Goal: Task Accomplishment & Management: Use online tool/utility

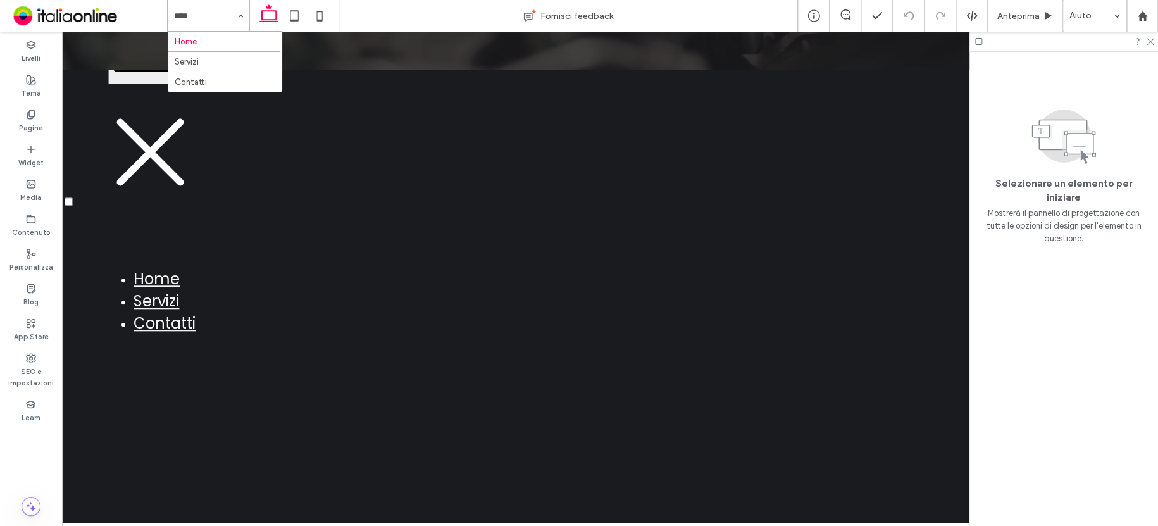
scroll to position [567, 0]
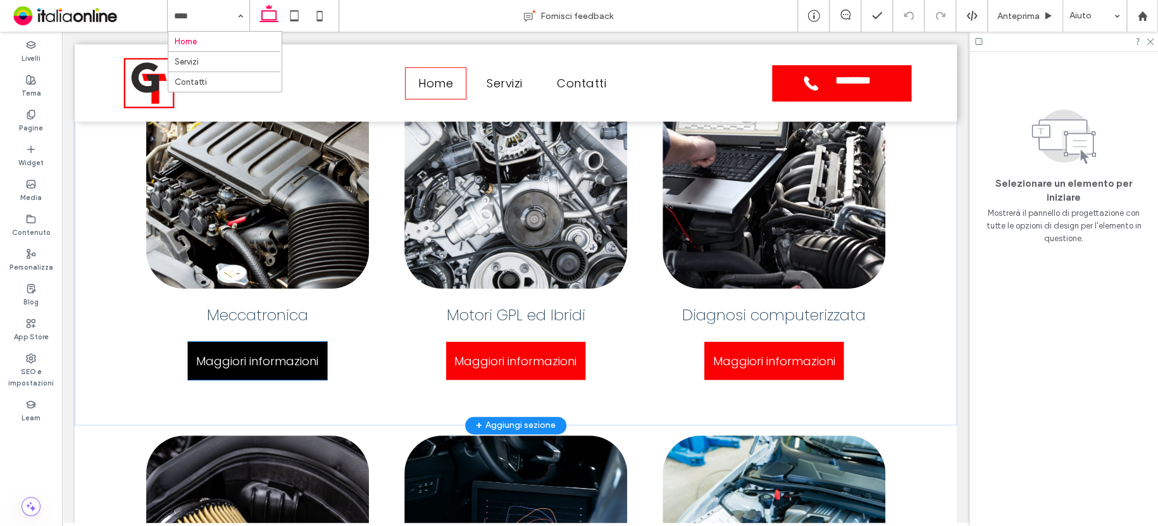
click at [273, 363] on span "Maggiori informazioni" at bounding box center [257, 361] width 122 height 30
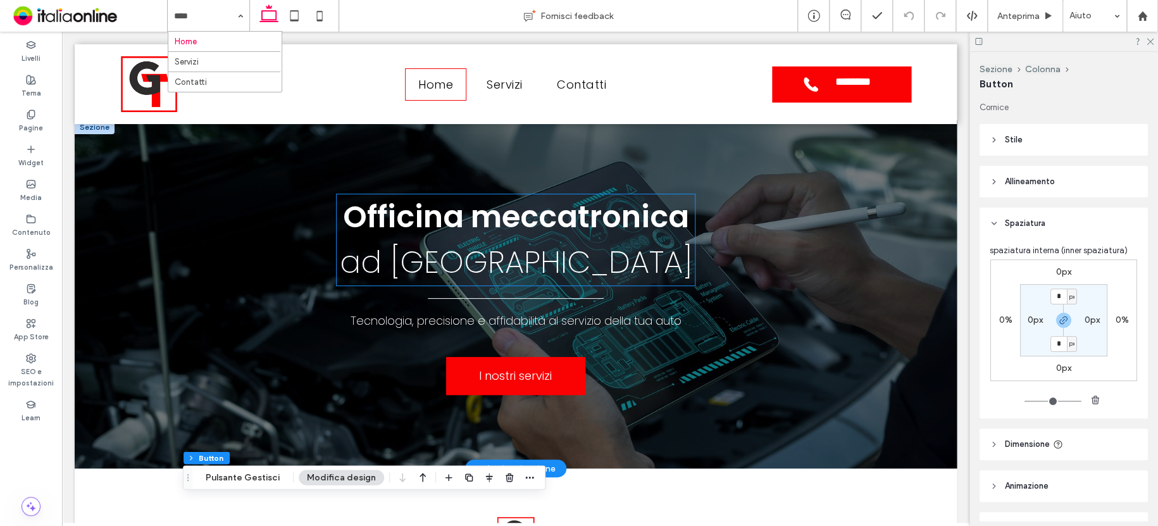
scroll to position [0, 0]
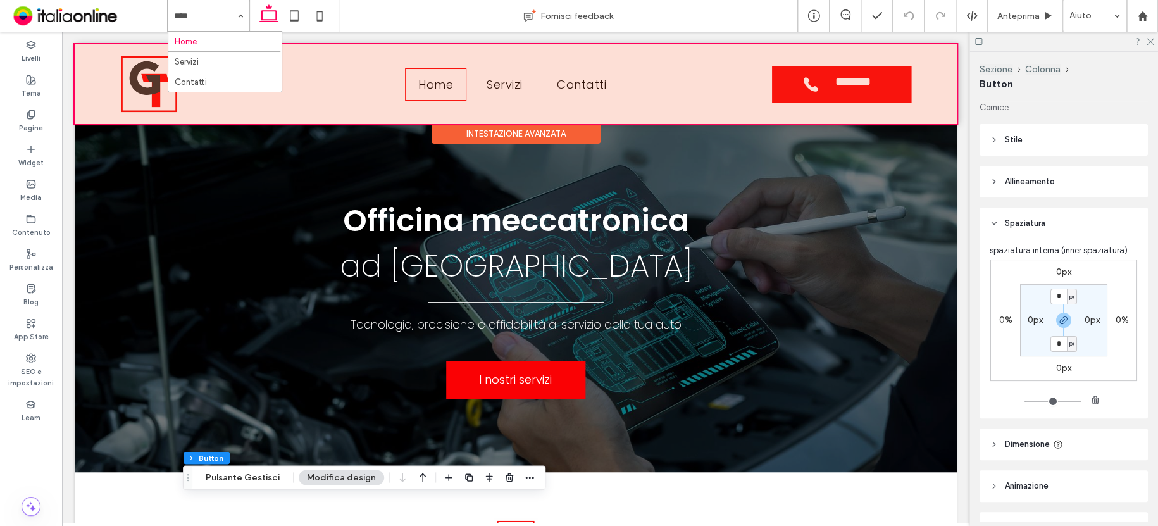
click at [149, 91] on div at bounding box center [516, 84] width 882 height 80
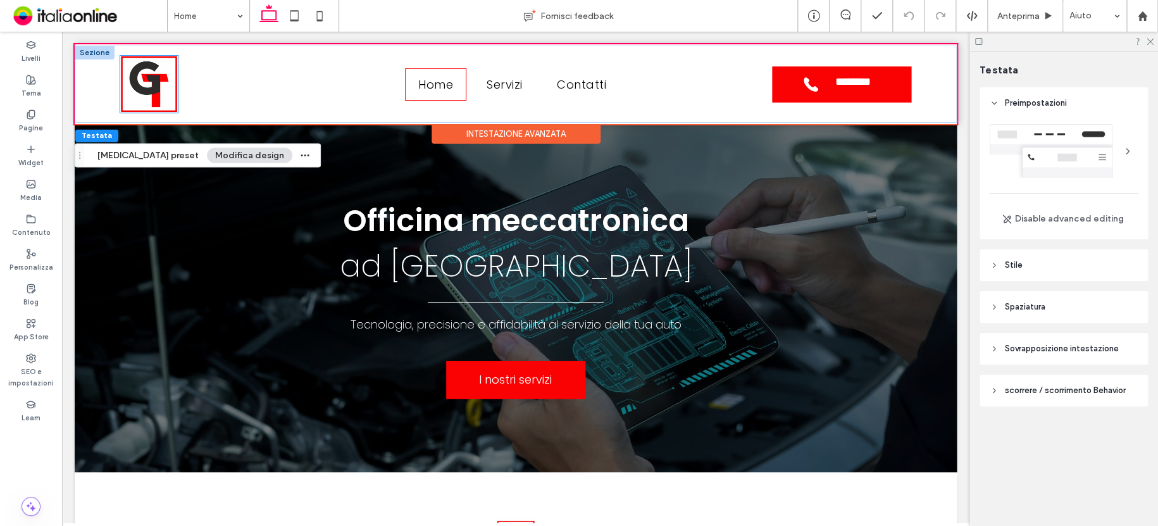
click at [149, 91] on img at bounding box center [149, 84] width 58 height 57
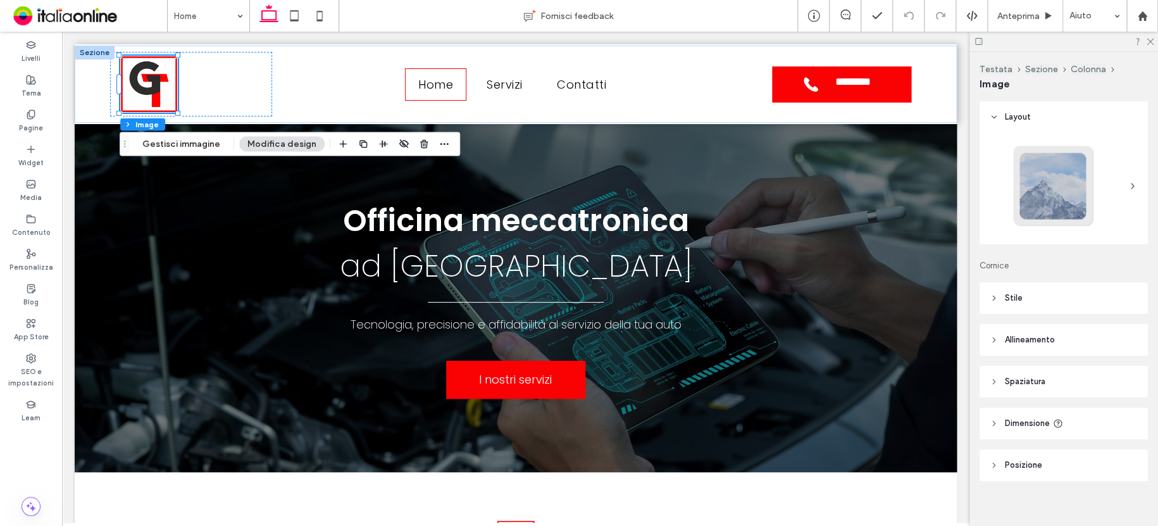
click at [1012, 299] on span "Stile" at bounding box center [1014, 298] width 18 height 13
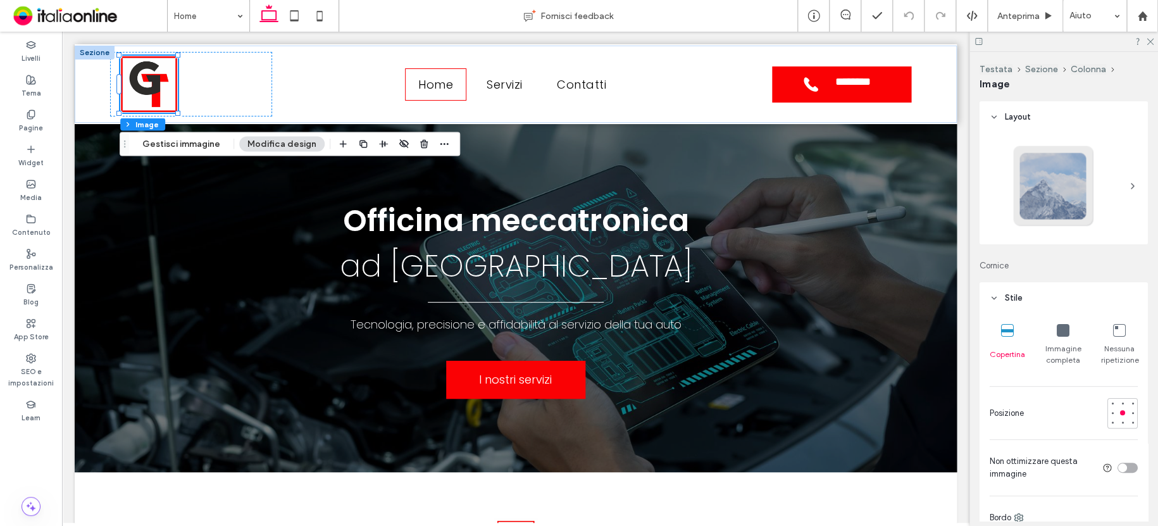
click at [1012, 299] on span "Stile" at bounding box center [1014, 298] width 18 height 13
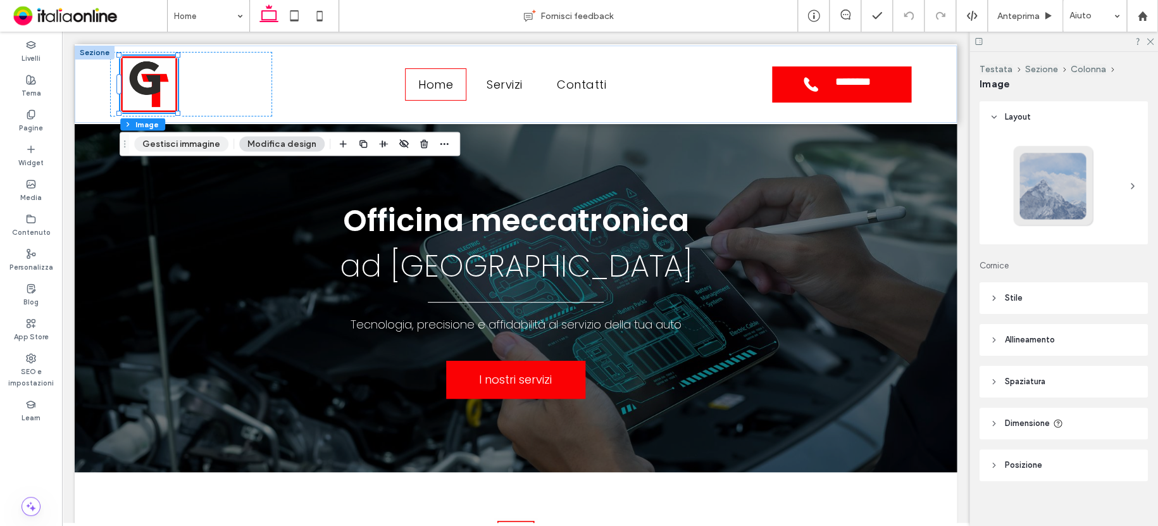
click at [215, 142] on button "Gestisci immagine" at bounding box center [181, 143] width 94 height 15
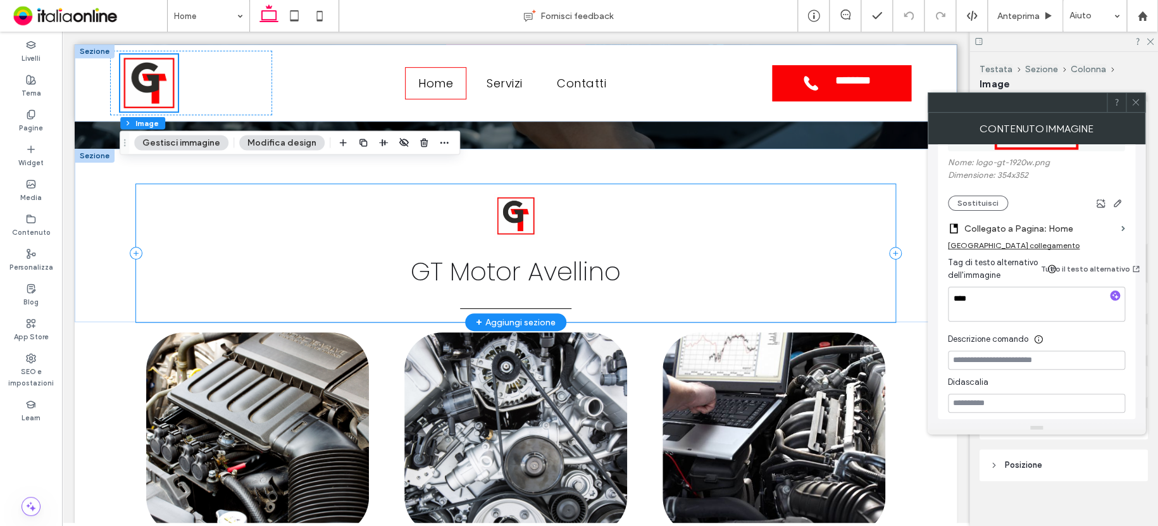
scroll to position [251, 0]
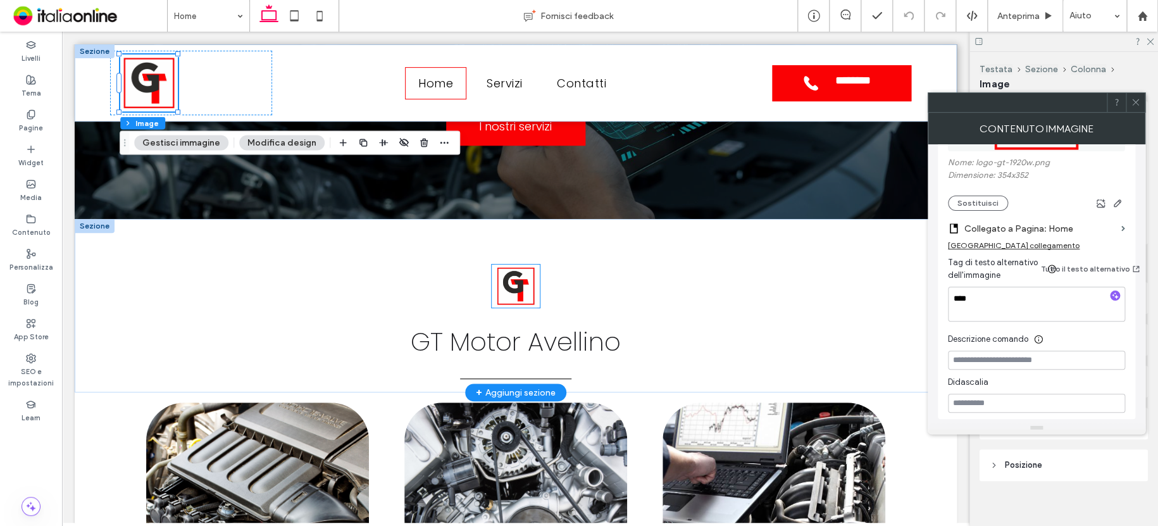
click at [511, 285] on img at bounding box center [516, 286] width 49 height 43
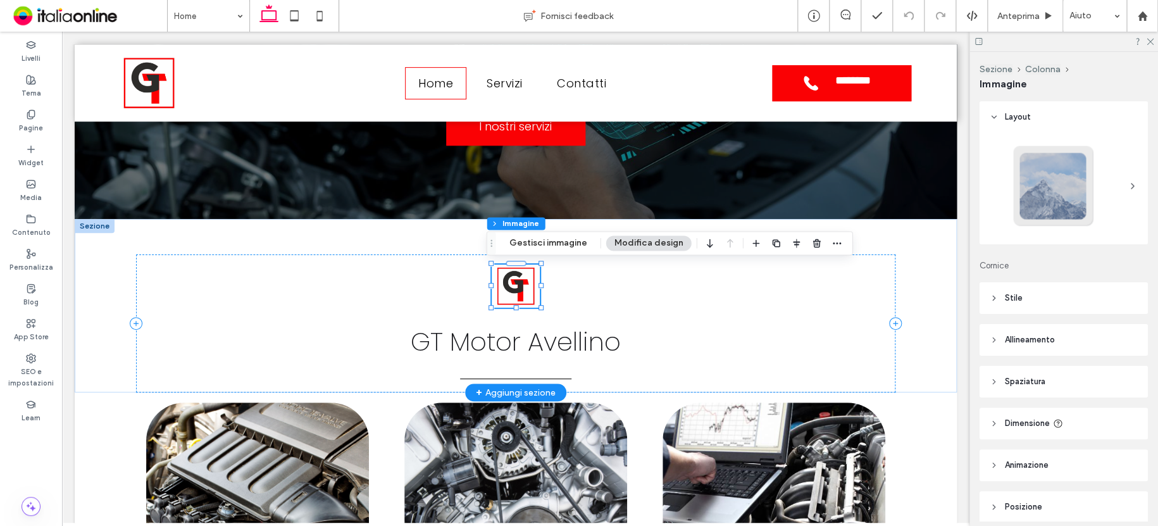
click at [511, 285] on img at bounding box center [516, 286] width 49 height 43
click at [539, 242] on button "Gestisci immagine" at bounding box center [548, 242] width 94 height 15
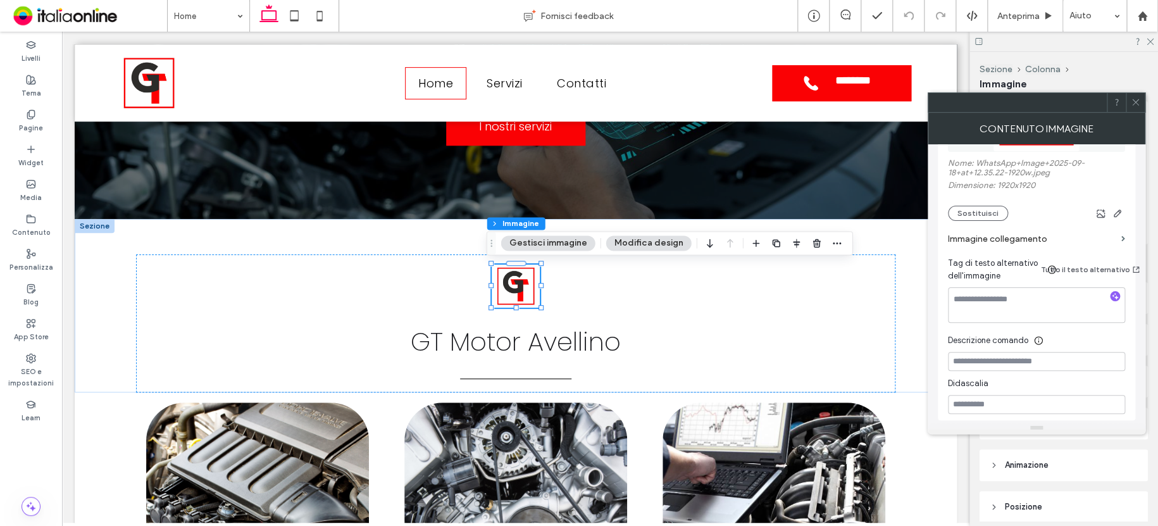
scroll to position [127, 0]
click at [1032, 299] on textarea at bounding box center [1036, 304] width 177 height 35
type textarea "****"
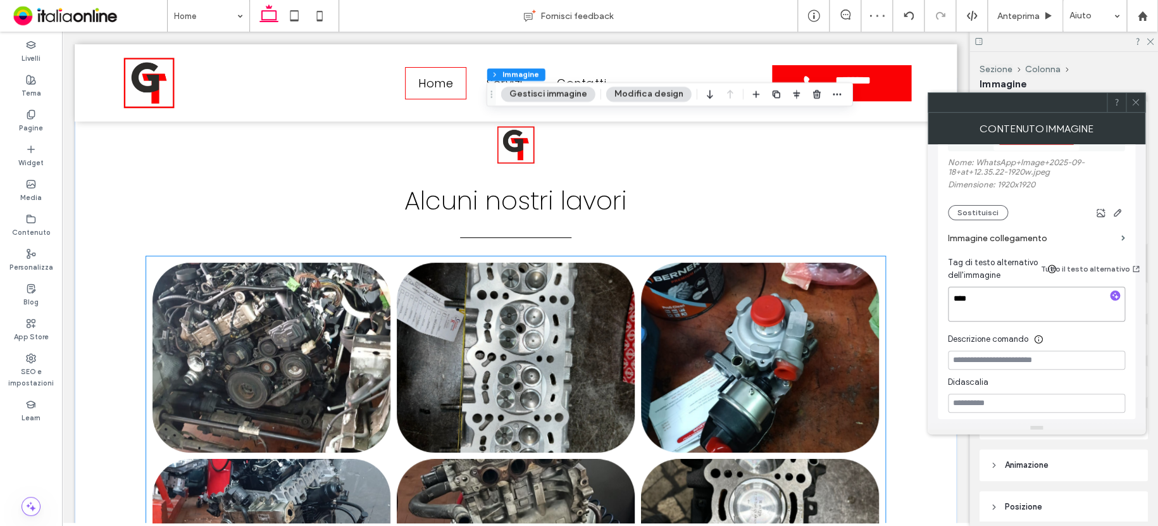
scroll to position [2402, 0]
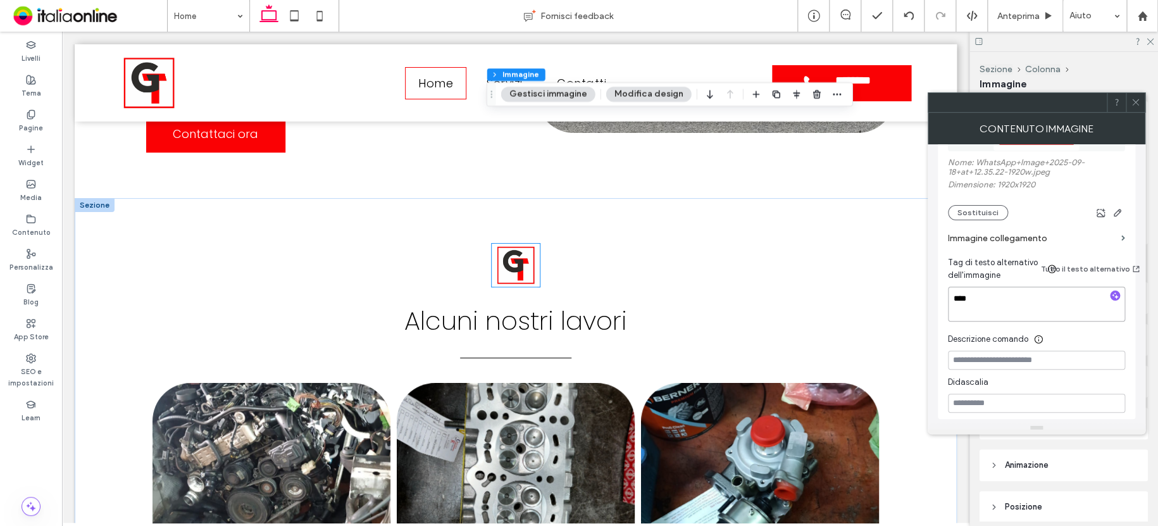
click at [522, 244] on img at bounding box center [516, 265] width 49 height 43
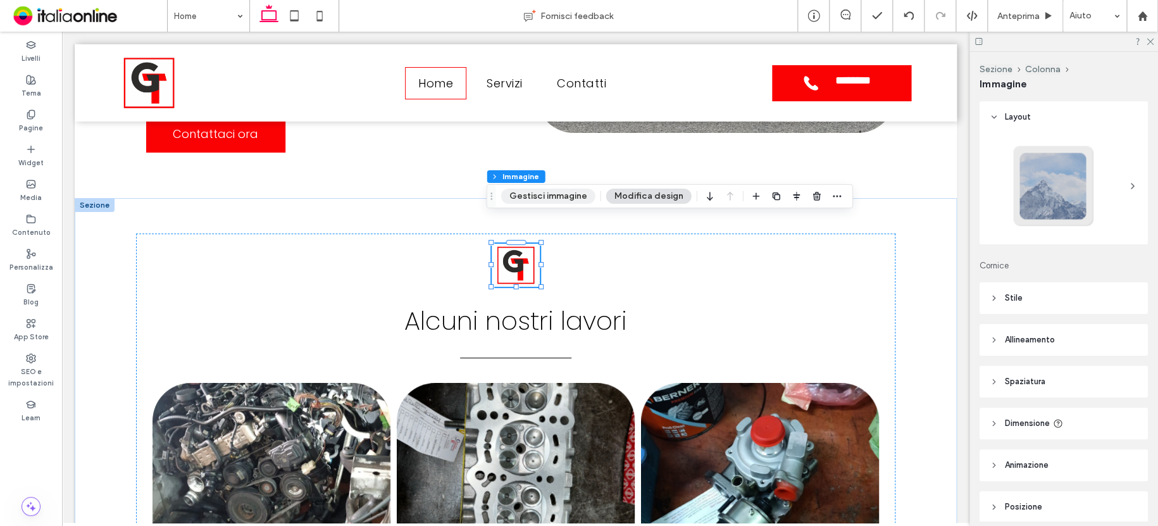
click at [583, 197] on button "Gestisci immagine" at bounding box center [548, 196] width 94 height 15
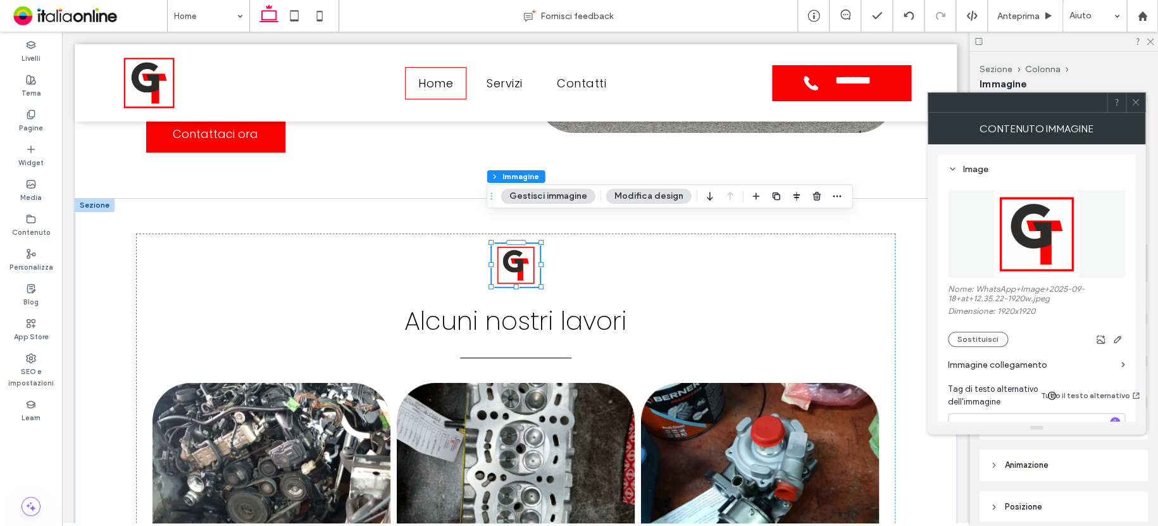
scroll to position [63, 0]
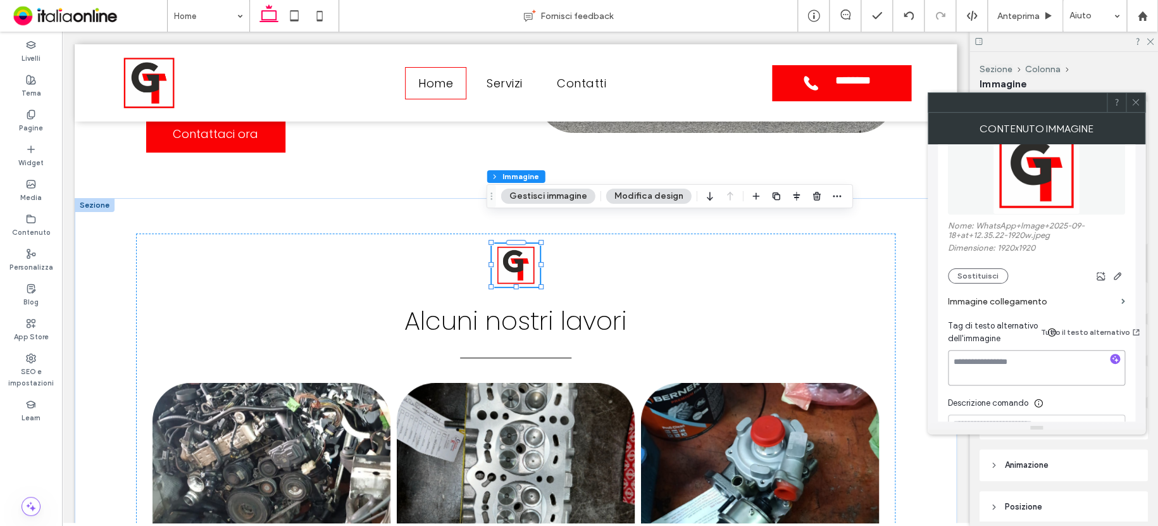
click at [1071, 355] on textarea at bounding box center [1036, 367] width 177 height 35
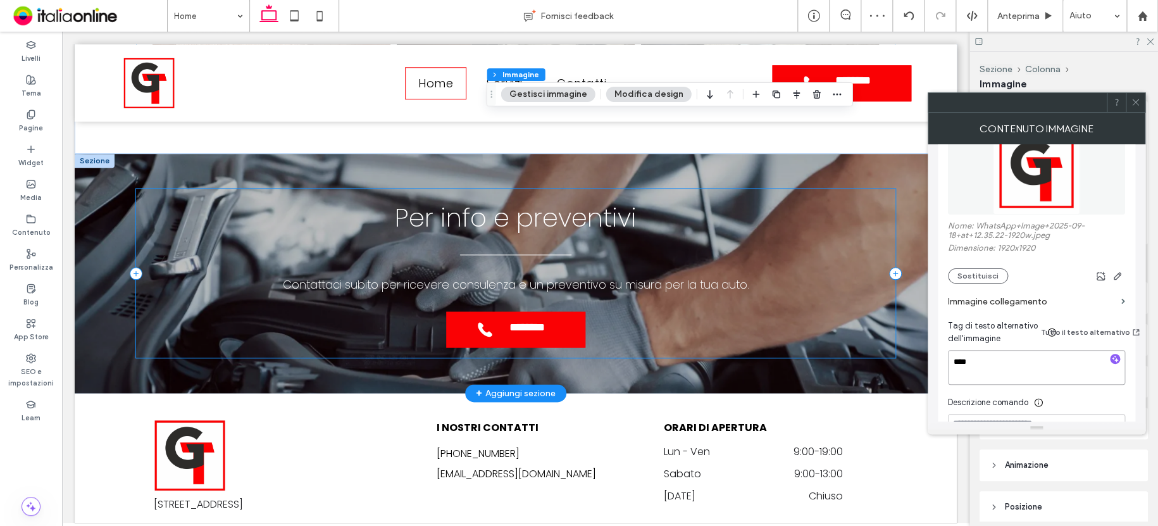
scroll to position [3149, 0]
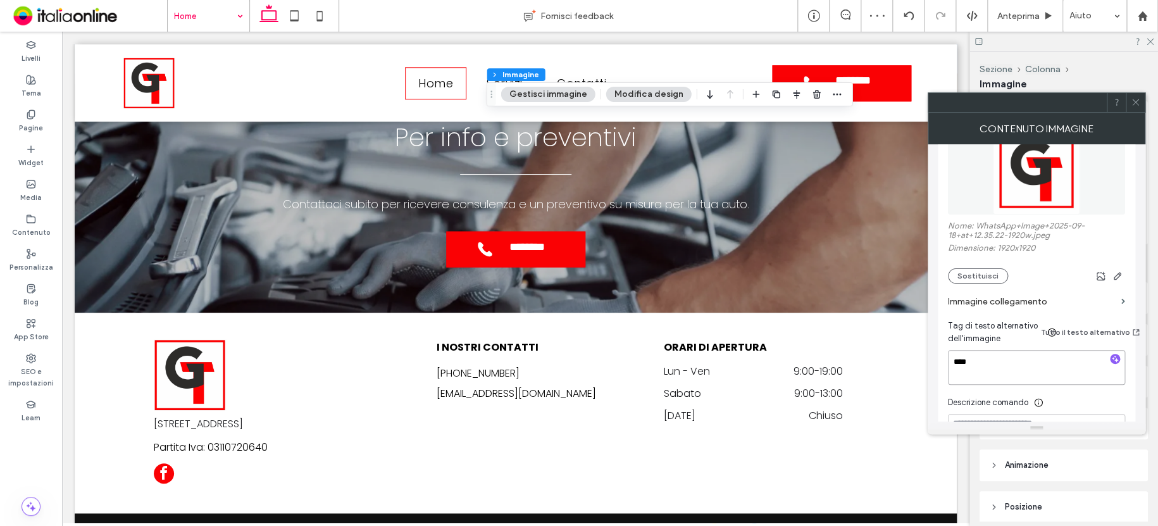
type textarea "****"
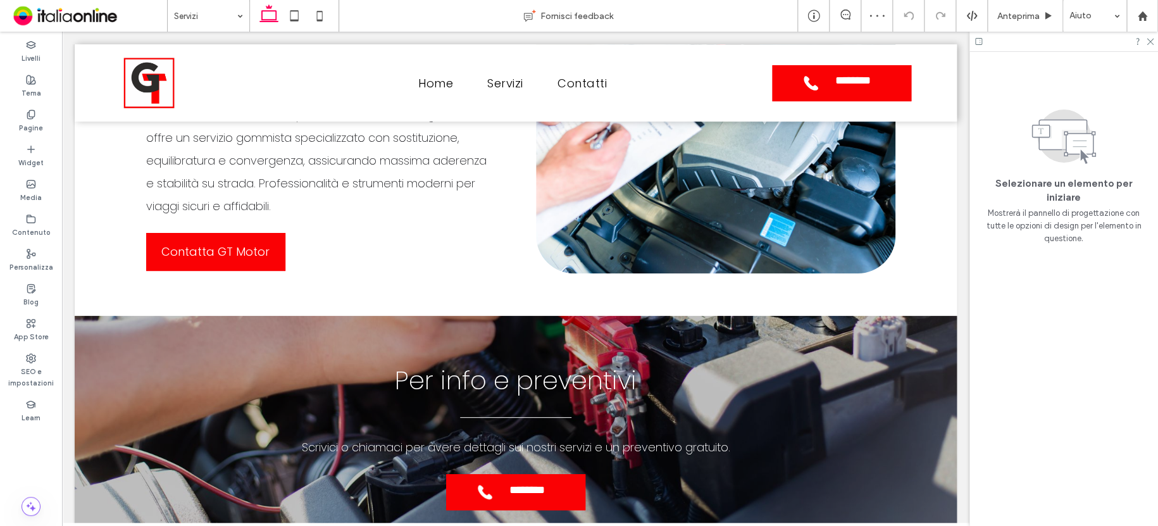
scroll to position [2845, 0]
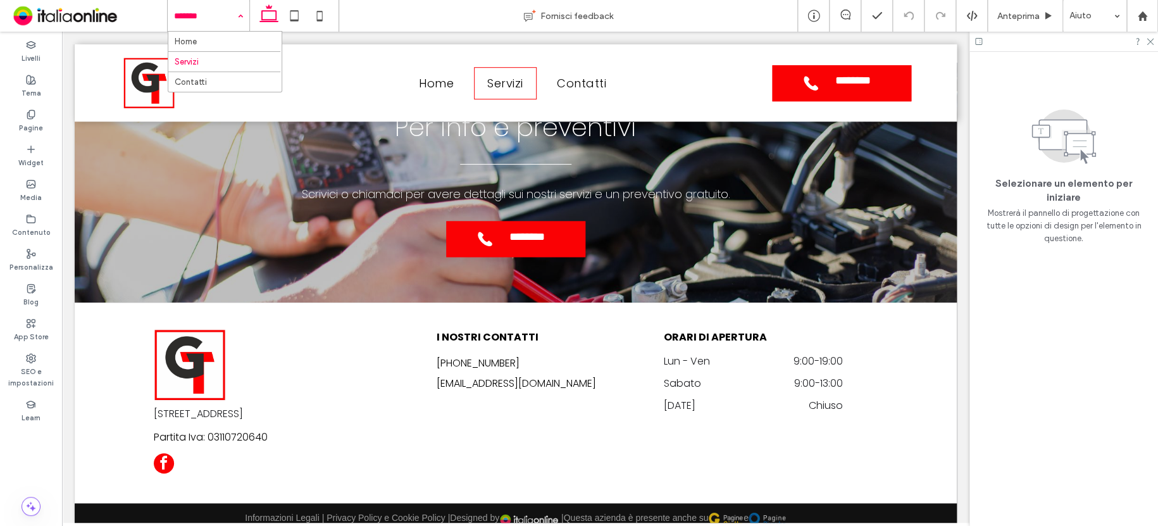
click at [180, 23] on input at bounding box center [205, 16] width 63 height 32
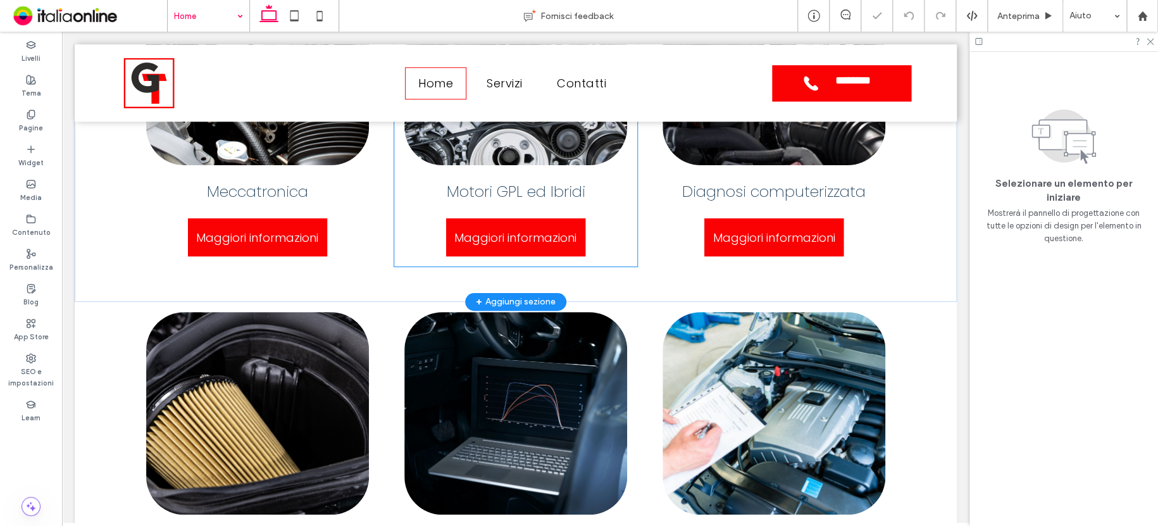
scroll to position [694, 0]
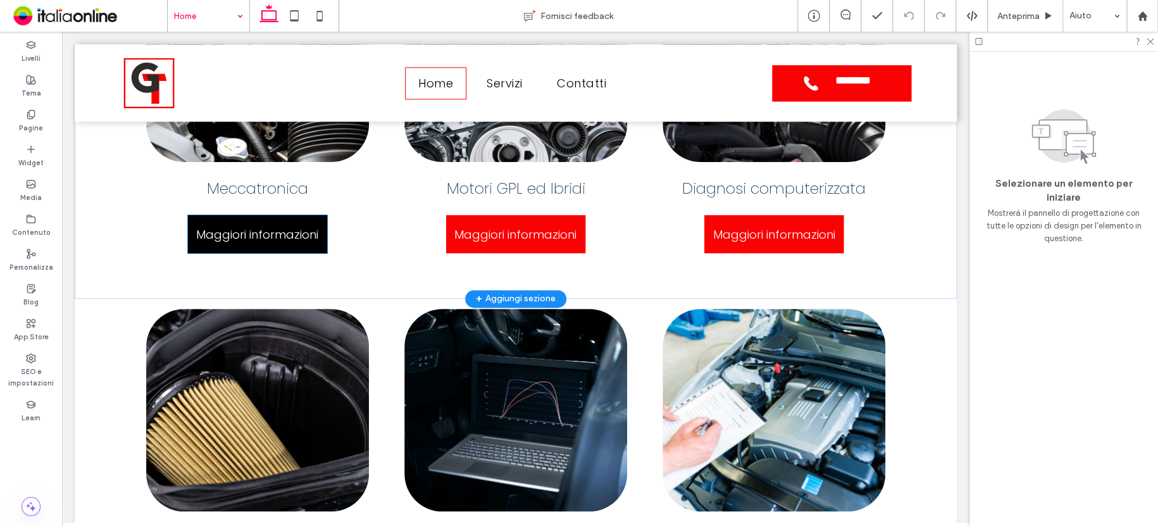
click at [270, 245] on span "Maggiori informazioni" at bounding box center [257, 235] width 122 height 30
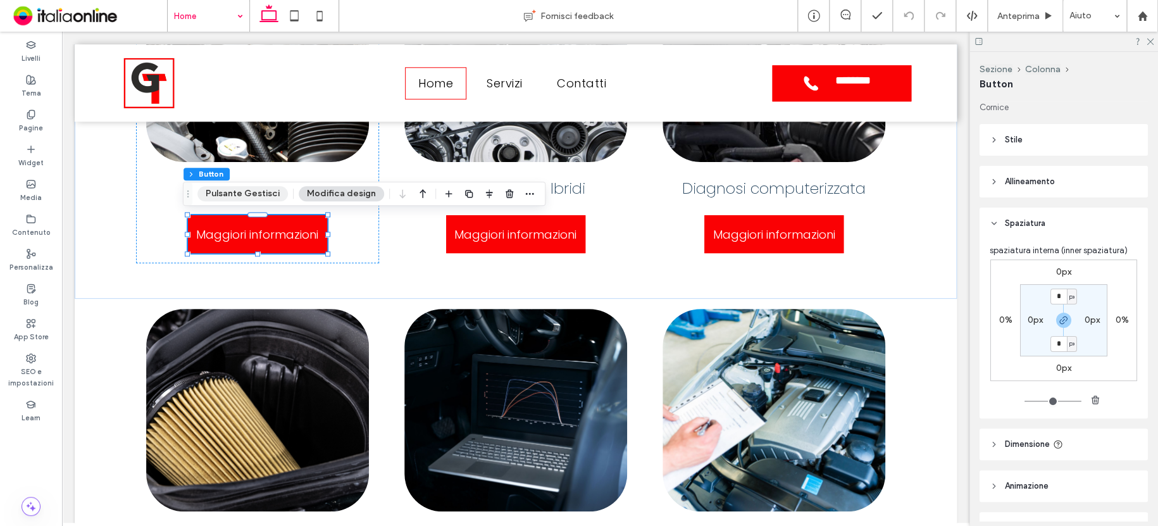
click at [230, 195] on button "Pulsante Gestisci" at bounding box center [242, 193] width 90 height 15
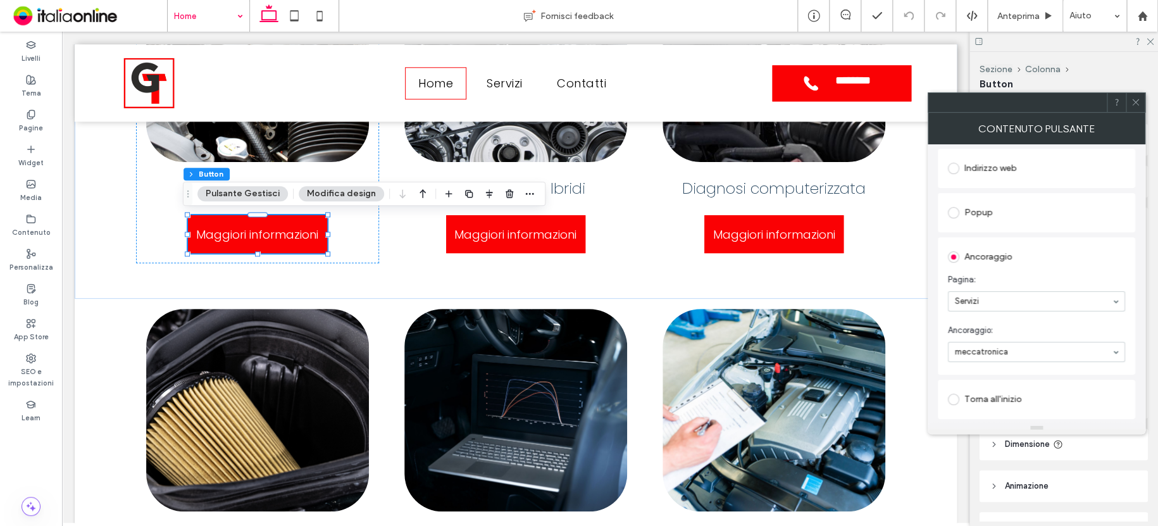
scroll to position [190, 0]
click at [1136, 106] on icon at bounding box center [1135, 101] width 9 height 9
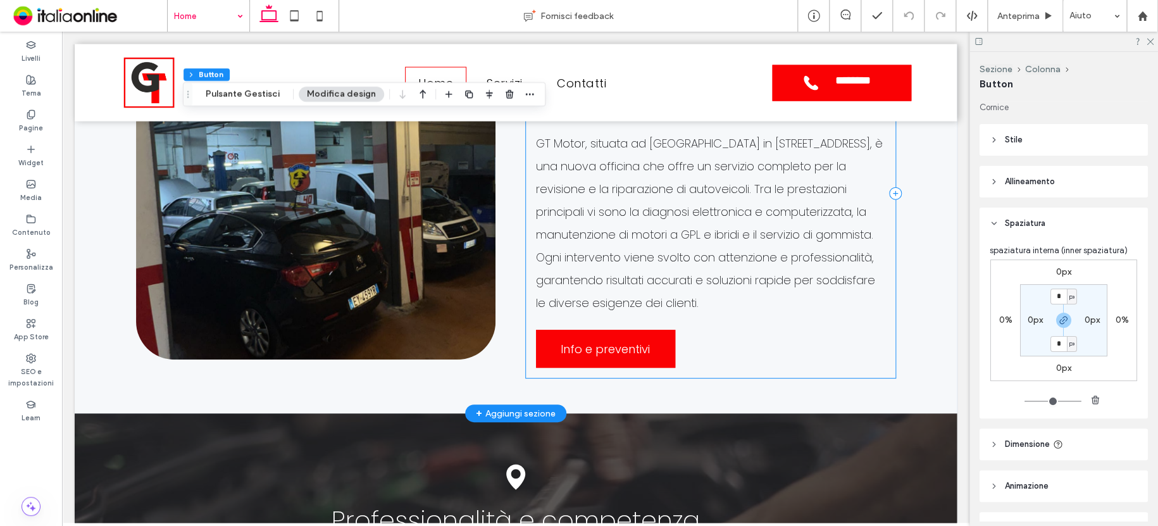
scroll to position [1390, 0]
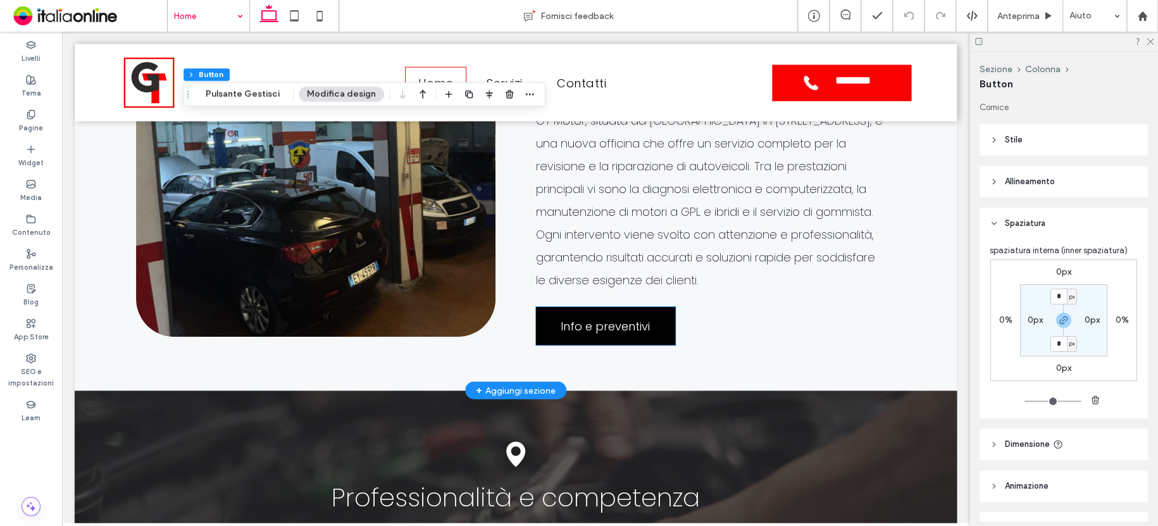
click at [631, 320] on span "Info e preventivi" at bounding box center [605, 326] width 89 height 30
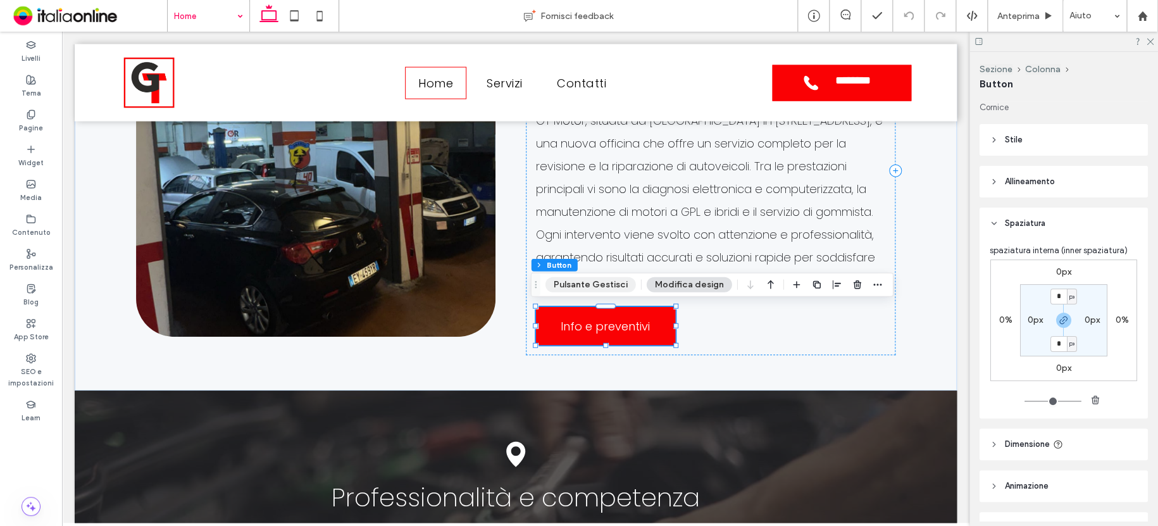
drag, startPoint x: 599, startPoint y: 286, endPoint x: 606, endPoint y: 285, distance: 7.6
click at [599, 286] on button "Pulsante Gestisci" at bounding box center [590, 284] width 90 height 15
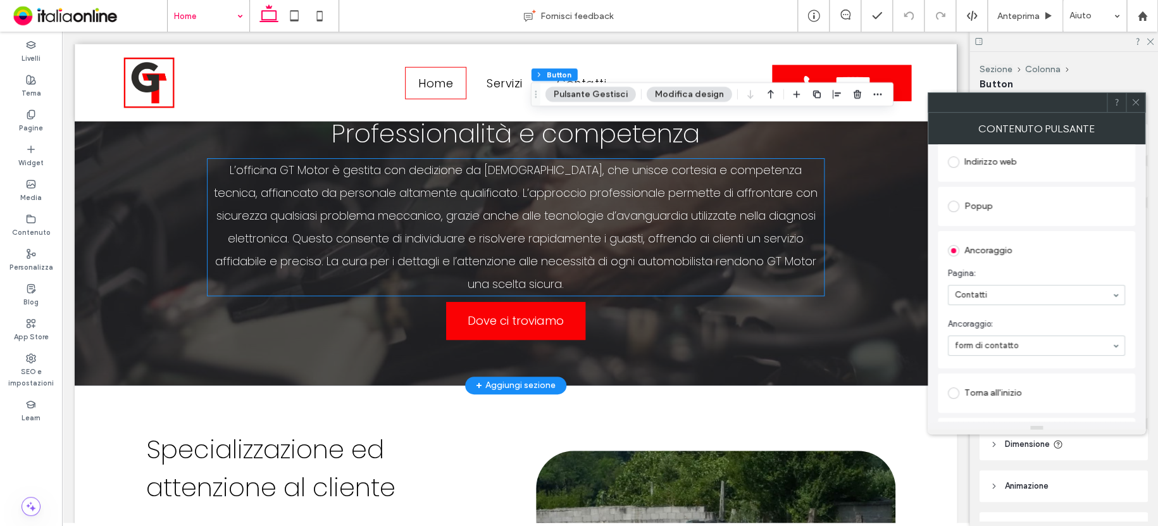
scroll to position [1769, 0]
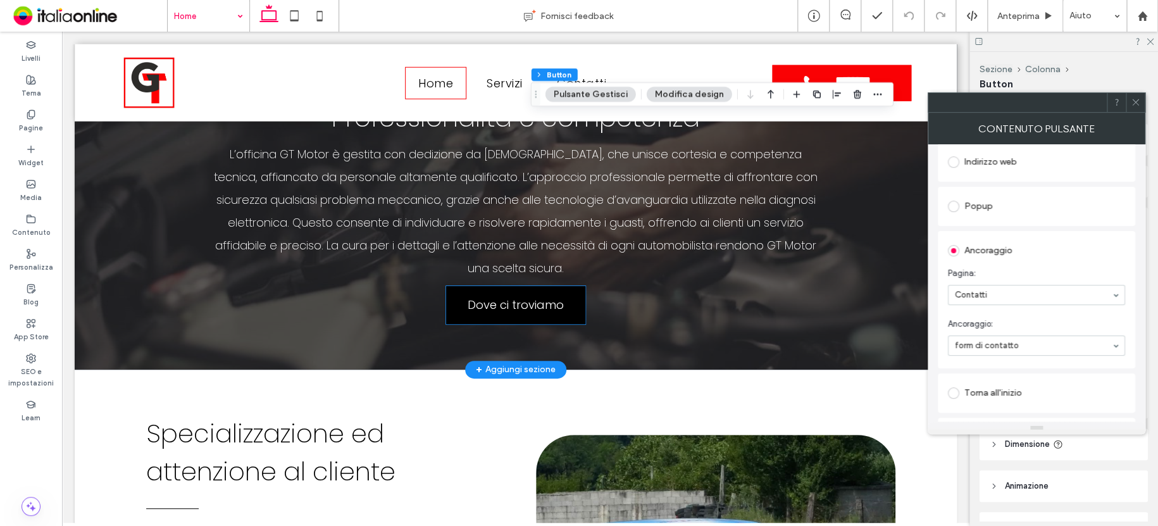
click at [510, 292] on span "Dove ci troviamo" at bounding box center [516, 305] width 96 height 30
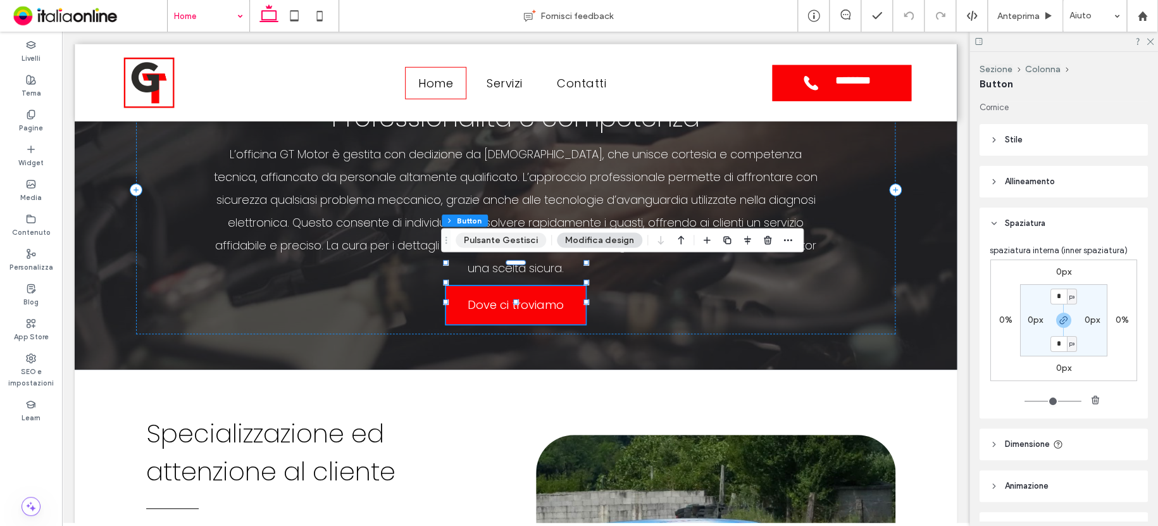
click at [495, 239] on button "Pulsante Gestisci" at bounding box center [501, 239] width 90 height 15
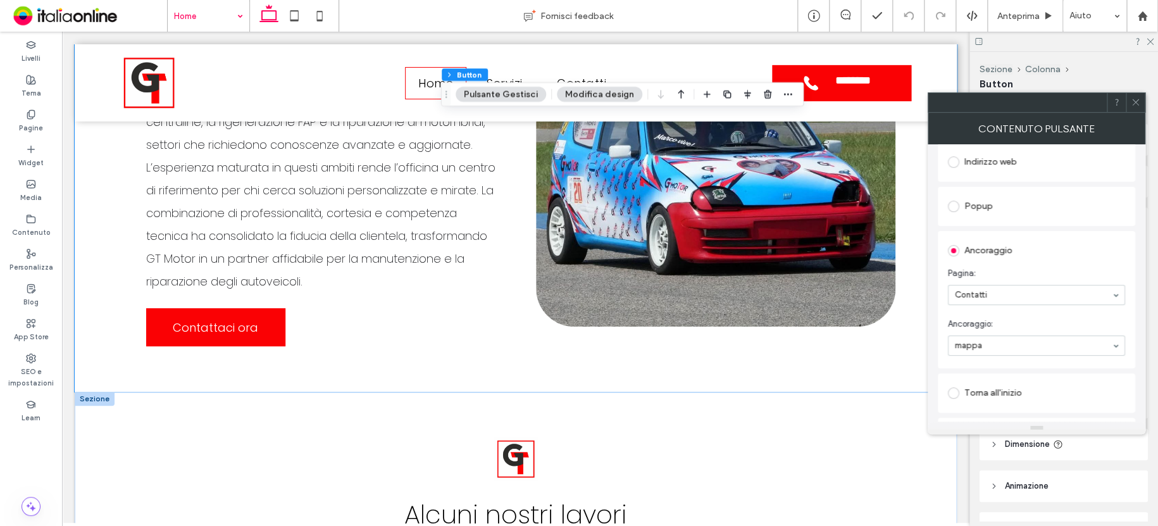
scroll to position [2212, 0]
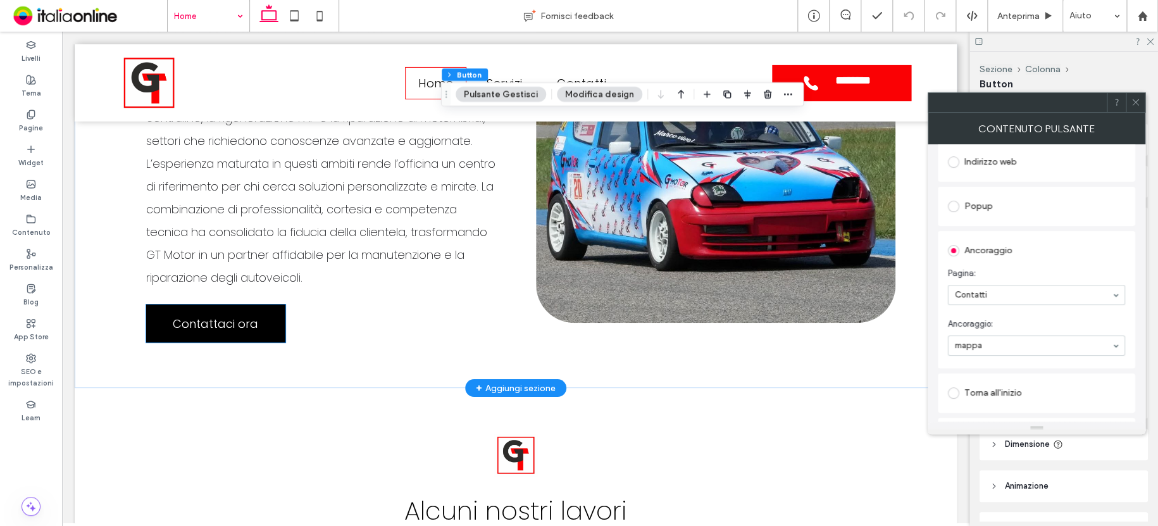
click at [197, 309] on span "Contattaci ora" at bounding box center [215, 324] width 85 height 30
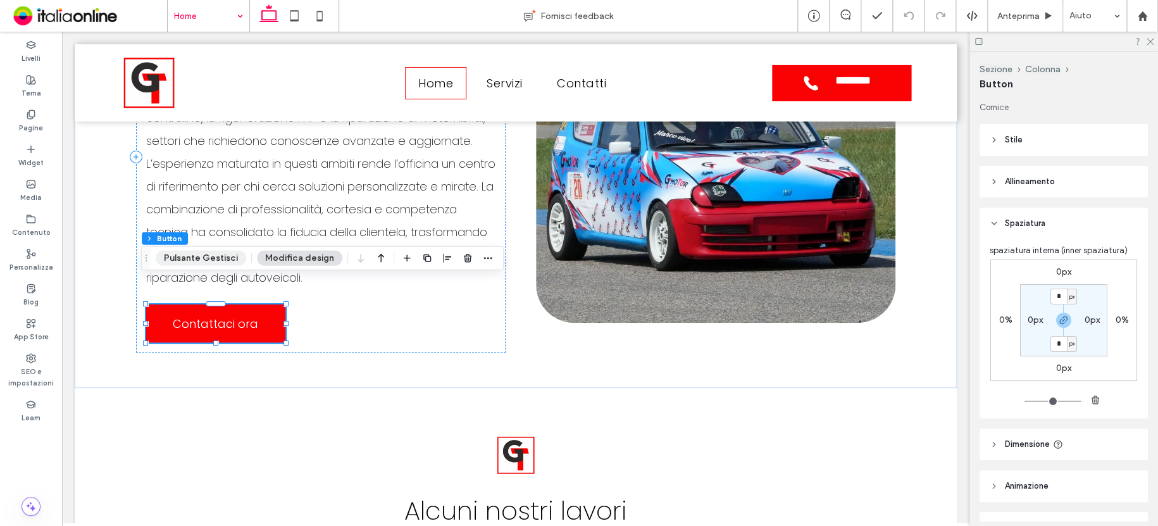
click at [228, 265] on button "Pulsante Gestisci" at bounding box center [201, 258] width 90 height 15
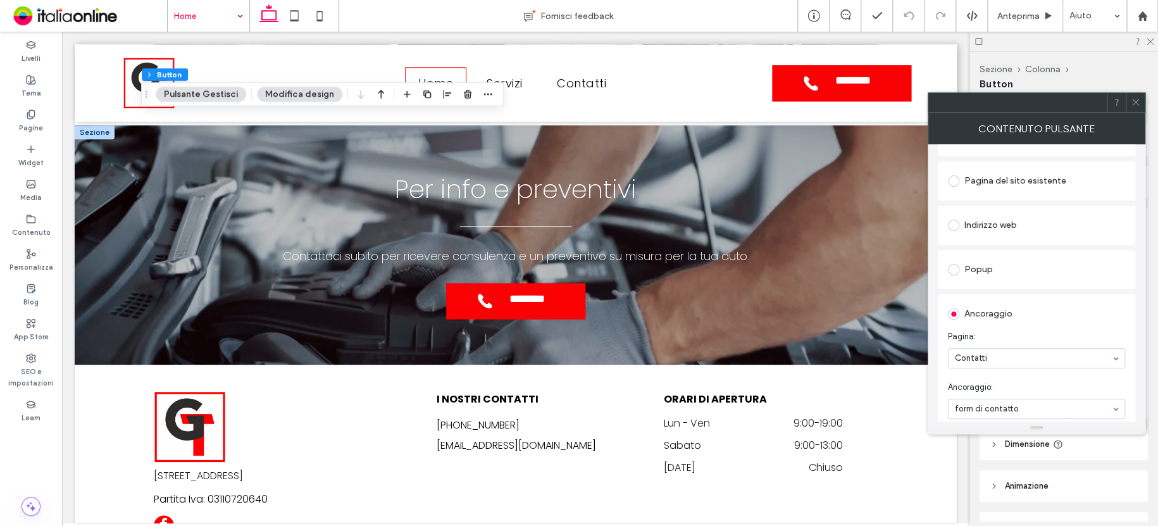
scroll to position [3098, 0]
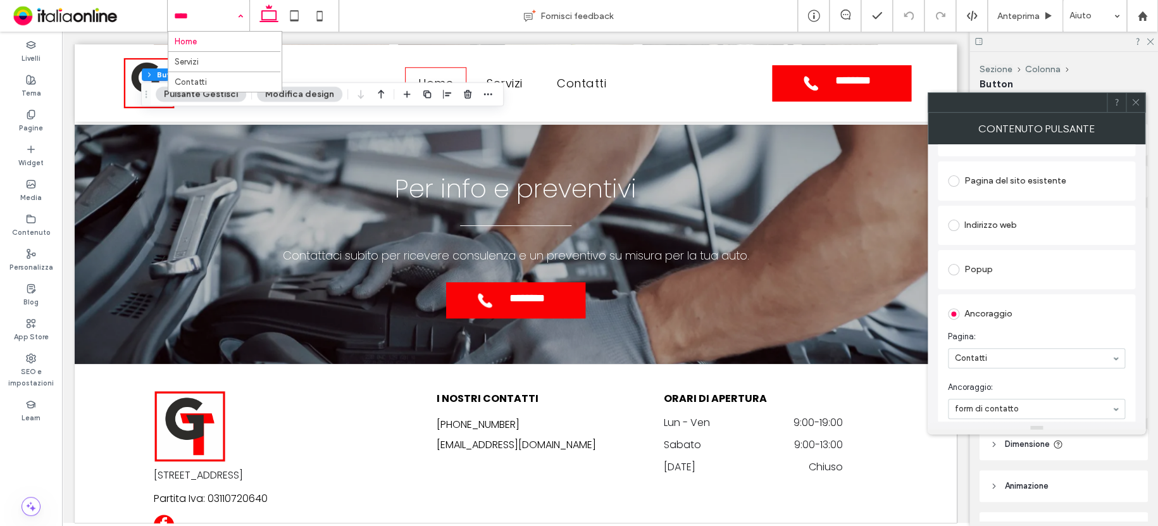
drag, startPoint x: 187, startPoint y: 11, endPoint x: 187, endPoint y: 27, distance: 15.8
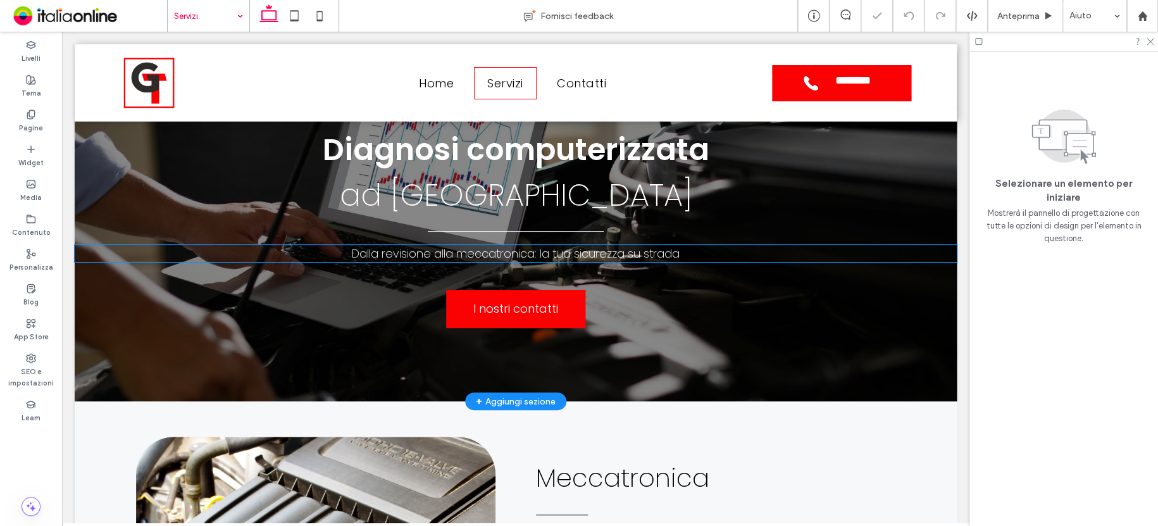
scroll to position [61, 0]
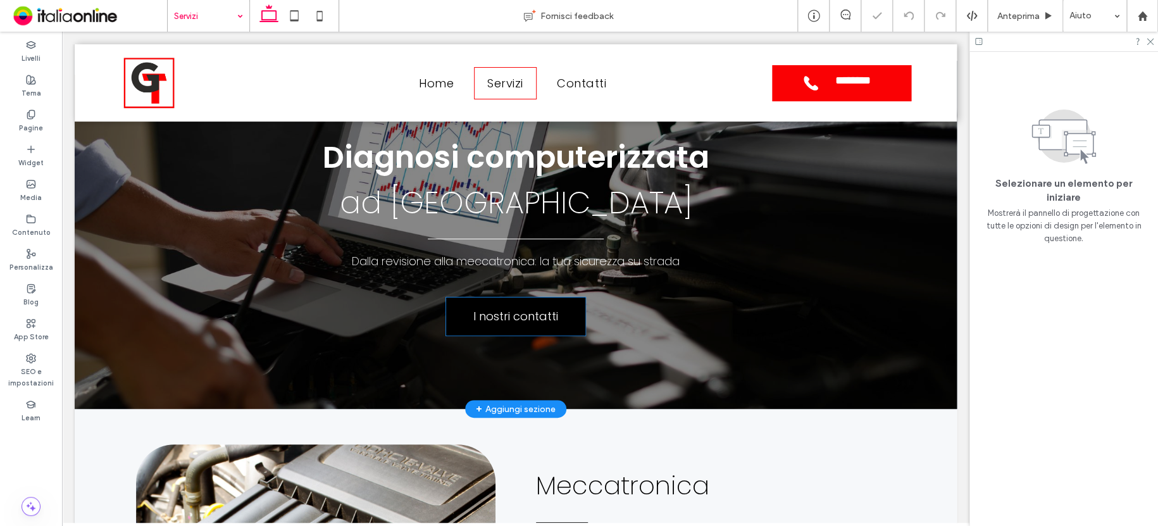
click at [520, 318] on span "I nostri contatti" at bounding box center [515, 316] width 85 height 30
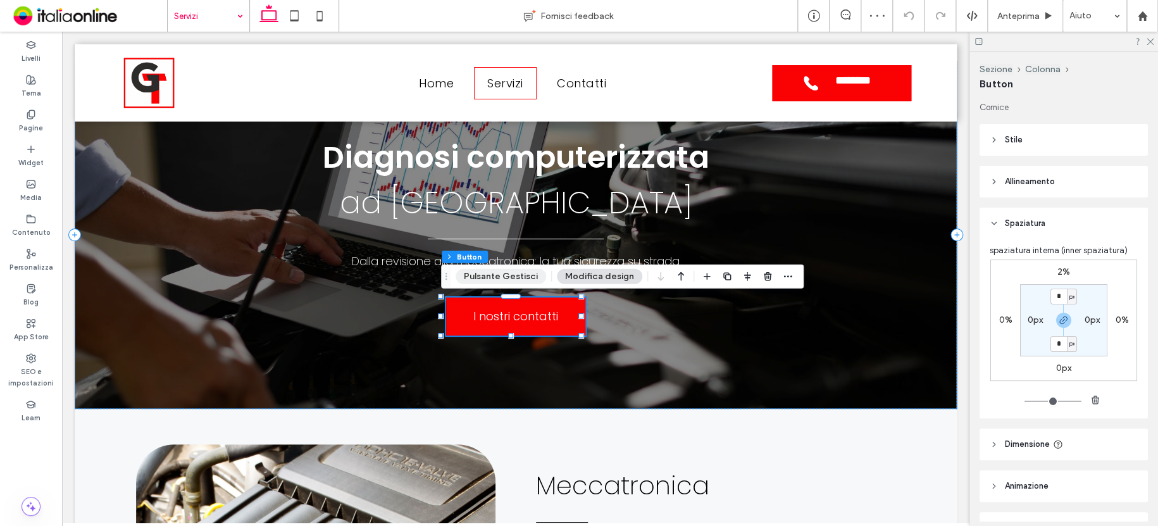
click at [510, 272] on button "Pulsante Gestisci" at bounding box center [501, 276] width 90 height 15
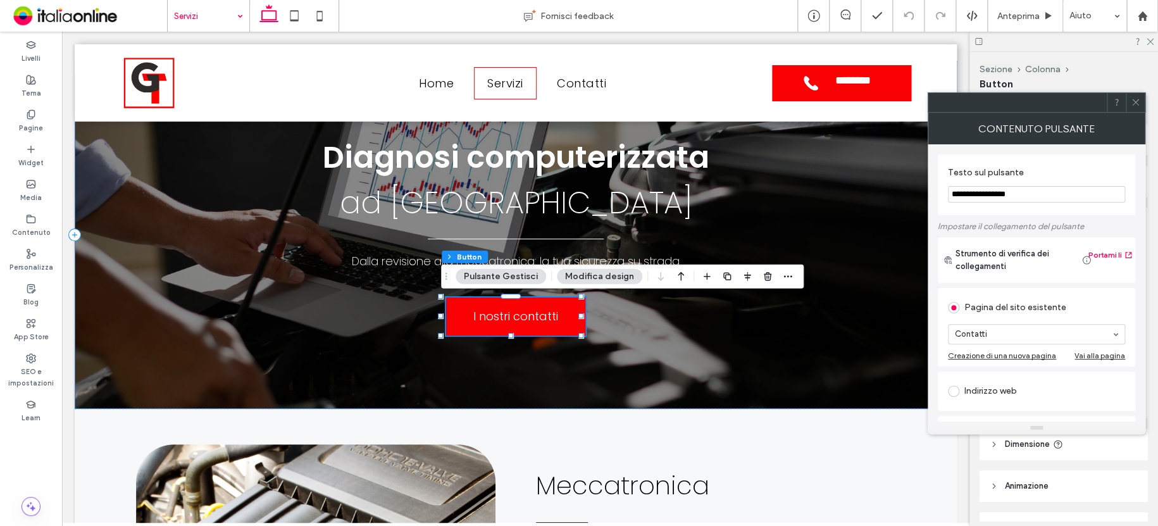
drag, startPoint x: 1131, startPoint y: 101, endPoint x: 1016, endPoint y: 123, distance: 117.4
click at [1131, 101] on icon at bounding box center [1135, 101] width 9 height 9
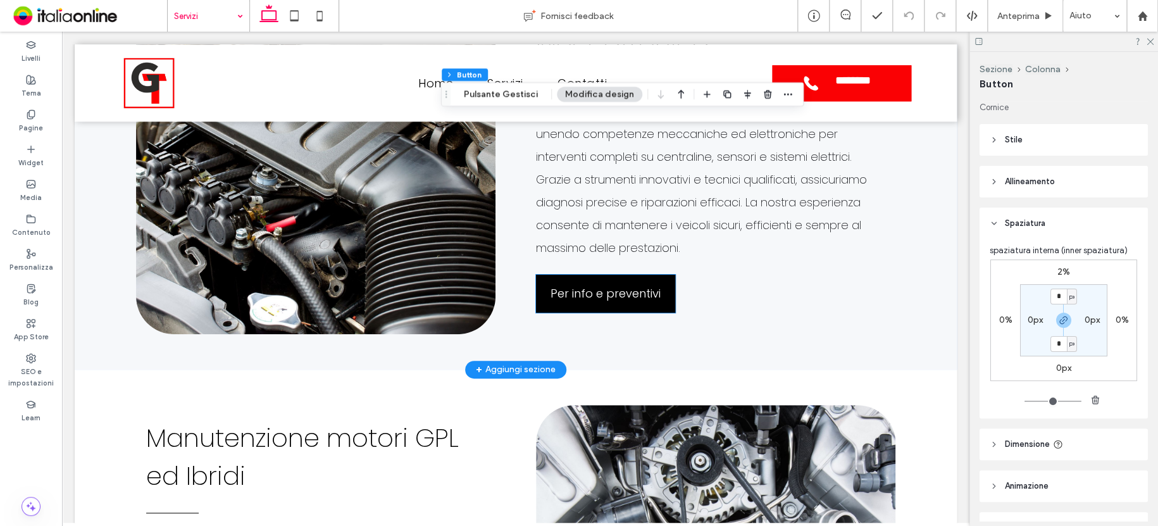
scroll to position [504, 0]
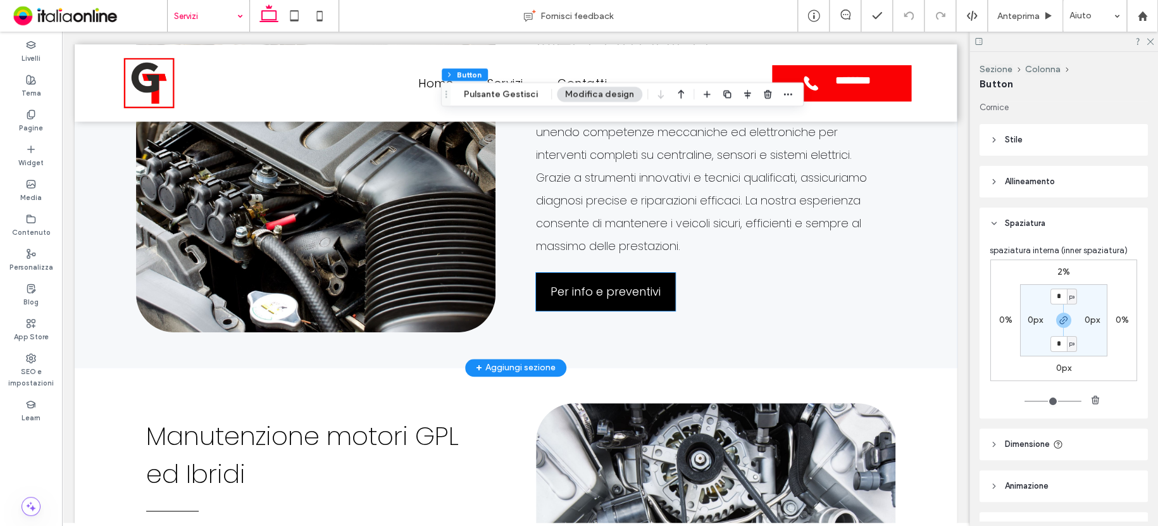
click at [612, 294] on span "Per info e preventivi" at bounding box center [605, 292] width 110 height 30
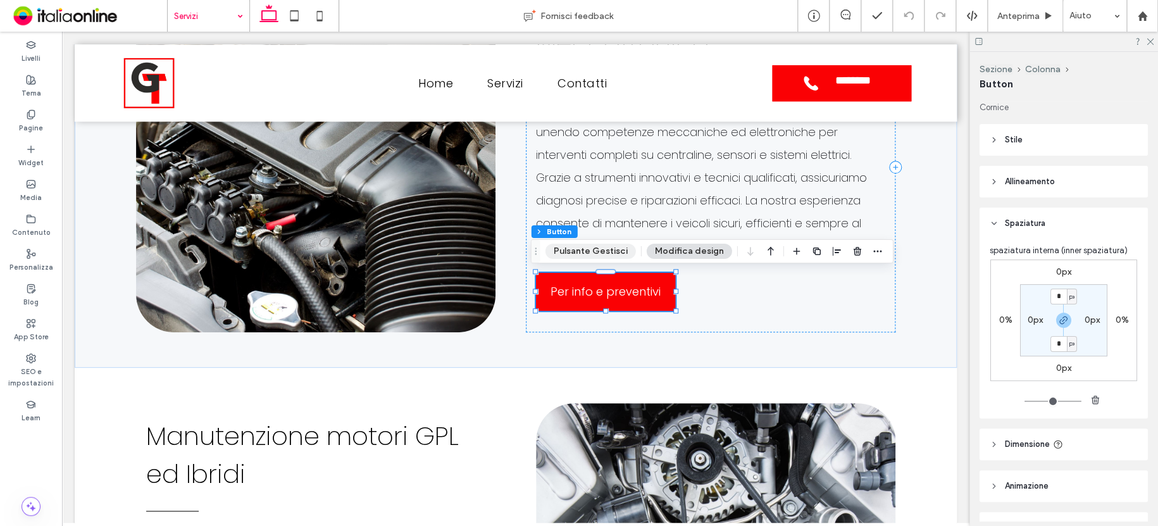
drag, startPoint x: 587, startPoint y: 251, endPoint x: 595, endPoint y: 250, distance: 8.9
click at [587, 251] on button "Pulsante Gestisci" at bounding box center [590, 251] width 90 height 15
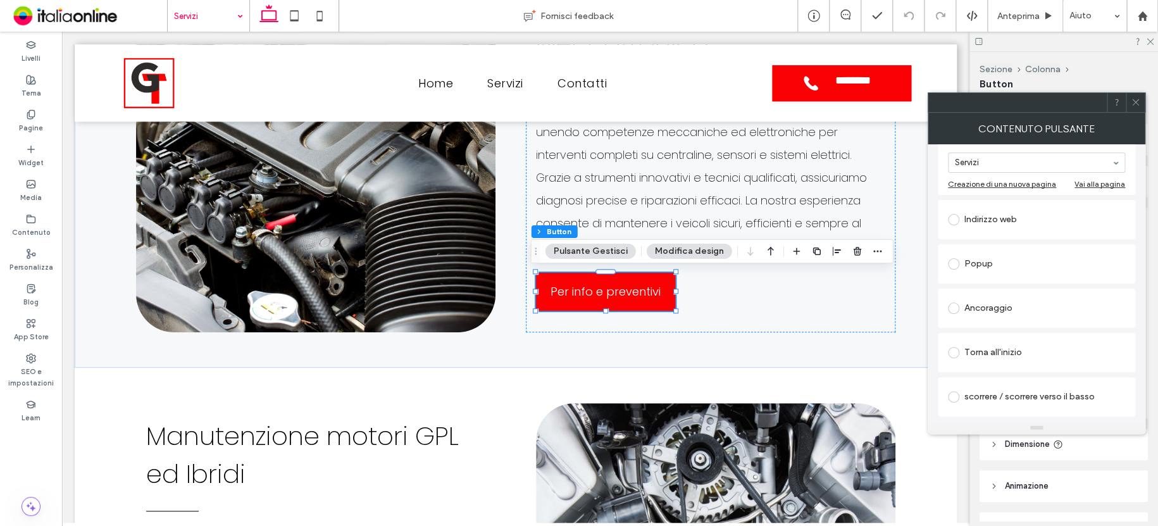
scroll to position [190, 0]
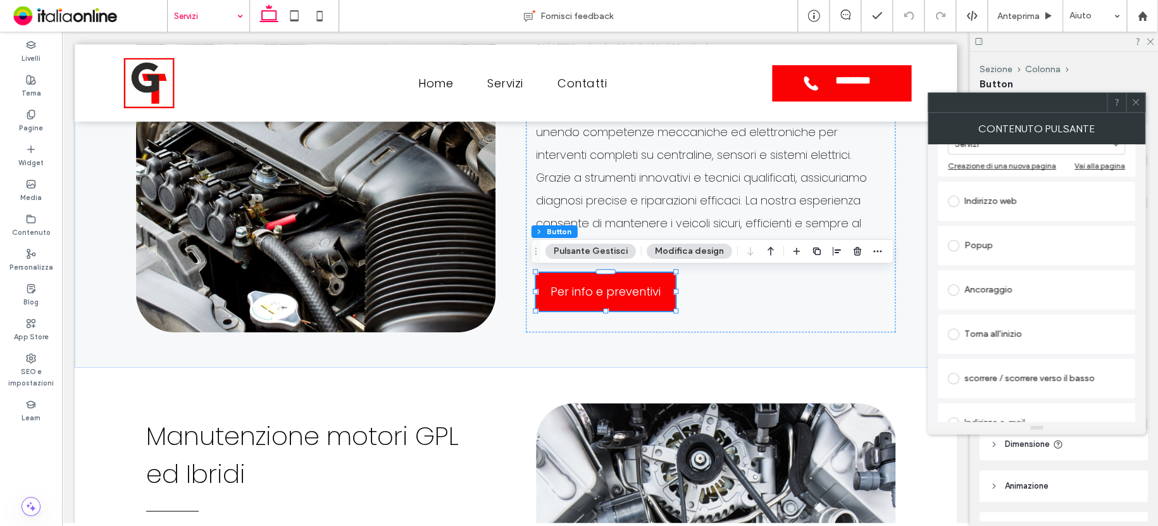
click at [981, 292] on div "Ancoraggio" at bounding box center [1036, 290] width 177 height 20
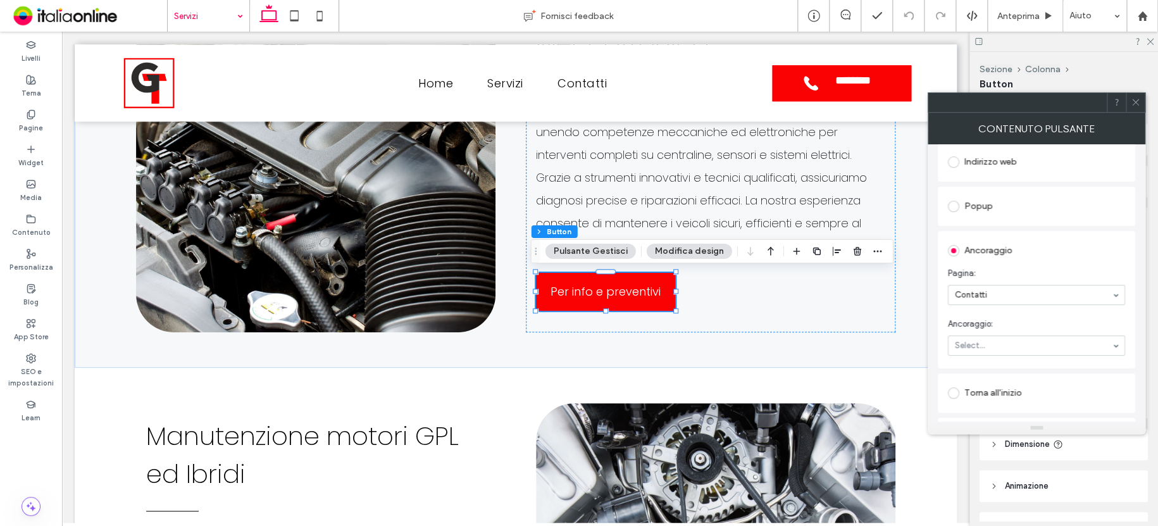
drag, startPoint x: 993, startPoint y: 332, endPoint x: 995, endPoint y: 341, distance: 9.2
click at [993, 332] on section "Ancoraggio: Select..." at bounding box center [1036, 336] width 177 height 51
drag, startPoint x: 995, startPoint y: 344, endPoint x: 1000, endPoint y: 350, distance: 7.2
drag, startPoint x: 1000, startPoint y: 359, endPoint x: 1005, endPoint y: 353, distance: 7.6
drag, startPoint x: 1131, startPoint y: 105, endPoint x: 1078, endPoint y: 112, distance: 53.6
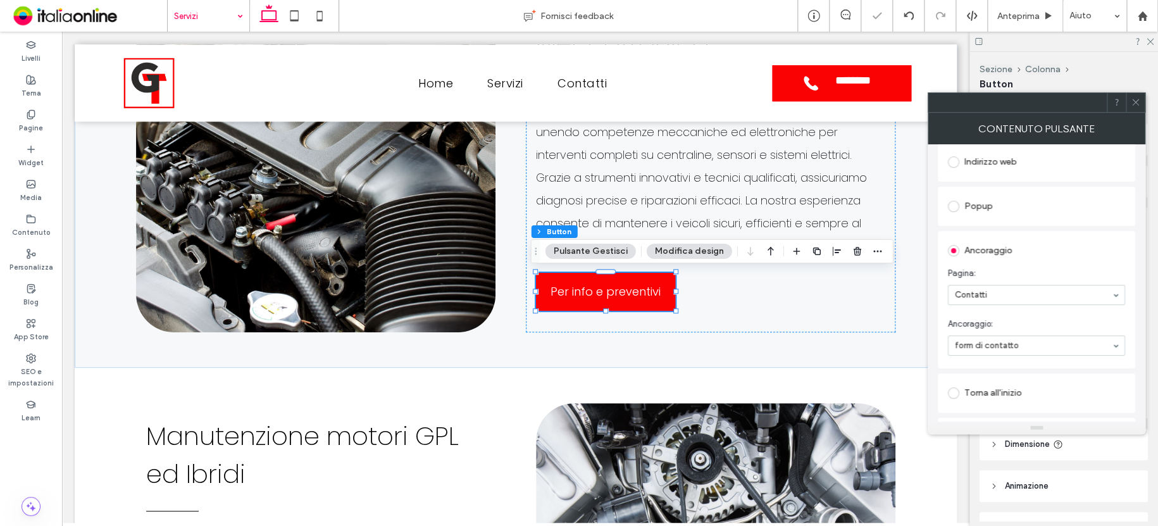
click at [1131, 105] on icon at bounding box center [1135, 101] width 9 height 9
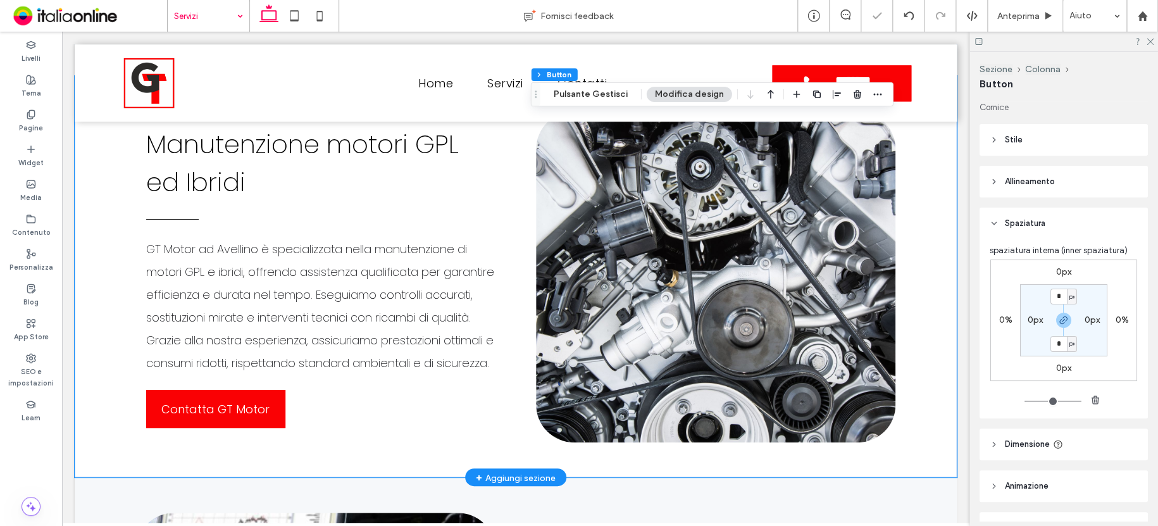
scroll to position [947, 0]
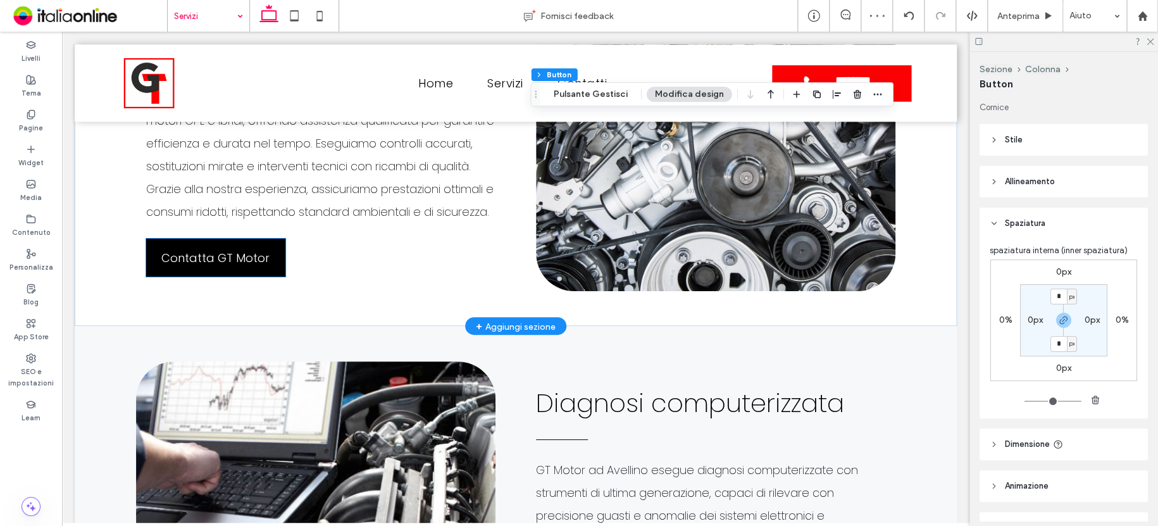
click at [219, 270] on span "Contatta GT Motor" at bounding box center [215, 258] width 108 height 30
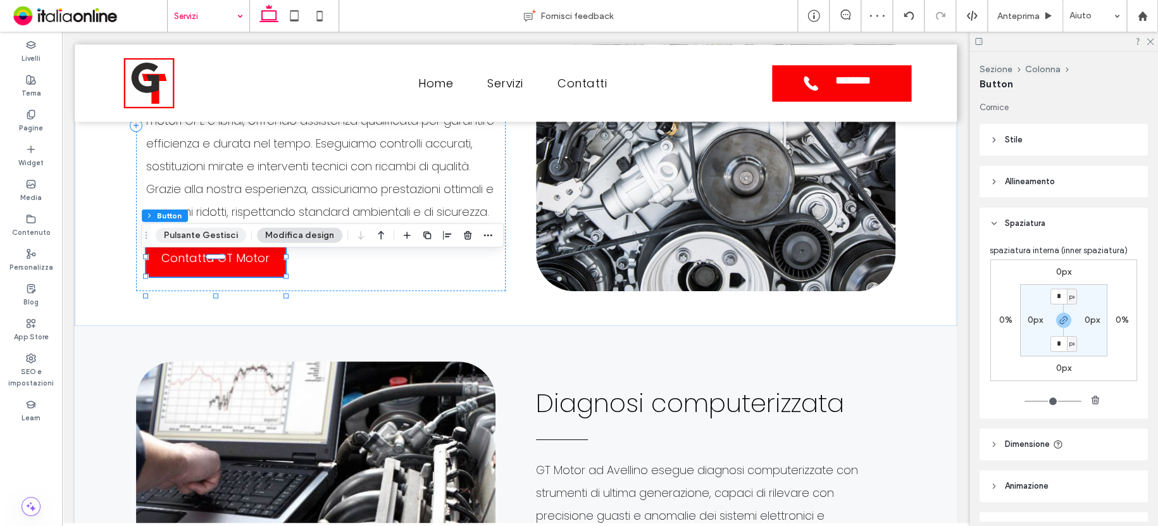
click at [197, 235] on button "Pulsante Gestisci" at bounding box center [201, 235] width 90 height 15
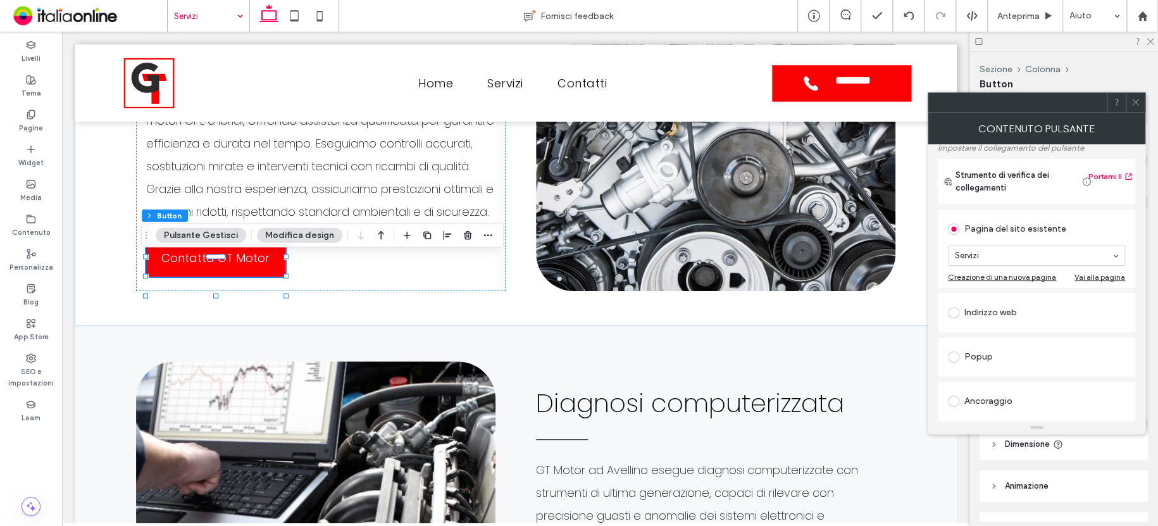
scroll to position [190, 0]
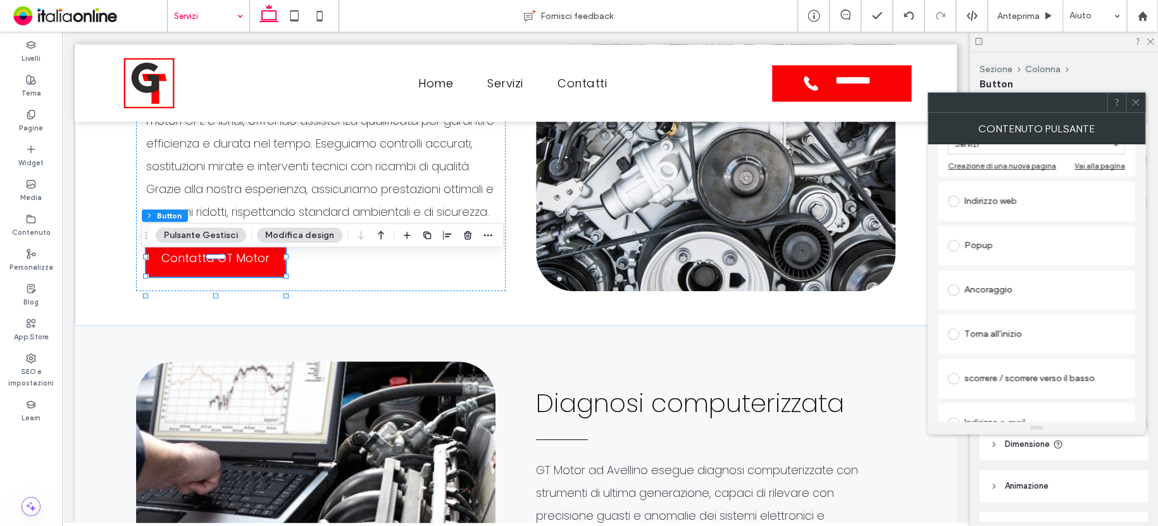
click at [987, 292] on div "Ancoraggio" at bounding box center [1036, 290] width 177 height 20
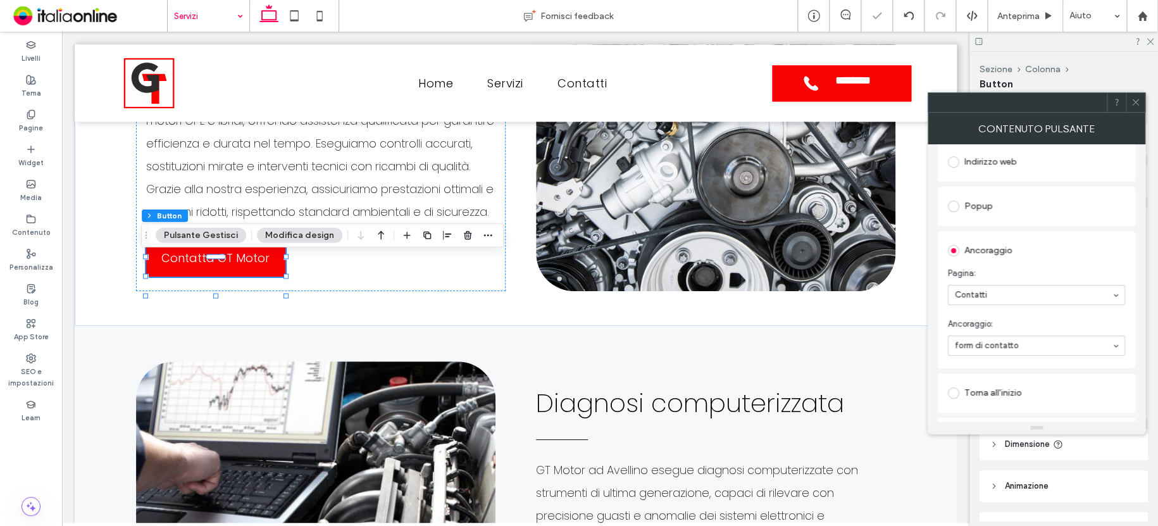
click at [1138, 103] on icon at bounding box center [1135, 101] width 9 height 9
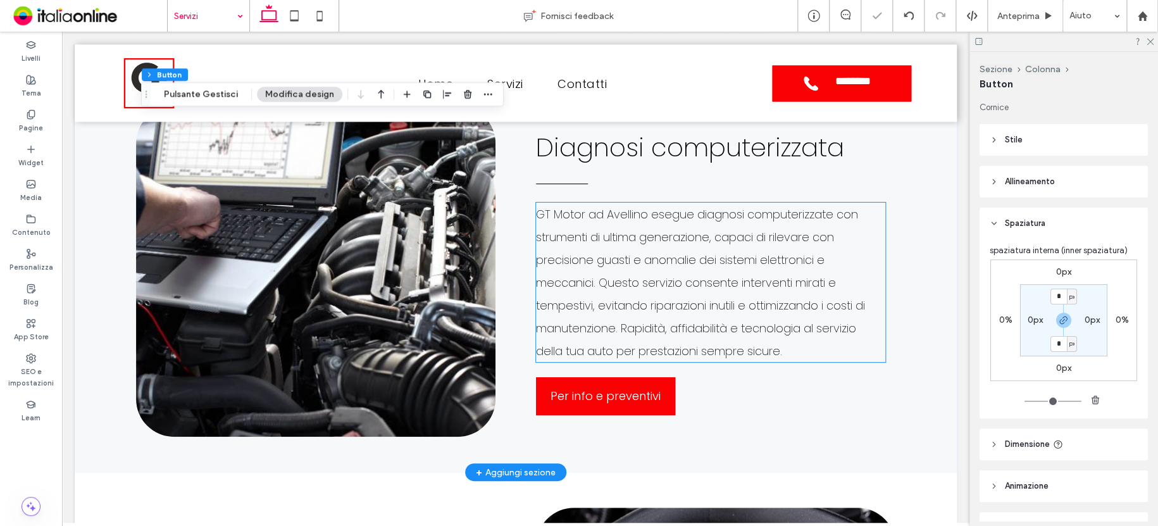
scroll to position [1263, 0]
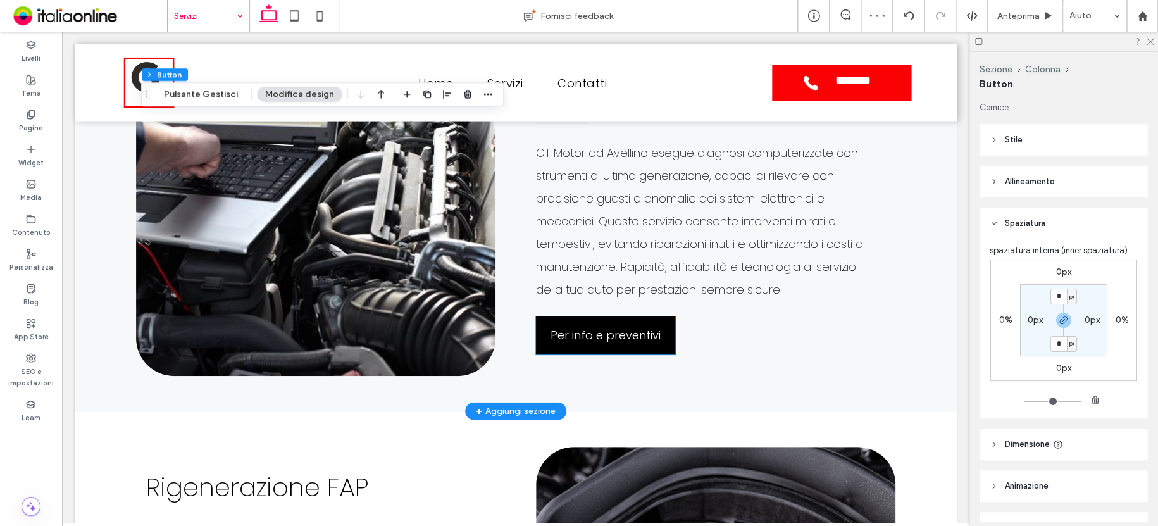
click at [626, 350] on span "Per info e preventivi" at bounding box center [605, 335] width 110 height 30
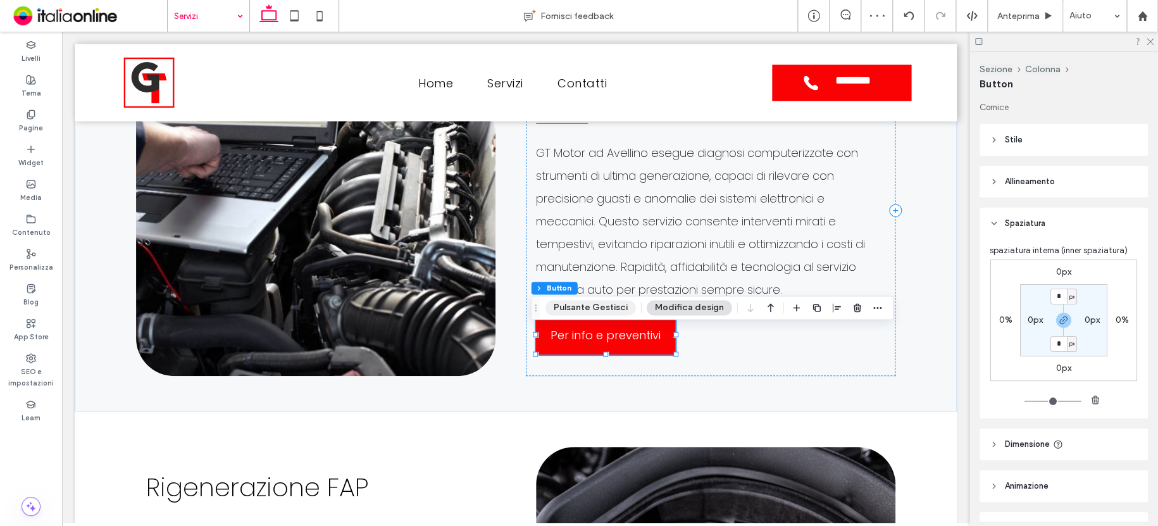
click at [573, 303] on button "Pulsante Gestisci" at bounding box center [590, 307] width 90 height 15
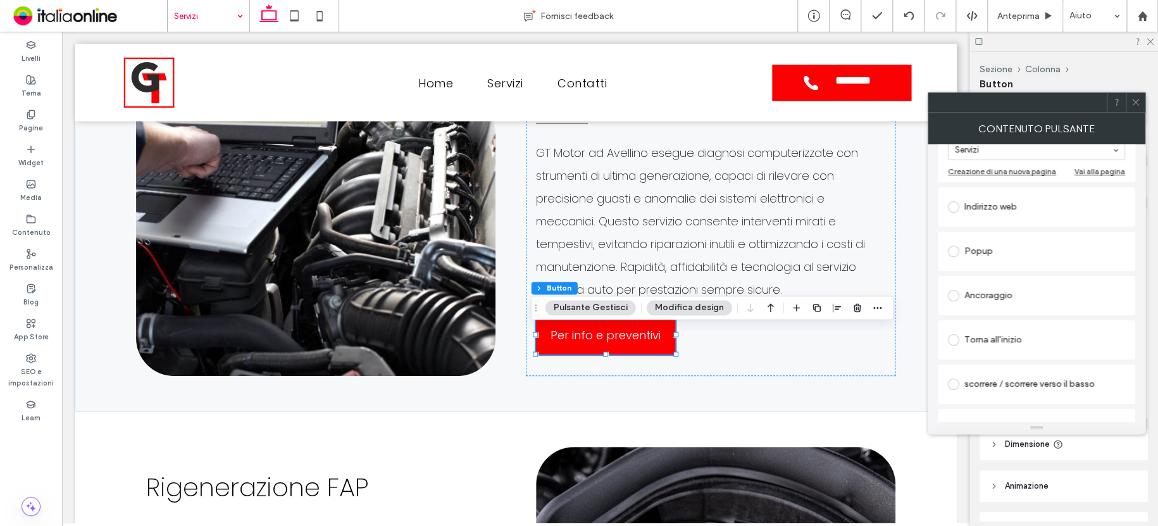
scroll to position [190, 0]
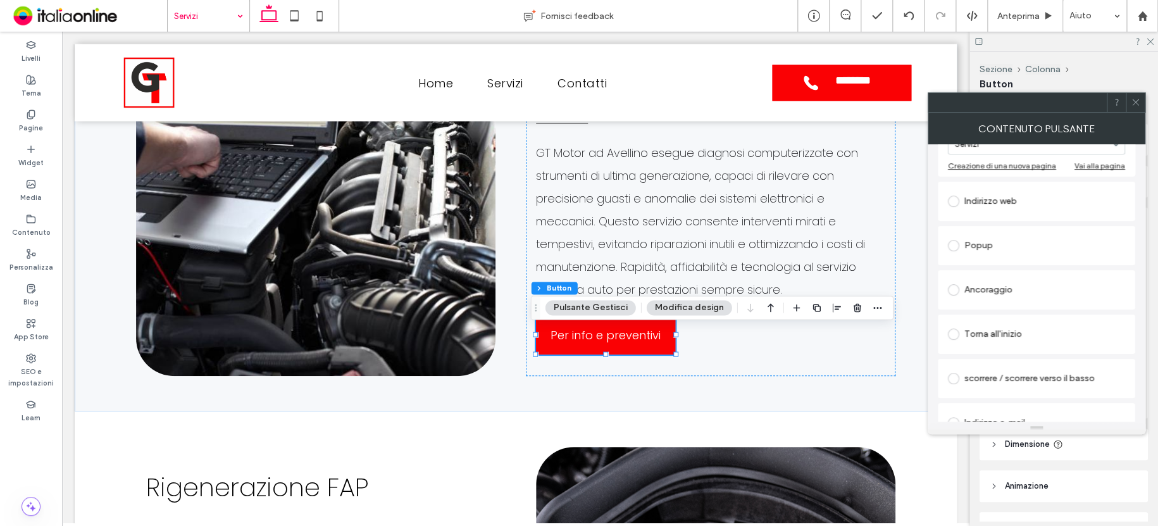
click at [997, 290] on div "Ancoraggio" at bounding box center [1036, 290] width 177 height 20
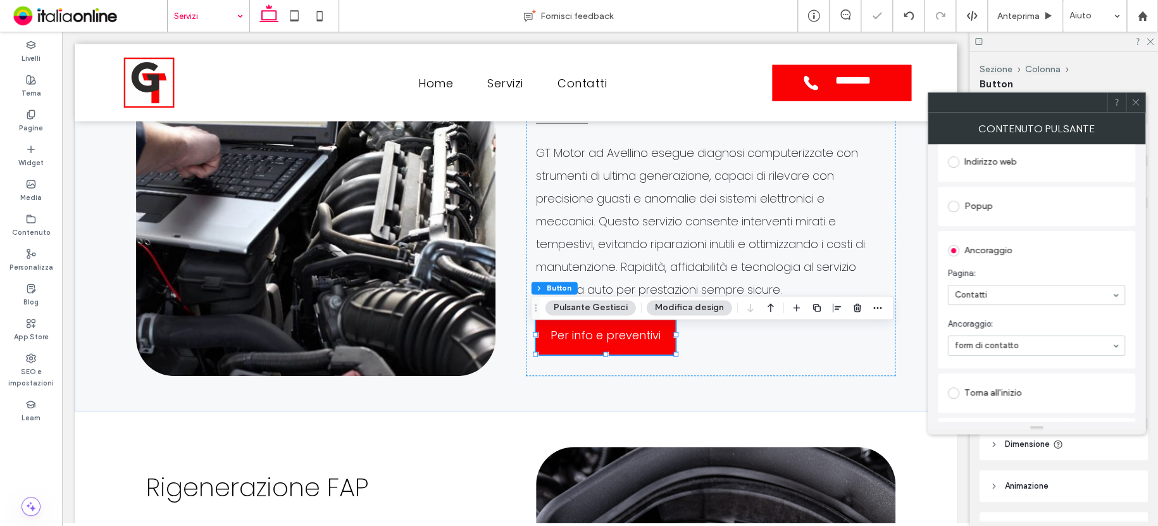
drag, startPoint x: 992, startPoint y: 361, endPoint x: 997, endPoint y: 346, distance: 15.4
drag, startPoint x: 1127, startPoint y: 103, endPoint x: 1027, endPoint y: 126, distance: 102.7
click at [1126, 103] on div at bounding box center [1135, 102] width 19 height 19
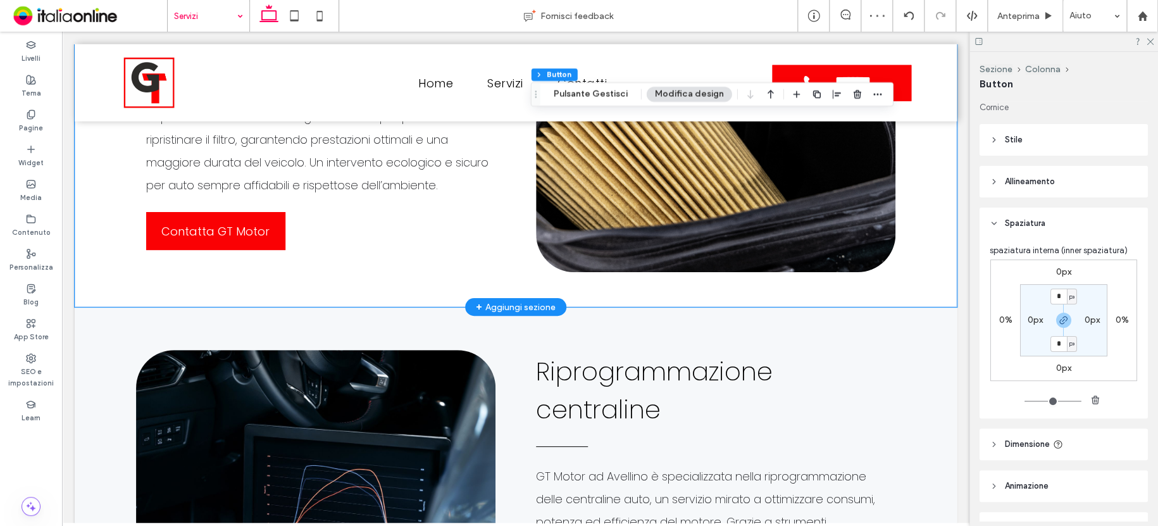
scroll to position [1769, 0]
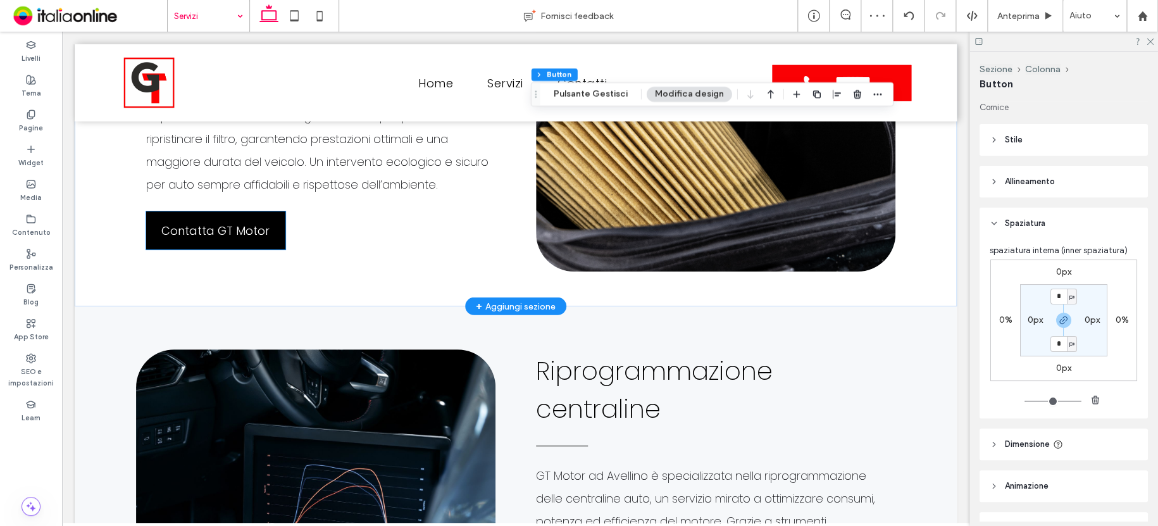
click at [210, 246] on span "Contatta GT Motor" at bounding box center [215, 231] width 108 height 30
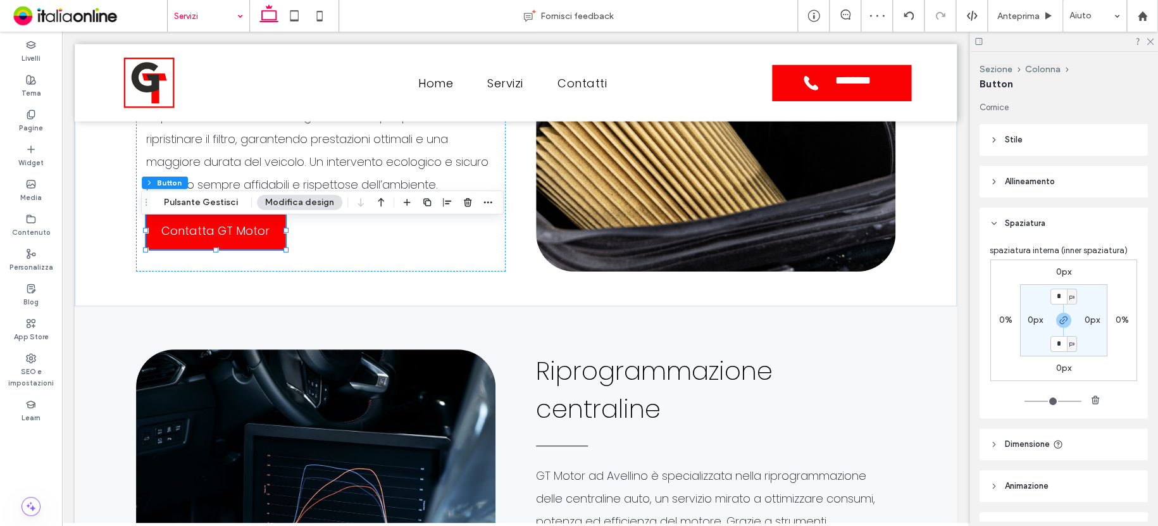
drag, startPoint x: 215, startPoint y: 201, endPoint x: 247, endPoint y: 202, distance: 32.3
click at [215, 201] on button "Pulsante Gestisci" at bounding box center [201, 202] width 90 height 15
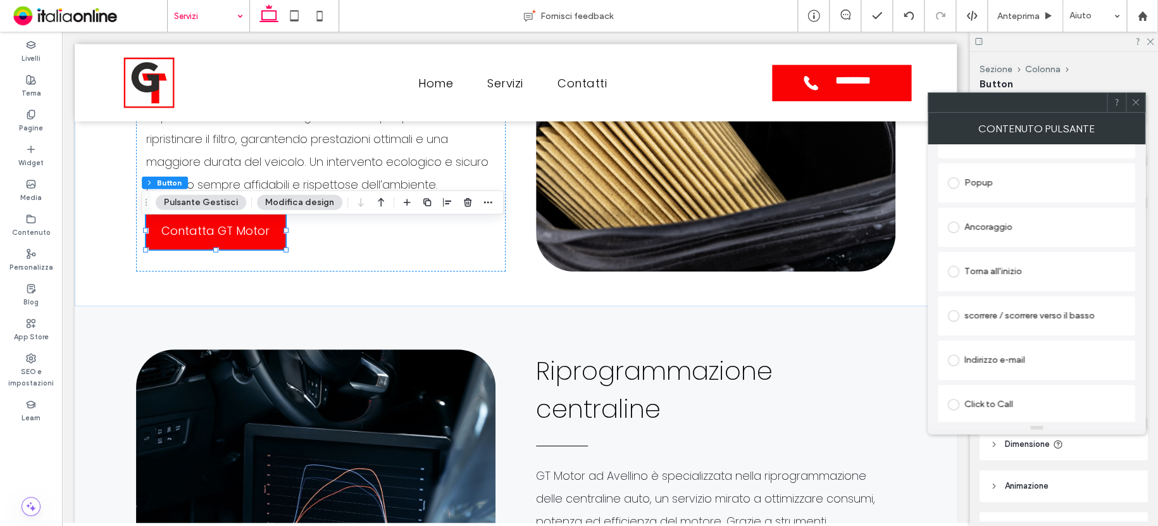
scroll to position [253, 0]
drag, startPoint x: 999, startPoint y: 228, endPoint x: 1004, endPoint y: 235, distance: 9.1
click at [1000, 230] on div "Ancoraggio" at bounding box center [1036, 226] width 177 height 20
drag, startPoint x: 1140, startPoint y: 111, endPoint x: 1128, endPoint y: 111, distance: 12.0
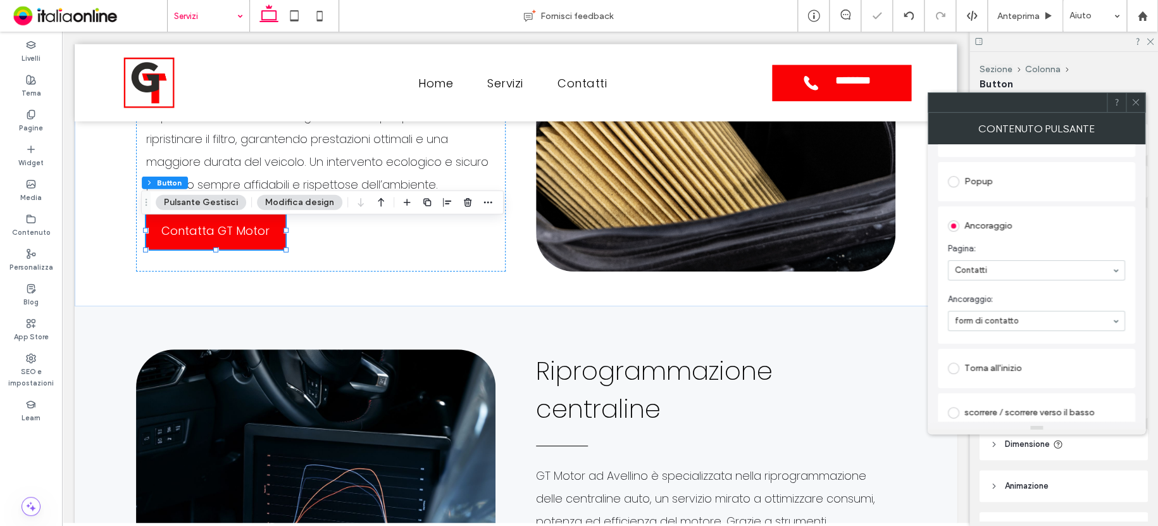
click at [1140, 111] on div at bounding box center [1135, 102] width 19 height 19
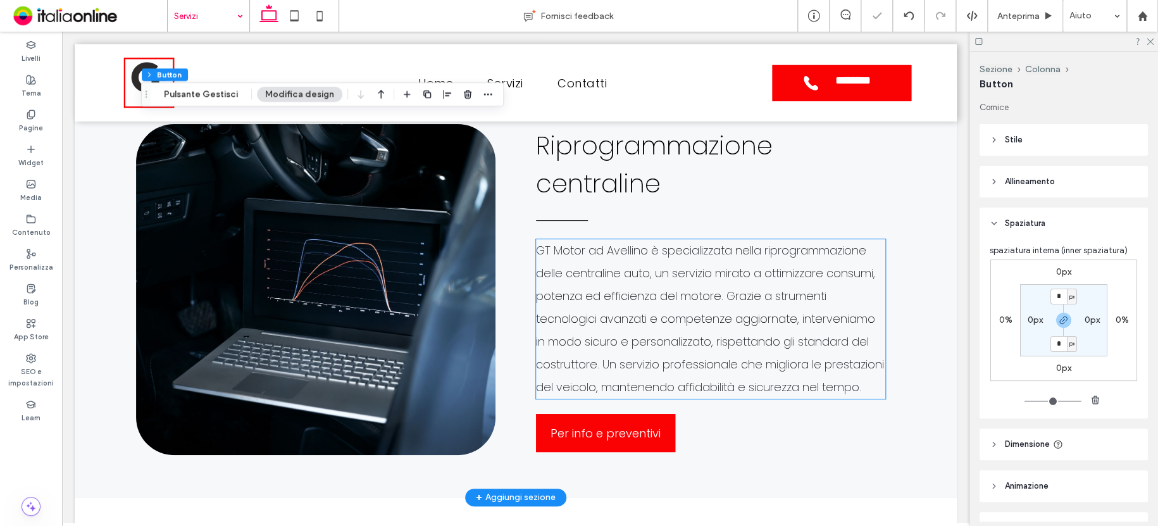
scroll to position [2022, 0]
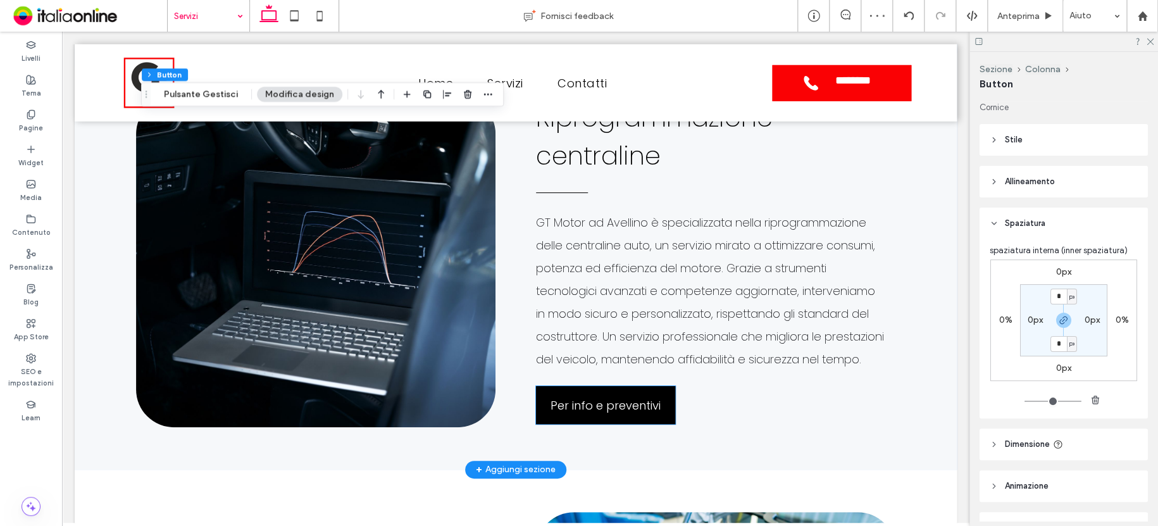
click at [600, 420] on span "Per info e preventivi" at bounding box center [605, 405] width 110 height 30
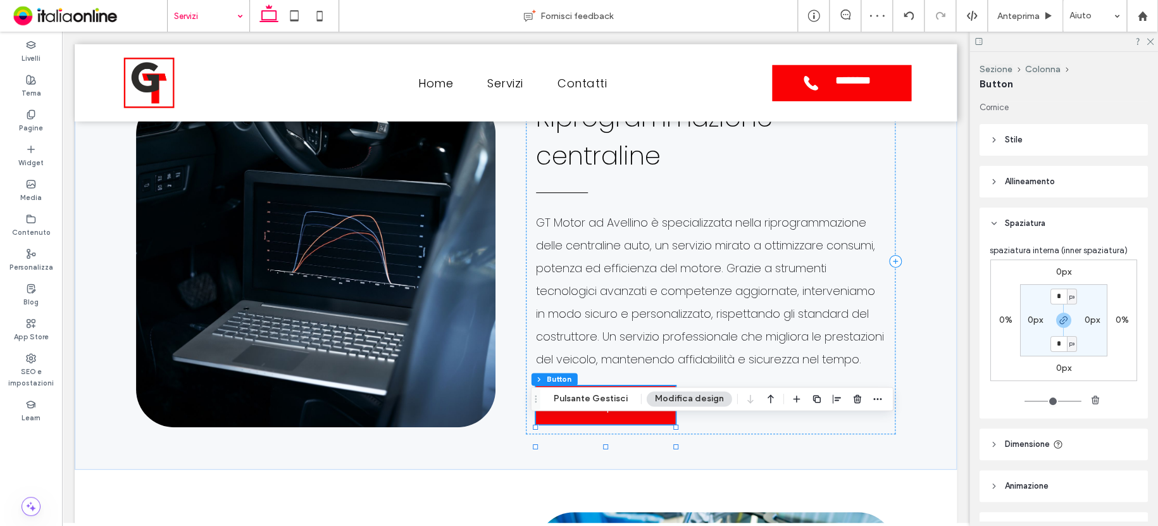
drag, startPoint x: 575, startPoint y: 397, endPoint x: 657, endPoint y: 397, distance: 82.3
click at [575, 397] on button "Pulsante Gestisci" at bounding box center [590, 398] width 90 height 15
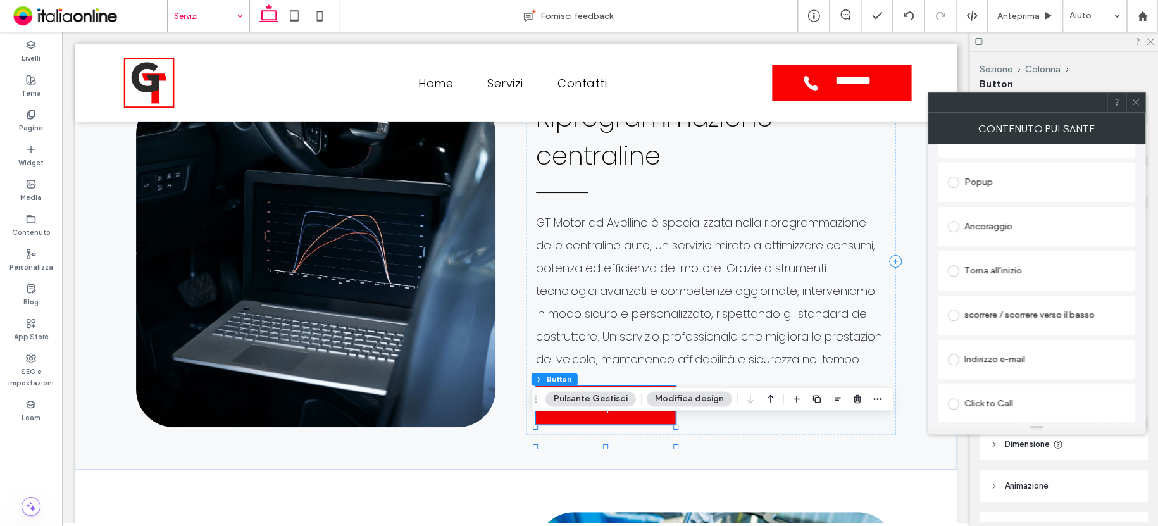
click at [995, 230] on div "Ancoraggio" at bounding box center [1036, 226] width 177 height 20
drag, startPoint x: 1144, startPoint y: 105, endPoint x: 1128, endPoint y: 106, distance: 16.5
click at [1144, 104] on div at bounding box center [1135, 102] width 19 height 19
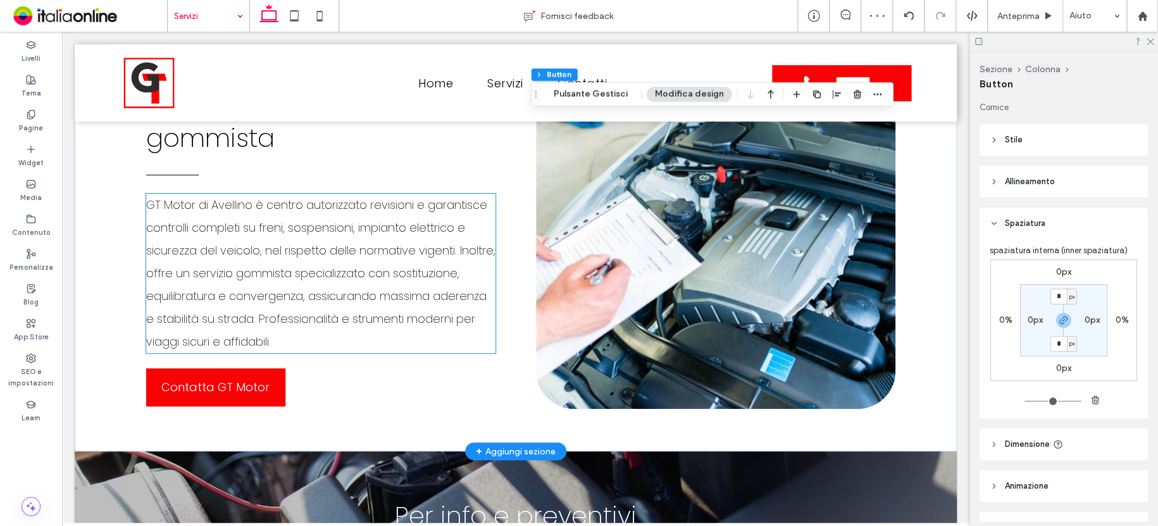
scroll to position [2529, 0]
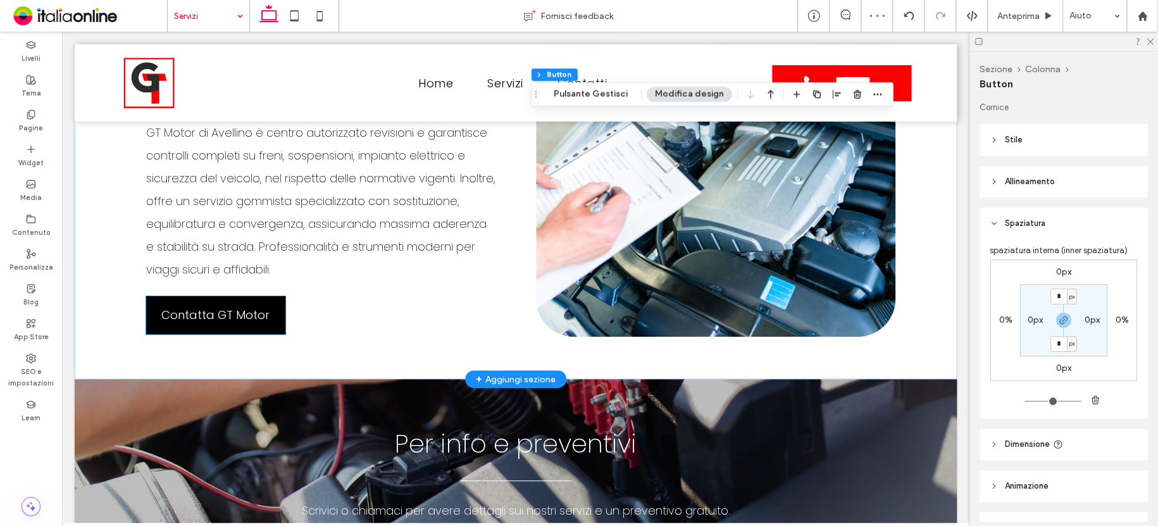
click at [246, 330] on span "Contatta GT Motor" at bounding box center [215, 315] width 108 height 30
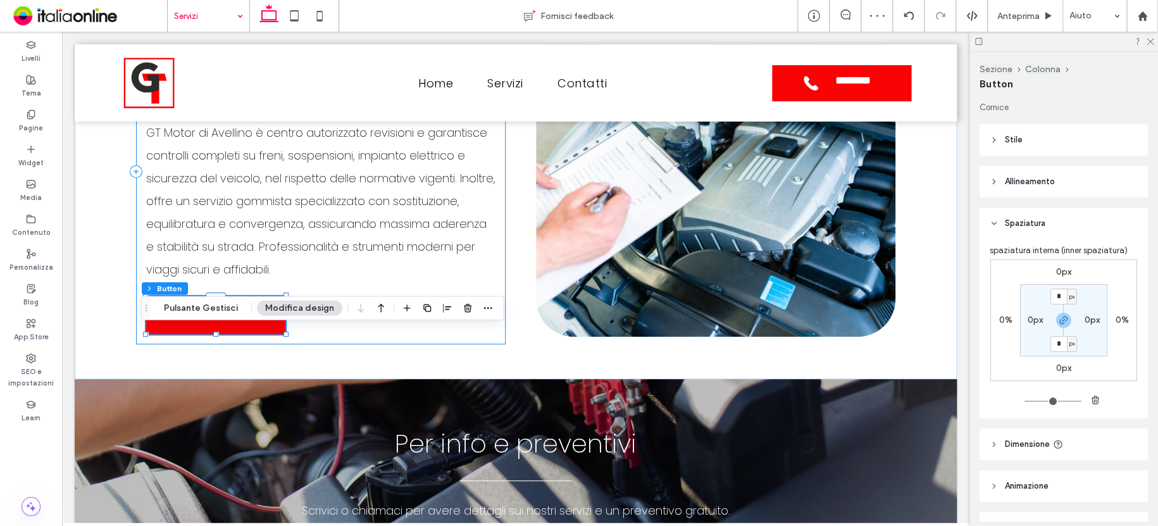
click at [212, 318] on div "Sezione Colonna Button Pulsante Gestisci Modifica design" at bounding box center [322, 308] width 363 height 24
click at [212, 314] on button "Pulsante Gestisci" at bounding box center [201, 308] width 90 height 15
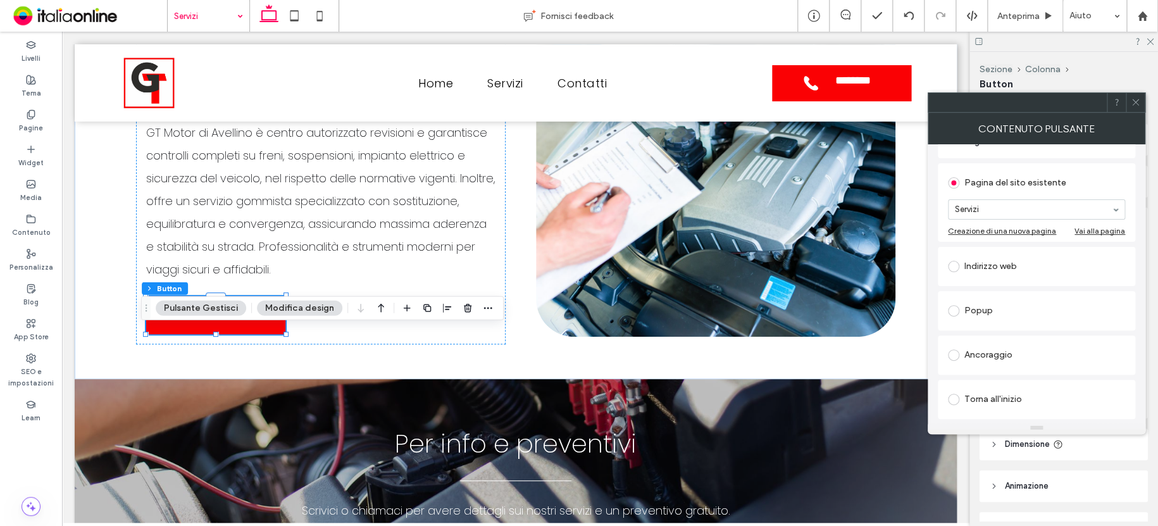
scroll to position [127, 0]
click at [1000, 350] on div "Ancoraggio" at bounding box center [1036, 353] width 177 height 20
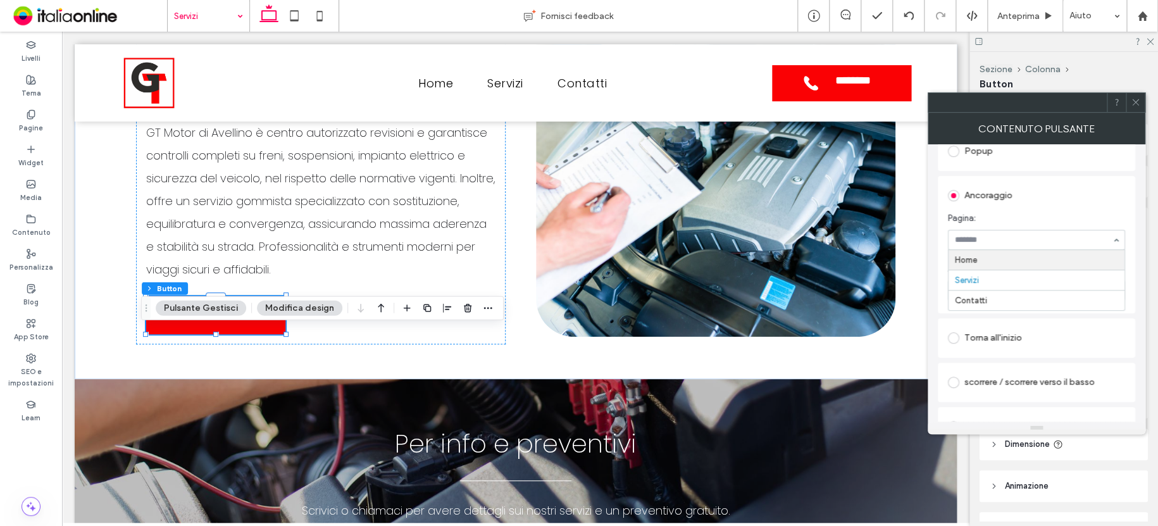
scroll to position [253, 0]
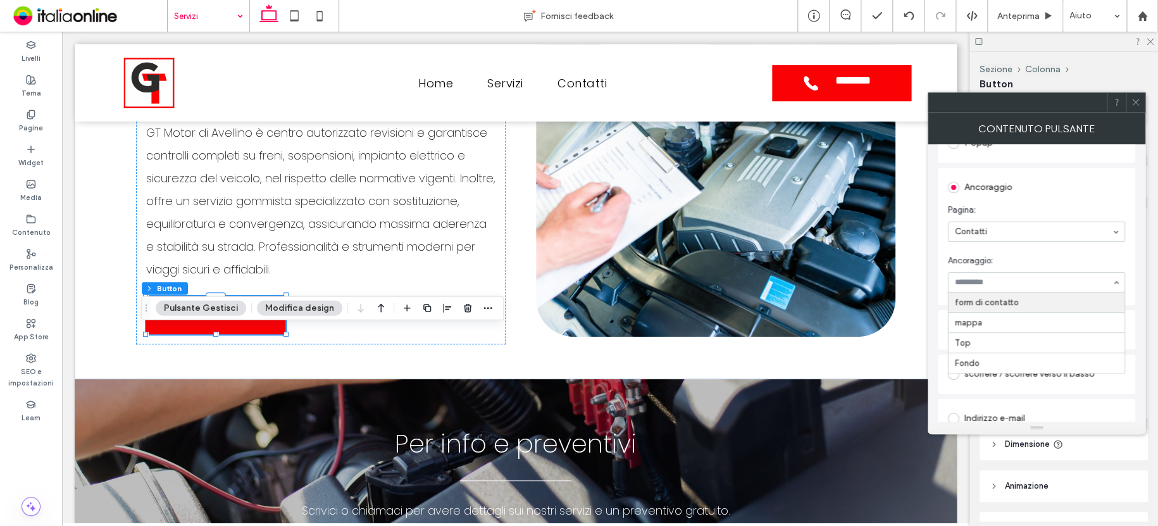
drag, startPoint x: 993, startPoint y: 282, endPoint x: 995, endPoint y: 297, distance: 15.9
click at [1135, 102] on icon at bounding box center [1135, 101] width 9 height 9
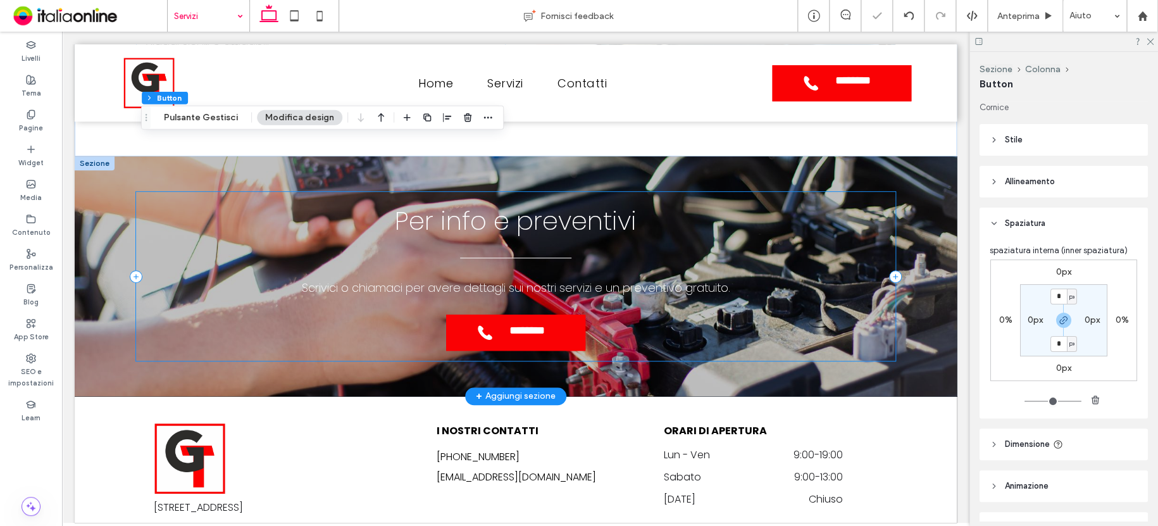
scroll to position [2782, 0]
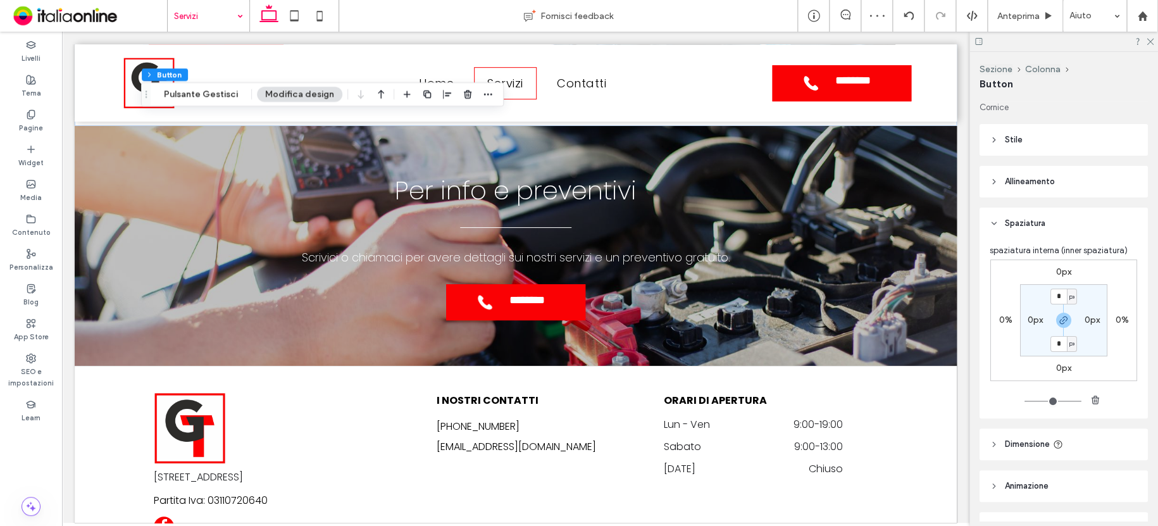
drag, startPoint x: 190, startPoint y: 18, endPoint x: 191, endPoint y: 28, distance: 10.2
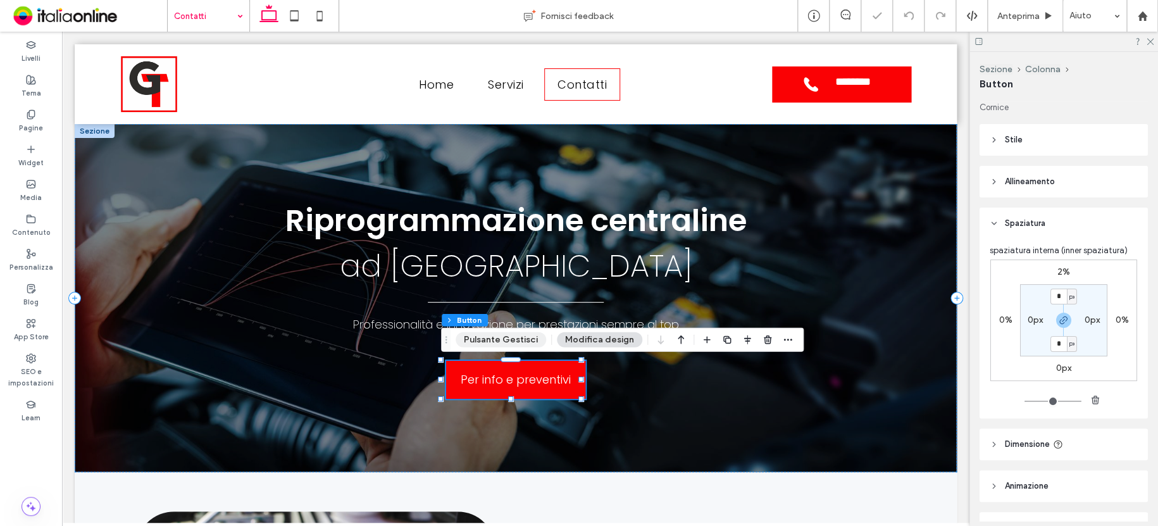
click at [499, 342] on button "Pulsante Gestisci" at bounding box center [501, 339] width 90 height 15
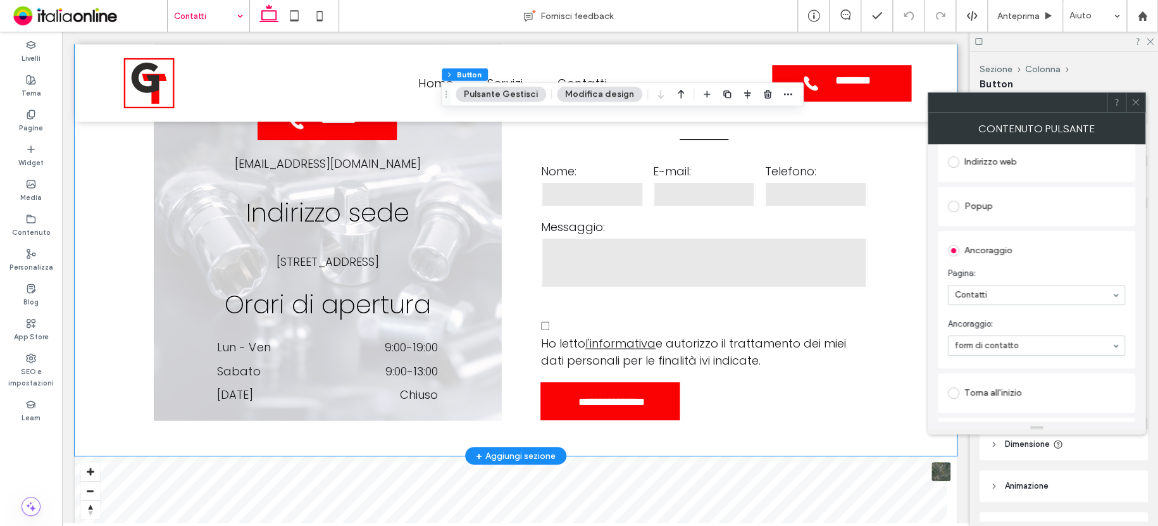
scroll to position [883, 0]
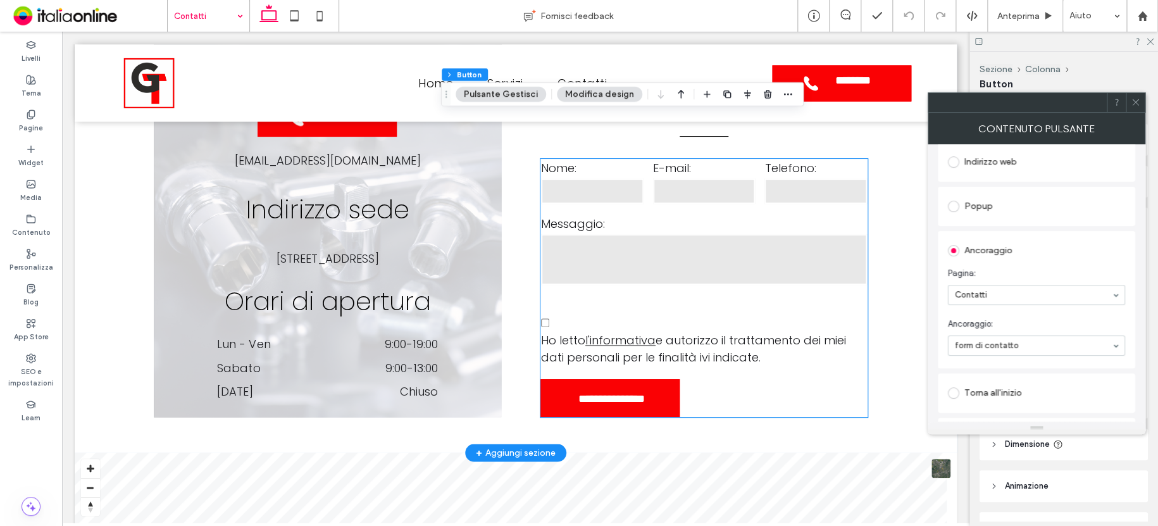
click at [662, 319] on label "Ho letto l'informativa e autorizzo il trattamento dei miei dati personali per l…" at bounding box center [704, 331] width 326 height 70
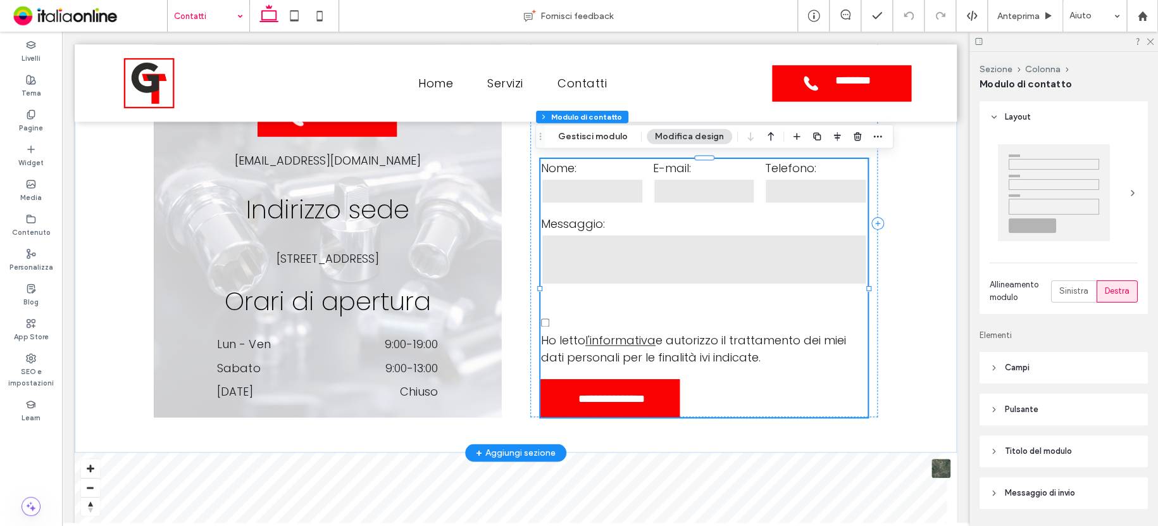
type input "*"
type input "***"
type input "**"
type input "*"
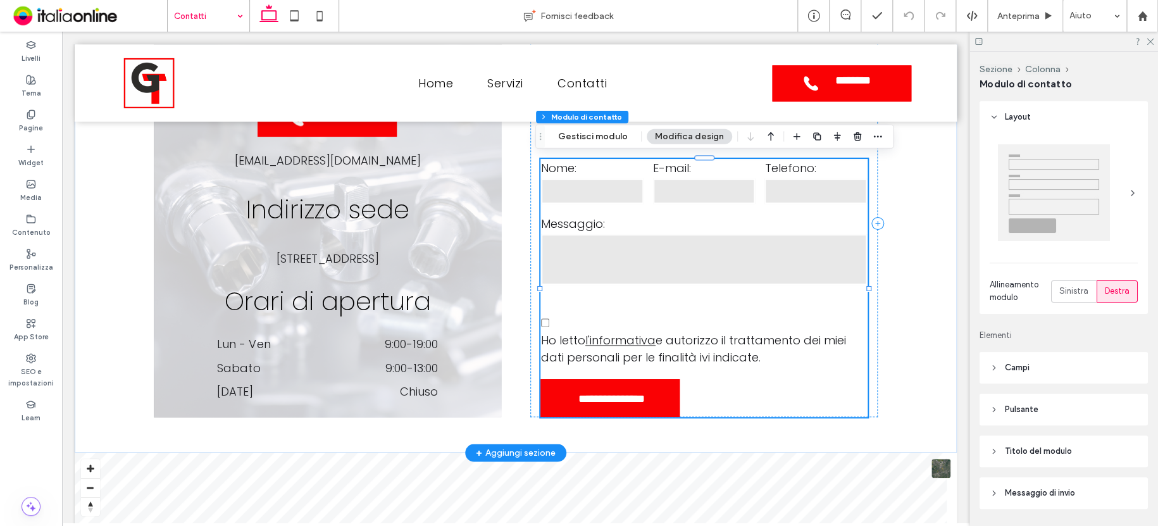
type input "***"
click at [666, 137] on button "Modifica design" at bounding box center [689, 136] width 85 height 15
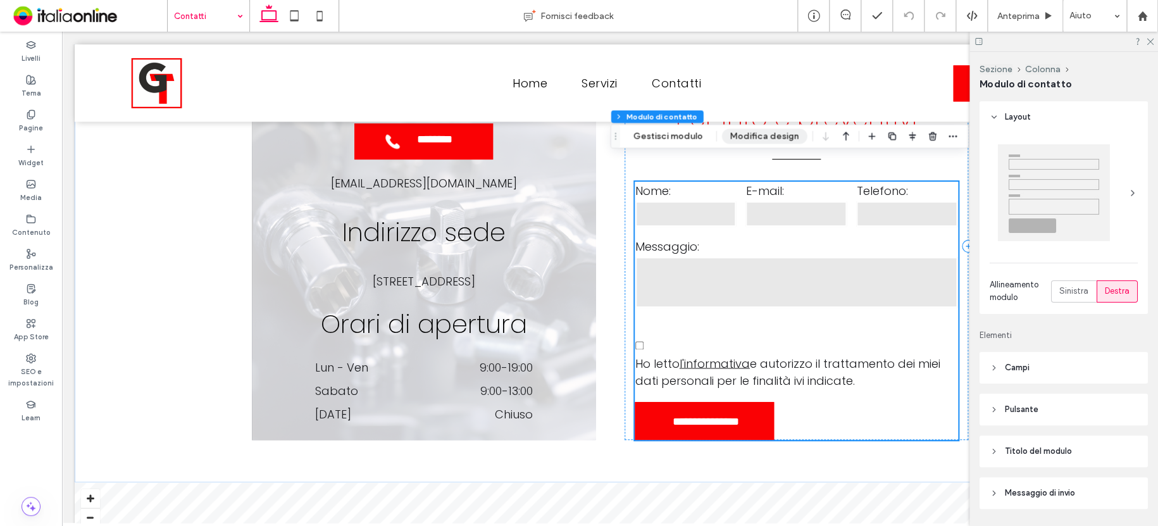
scroll to position [906, 0]
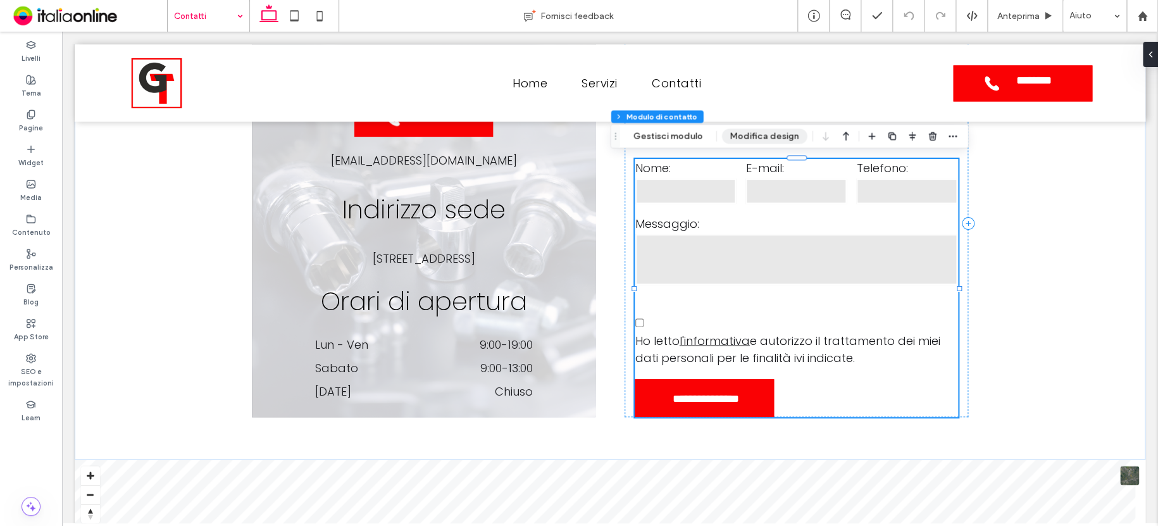
click at [730, 131] on button "Modifica design" at bounding box center [764, 135] width 85 height 15
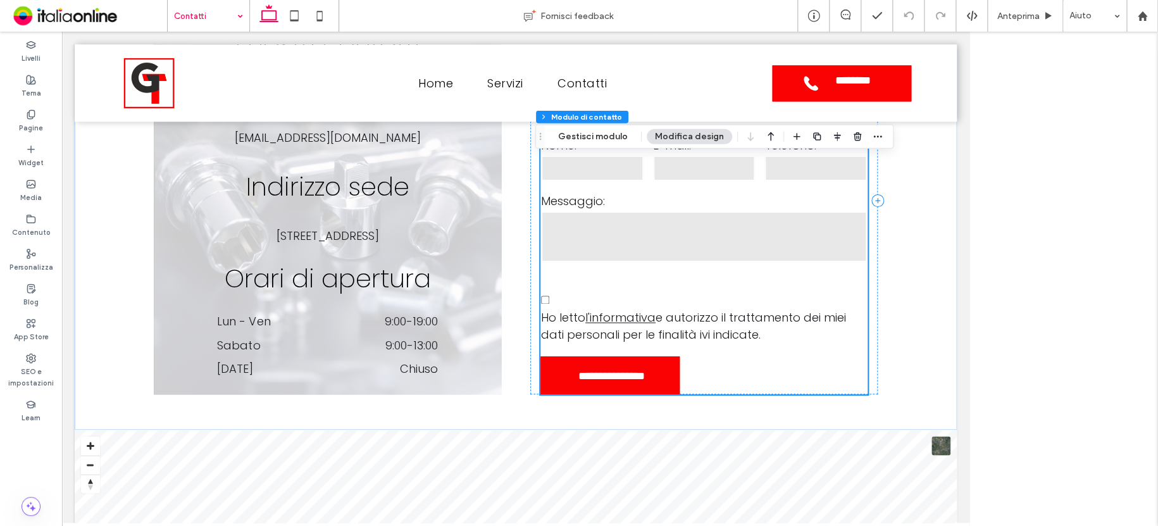
scroll to position [883, 0]
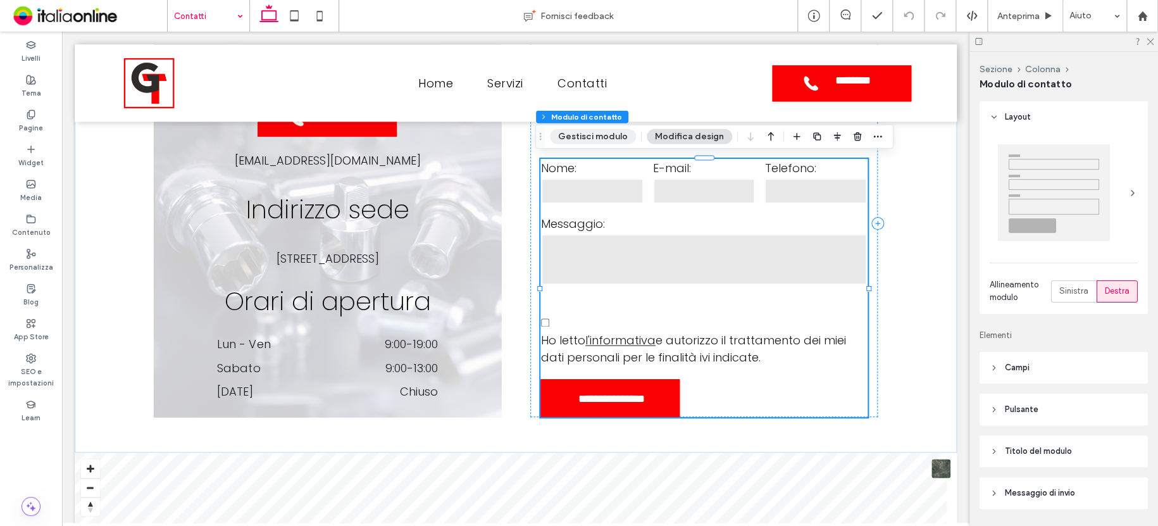
drag, startPoint x: 611, startPoint y: 137, endPoint x: 618, endPoint y: 137, distance: 7.0
click at [611, 137] on button "Gestisci modulo" at bounding box center [593, 136] width 86 height 15
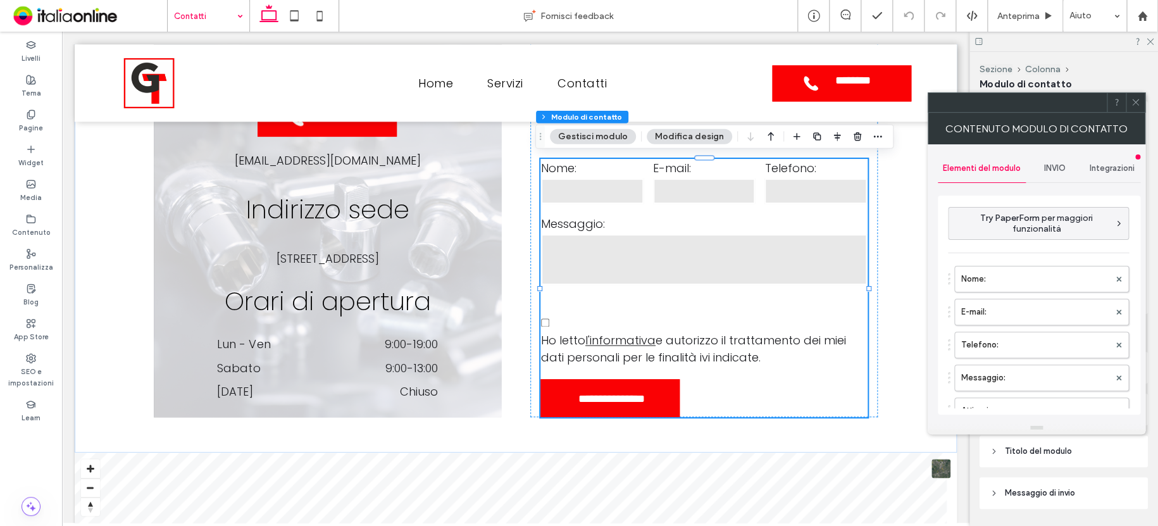
click at [1052, 167] on span "INVIO" at bounding box center [1054, 168] width 22 height 10
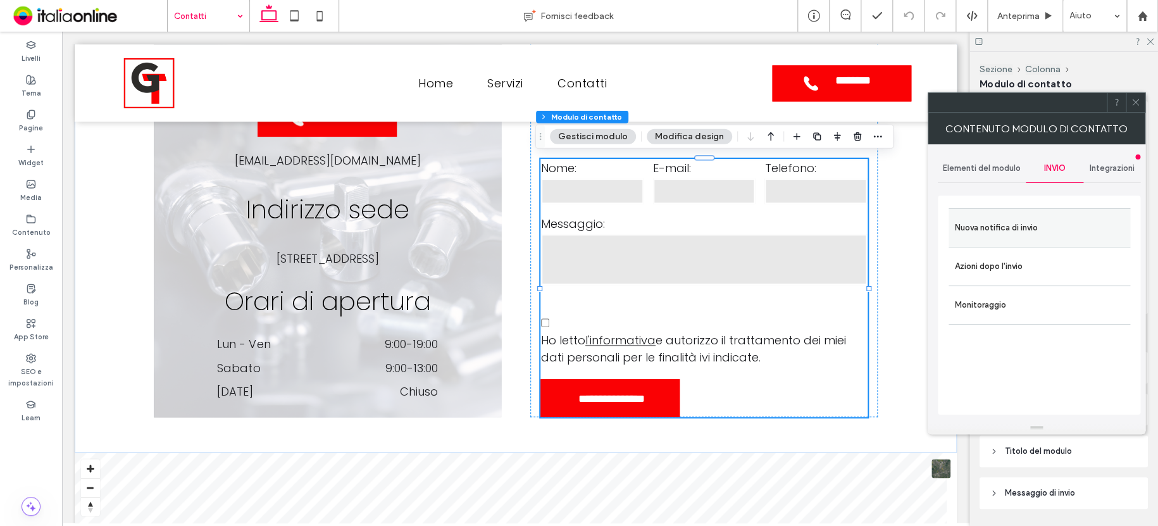
click at [1027, 221] on label "Nuova notifica di invio" at bounding box center [1039, 227] width 169 height 25
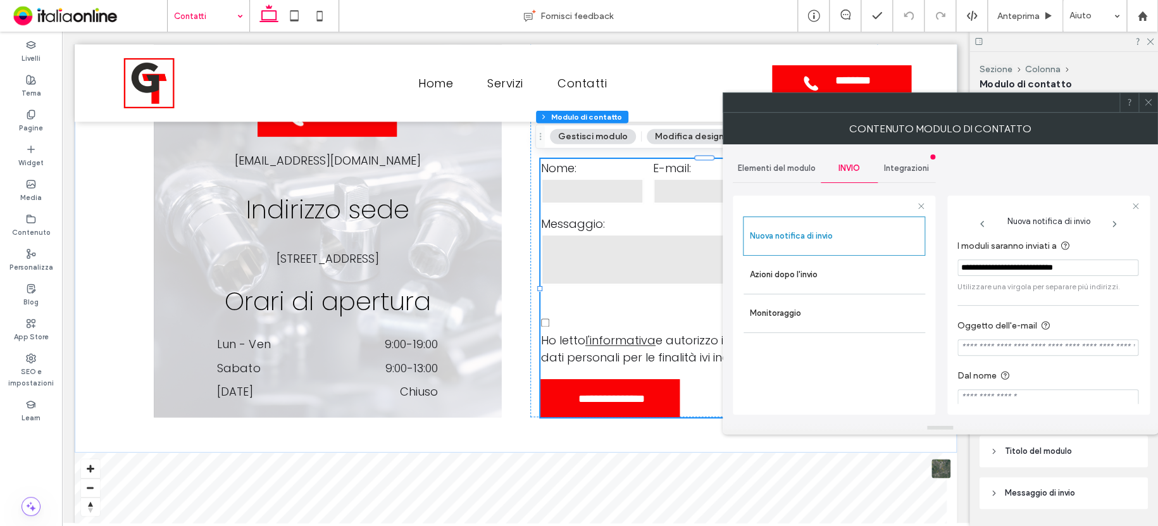
click at [1141, 106] on div at bounding box center [1147, 102] width 19 height 19
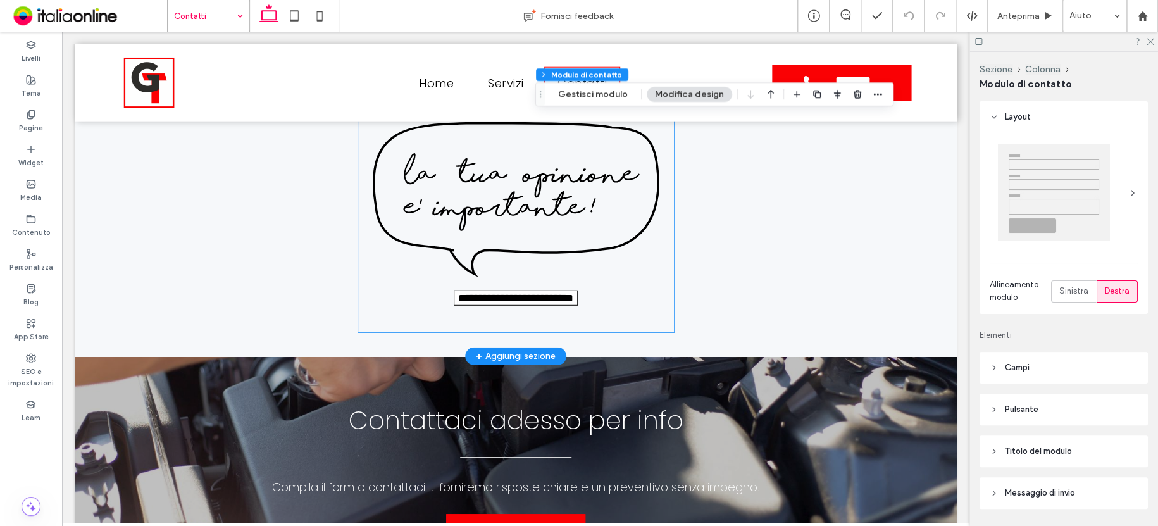
scroll to position [1643, 0]
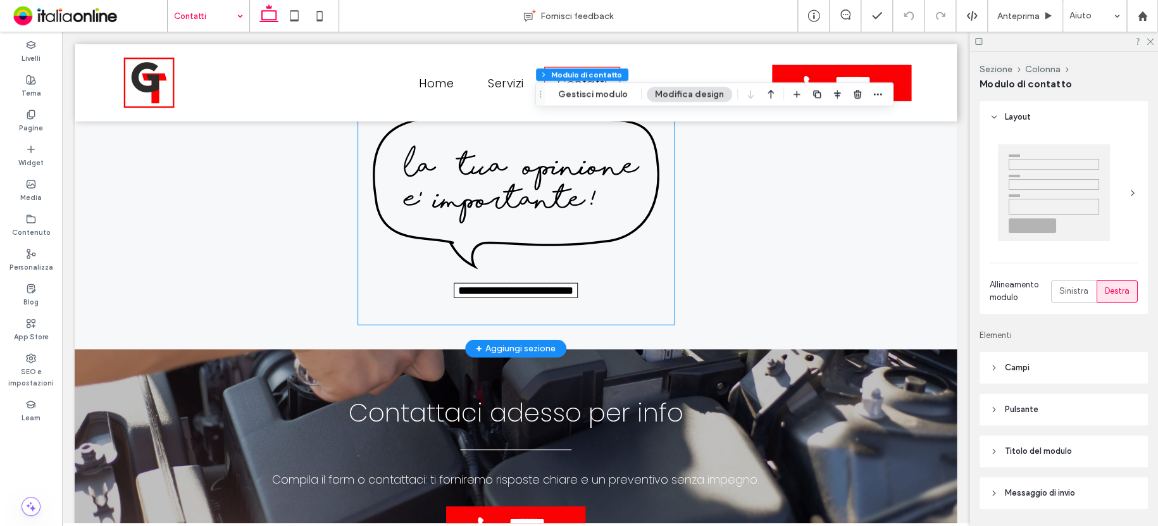
click at [535, 292] on input "**********" at bounding box center [516, 290] width 124 height 15
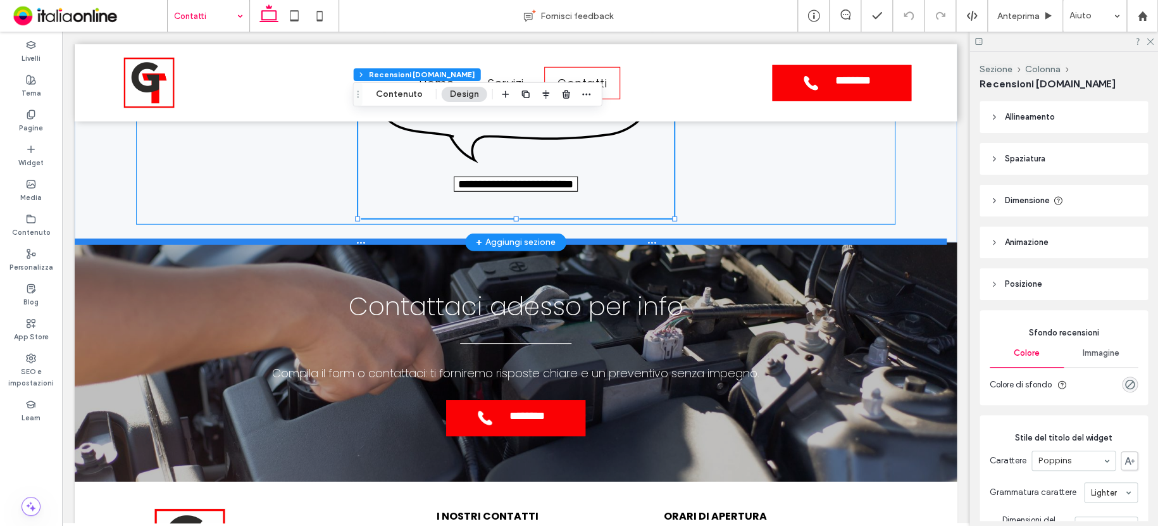
scroll to position [1769, 0]
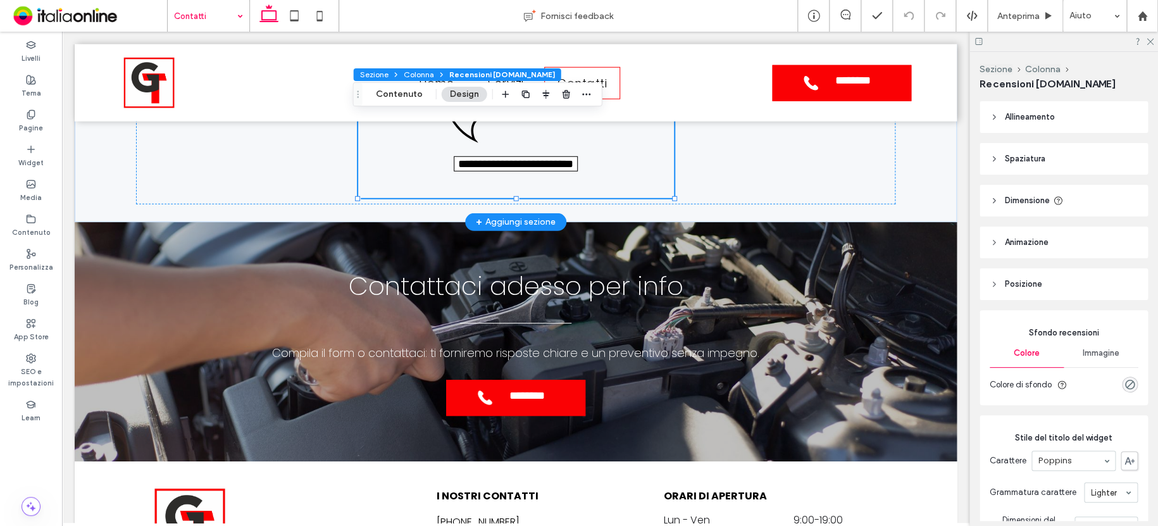
drag, startPoint x: 297, startPoint y: 19, endPoint x: 428, endPoint y: 70, distance: 140.4
click at [297, 19] on icon at bounding box center [294, 15] width 25 height 25
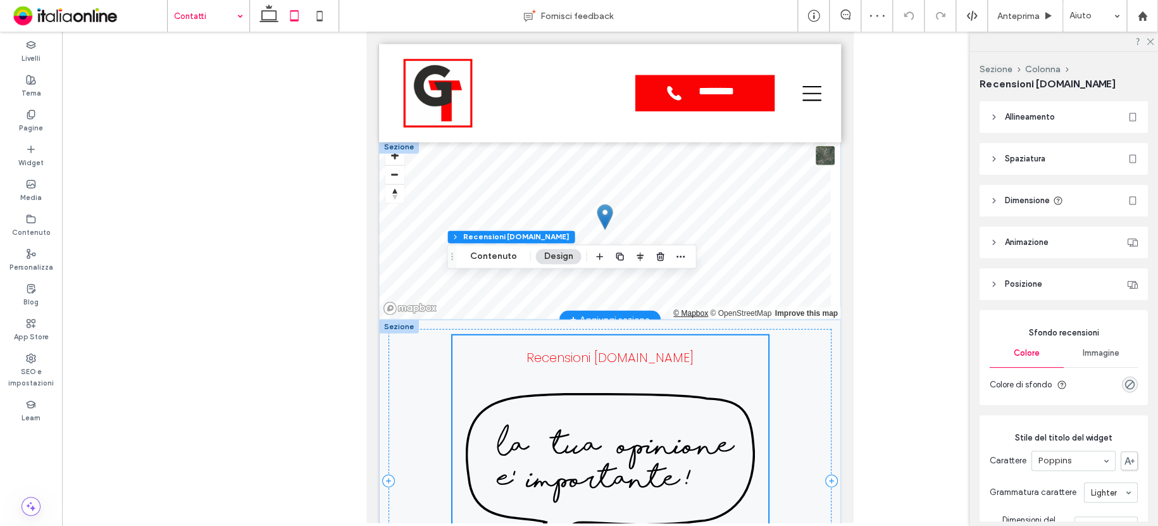
scroll to position [1776, 0]
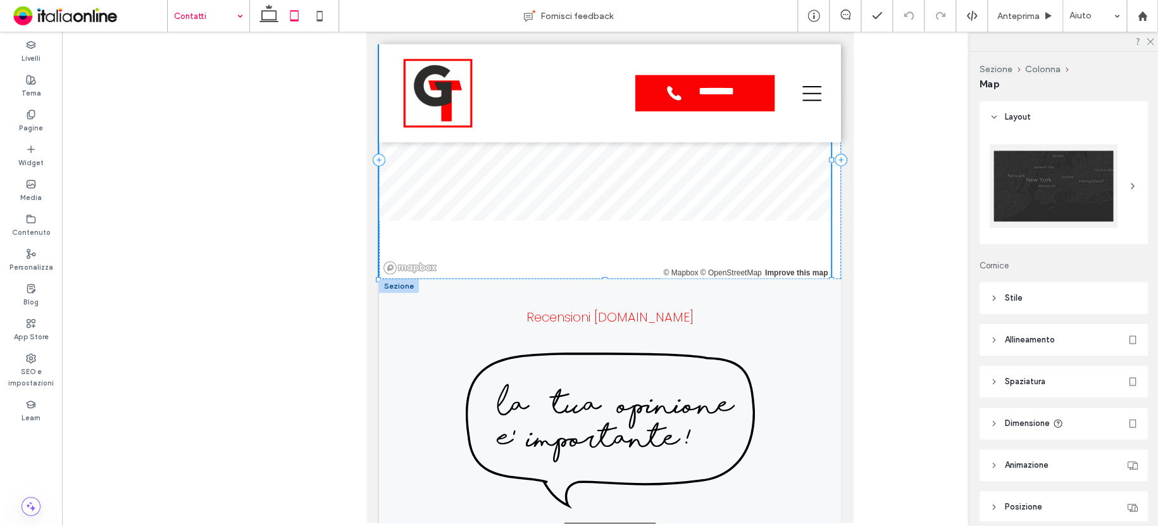
drag, startPoint x: 832, startPoint y: 237, endPoint x: 844, endPoint y: 295, distance: 59.4
type input "***"
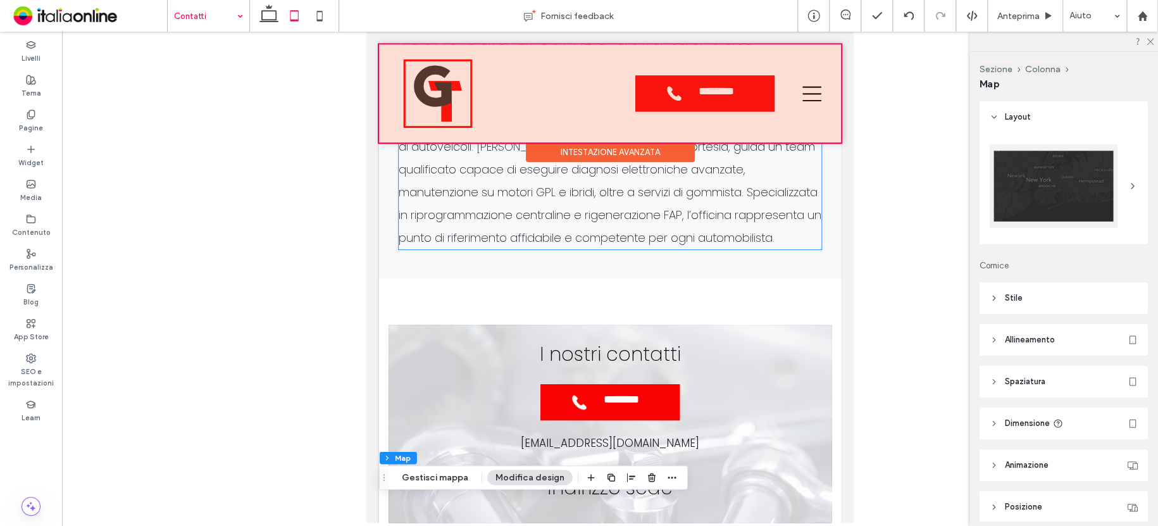
scroll to position [763, 0]
click at [814, 89] on div at bounding box center [610, 93] width 462 height 98
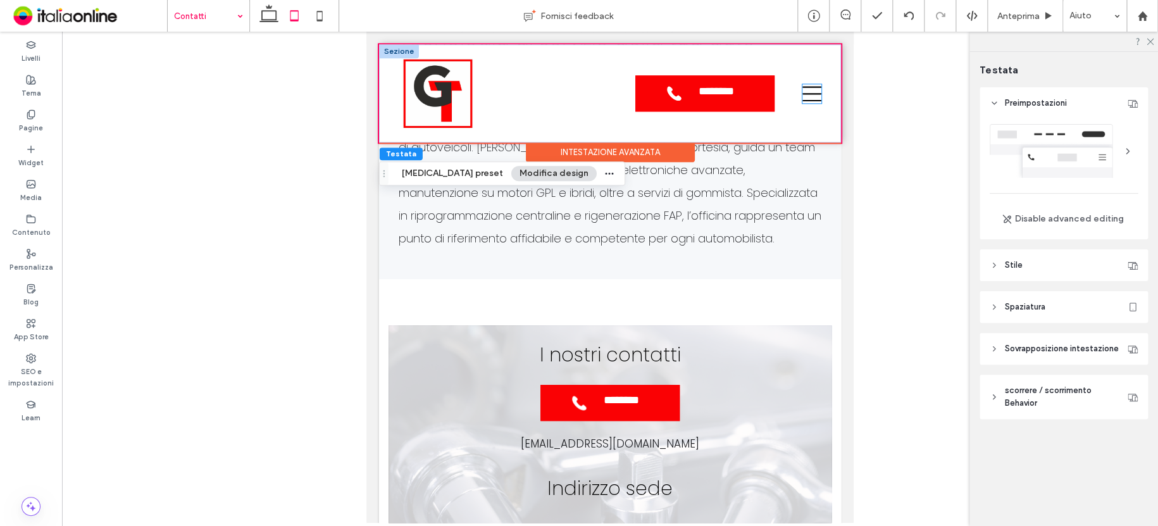
click at [809, 89] on icon at bounding box center [811, 93] width 19 height 19
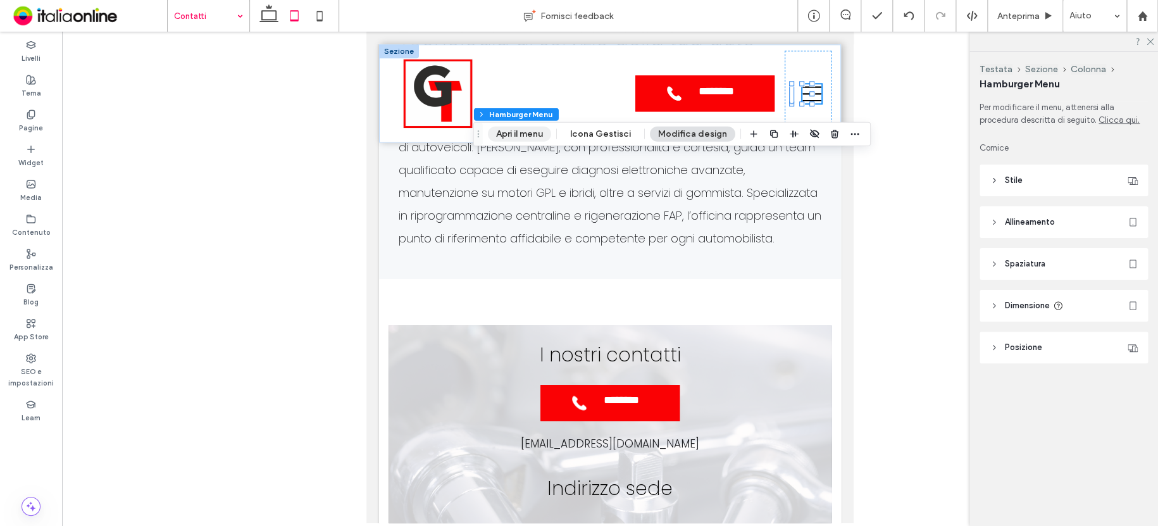
click at [532, 127] on button "Apri il menu" at bounding box center [519, 134] width 63 height 15
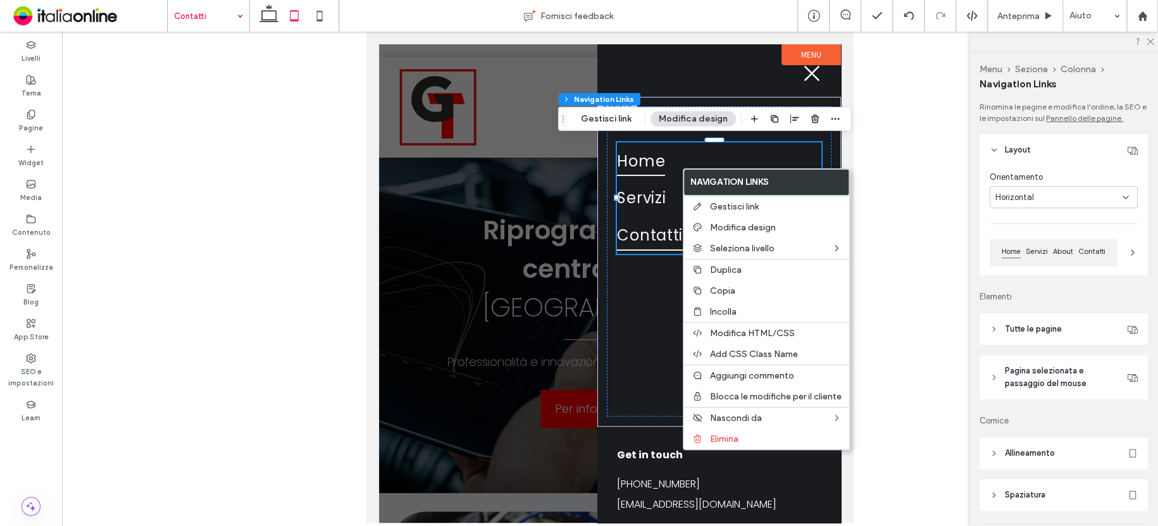
type input "***"
type input "****"
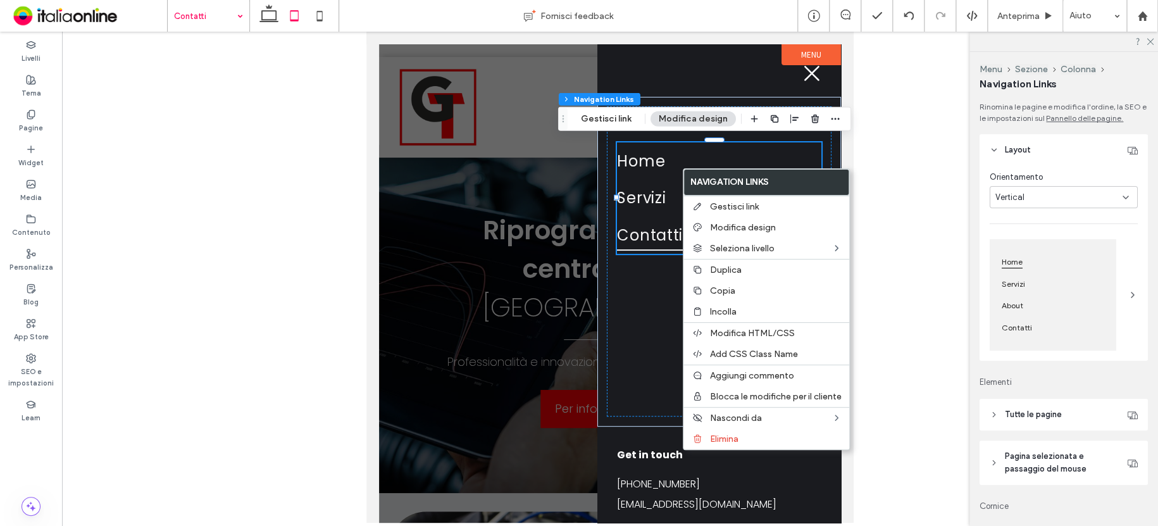
click at [811, 56] on label "Menu" at bounding box center [811, 54] width 59 height 21
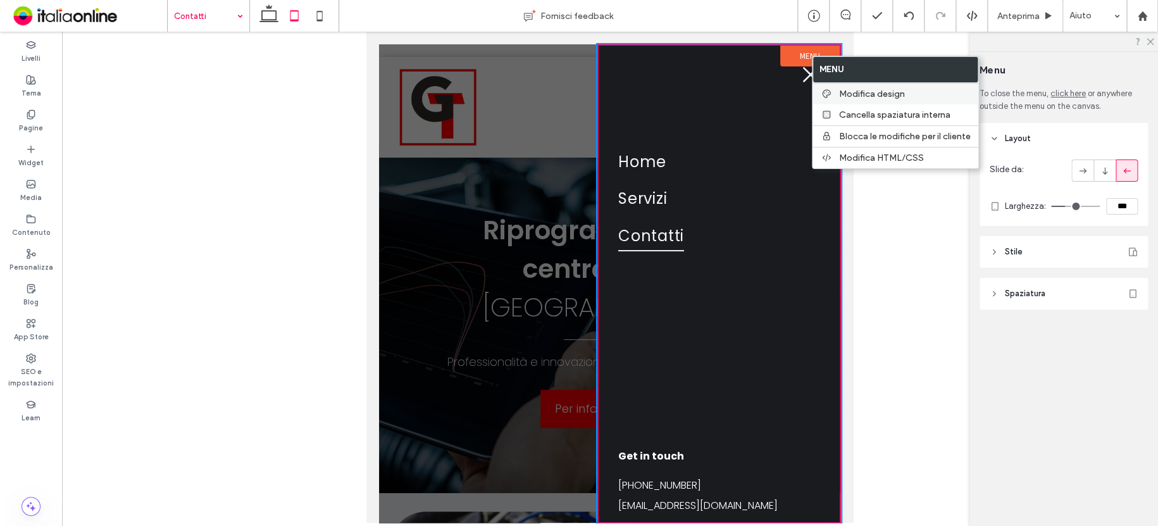
click at [867, 89] on span "Modifica design" at bounding box center [872, 94] width 66 height 11
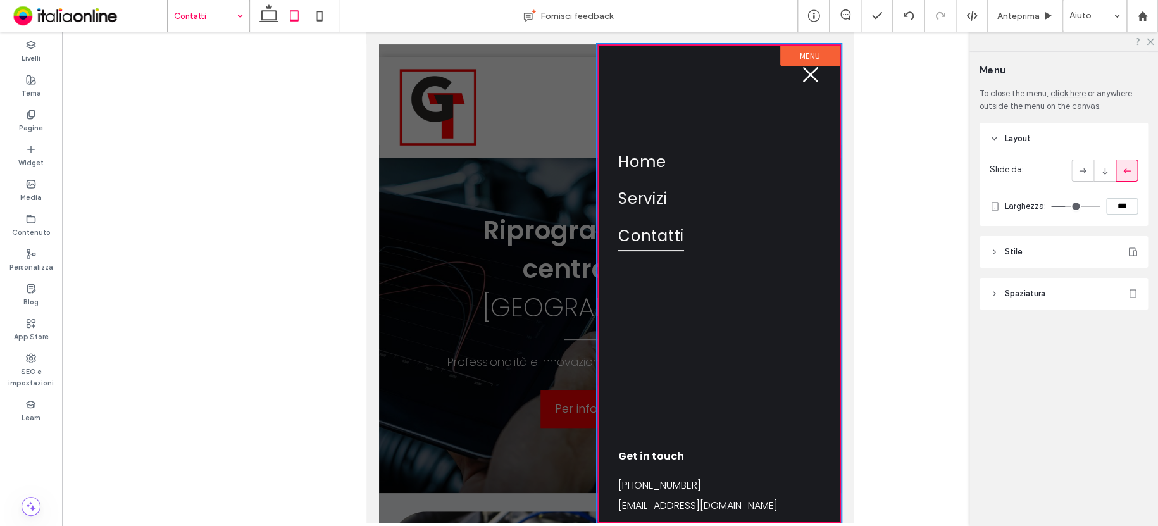
click at [812, 55] on label "Menu" at bounding box center [809, 56] width 59 height 21
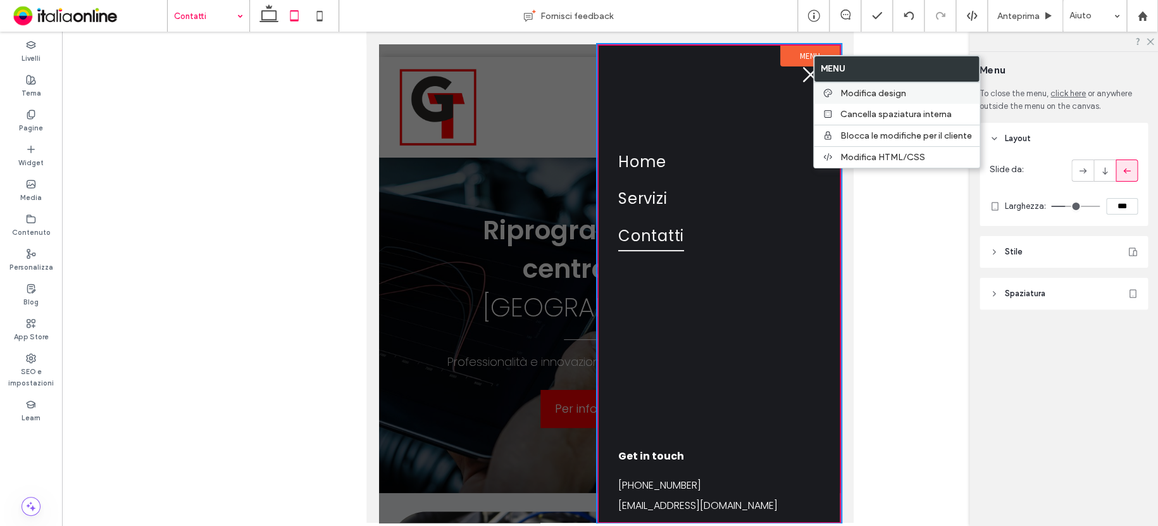
click at [883, 93] on span "Modifica design" at bounding box center [873, 93] width 66 height 11
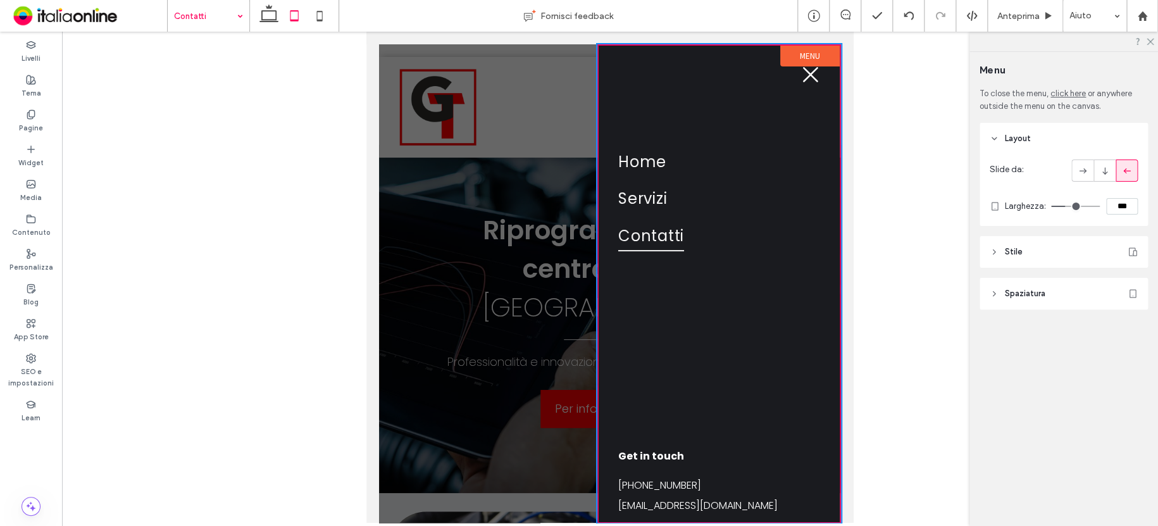
drag, startPoint x: 1011, startPoint y: 255, endPoint x: 1056, endPoint y: 268, distance: 47.3
click at [1011, 255] on span "Stile" at bounding box center [1014, 252] width 18 height 13
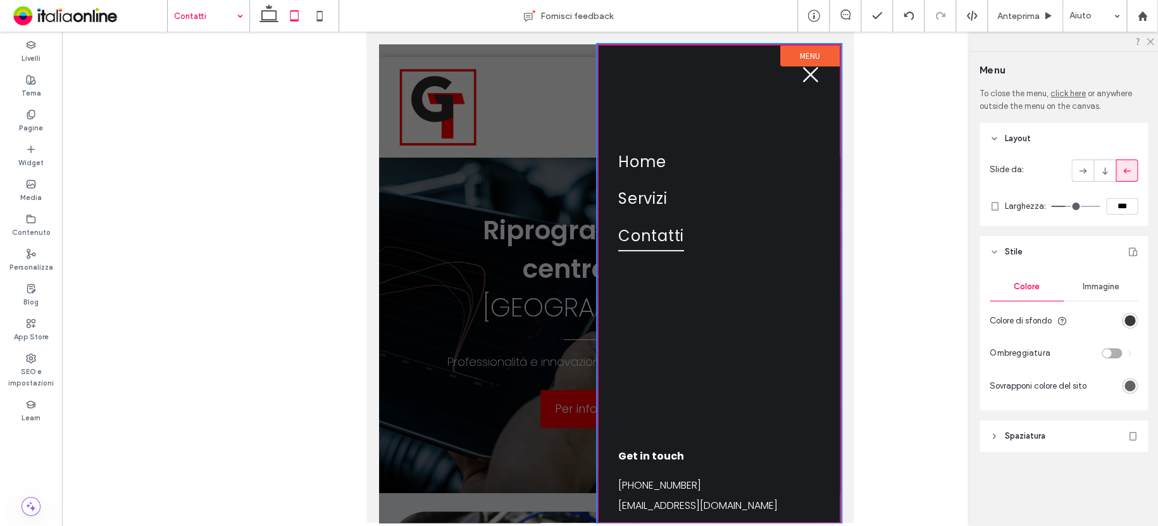
click at [1130, 316] on div "rgb(26, 27, 31)" at bounding box center [1129, 320] width 11 height 11
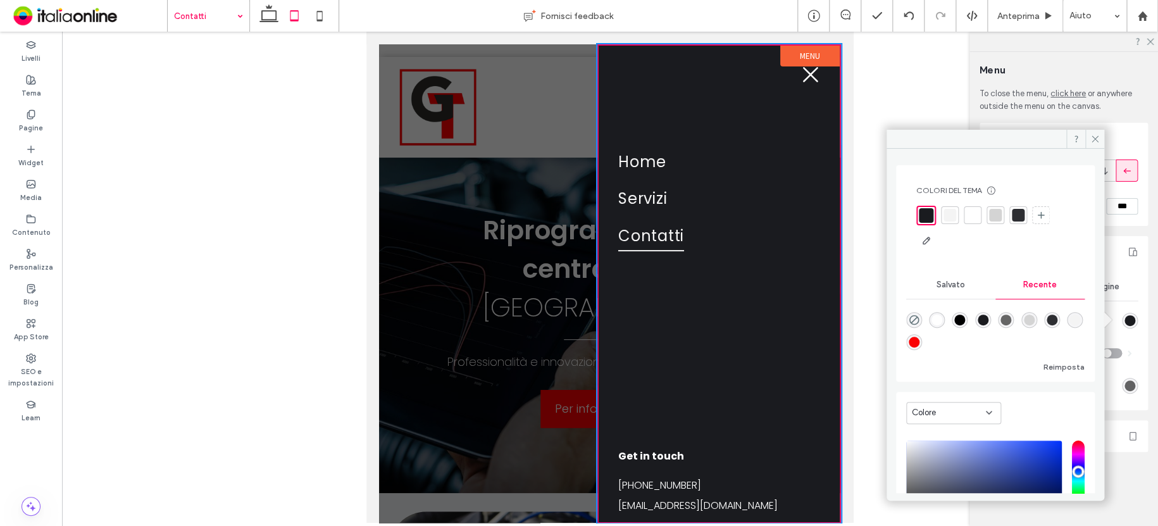
click at [965, 316] on div "rgba(0, 0, 0, 1)" at bounding box center [959, 319] width 11 height 11
type input "*******"
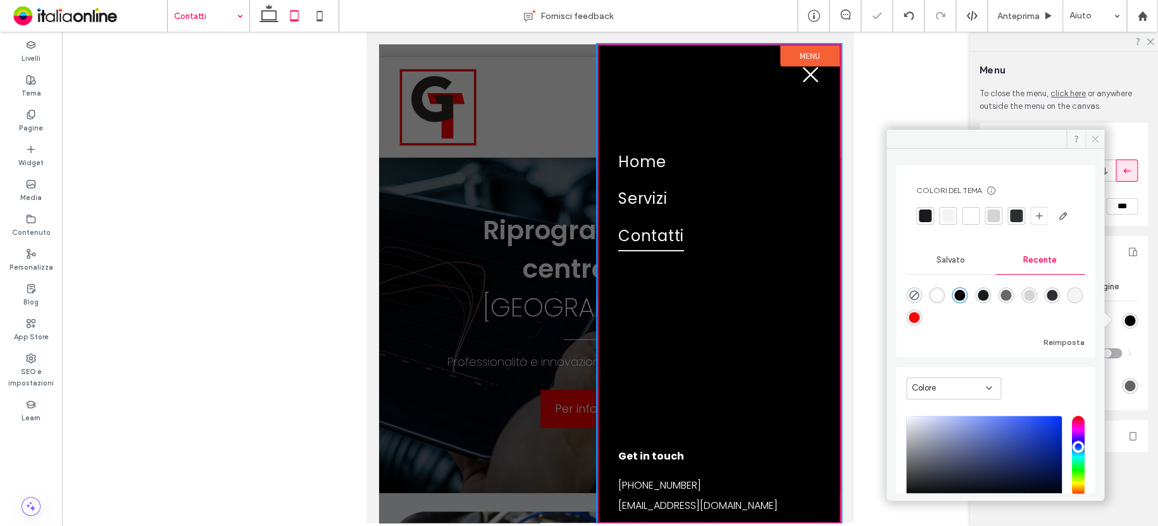
click at [1096, 137] on use at bounding box center [1095, 139] width 6 height 6
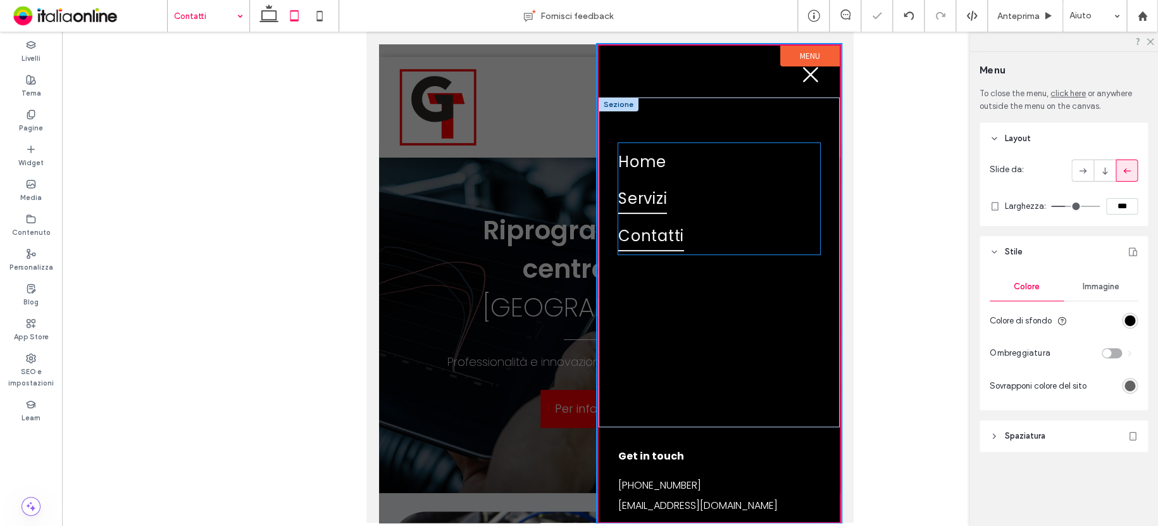
click at [728, 190] on link "Servizi" at bounding box center [719, 198] width 202 height 37
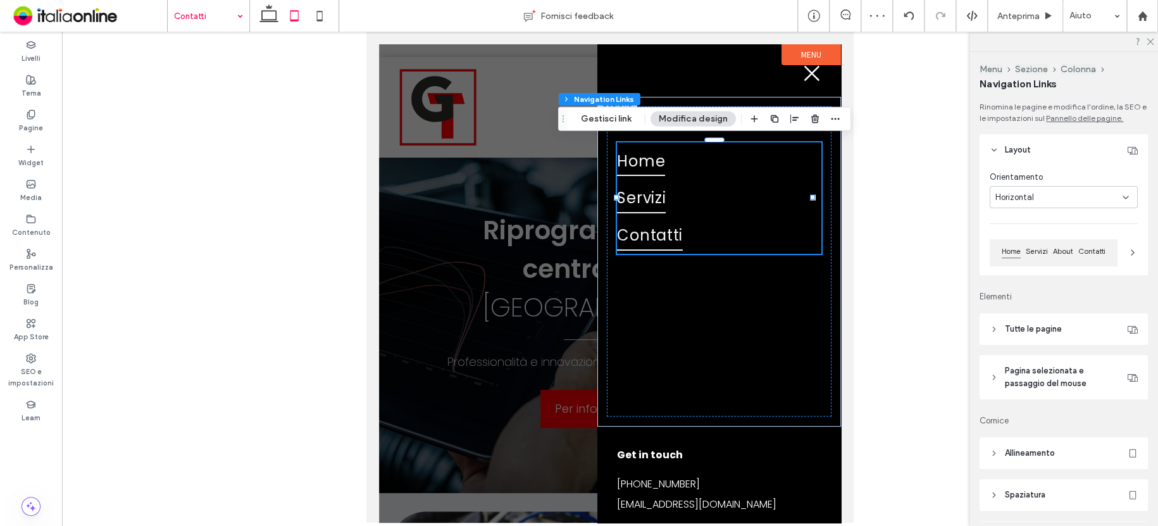
type input "***"
type input "****"
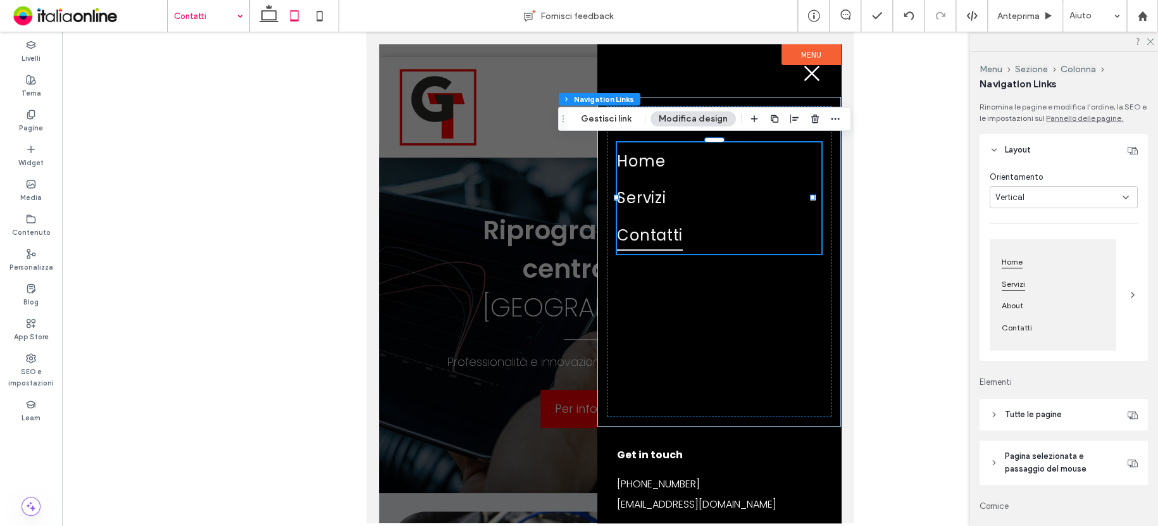
click at [1068, 278] on div "Servizi" at bounding box center [1052, 284] width 111 height 22
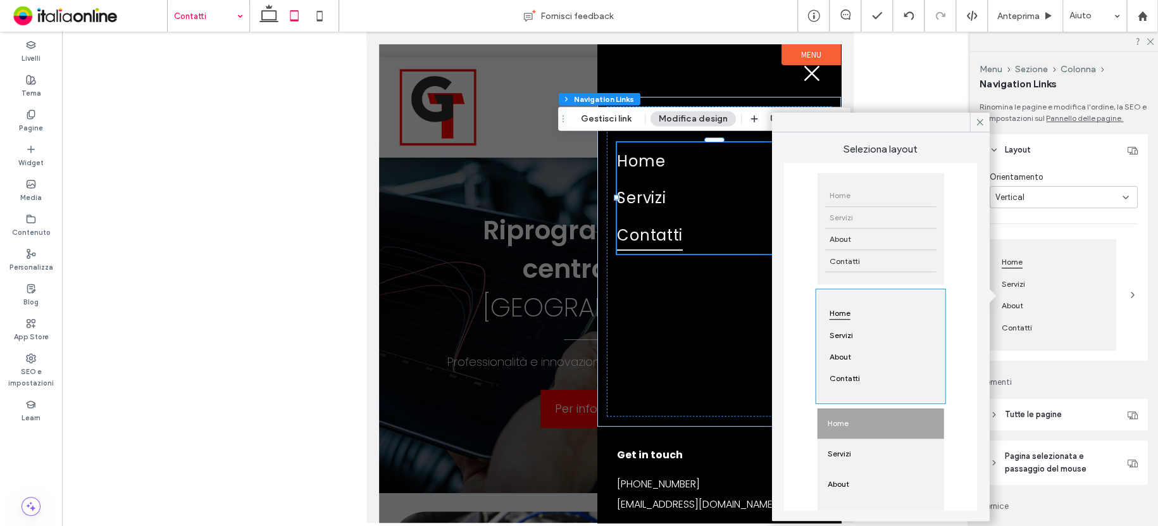
click at [870, 207] on div "Servizi" at bounding box center [880, 218] width 111 height 22
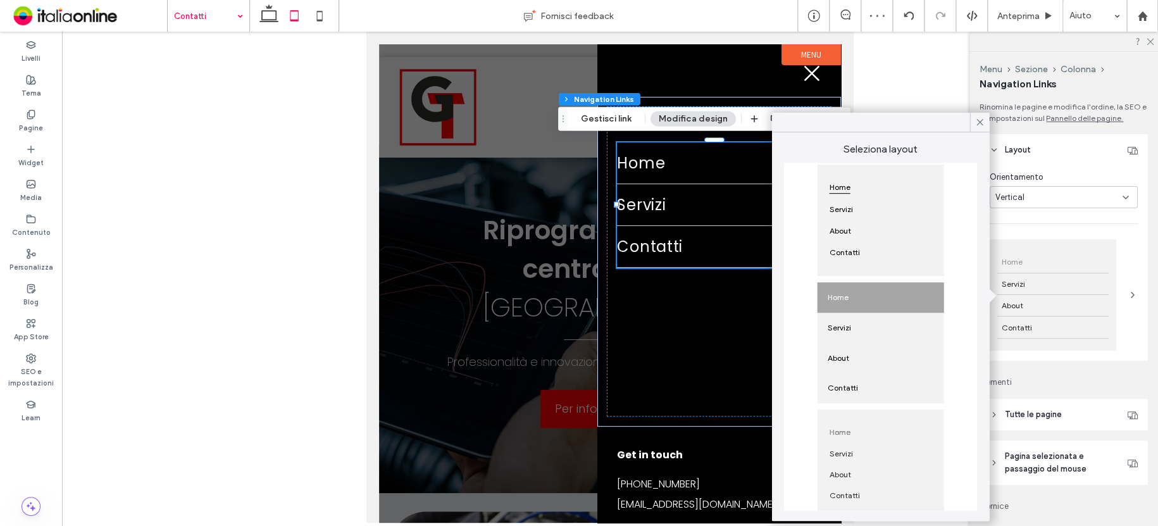
scroll to position [127, 0]
click at [978, 117] on icon at bounding box center [979, 121] width 11 height 11
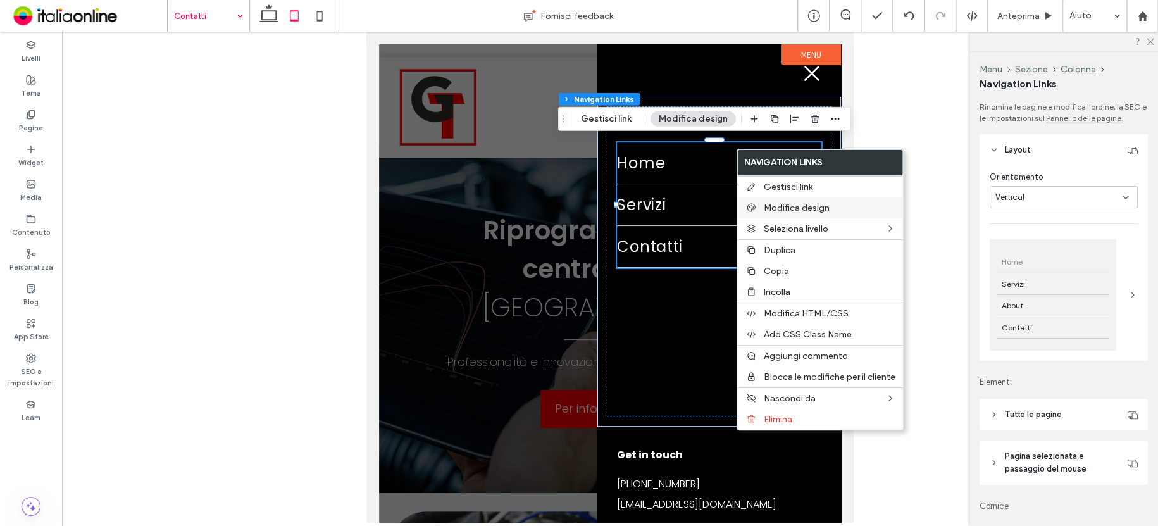
click at [794, 208] on span "Modifica design" at bounding box center [797, 207] width 66 height 11
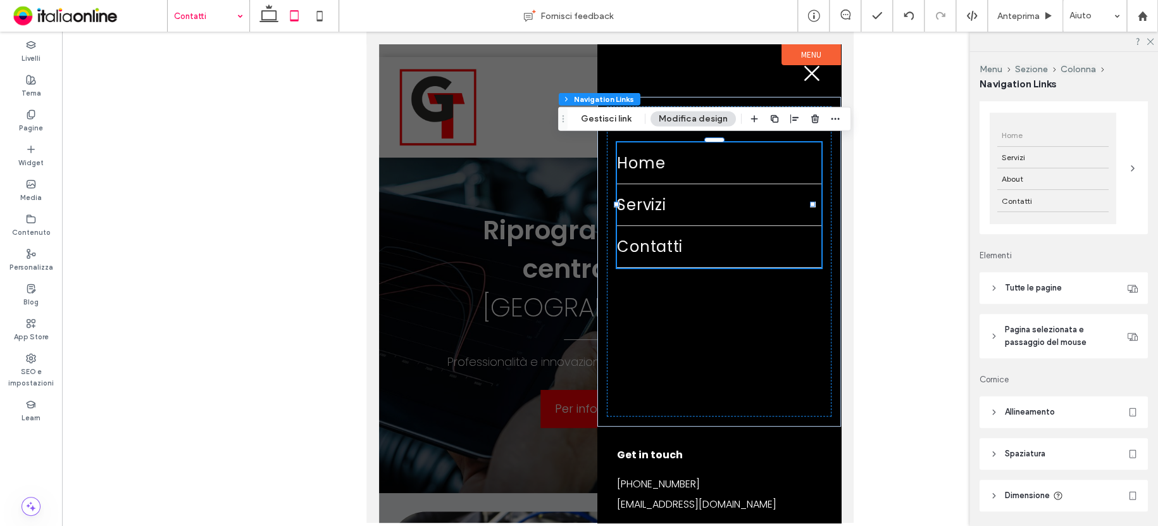
click at [1043, 290] on span "Tutte le pagine" at bounding box center [1033, 288] width 57 height 13
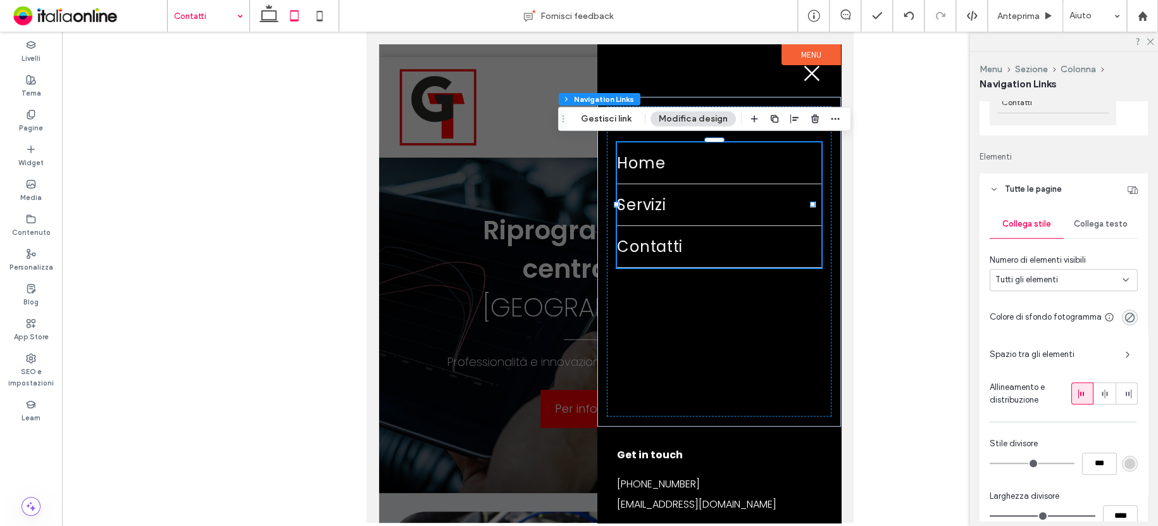
scroll to position [253, 0]
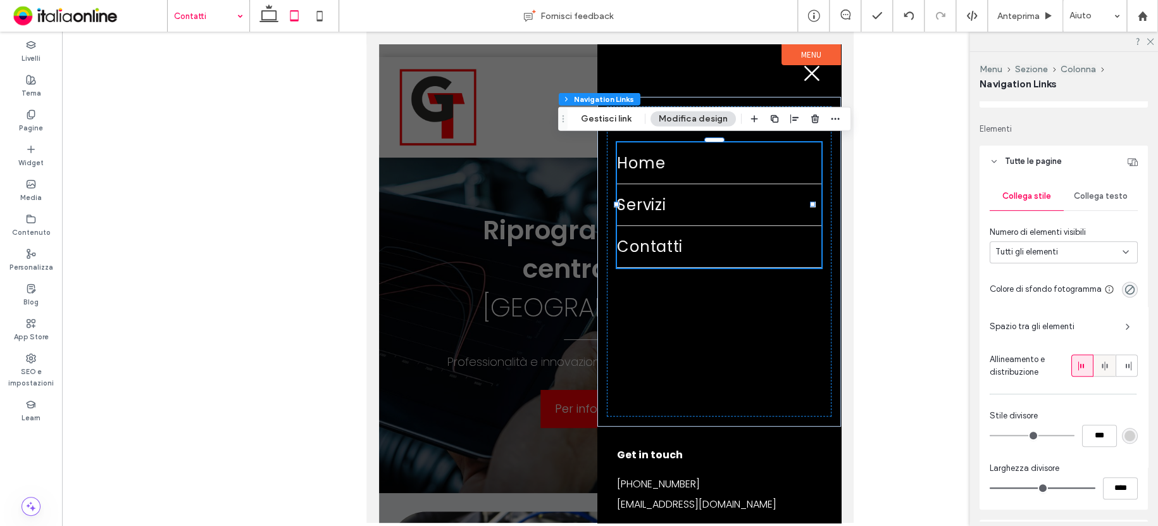
click at [1100, 370] on icon at bounding box center [1105, 366] width 10 height 10
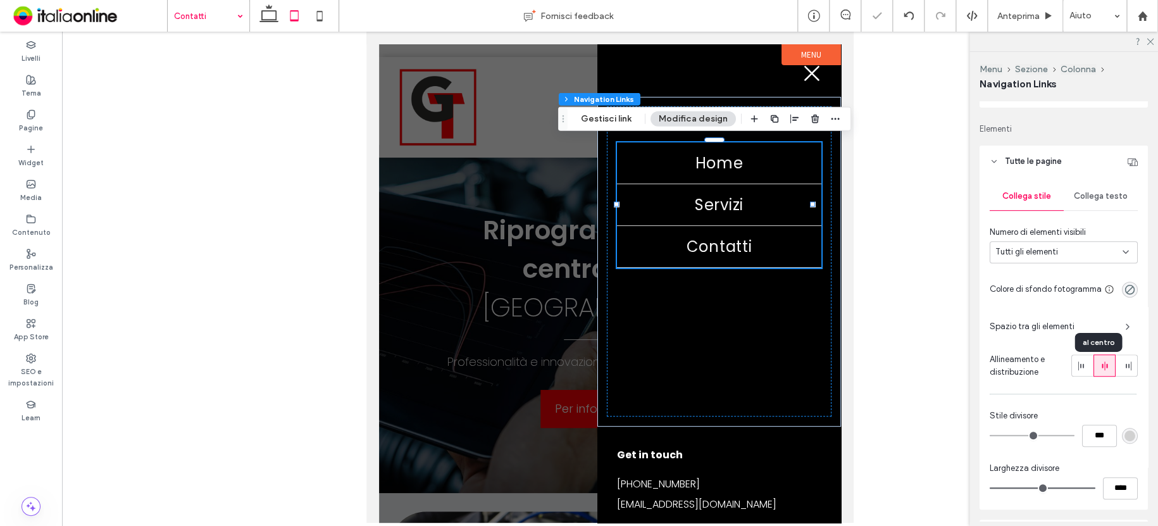
type input "*"
type input "***"
drag, startPoint x: 1088, startPoint y: 193, endPoint x: 1097, endPoint y: 202, distance: 12.5
click at [1090, 194] on span "Collega testo" at bounding box center [1101, 196] width 54 height 10
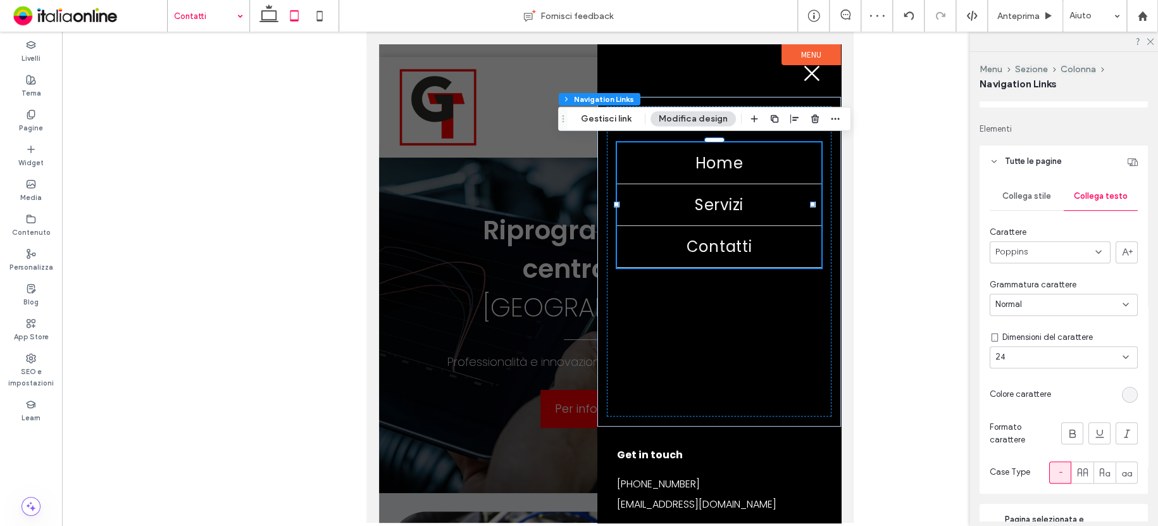
click at [1052, 302] on div "Normal" at bounding box center [1058, 304] width 127 height 13
click at [1049, 348] on div "Lighter" at bounding box center [1060, 350] width 140 height 22
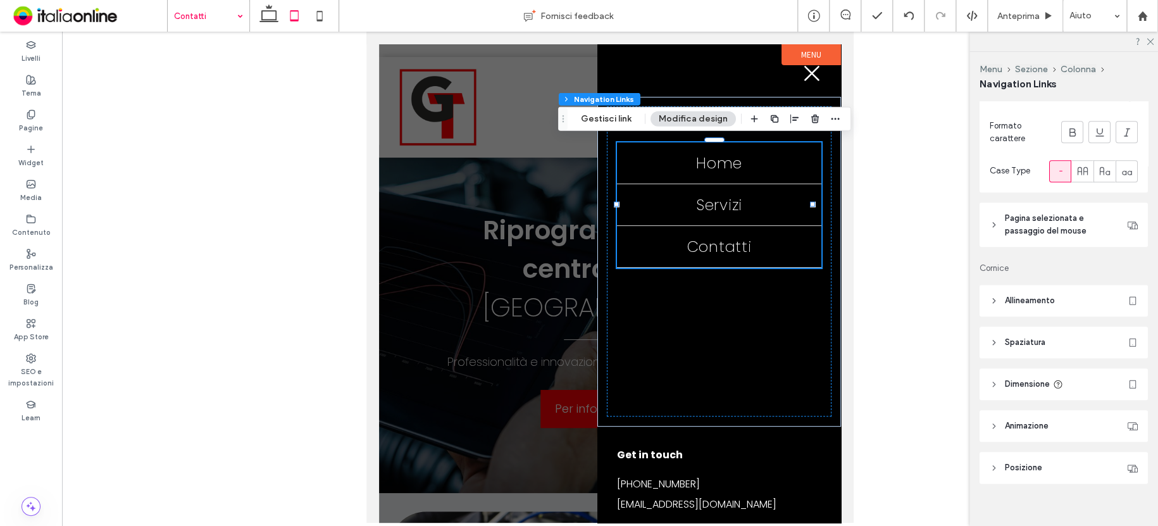
scroll to position [568, 0]
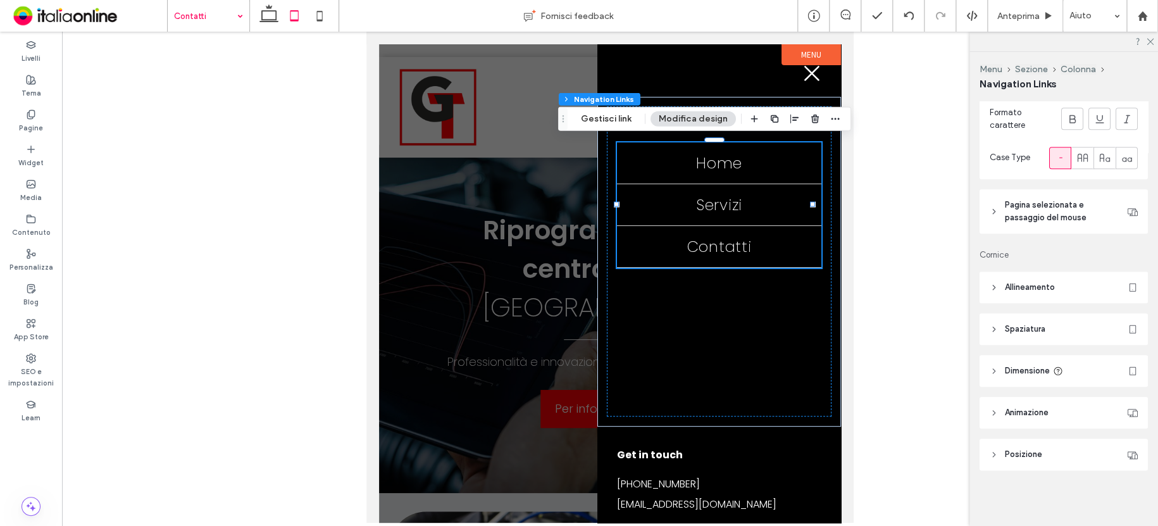
click at [1034, 222] on span "Pagina selezionata e passaggio del mouse" at bounding box center [1063, 211] width 116 height 25
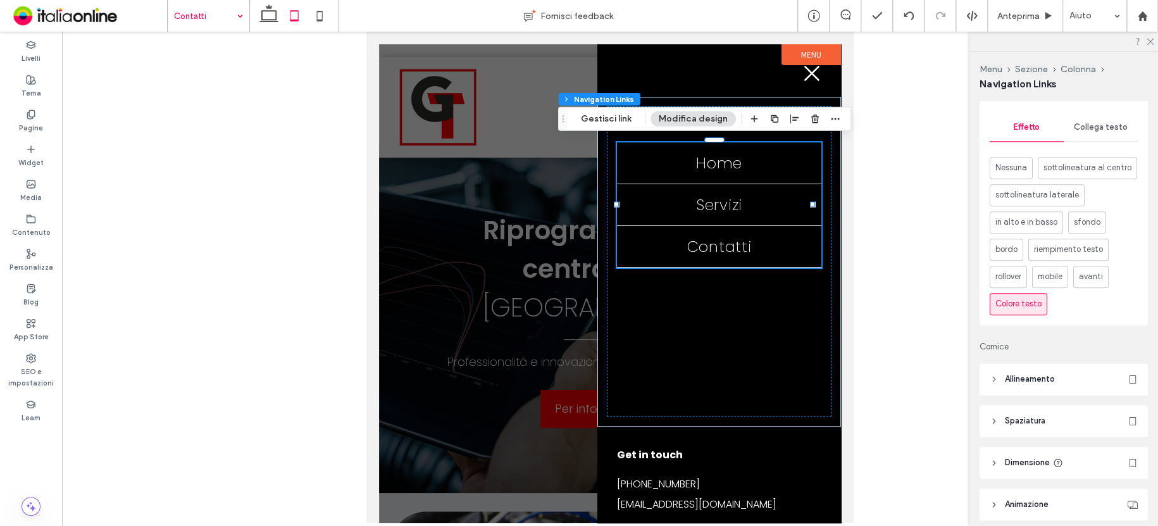
scroll to position [694, 0]
click at [1088, 132] on div "Collega testo" at bounding box center [1101, 126] width 74 height 28
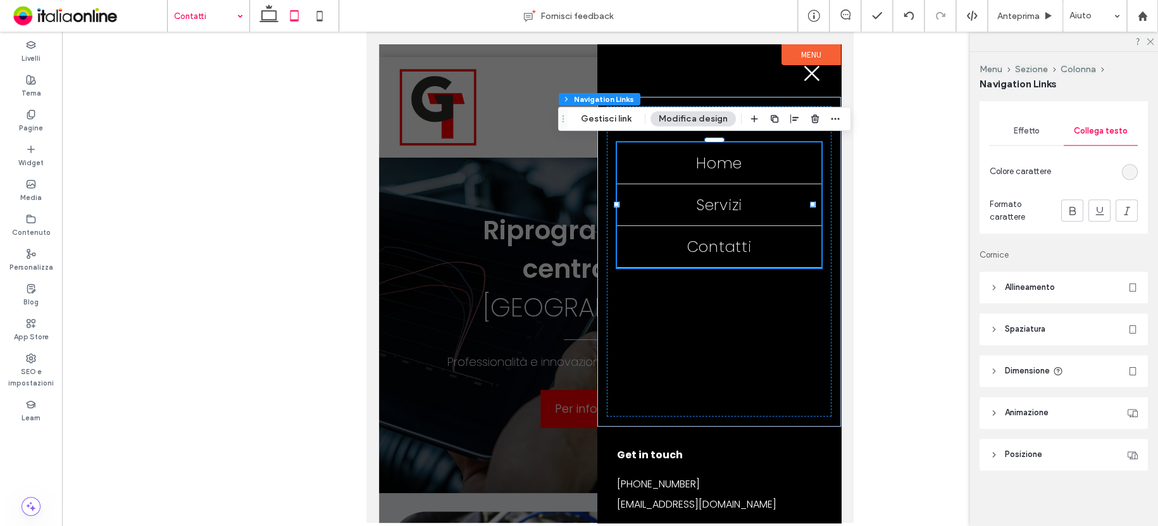
click at [1128, 171] on div "rgb(244, 244, 244)" at bounding box center [1130, 172] width 16 height 16
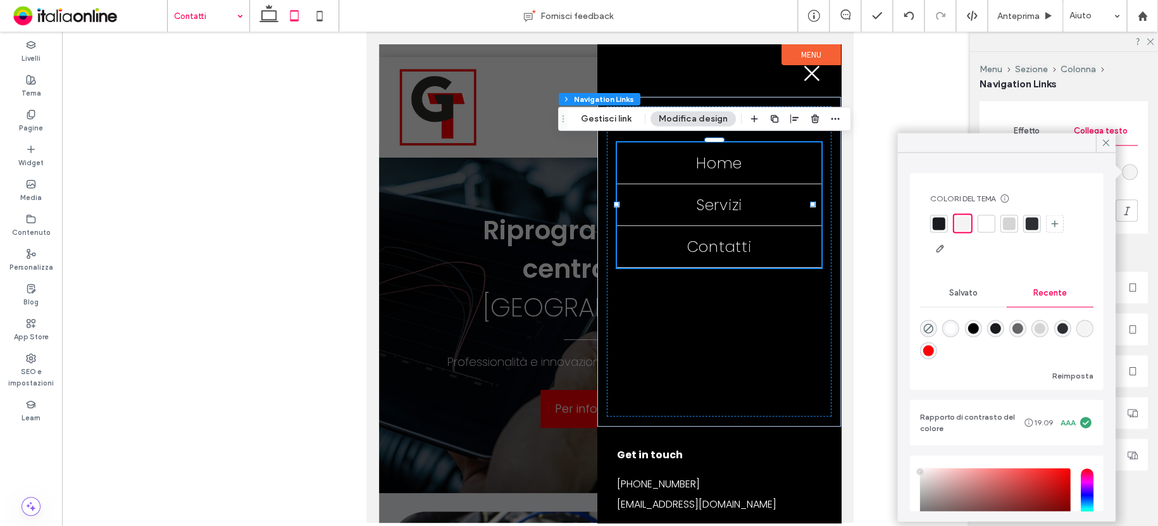
click at [956, 328] on div "rgba(255, 255, 255, 1)" at bounding box center [950, 328] width 11 height 11
type input "*******"
drag, startPoint x: 1107, startPoint y: 141, endPoint x: 1069, endPoint y: 151, distance: 38.7
click at [1107, 141] on icon at bounding box center [1105, 142] width 11 height 11
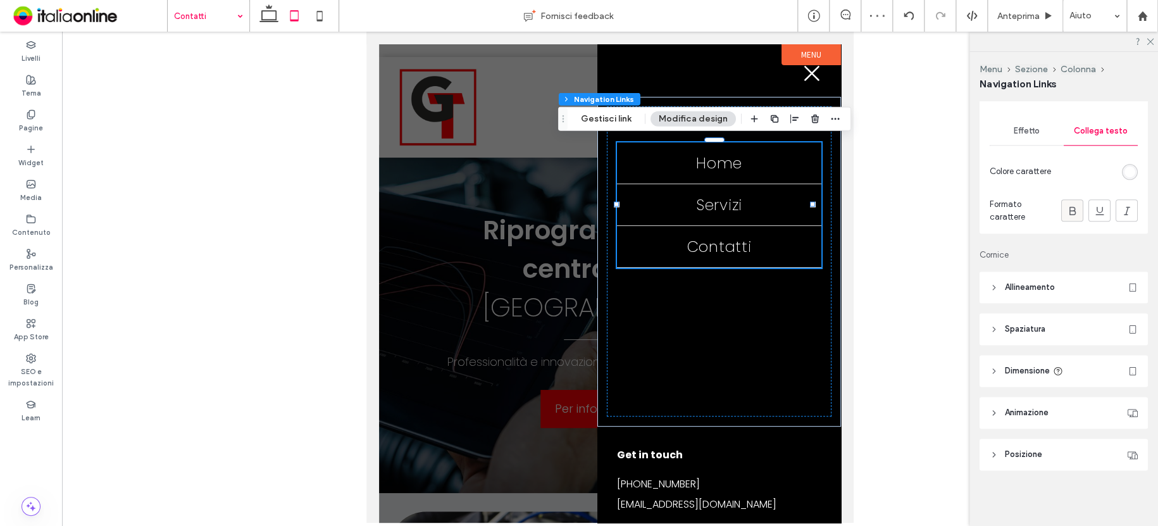
click at [1066, 212] on icon at bounding box center [1072, 210] width 13 height 13
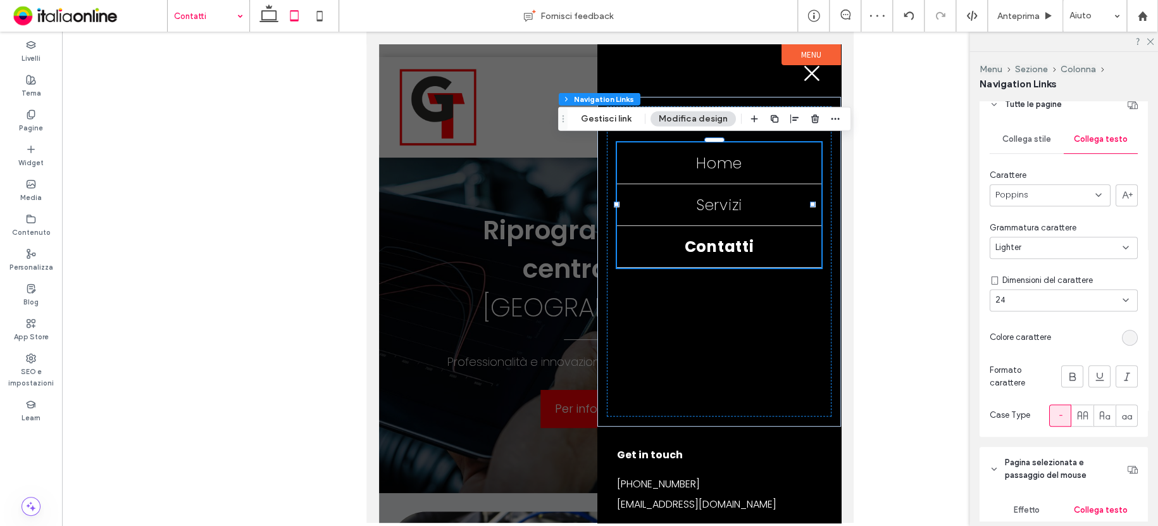
scroll to position [309, 0]
click at [1124, 337] on div "rgb(244, 244, 244)" at bounding box center [1129, 338] width 11 height 11
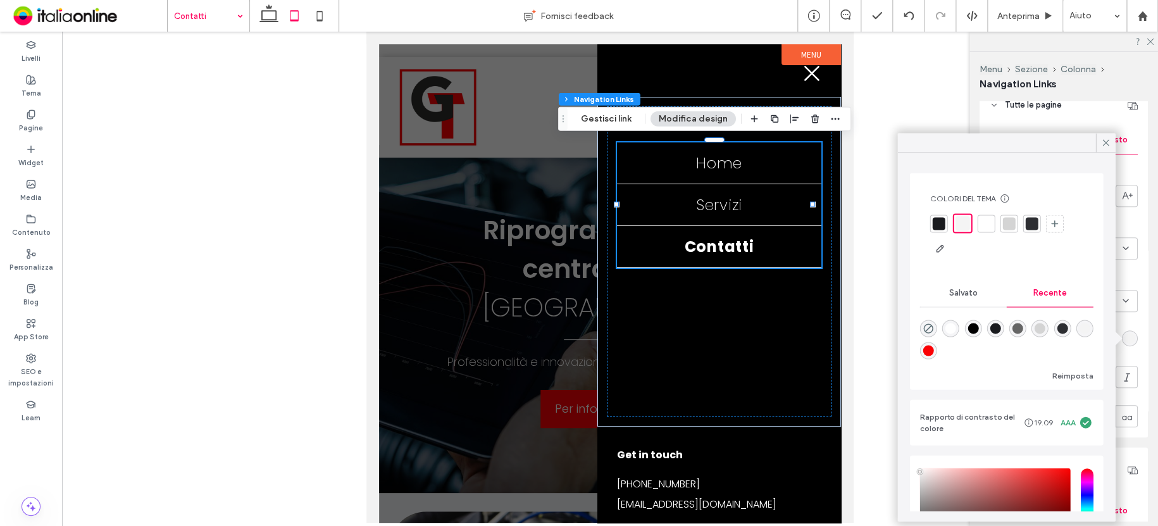
click at [954, 325] on div "rgba(255, 255, 255, 1)" at bounding box center [950, 328] width 11 height 11
type input "*******"
drag, startPoint x: 1101, startPoint y: 144, endPoint x: 1006, endPoint y: 146, distance: 94.9
click at [1101, 144] on icon at bounding box center [1105, 142] width 11 height 11
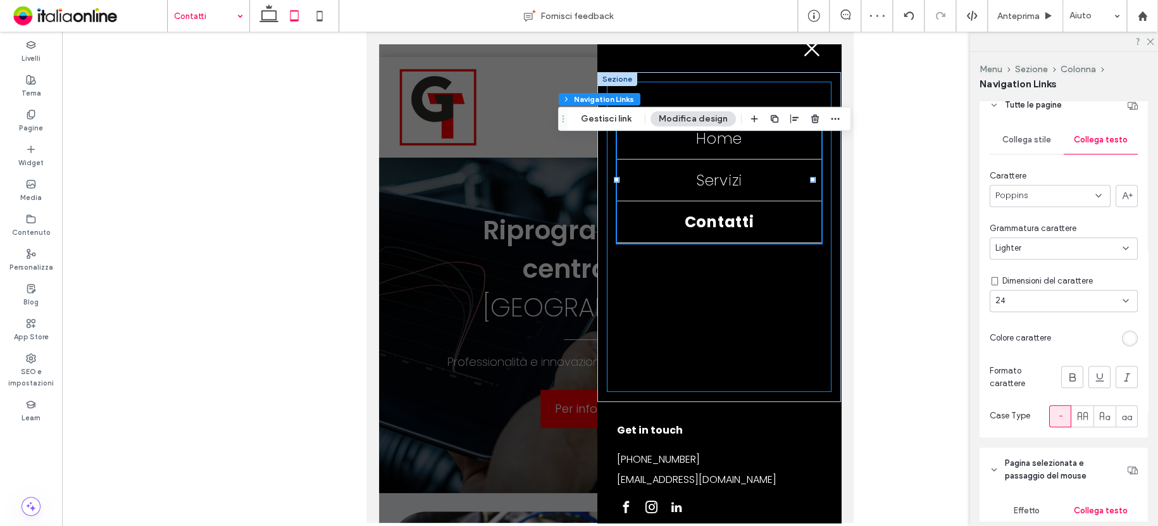
scroll to position [38, 0]
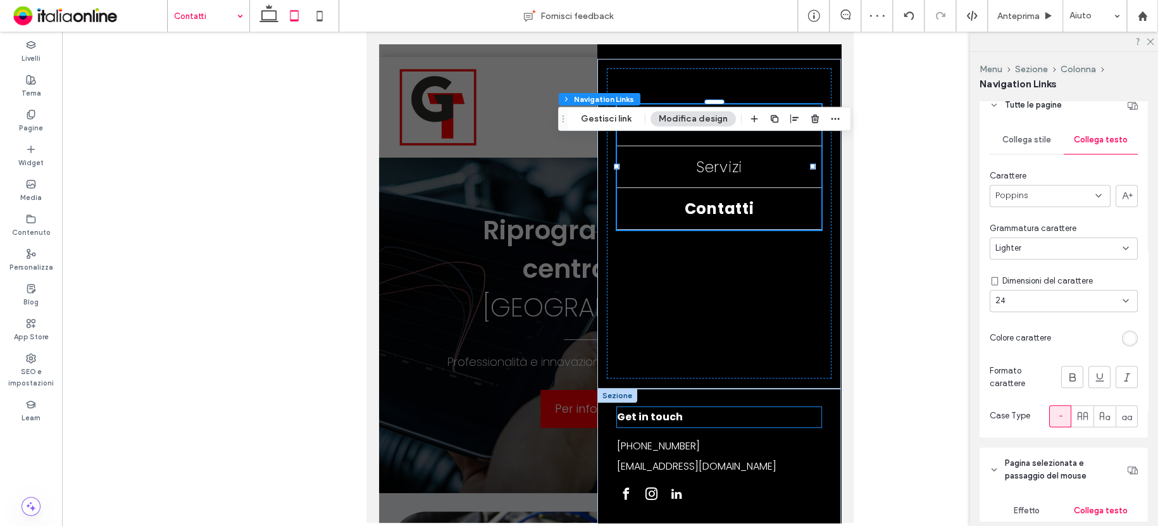
click at [669, 416] on span "Get in touch" at bounding box center [650, 416] width 66 height 15
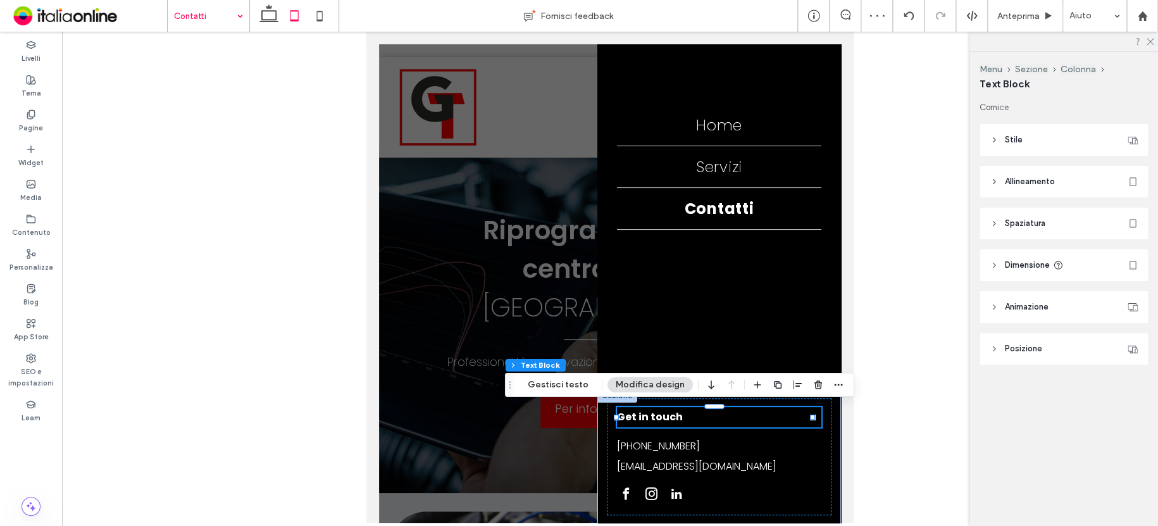
click at [690, 416] on h4 "Get in touch" at bounding box center [719, 417] width 204 height 20
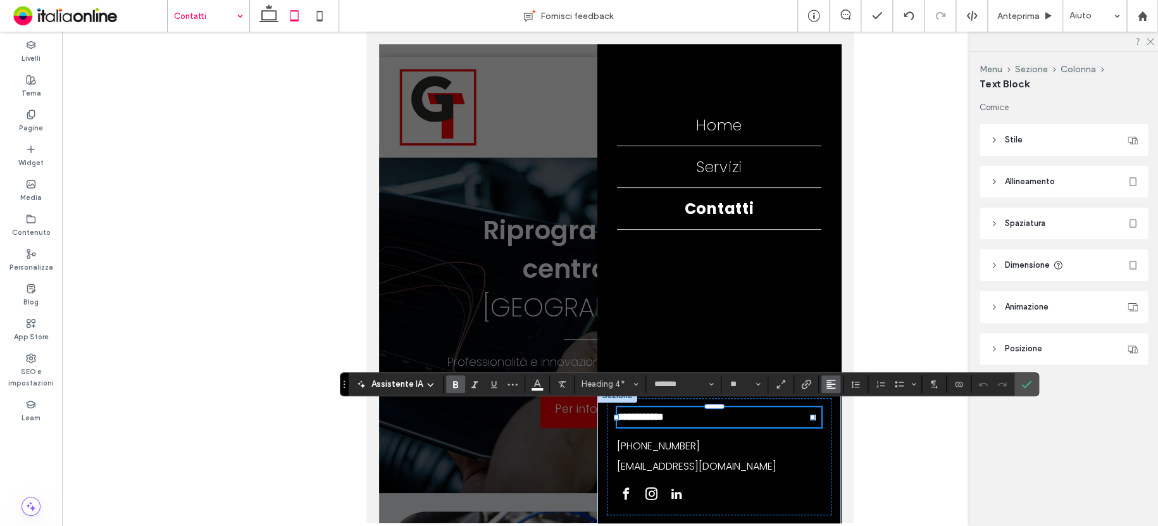
click at [833, 383] on icon "Allineamento" at bounding box center [831, 384] width 10 height 10
click at [831, 318] on label "ui.textEditor.alignment.center" at bounding box center [843, 327] width 44 height 18
click at [1031, 377] on label "Conferma" at bounding box center [1026, 384] width 19 height 23
drag, startPoint x: 1020, startPoint y: 382, endPoint x: 1012, endPoint y: 377, distance: 9.7
click at [1021, 382] on icon "Conferma" at bounding box center [1026, 384] width 10 height 10
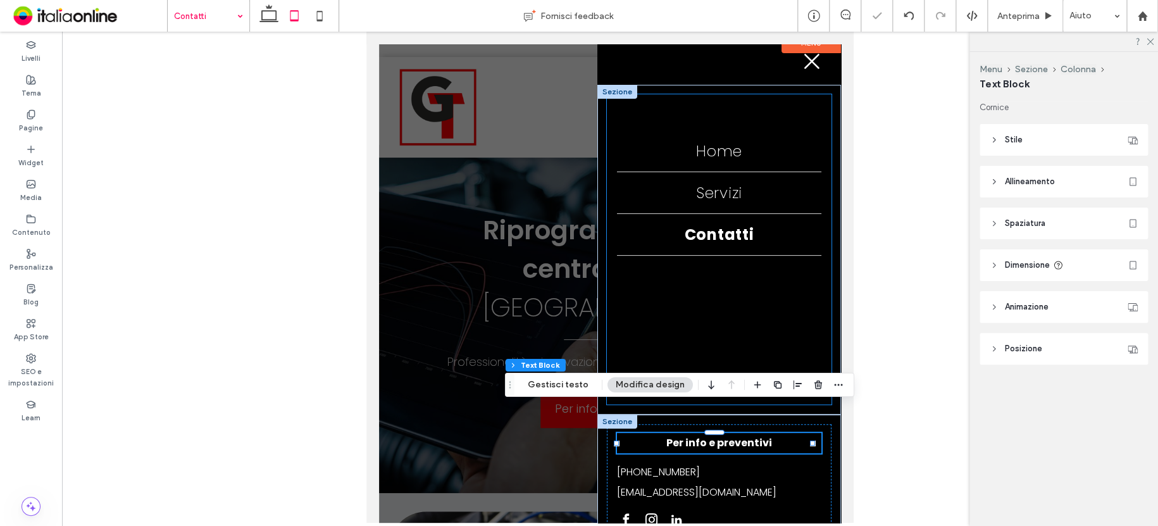
scroll to position [0, 0]
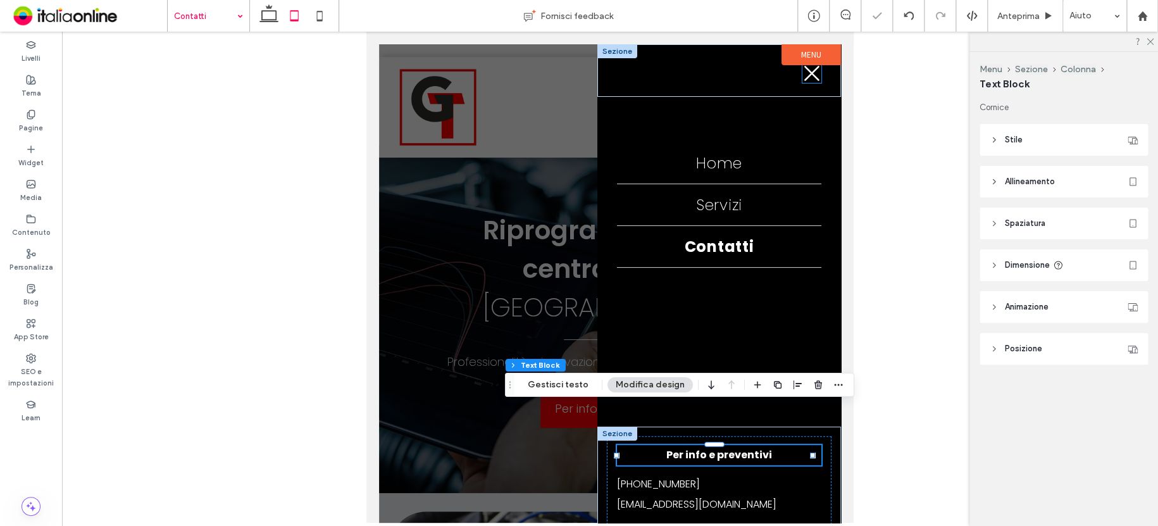
click at [802, 77] on icon at bounding box center [811, 73] width 19 height 19
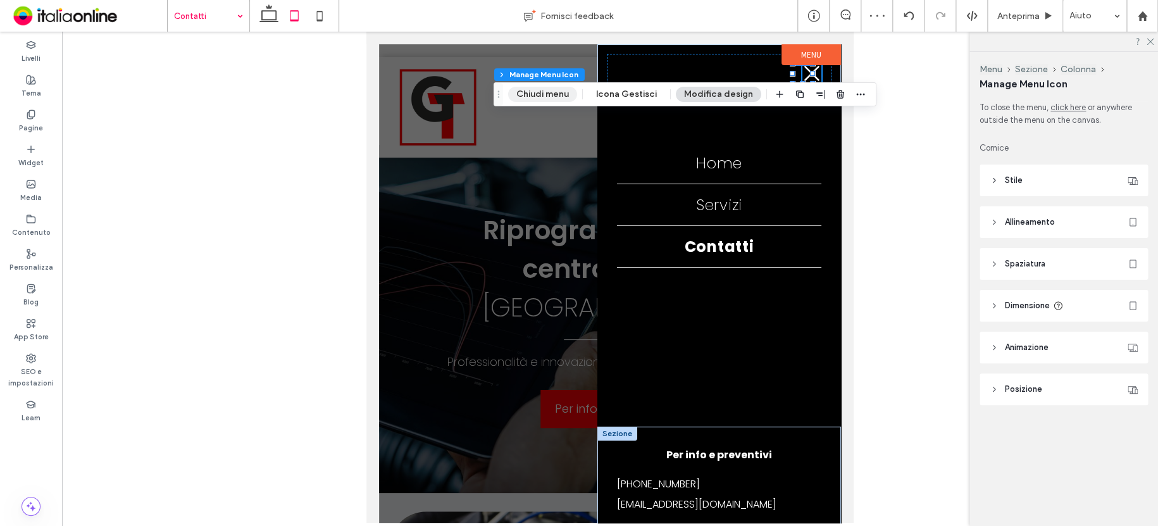
click at [545, 96] on button "Chiudi menu" at bounding box center [542, 94] width 69 height 15
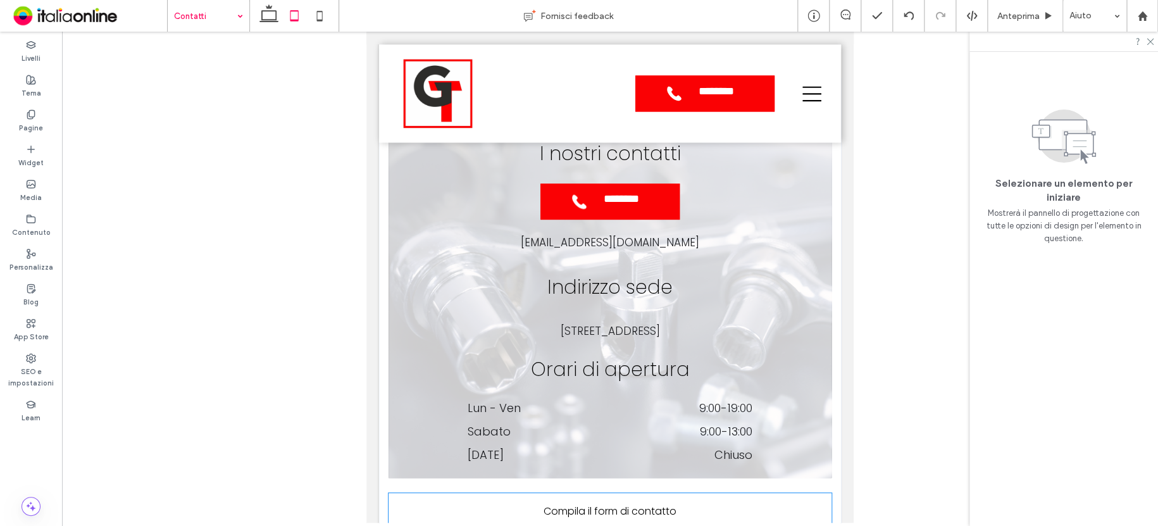
scroll to position [950, 0]
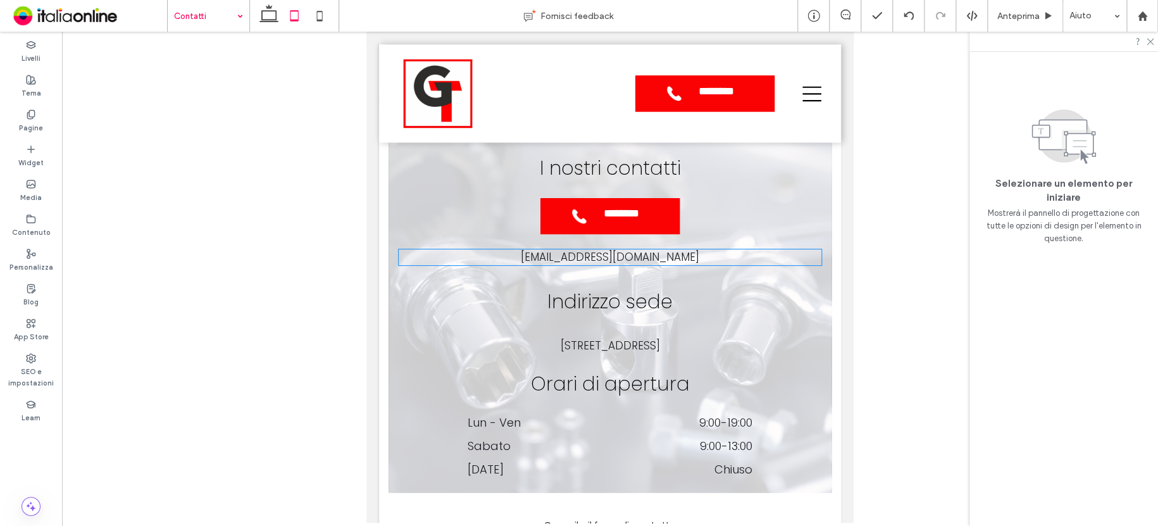
click at [658, 265] on span "[EMAIL_ADDRESS][DOMAIN_NAME]" at bounding box center [610, 256] width 178 height 15
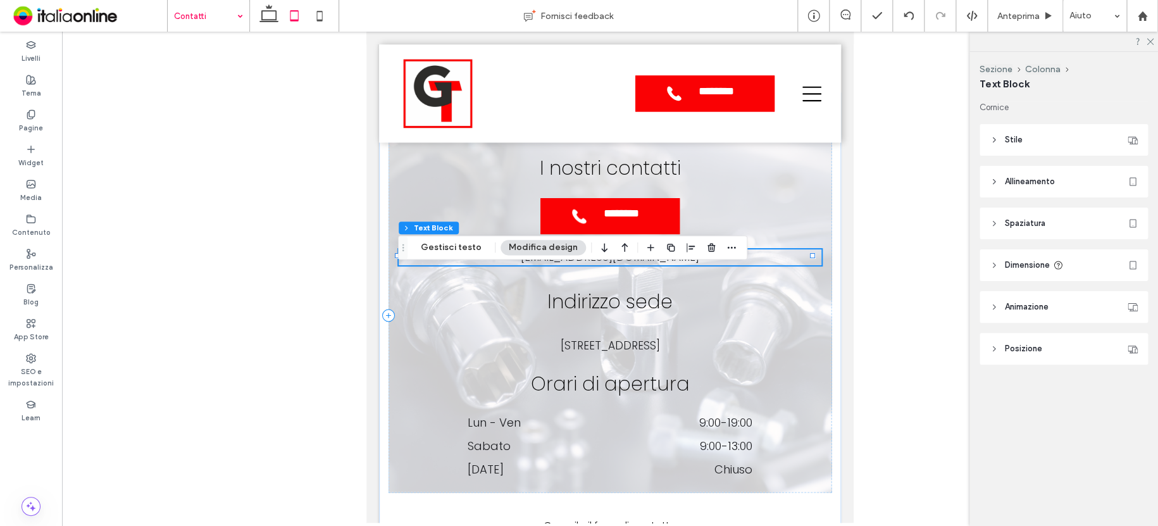
click at [697, 266] on p "[EMAIL_ADDRESS][DOMAIN_NAME]" at bounding box center [610, 257] width 423 height 16
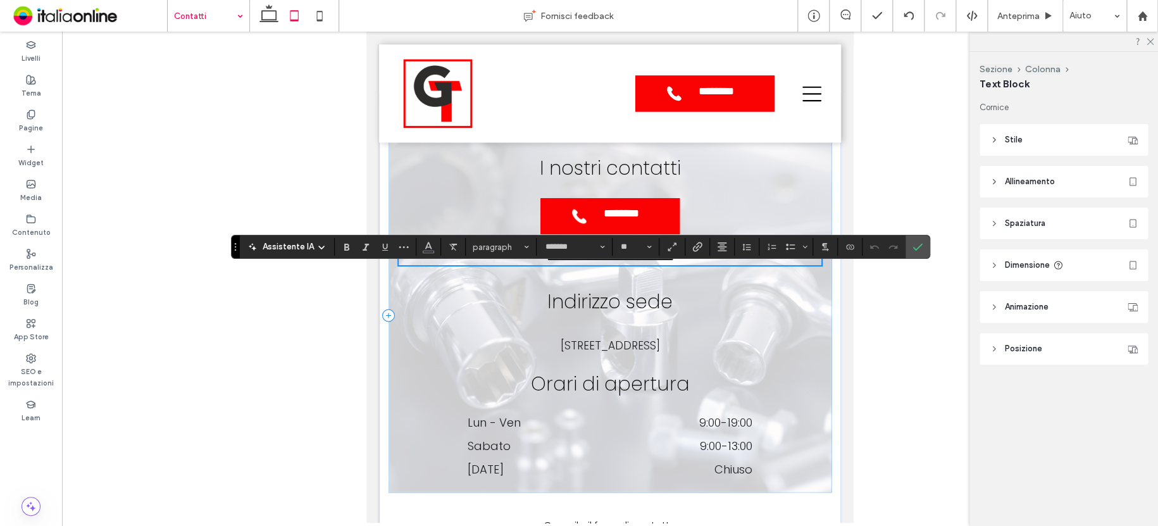
click at [721, 266] on div "**********" at bounding box center [611, 316] width 444 height 354
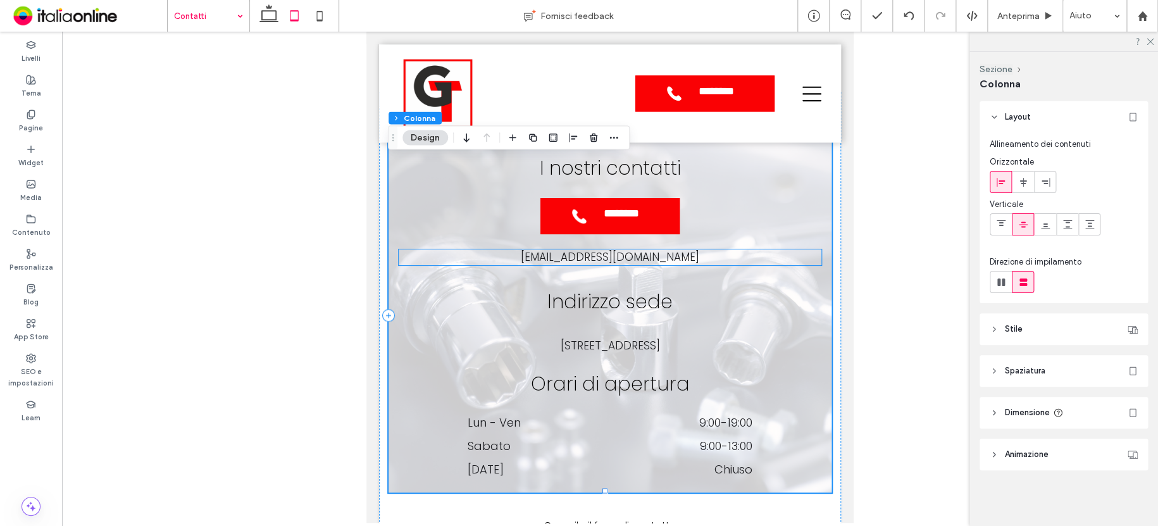
click at [721, 266] on p "[EMAIL_ADDRESS][DOMAIN_NAME]" at bounding box center [610, 257] width 423 height 16
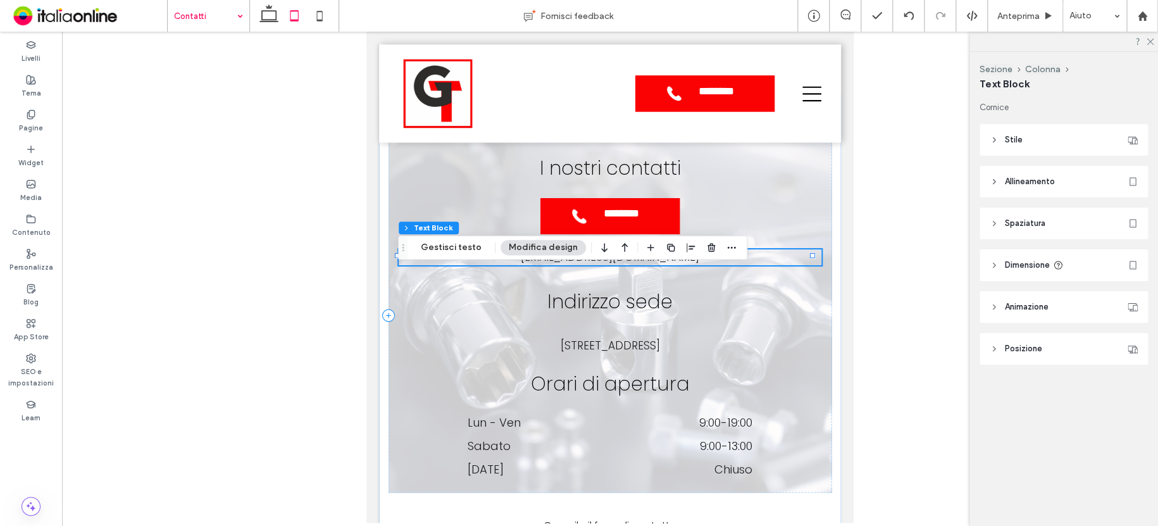
click at [717, 266] on p "[EMAIL_ADDRESS][DOMAIN_NAME]" at bounding box center [610, 257] width 423 height 16
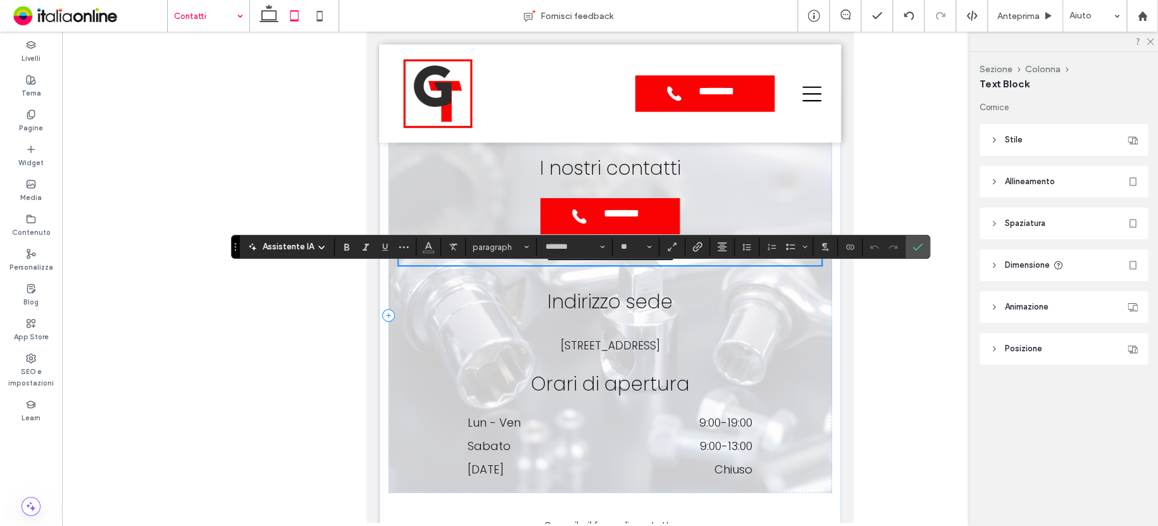
click at [547, 263] on span "**********" at bounding box center [610, 257] width 127 height 11
drag, startPoint x: 505, startPoint y: 277, endPoint x: 718, endPoint y: 277, distance: 213.3
click at [718, 266] on p "**********" at bounding box center [610, 257] width 423 height 16
copy span "**********"
click at [915, 246] on icon "Conferma" at bounding box center [917, 247] width 10 height 10
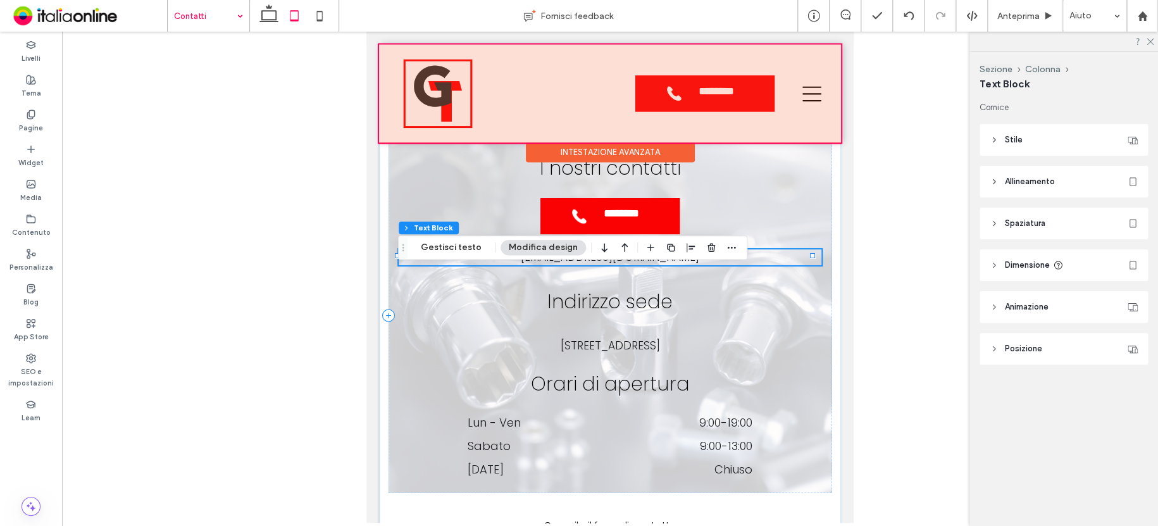
click at [800, 88] on div at bounding box center [610, 93] width 462 height 98
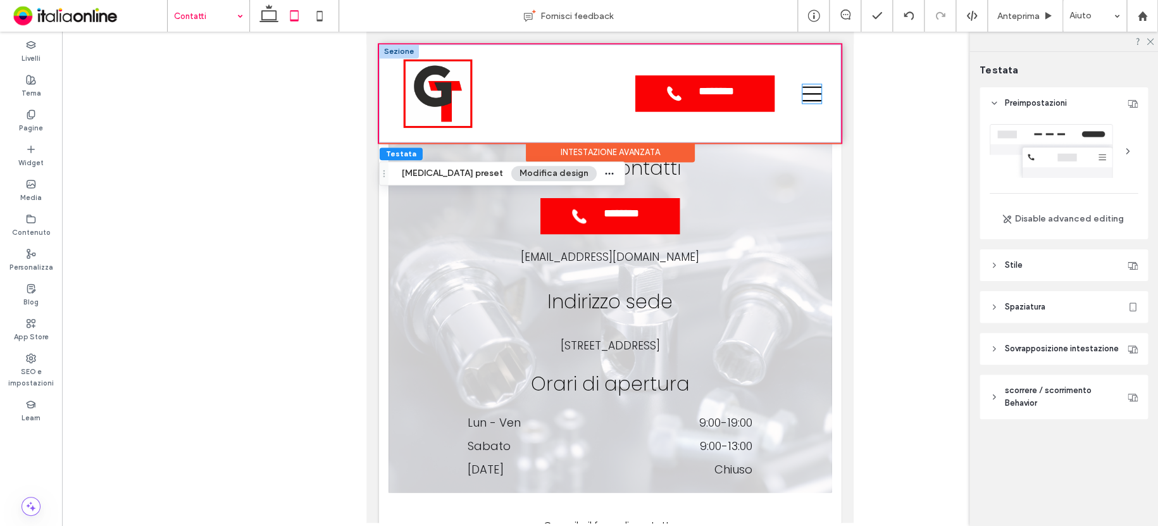
click at [802, 90] on icon at bounding box center [811, 93] width 19 height 19
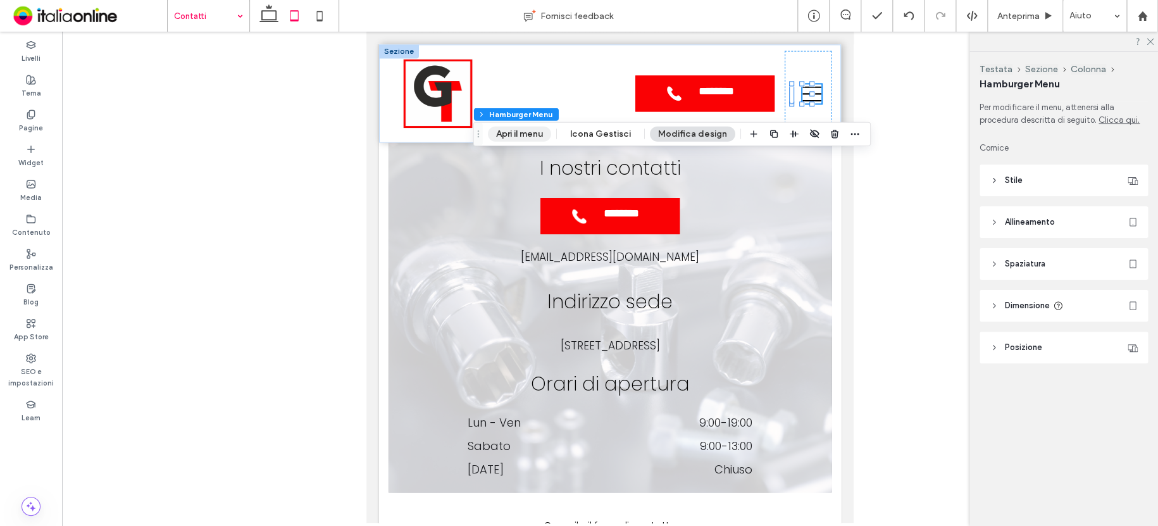
click at [524, 131] on button "Apri il menu" at bounding box center [519, 134] width 63 height 15
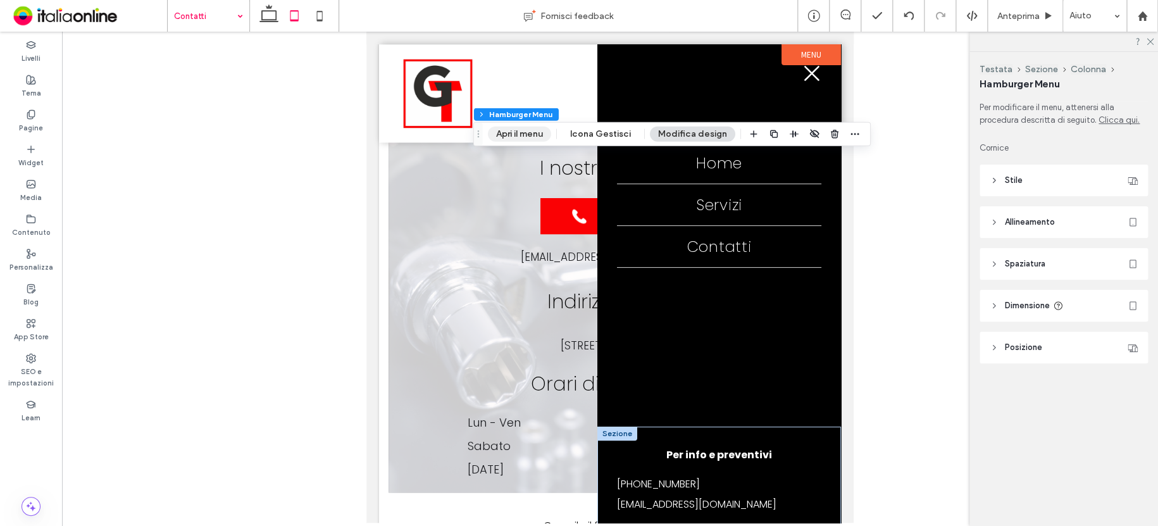
scroll to position [0, 0]
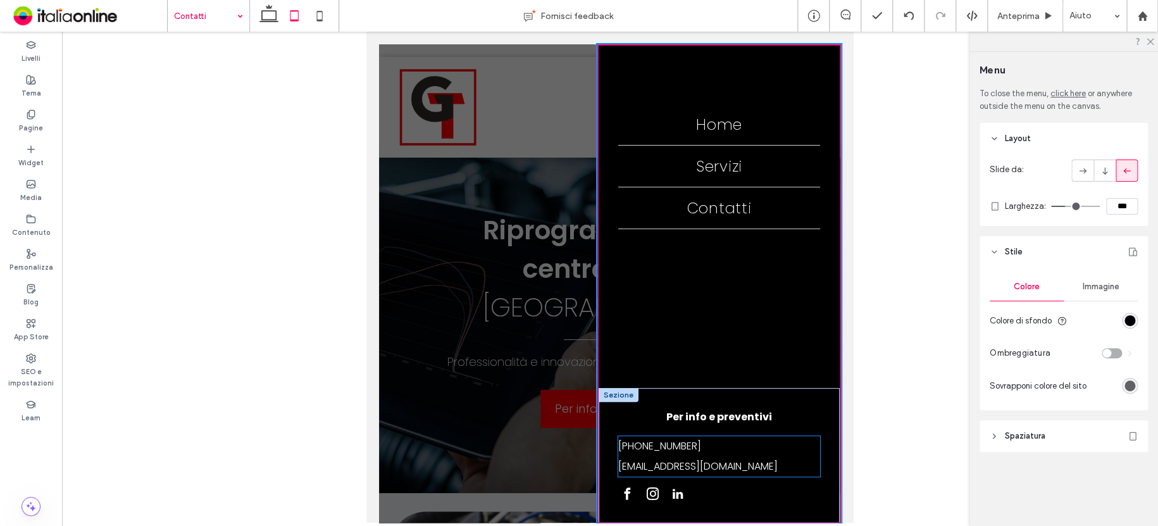
click at [713, 456] on p "[EMAIL_ADDRESS][DOMAIN_NAME]" at bounding box center [719, 466] width 202 height 20
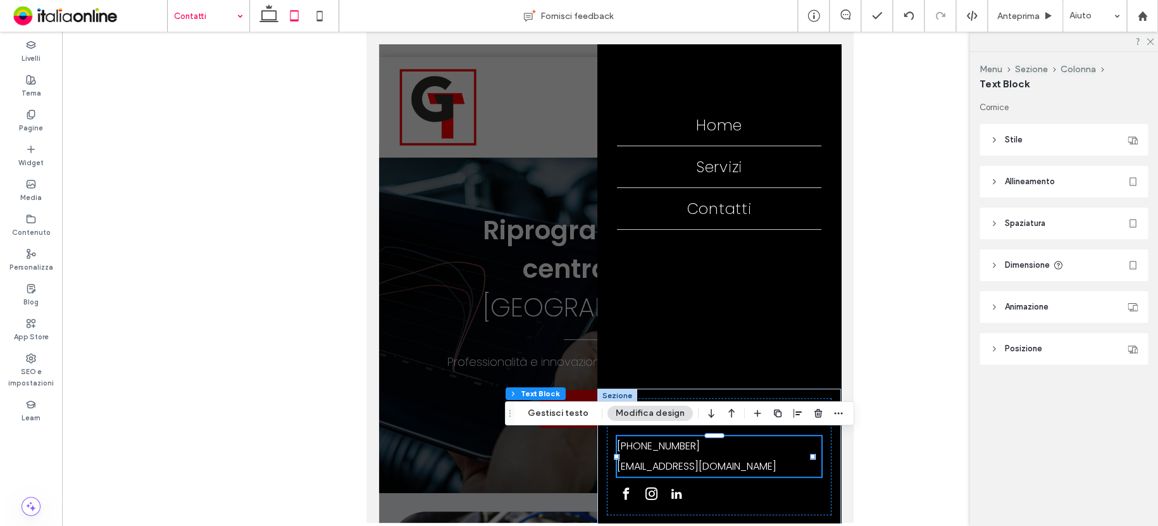
click at [723, 462] on span "[EMAIL_ADDRESS][DOMAIN_NAME]" at bounding box center [696, 466] width 159 height 15
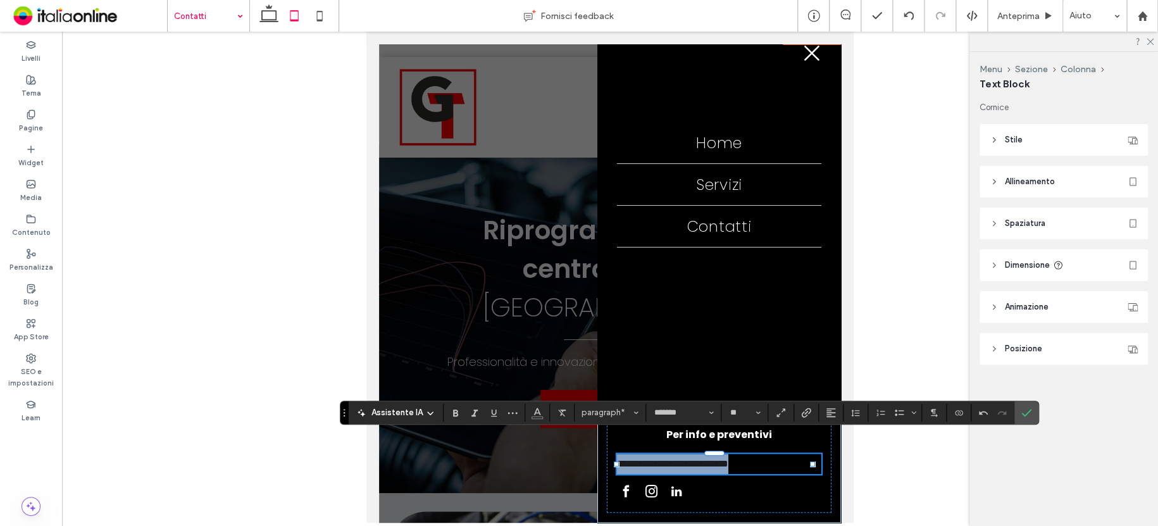
scroll to position [17, 0]
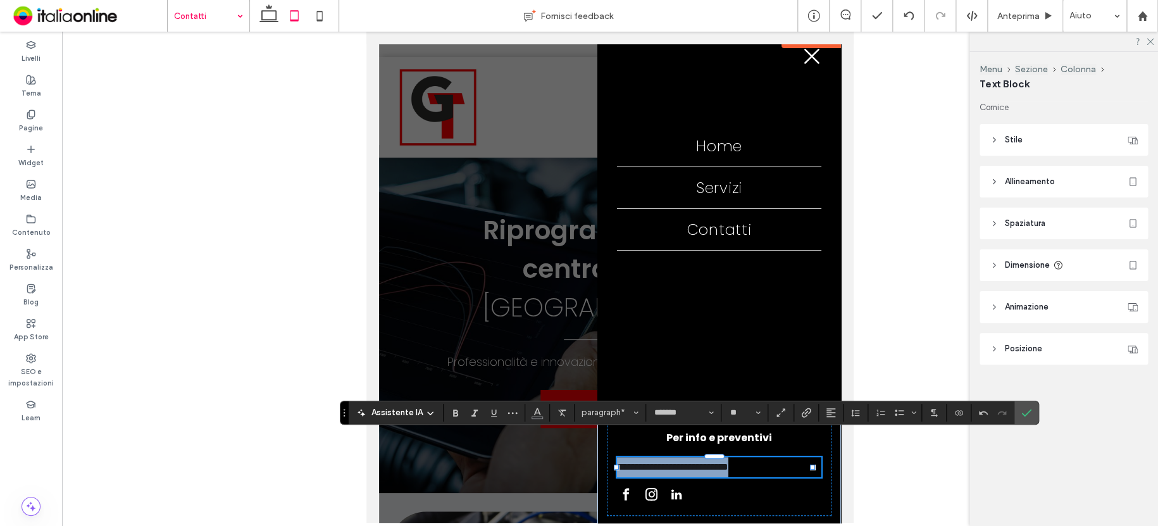
drag, startPoint x: 792, startPoint y: 461, endPoint x: 567, endPoint y: 456, distance: 224.7
click at [567, 145] on div "**********" at bounding box center [610, 94] width 462 height 101
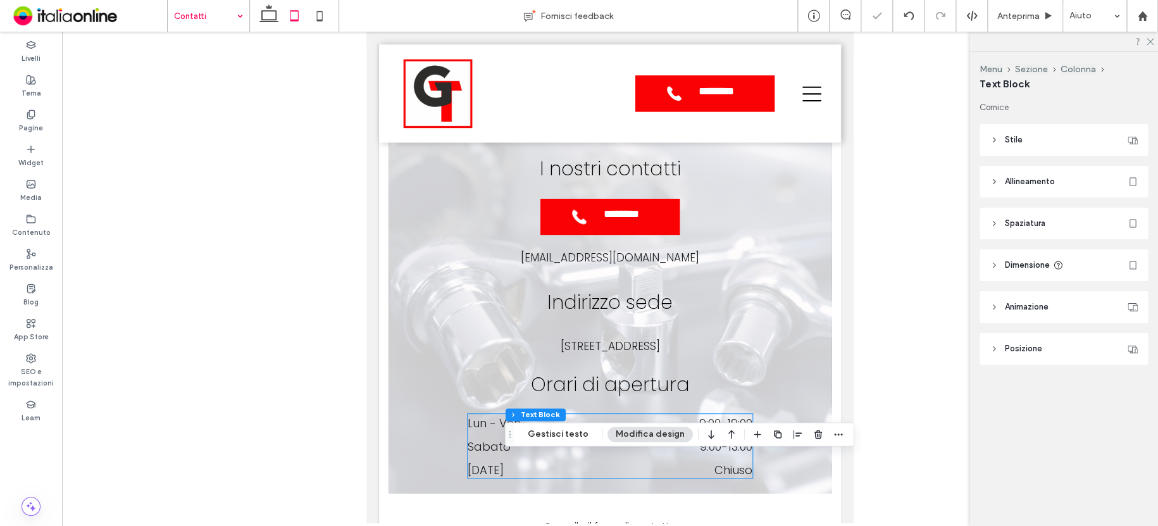
scroll to position [948, 0]
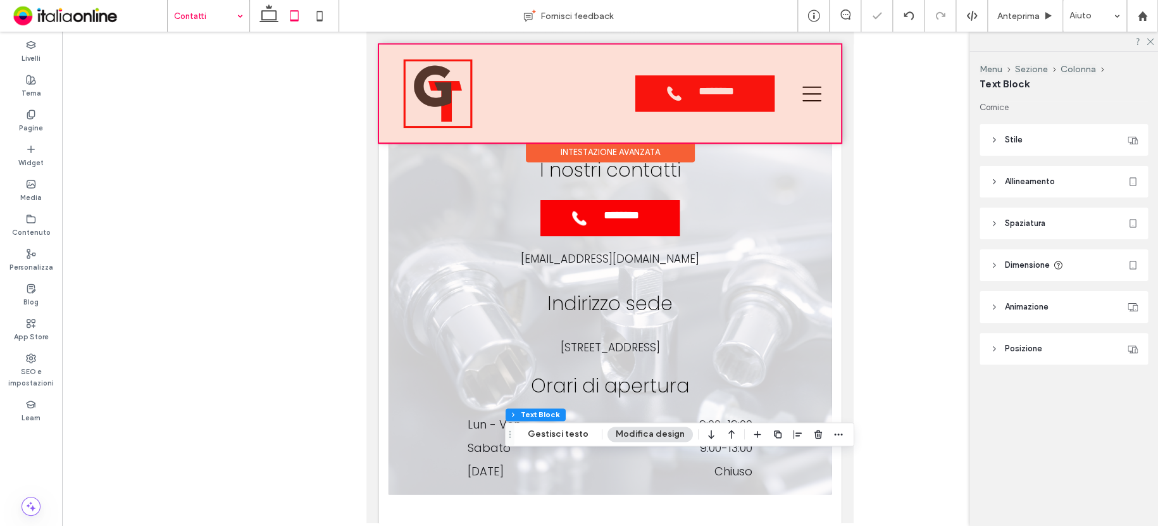
click at [802, 88] on div at bounding box center [610, 93] width 462 height 98
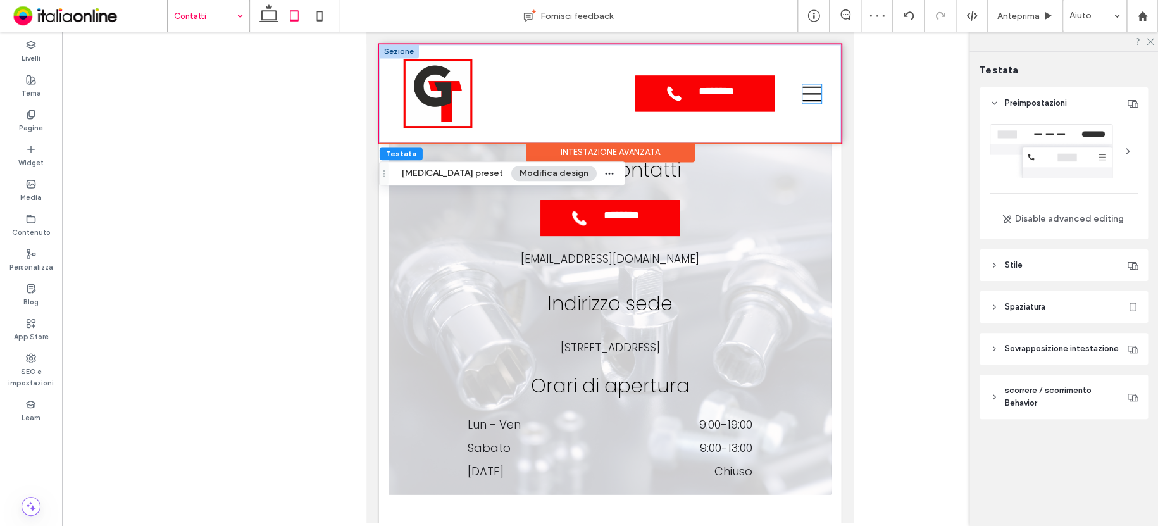
click at [802, 97] on icon at bounding box center [811, 93] width 19 height 19
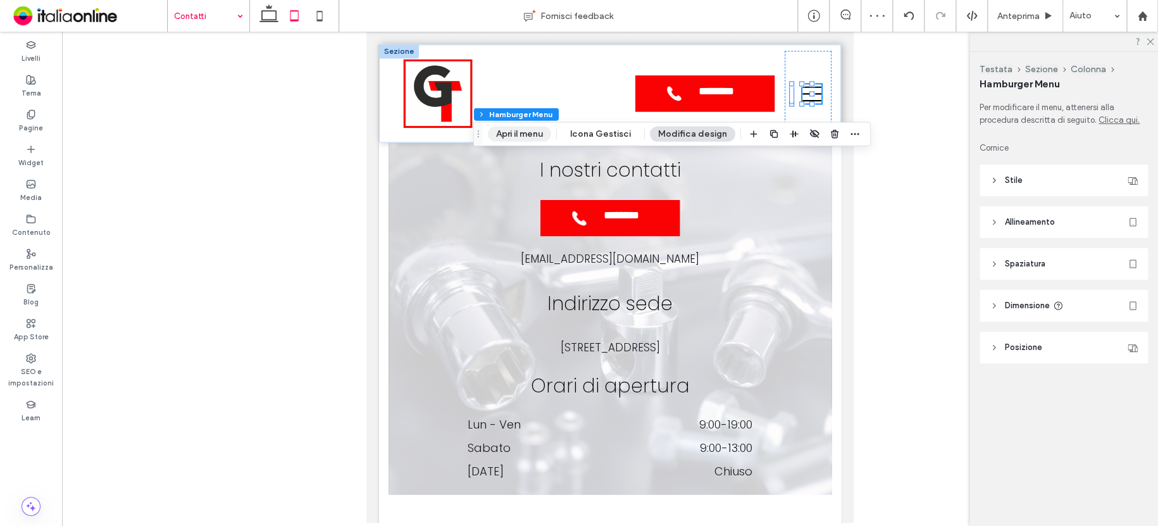
click at [527, 132] on button "Apri il menu" at bounding box center [519, 134] width 63 height 15
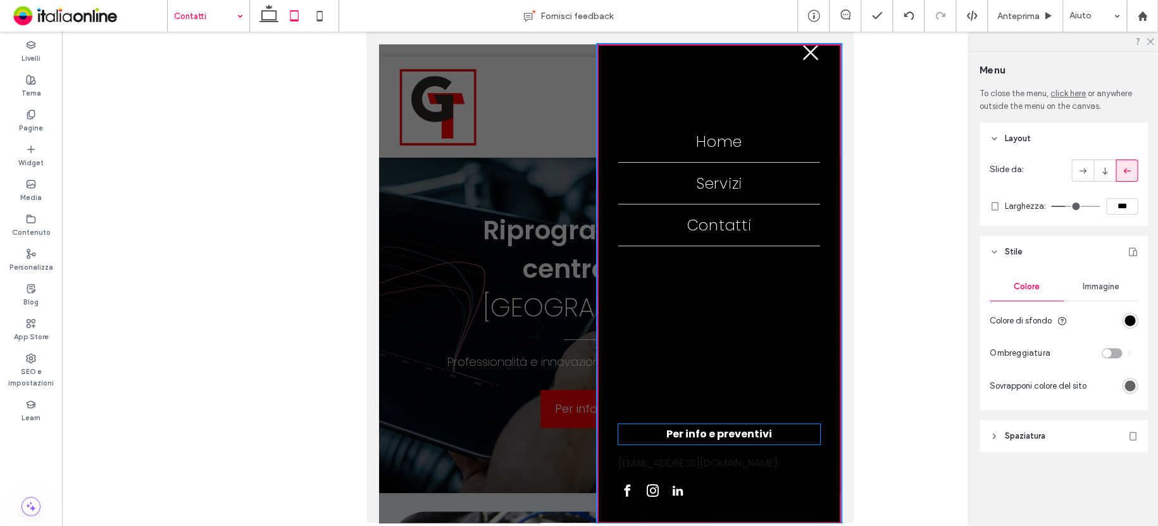
scroll to position [23, 0]
click at [679, 466] on span "[EMAIL_ADDRESS][DOMAIN_NAME]" at bounding box center [697, 462] width 159 height 15
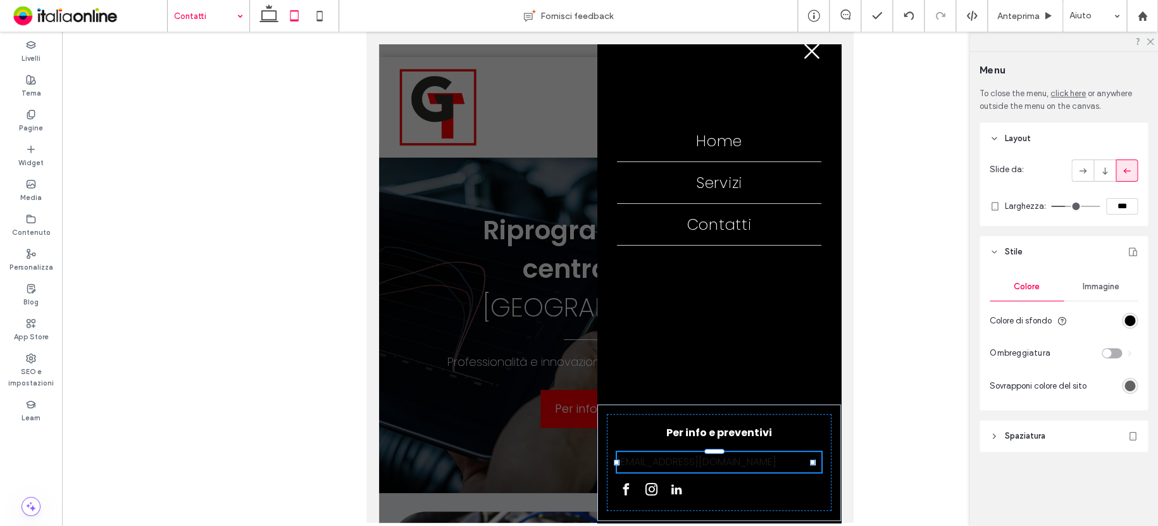
scroll to position [21, 0]
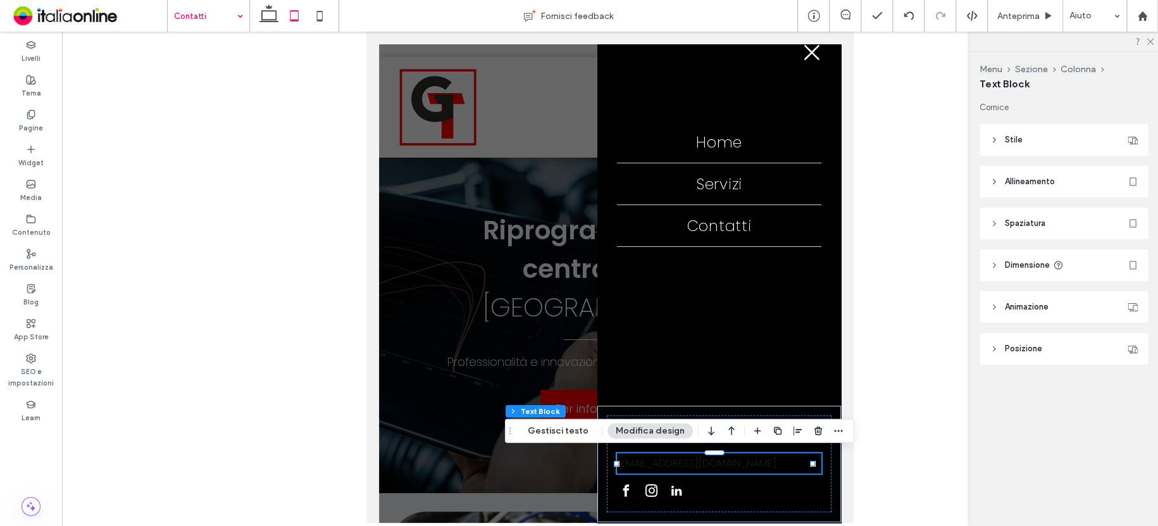
click at [676, 464] on span "[EMAIL_ADDRESS][DOMAIN_NAME]" at bounding box center [696, 463] width 159 height 15
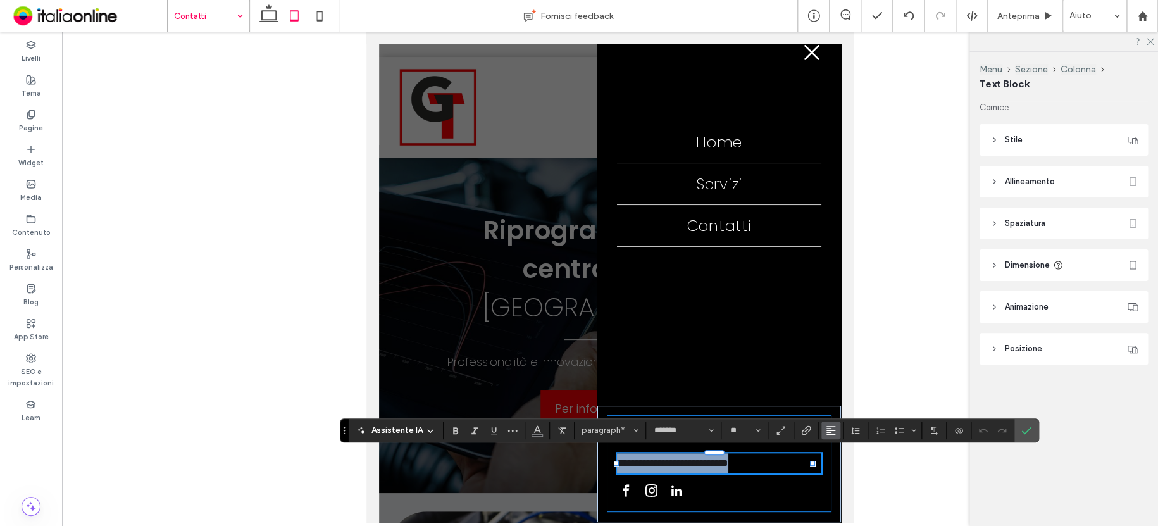
scroll to position [17, 0]
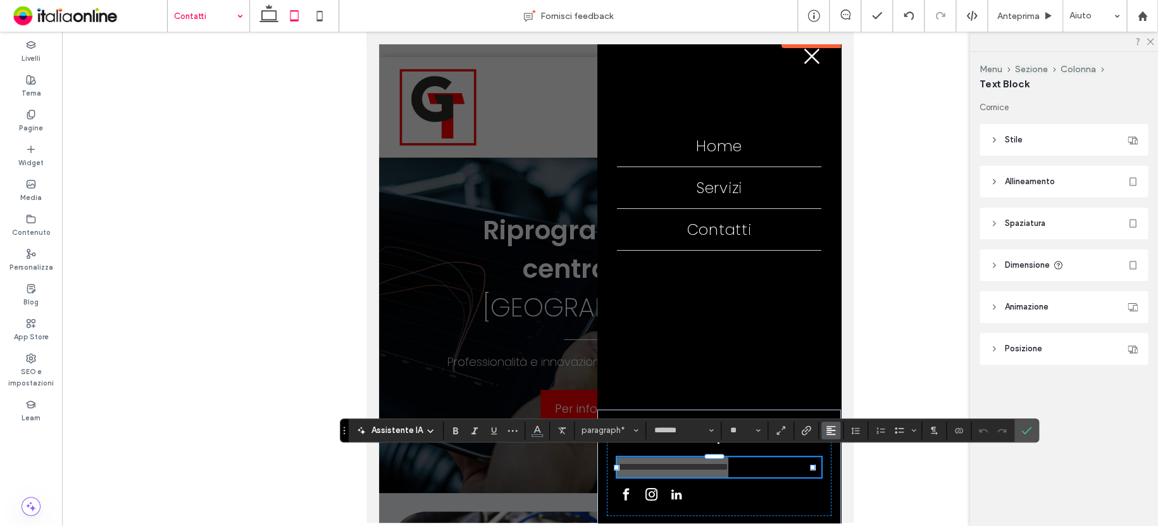
click at [828, 432] on use "Allineamento" at bounding box center [830, 430] width 9 height 9
click at [837, 364] on label "ui.textEditor.alignment.center" at bounding box center [843, 373] width 44 height 18
click at [540, 428] on icon "Colore" at bounding box center [537, 429] width 10 height 10
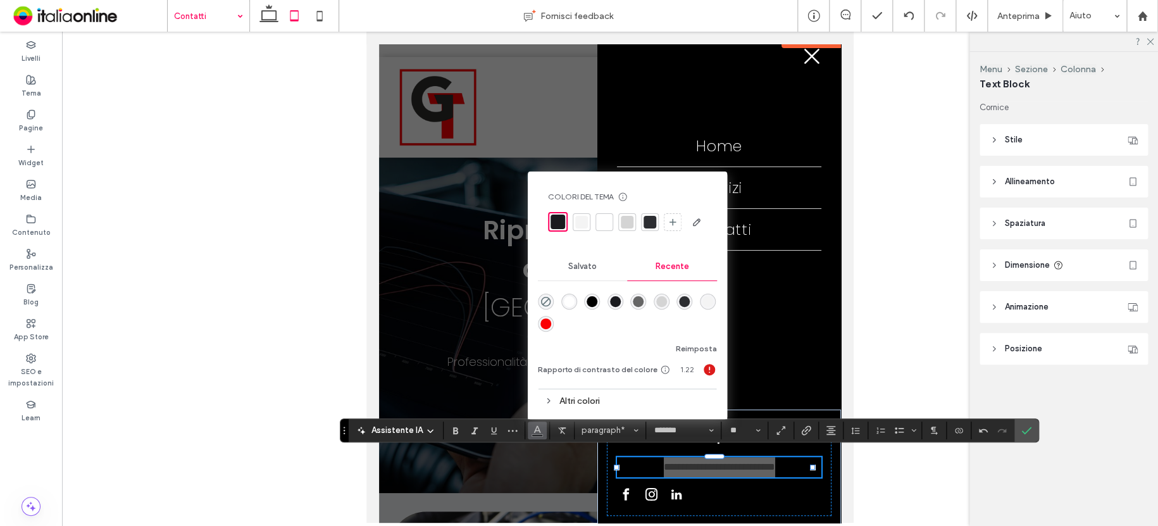
click at [566, 301] on div "rgba(255, 255, 255, 1)" at bounding box center [569, 301] width 11 height 11
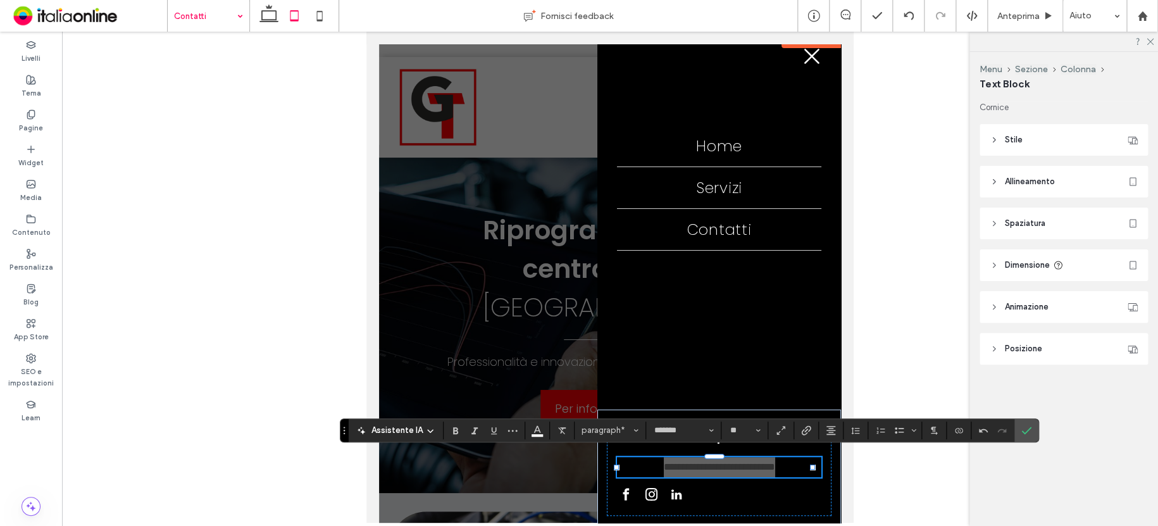
drag, startPoint x: 1019, startPoint y: 428, endPoint x: 916, endPoint y: 399, distance: 107.8
click at [1021, 428] on icon "Conferma" at bounding box center [1026, 430] width 10 height 10
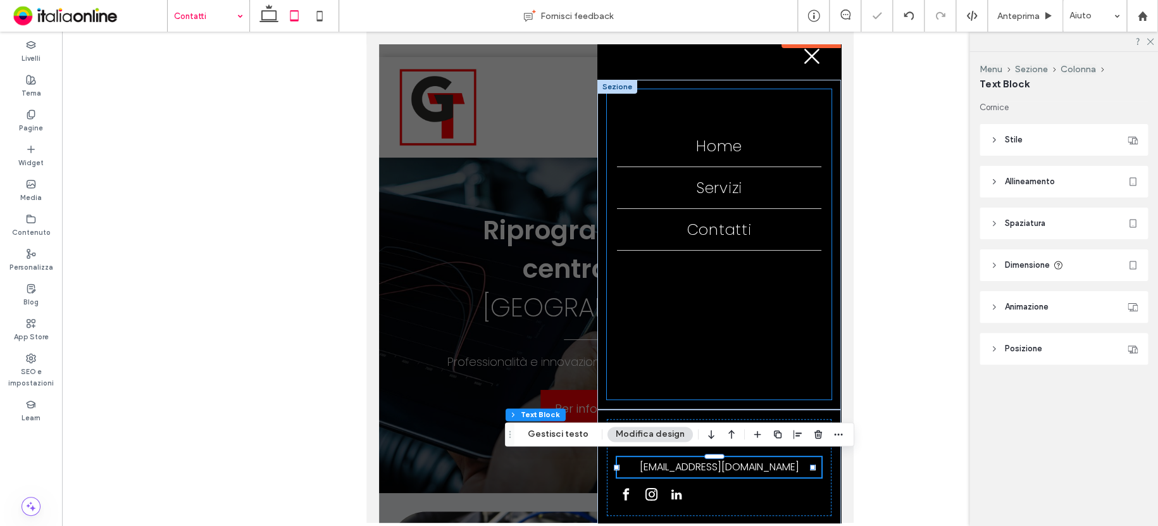
click at [732, 350] on div "Home Servizi Contatti" at bounding box center [719, 244] width 224 height 310
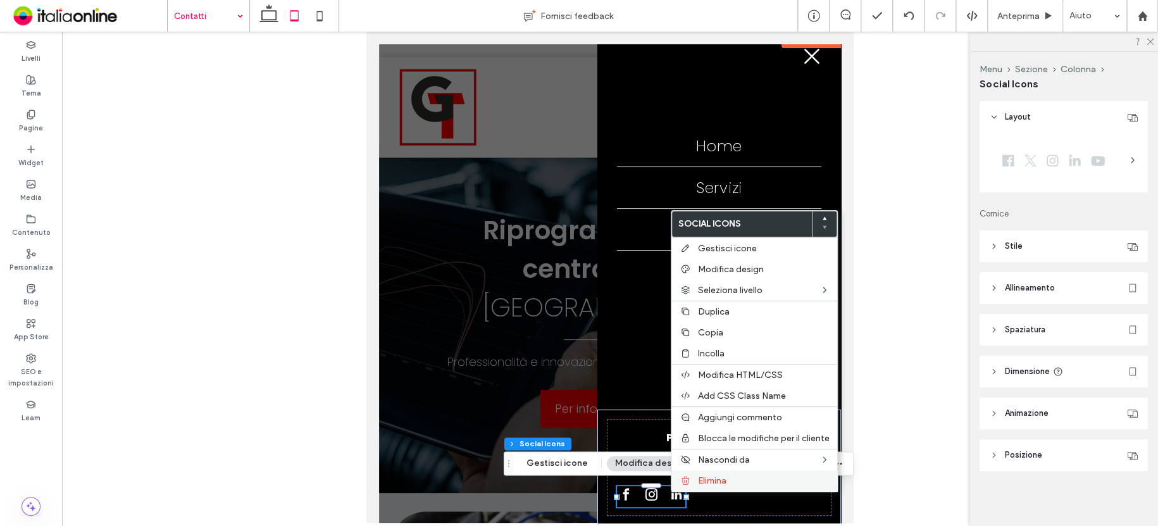
click at [720, 477] on span "Elimina" at bounding box center [712, 480] width 28 height 11
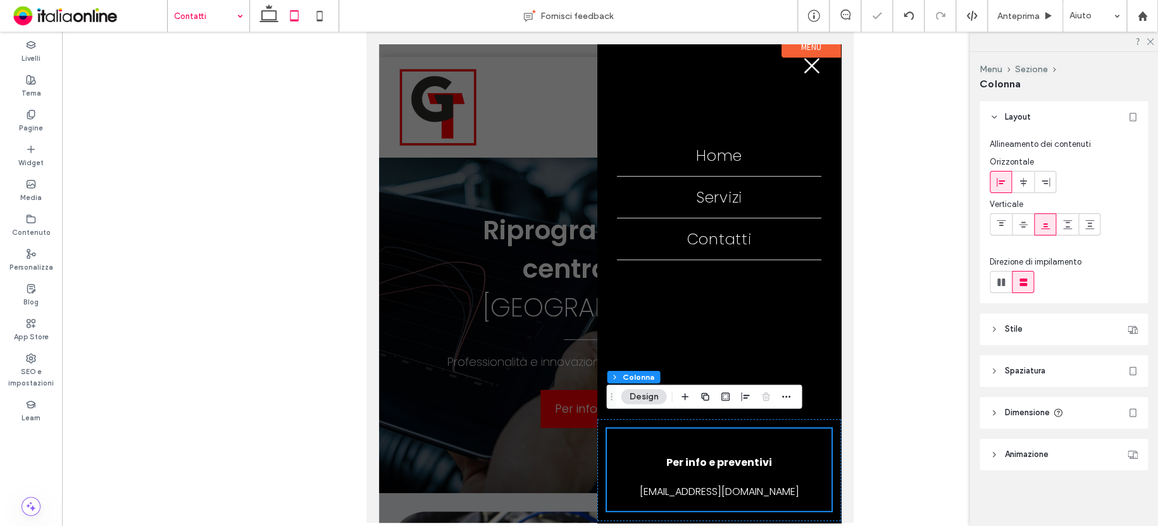
scroll to position [4, 0]
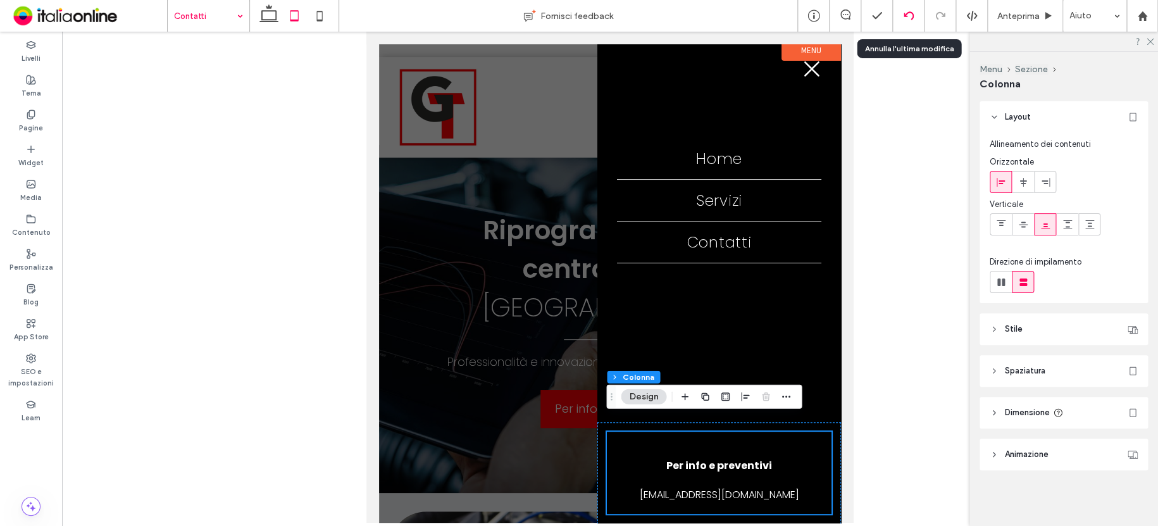
click at [909, 15] on icon at bounding box center [909, 16] width 10 height 10
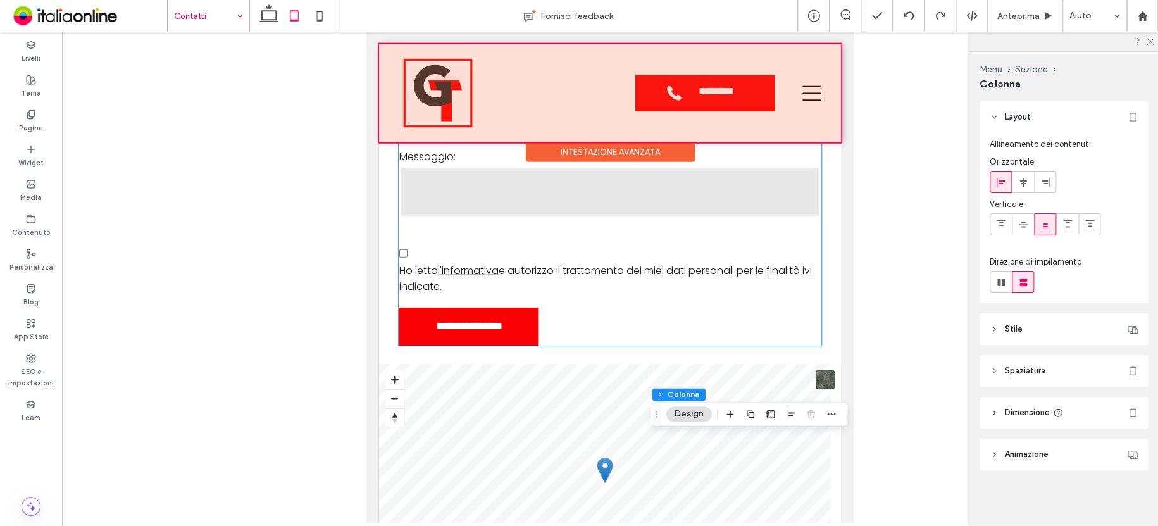
scroll to position [1200, 0]
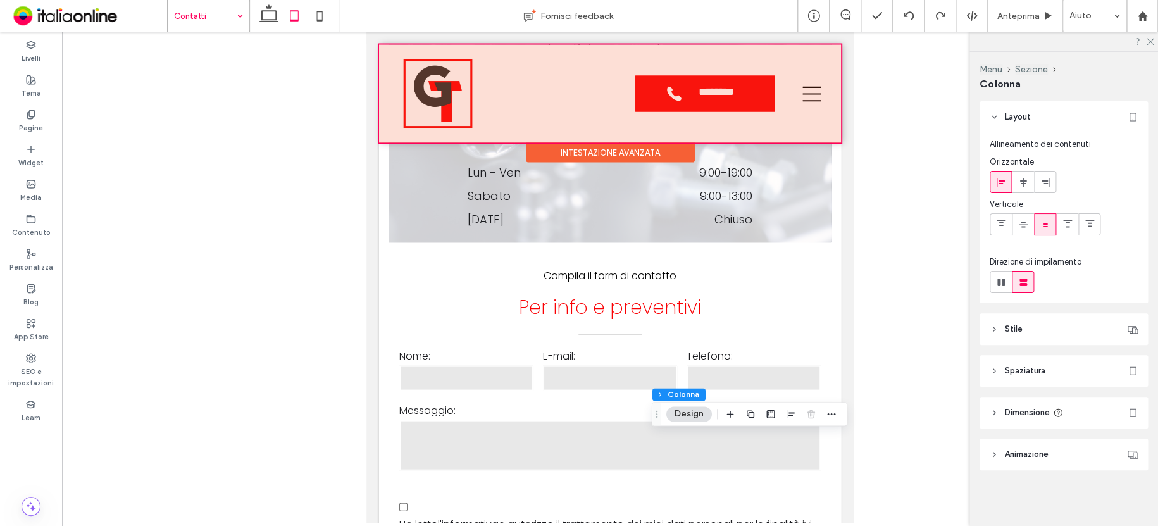
click at [811, 82] on div at bounding box center [610, 93] width 462 height 98
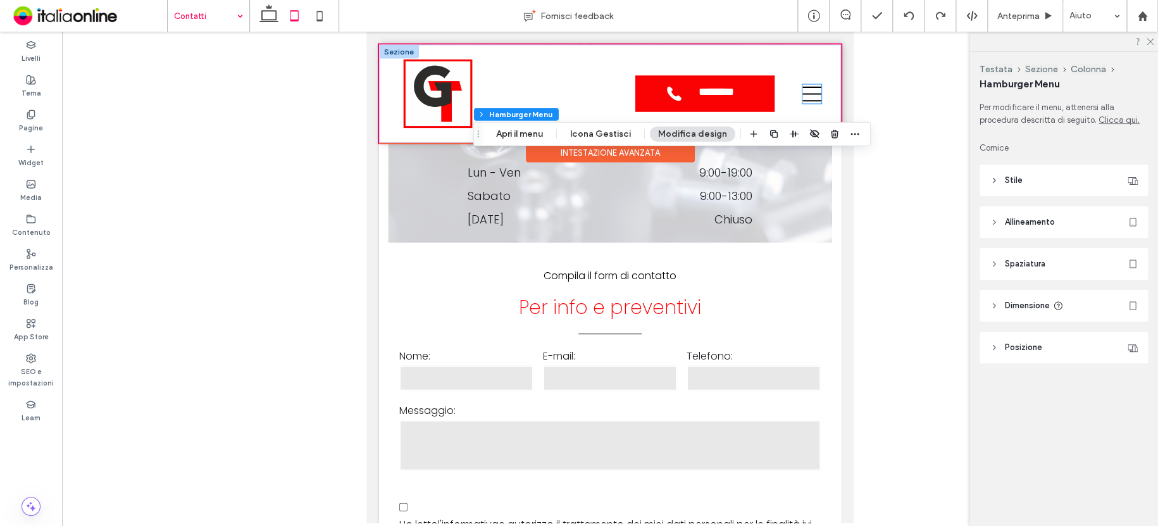
scroll to position [1197, 0]
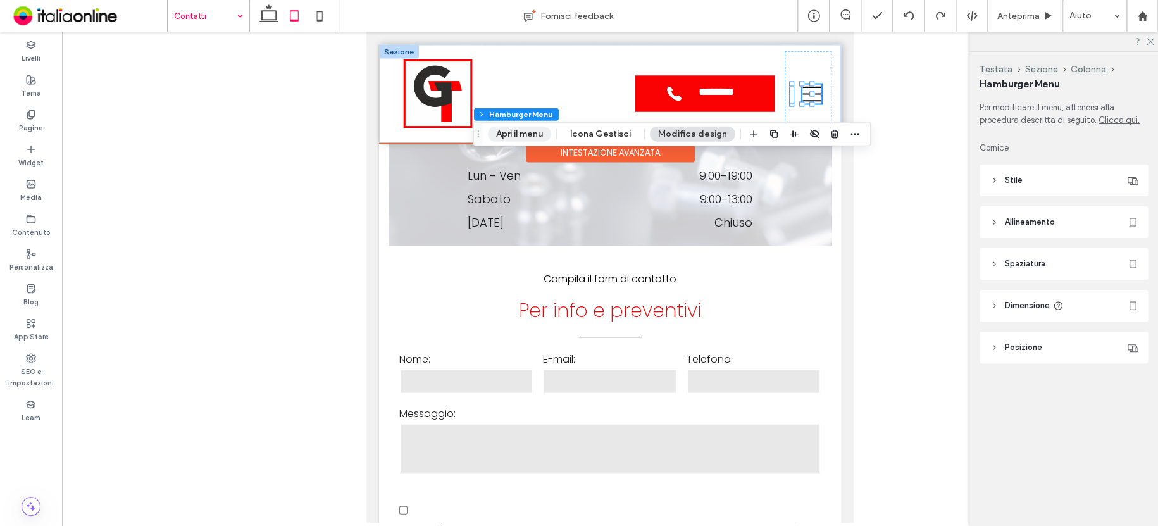
click at [525, 133] on button "Apri il menu" at bounding box center [519, 134] width 63 height 15
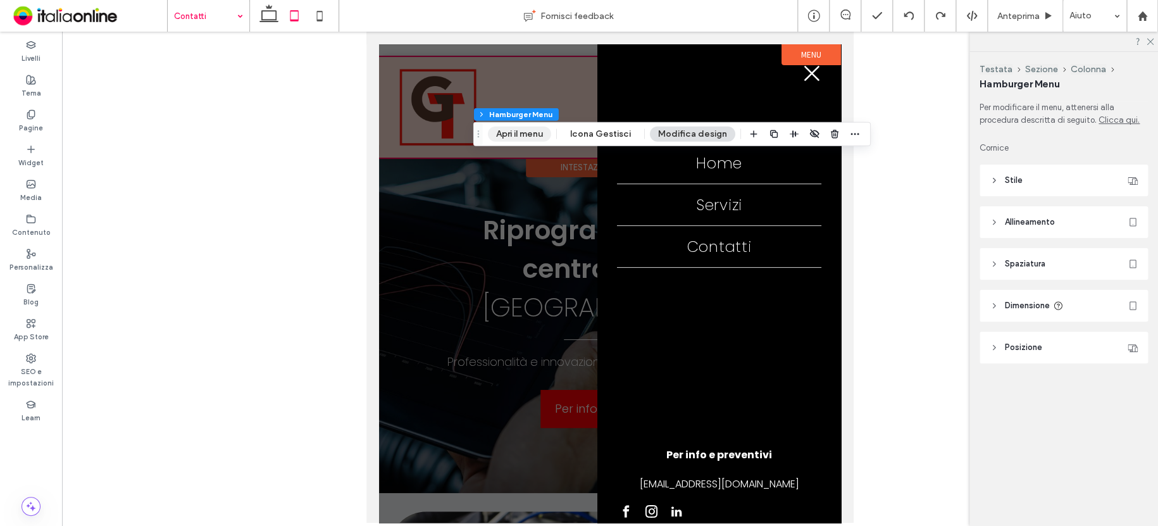
scroll to position [0, 0]
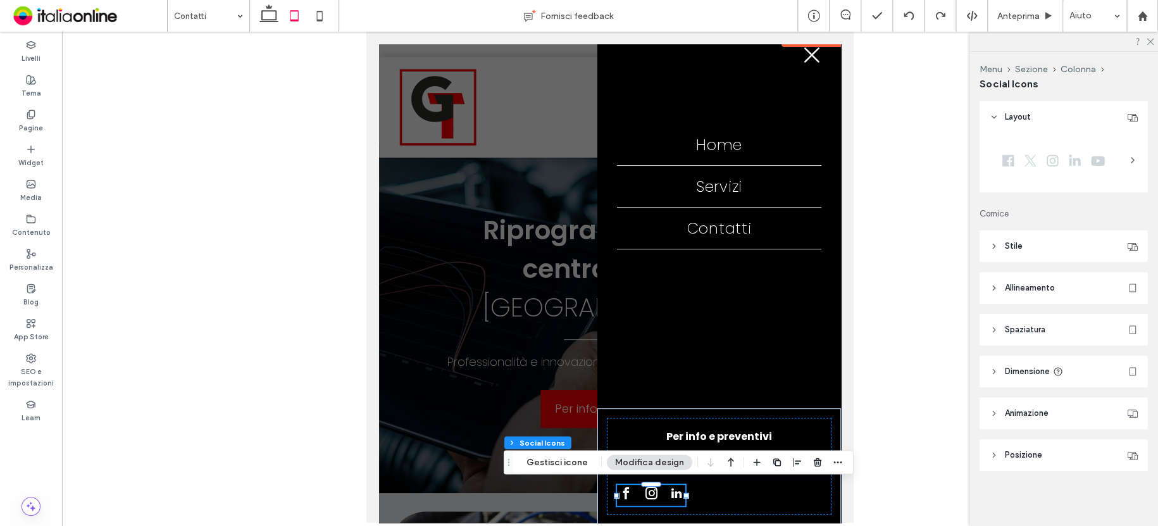
scroll to position [17, 0]
click at [792, 465] on icon "button" at bounding box center [797, 462] width 10 height 10
click at [779, 483] on icon "center" at bounding box center [784, 487] width 10 height 10
click at [566, 459] on button "Gestisci icone" at bounding box center [557, 461] width 78 height 15
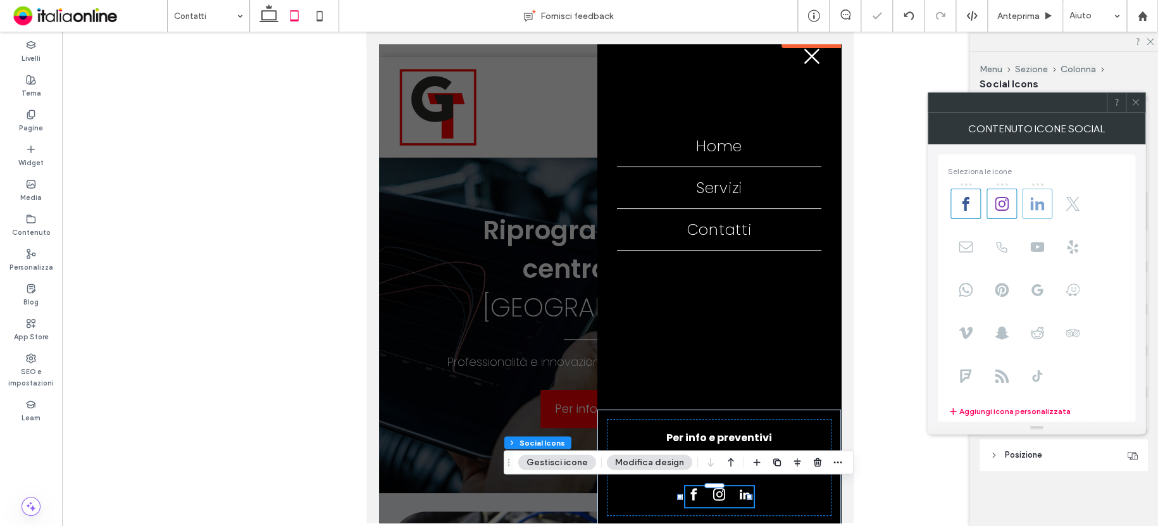
click at [1031, 199] on use at bounding box center [1037, 203] width 14 height 13
click at [1008, 203] on use at bounding box center [1002, 204] width 14 height 14
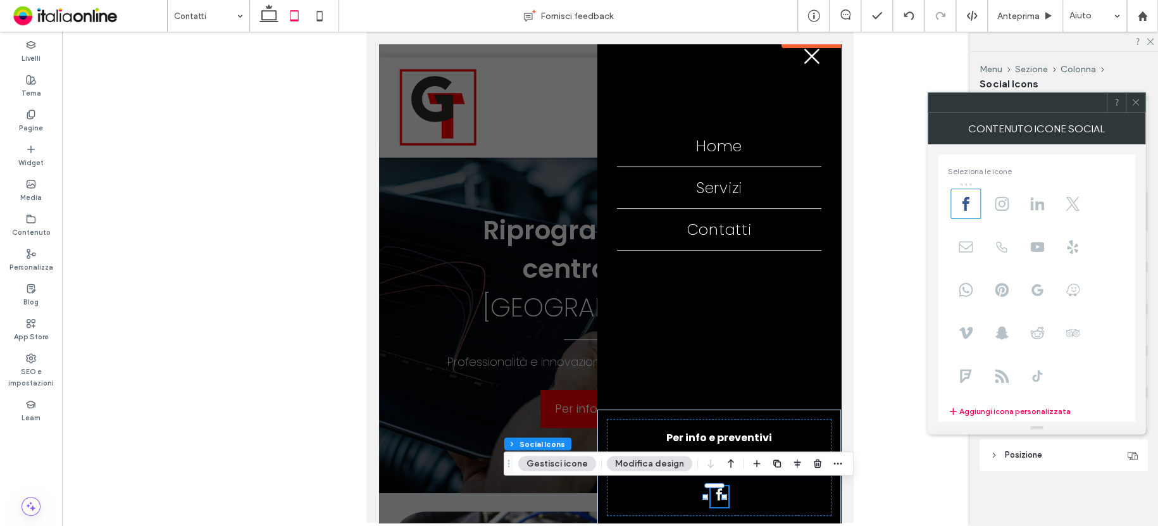
click at [582, 461] on button "Gestisci icone" at bounding box center [557, 463] width 78 height 15
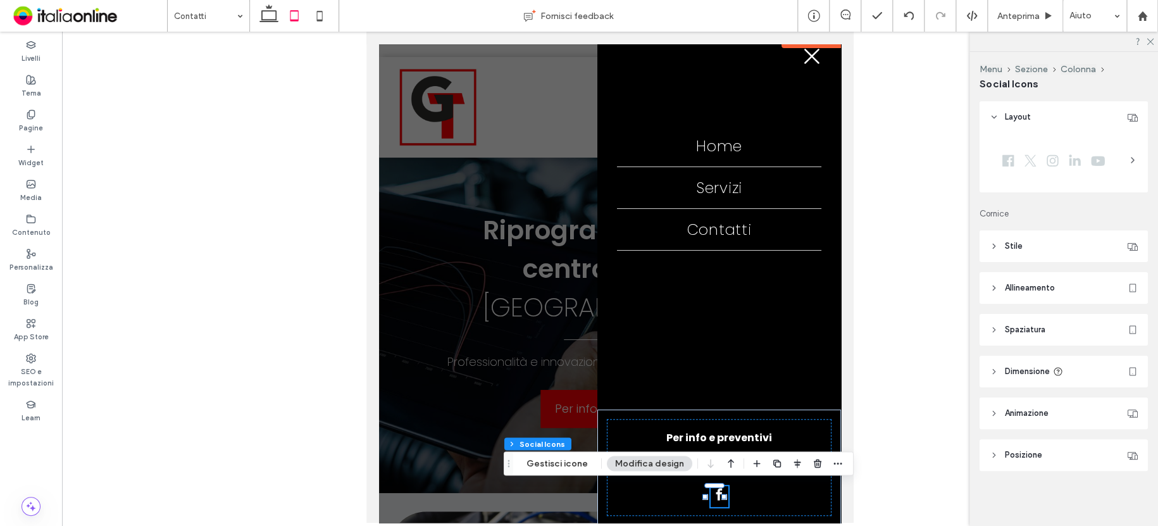
click at [1016, 249] on span "Stile" at bounding box center [1014, 246] width 18 height 13
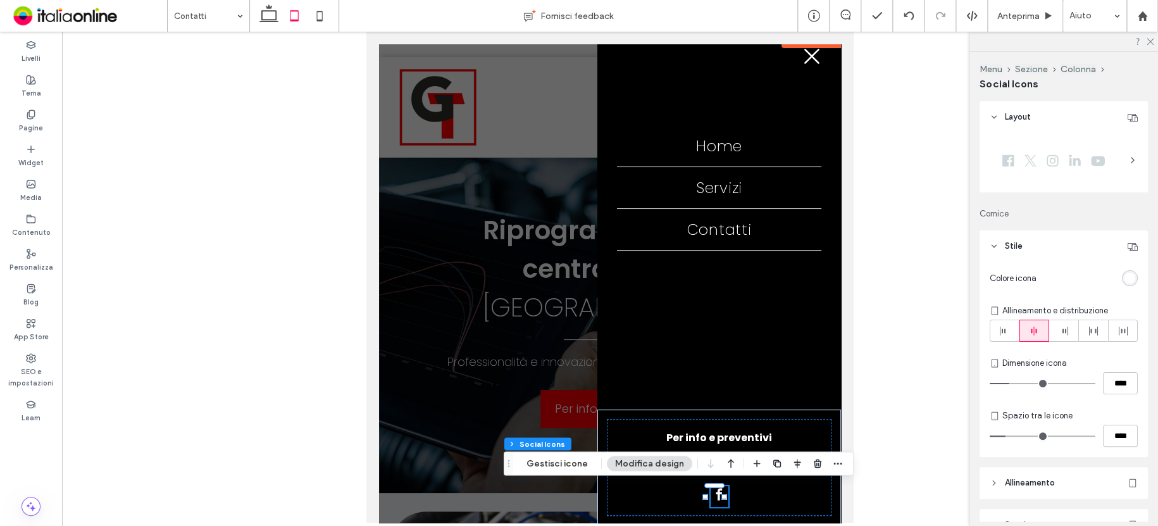
click at [1016, 249] on span "Stile" at bounding box center [1014, 246] width 18 height 13
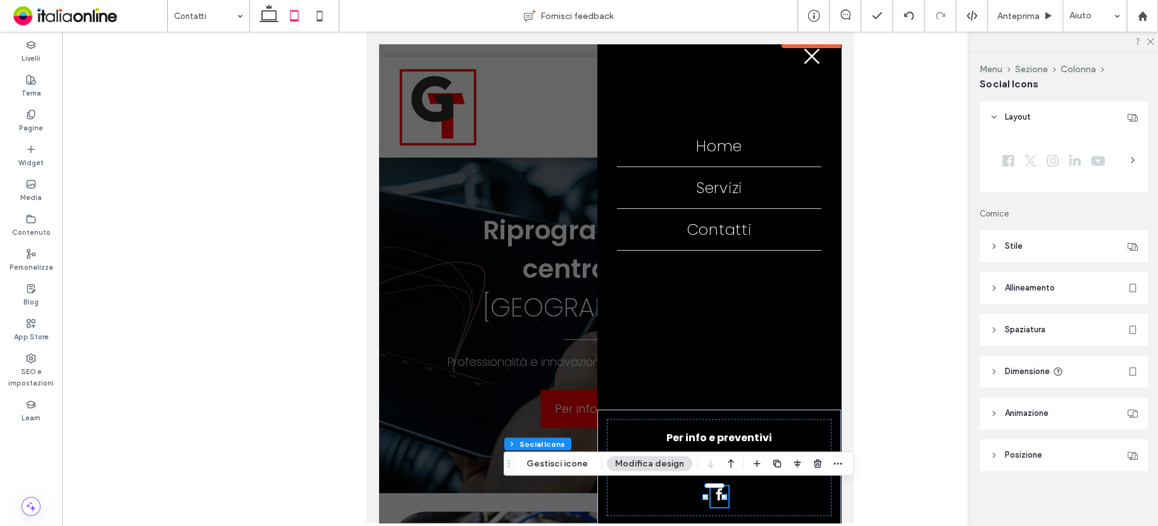
click at [1021, 163] on div at bounding box center [1054, 160] width 128 height 32
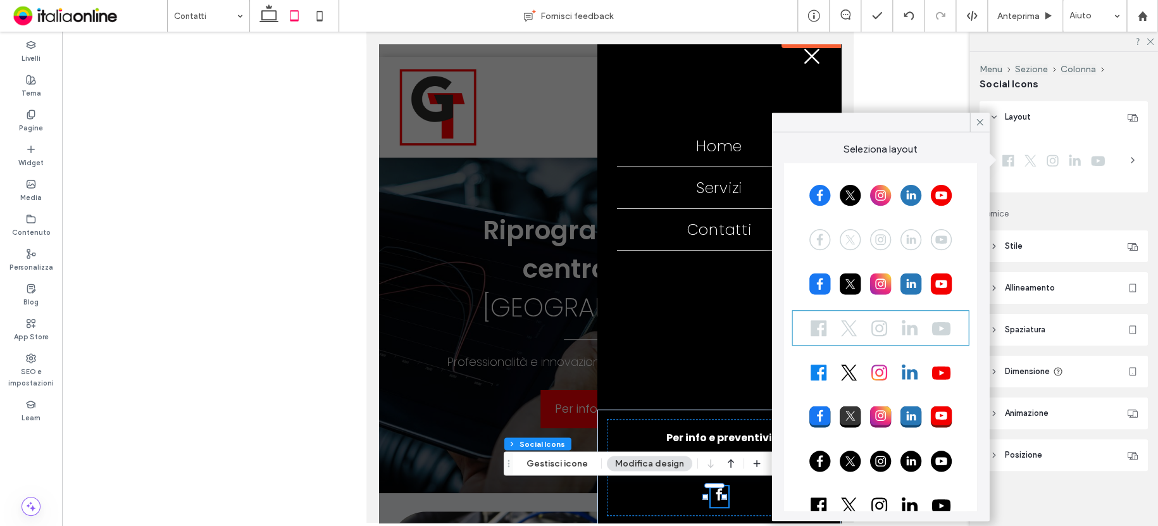
click at [819, 459] on div at bounding box center [880, 461] width 173 height 32
click at [974, 125] on icon at bounding box center [979, 121] width 11 height 11
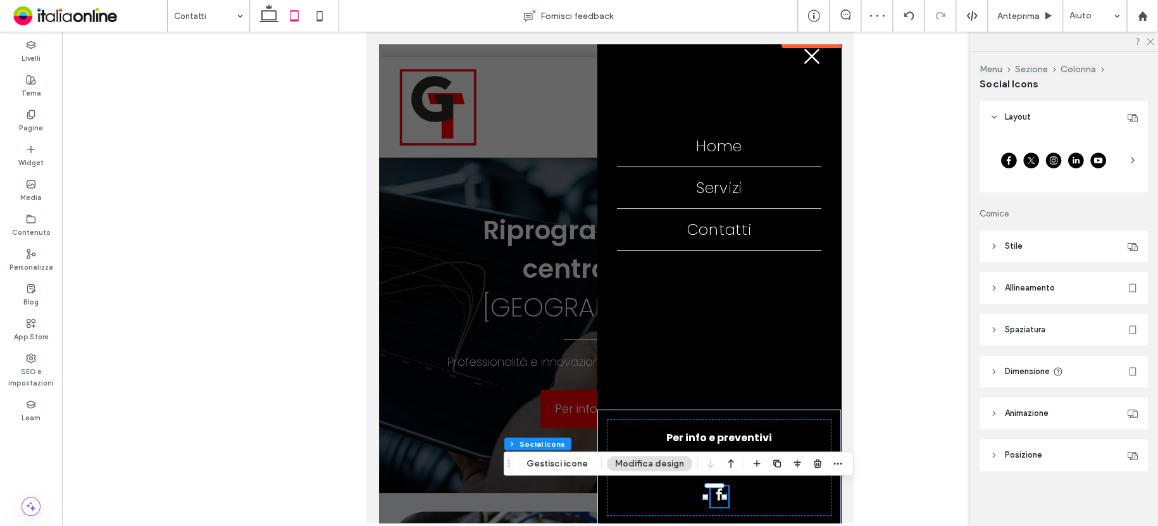
click at [1005, 249] on span "Stile" at bounding box center [1014, 246] width 18 height 13
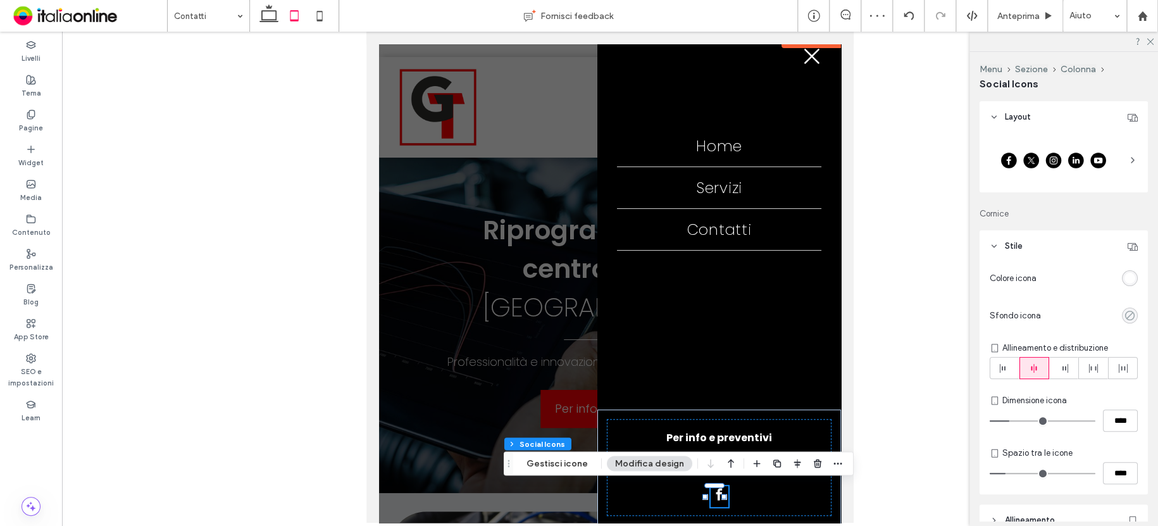
click at [1124, 316] on icon "rgba(0, 0, 0, 0)" at bounding box center [1129, 315] width 11 height 11
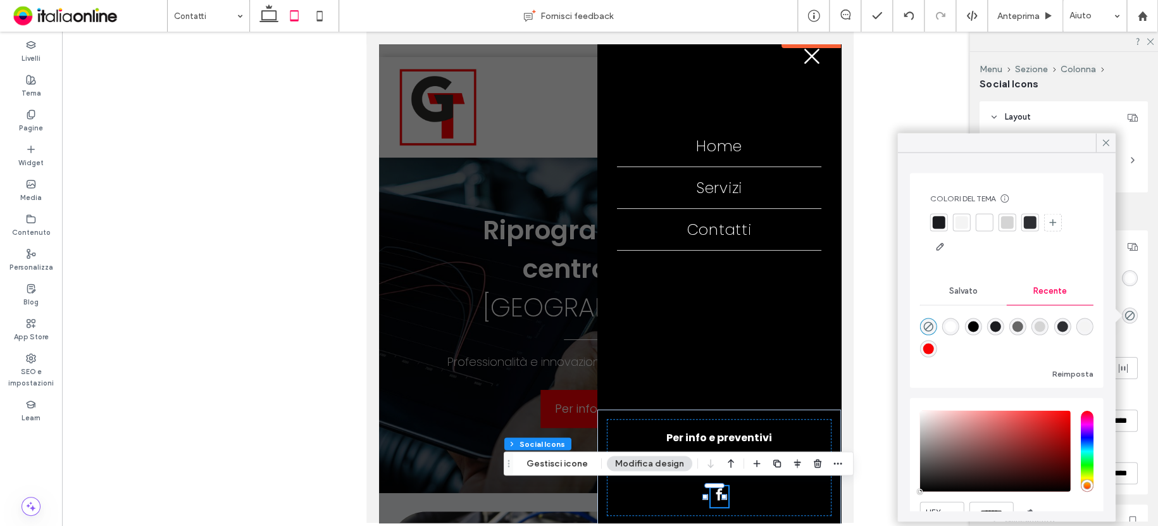
click at [933, 349] on div "rgba(250, 1, 4, 1)" at bounding box center [928, 348] width 11 height 11
type input "**"
type input "*******"
type input "***"
type input "****"
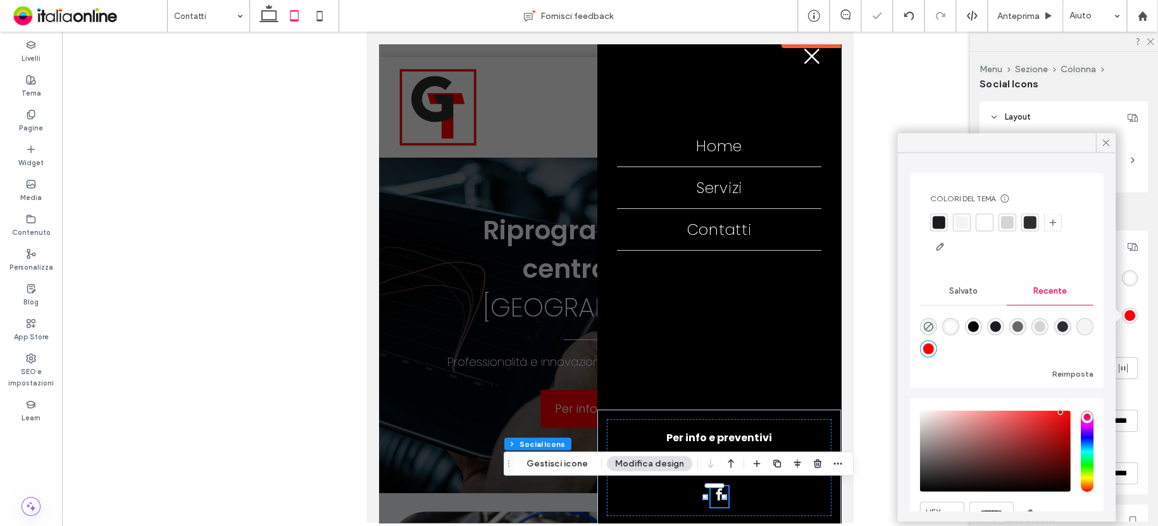
type input "**"
drag, startPoint x: 1102, startPoint y: 142, endPoint x: 1033, endPoint y: 187, distance: 82.1
click at [1101, 143] on icon at bounding box center [1105, 142] width 11 height 11
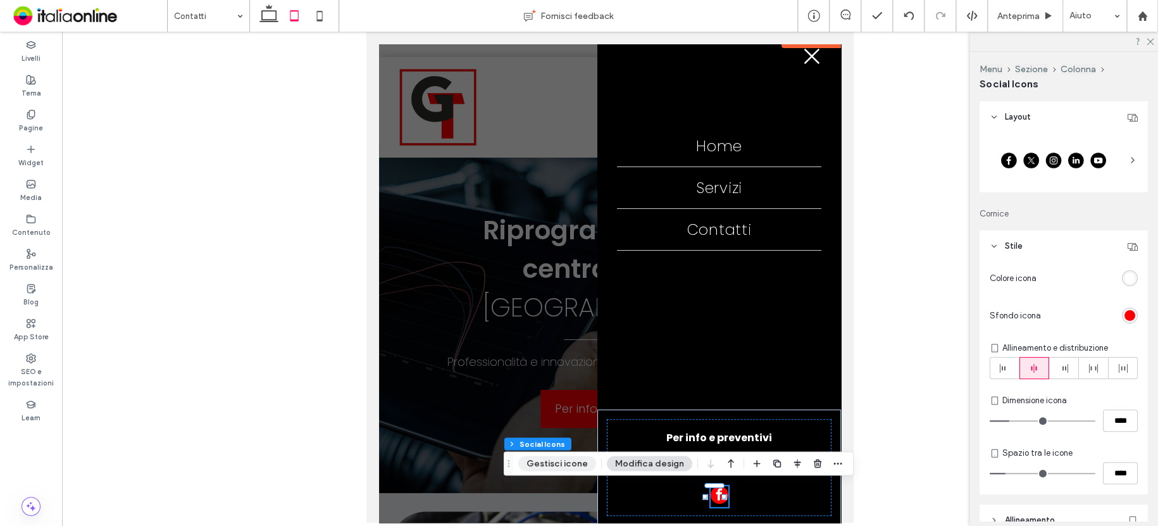
click at [575, 462] on button "Gestisci icone" at bounding box center [557, 463] width 78 height 15
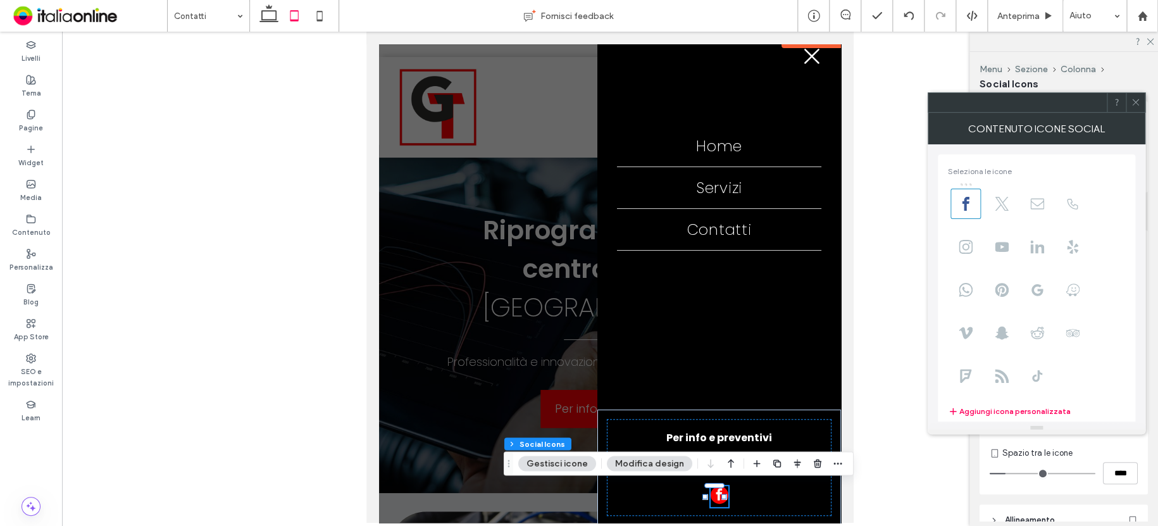
click at [667, 462] on button "Modifica design" at bounding box center [649, 463] width 85 height 15
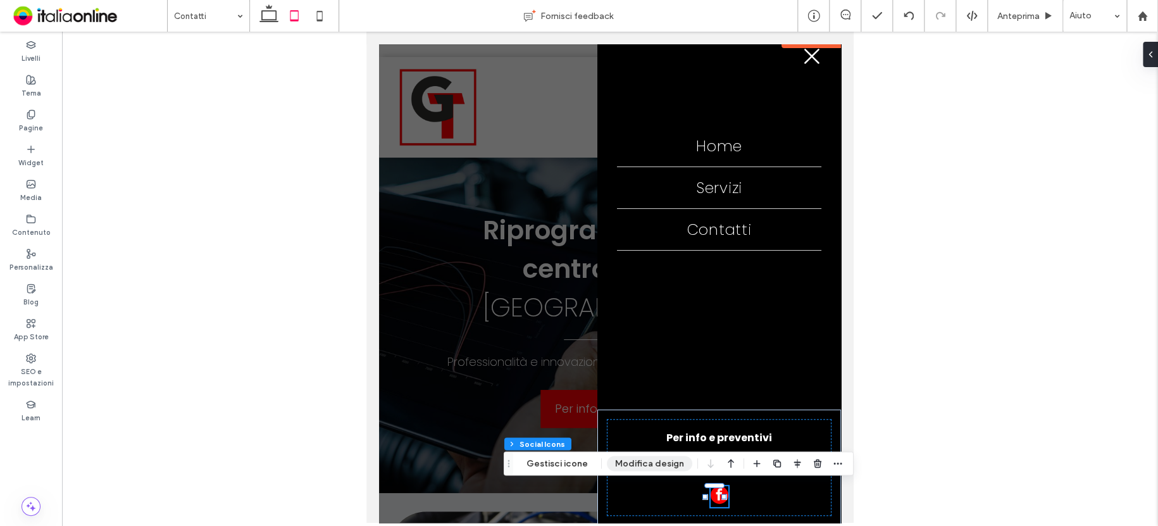
click at [667, 462] on button "Modifica design" at bounding box center [649, 463] width 85 height 15
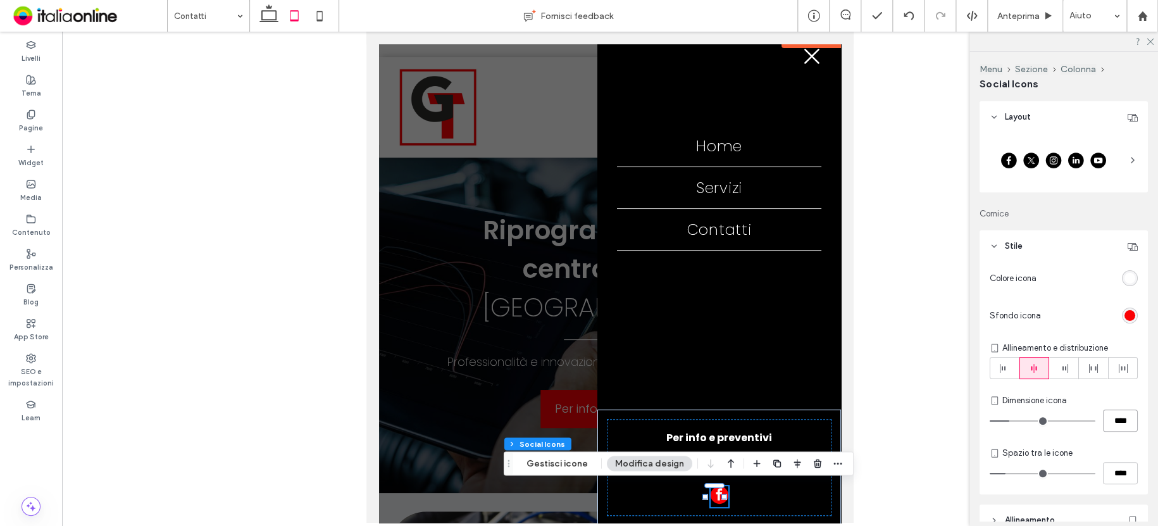
drag, startPoint x: 1115, startPoint y: 417, endPoint x: 1059, endPoint y: 420, distance: 56.4
click at [1059, 420] on div "****" at bounding box center [1064, 420] width 148 height 22
type input "**"
type input "****"
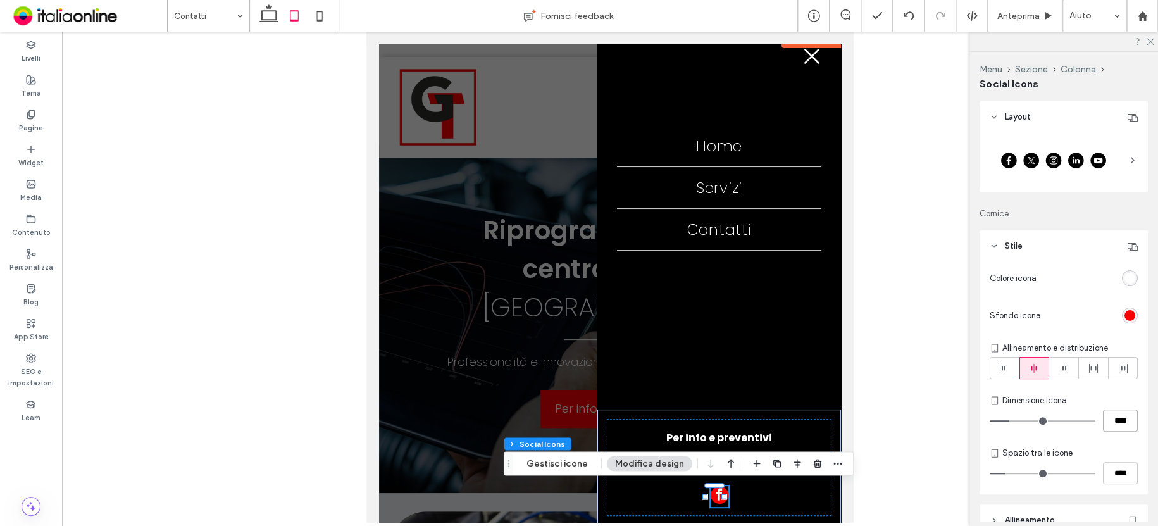
scroll to position [18, 0]
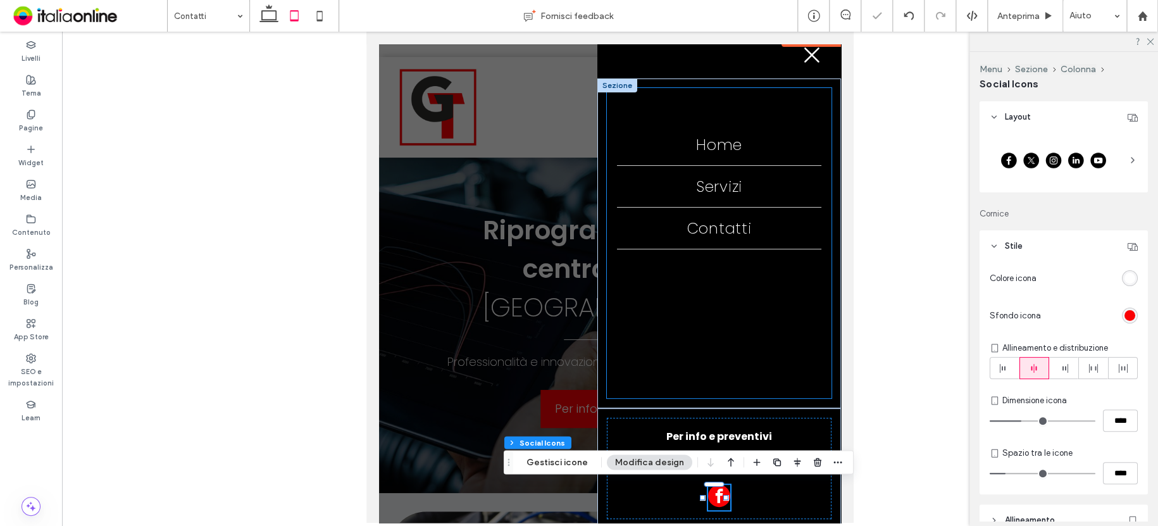
drag, startPoint x: 807, startPoint y: 334, endPoint x: 804, endPoint y: 319, distance: 15.4
click at [807, 334] on div "Home Servizi Contatti" at bounding box center [719, 243] width 224 height 310
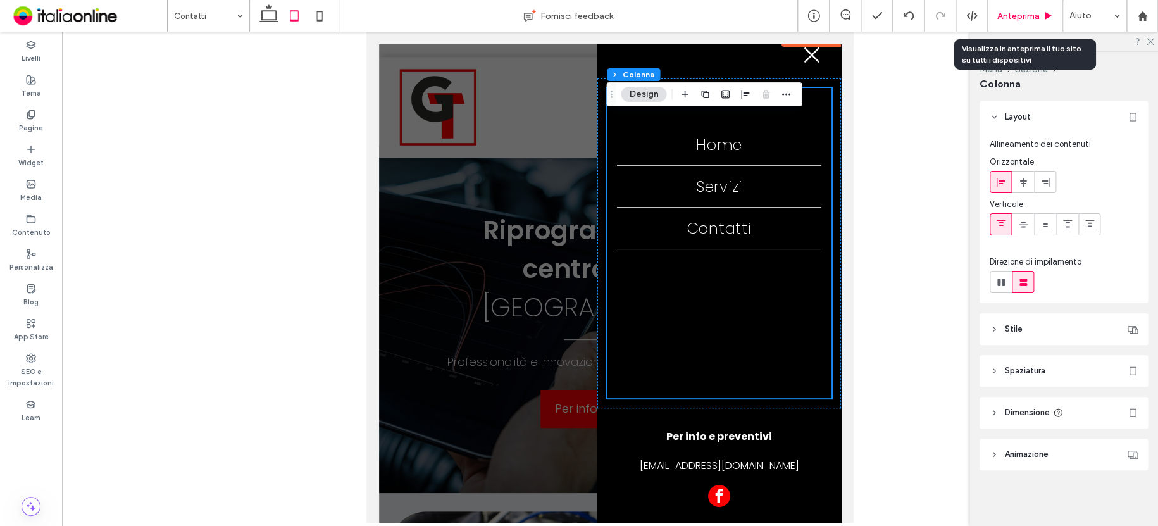
click at [1002, 16] on span "Anteprima" at bounding box center [1018, 16] width 42 height 11
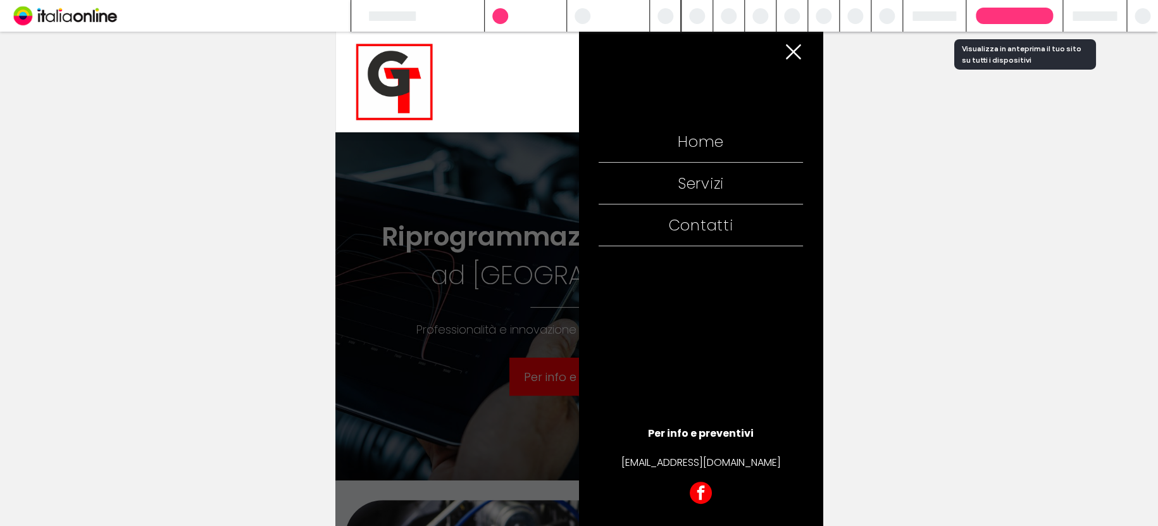
scroll to position [6, 0]
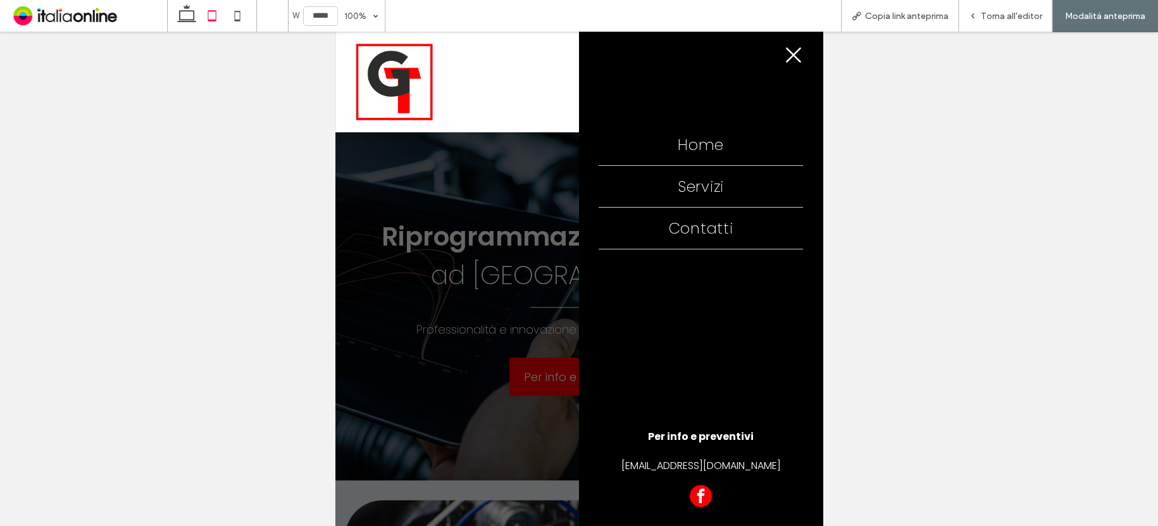
click at [784, 56] on icon at bounding box center [793, 55] width 19 height 19
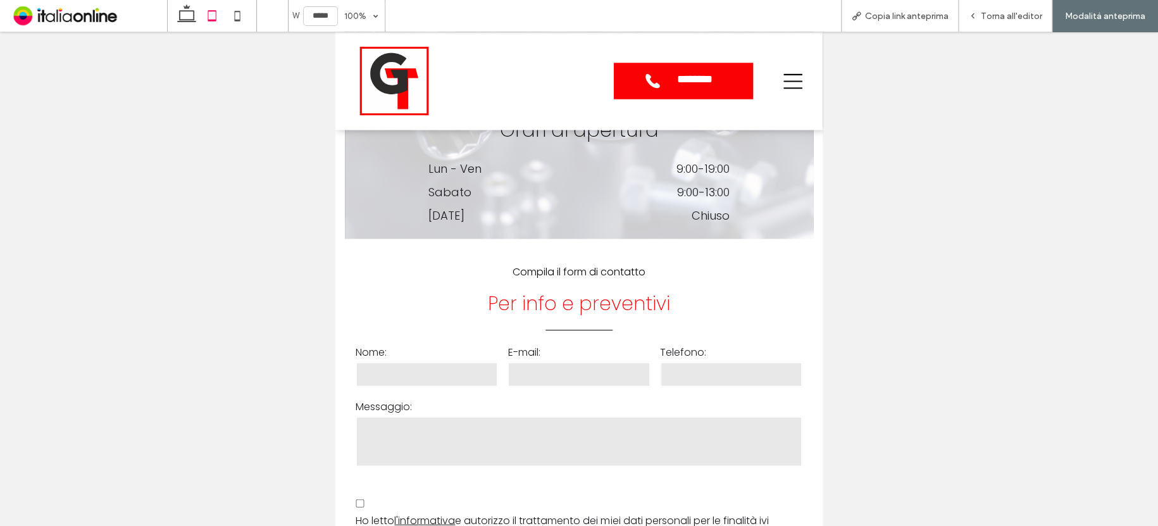
scroll to position [1193, 0]
click at [783, 75] on icon at bounding box center [792, 81] width 19 height 19
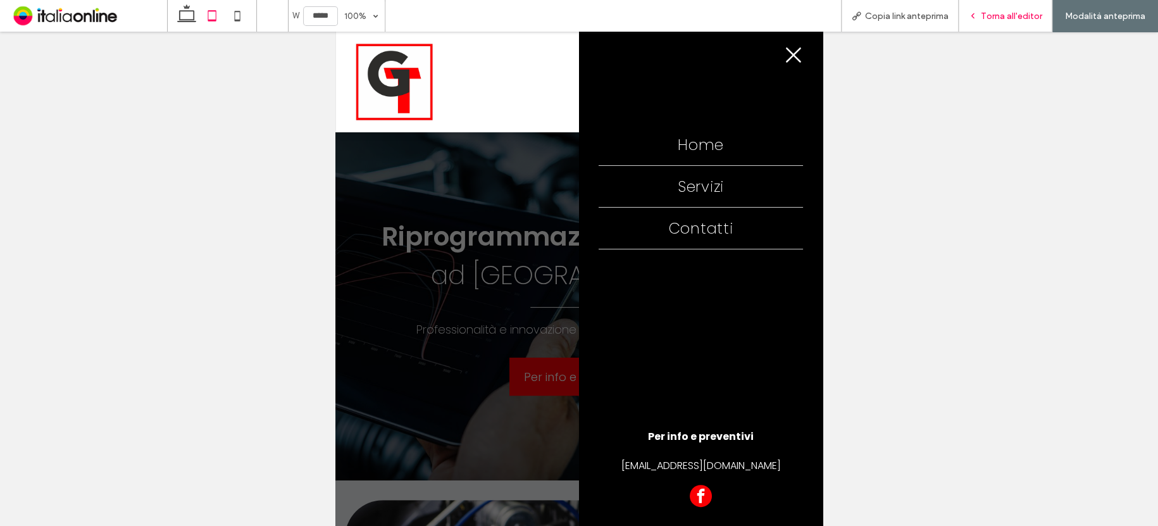
click at [995, 16] on span "Torna all'editor" at bounding box center [1011, 16] width 61 height 11
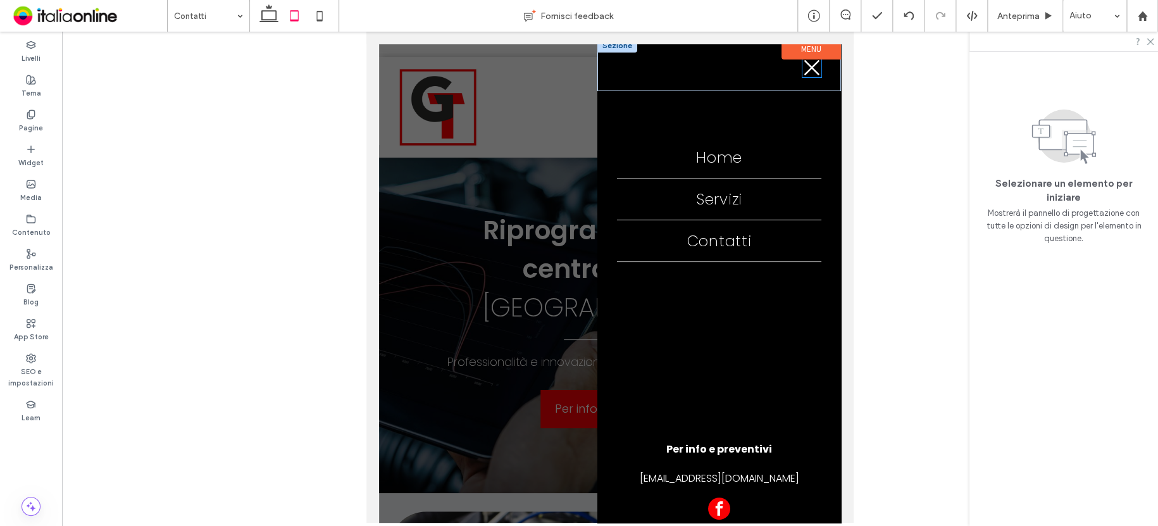
click at [804, 68] on icon at bounding box center [811, 67] width 15 height 15
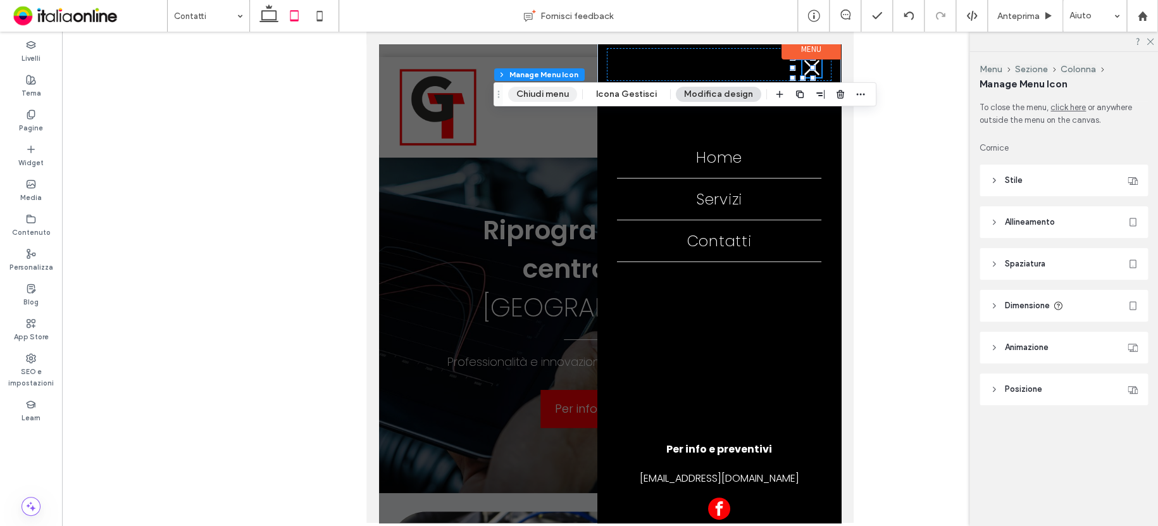
click at [533, 90] on button "Chiudi menu" at bounding box center [542, 94] width 69 height 15
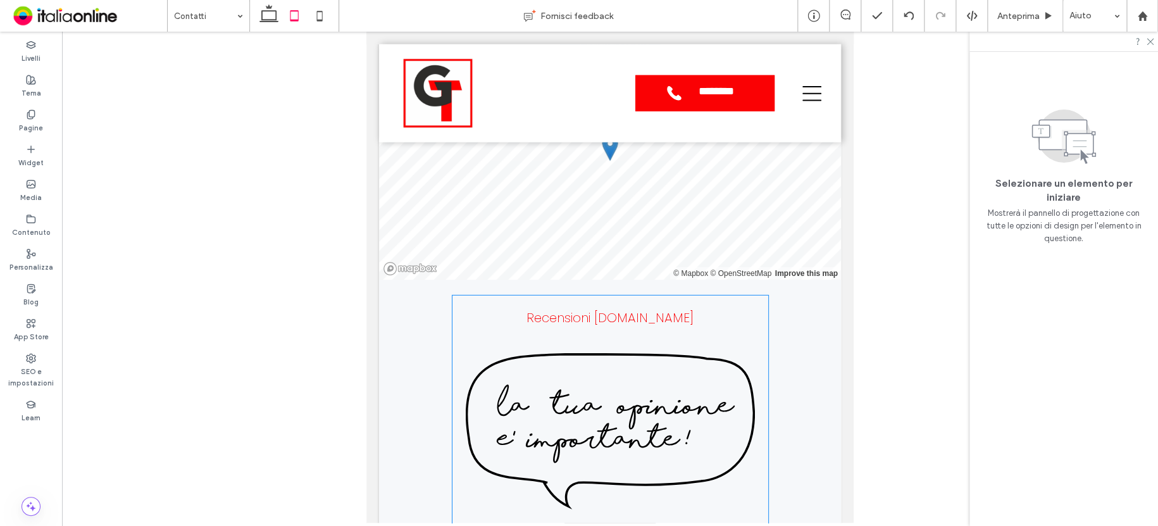
scroll to position [1760, 0]
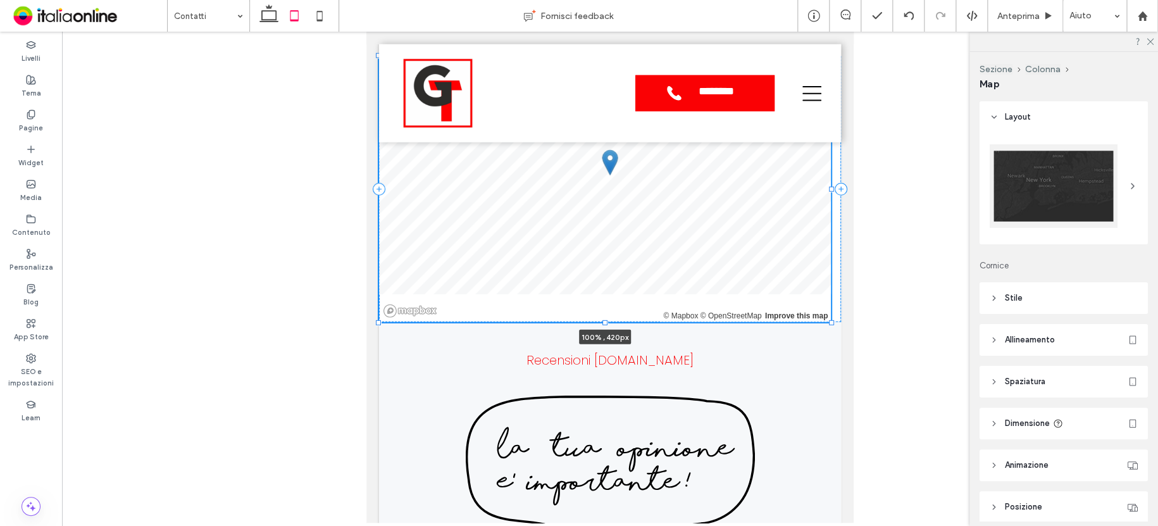
drag, startPoint x: 832, startPoint y: 310, endPoint x: 842, endPoint y: 338, distance: 29.4
type input "***"
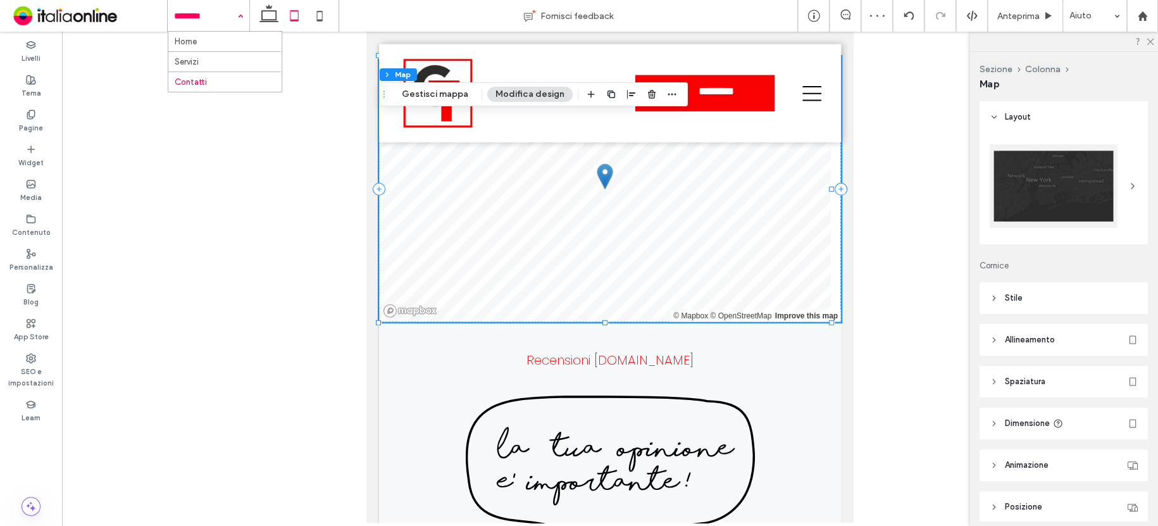
drag, startPoint x: 184, startPoint y: 16, endPoint x: 188, endPoint y: 28, distance: 12.6
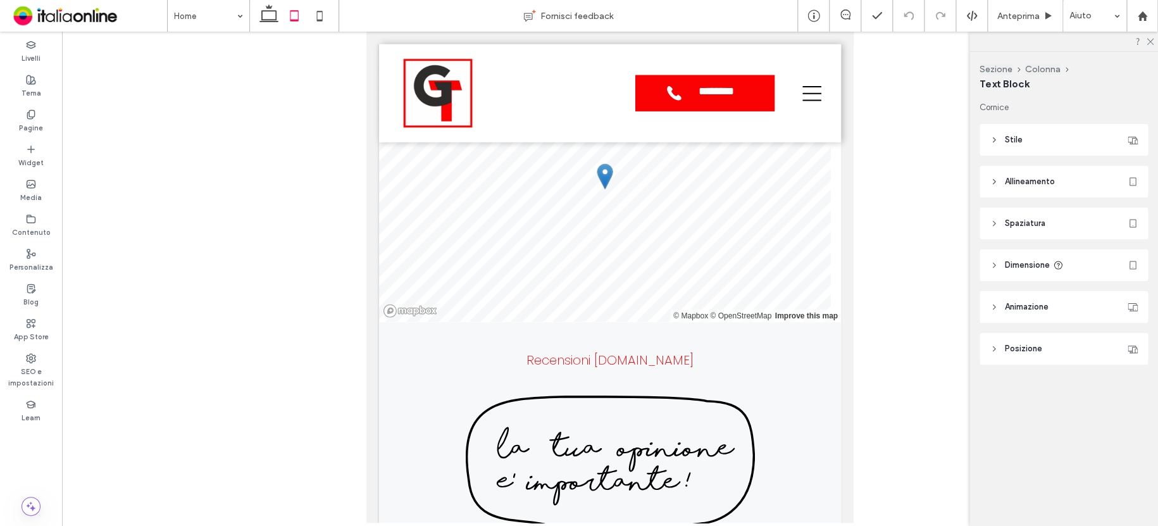
type input "**"
type input "****"
drag, startPoint x: 189, startPoint y: 16, endPoint x: 192, endPoint y: 25, distance: 8.6
click at [190, 18] on input at bounding box center [205, 16] width 63 height 32
type input "**"
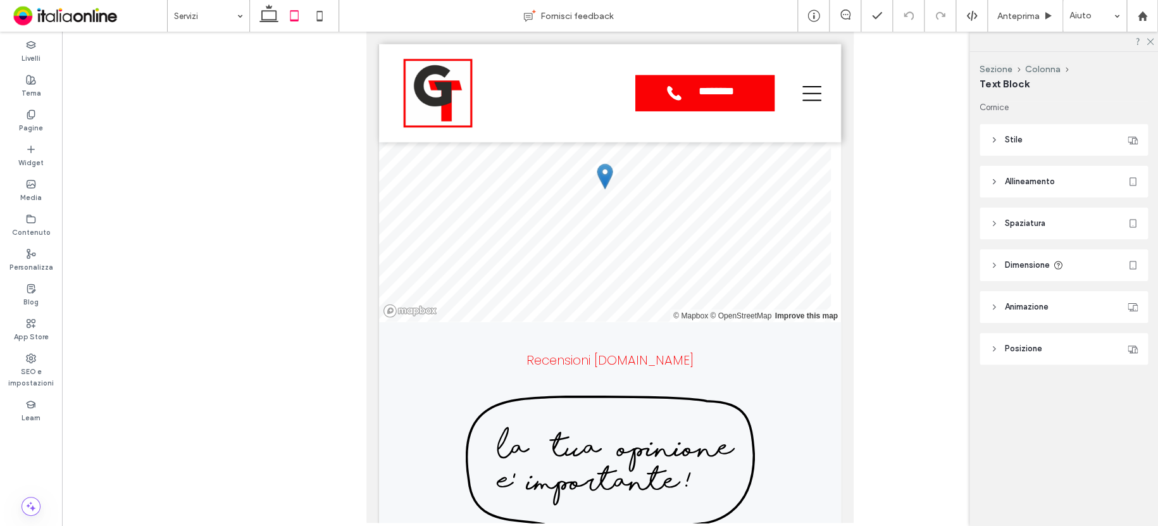
type input "****"
type input "**"
type input "****"
click at [202, 18] on input at bounding box center [205, 16] width 63 height 32
type input "**"
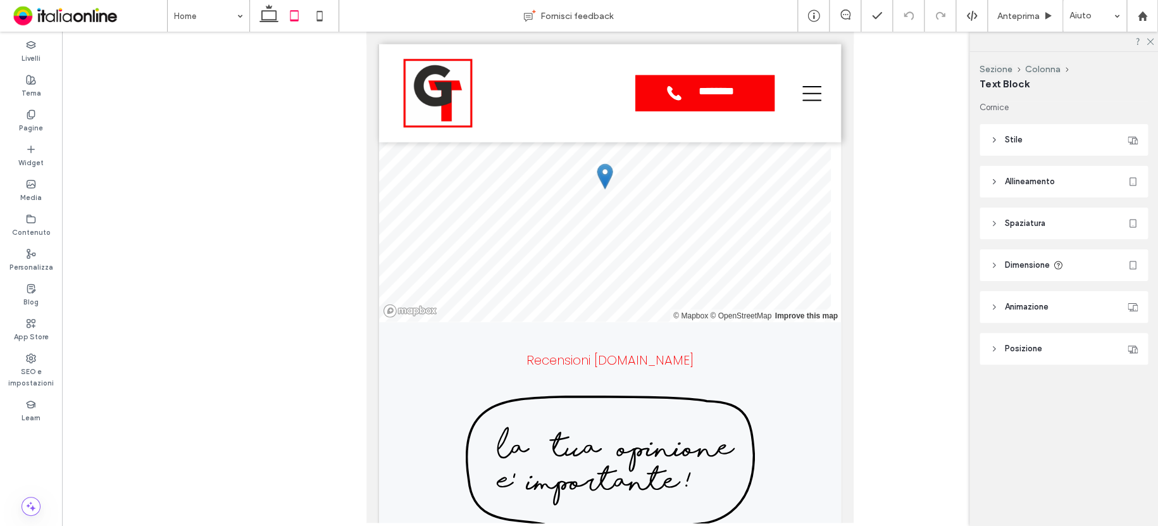
type input "****"
click at [192, 18] on input at bounding box center [205, 16] width 63 height 32
type input "**"
type input "****"
type input "**"
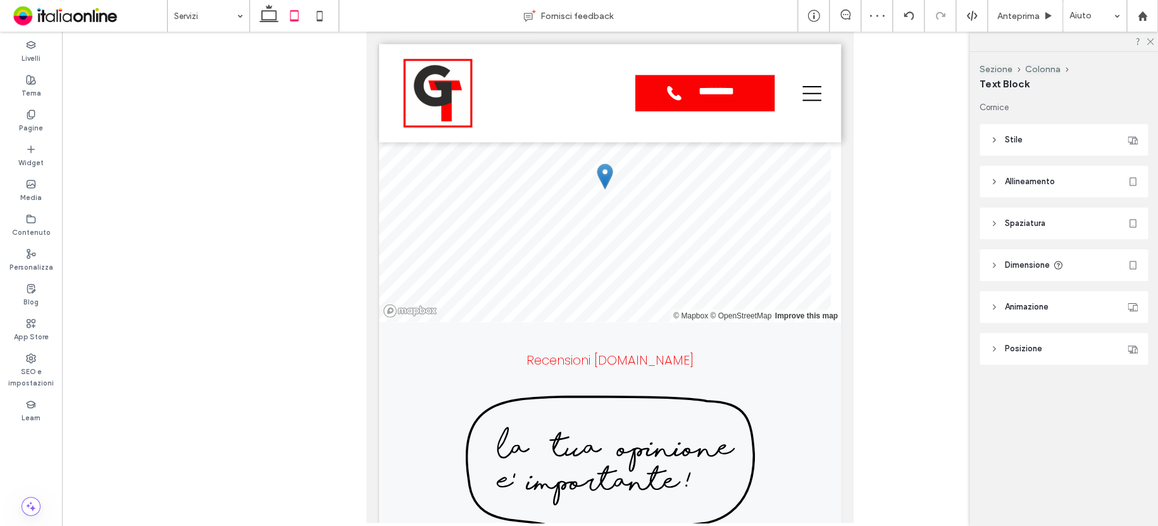
type input "****"
click at [198, 20] on input at bounding box center [205, 16] width 63 height 32
type input "**"
type input "****"
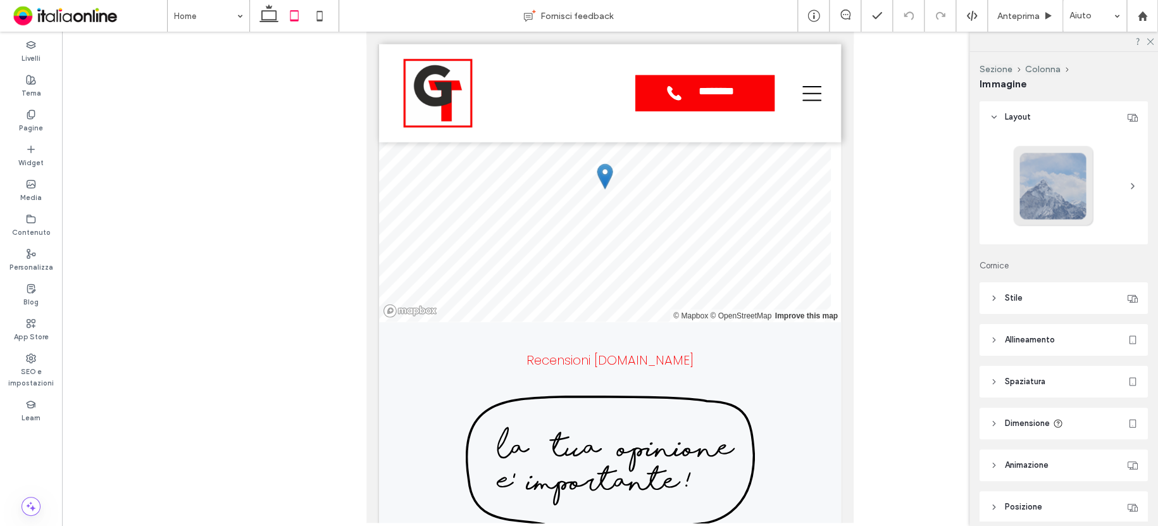
type input "**"
type input "****"
type input "**"
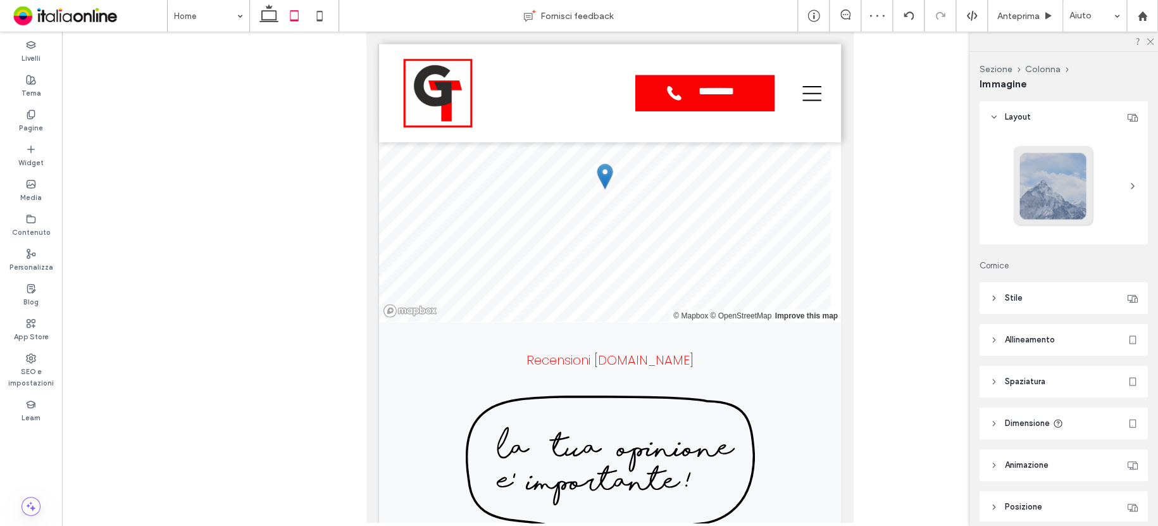
type input "****"
type input "**"
type input "****"
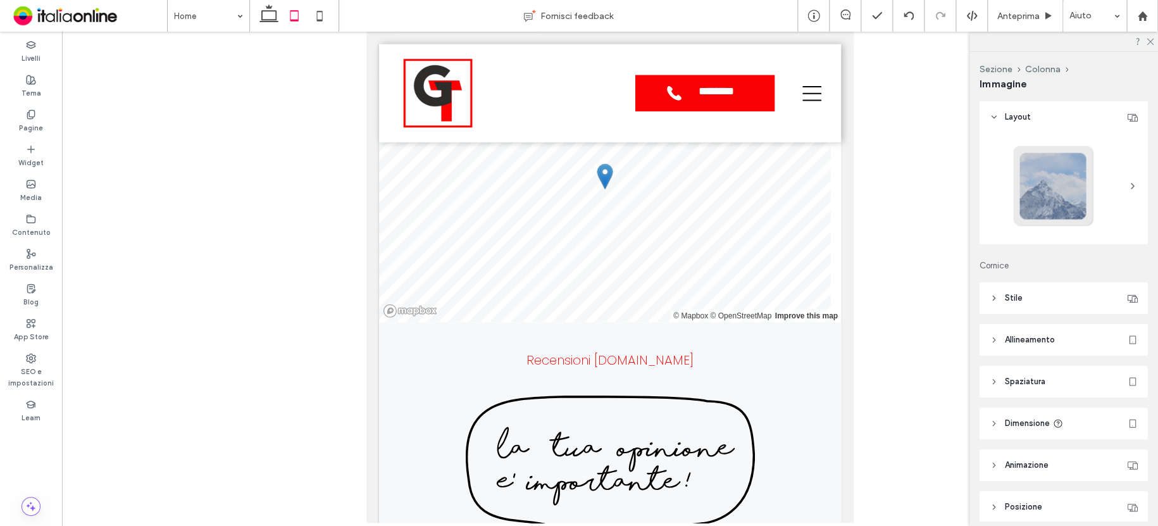
type input "**"
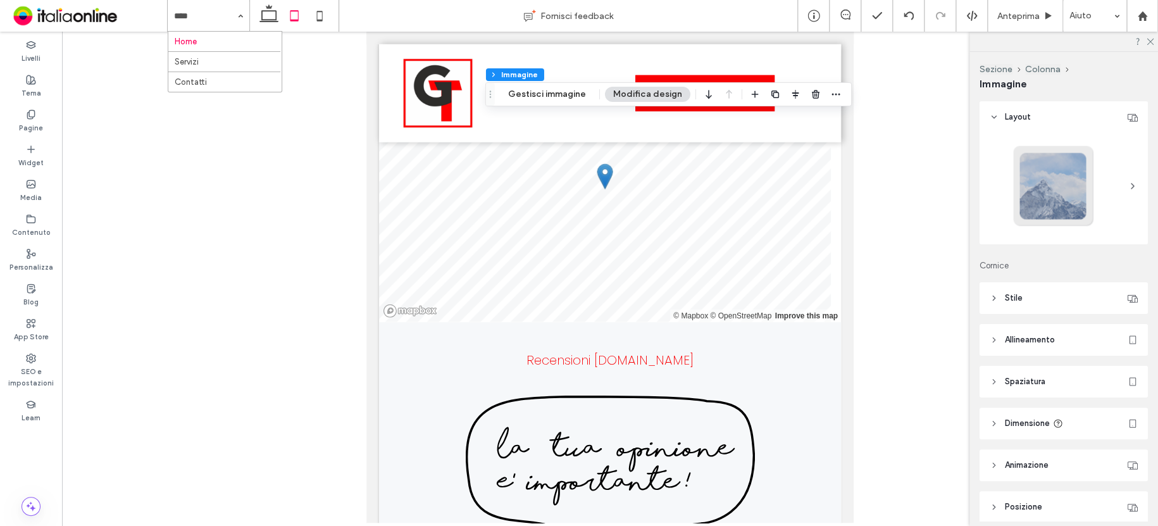
click at [194, 17] on input at bounding box center [205, 16] width 63 height 32
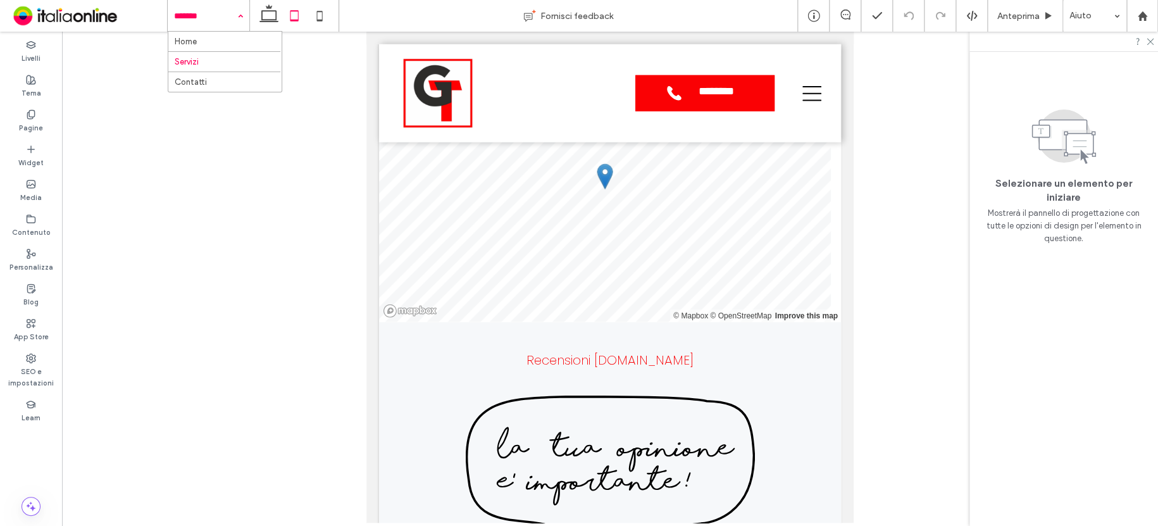
click at [196, 16] on input at bounding box center [205, 16] width 63 height 32
click at [320, 15] on icon at bounding box center [319, 15] width 25 height 25
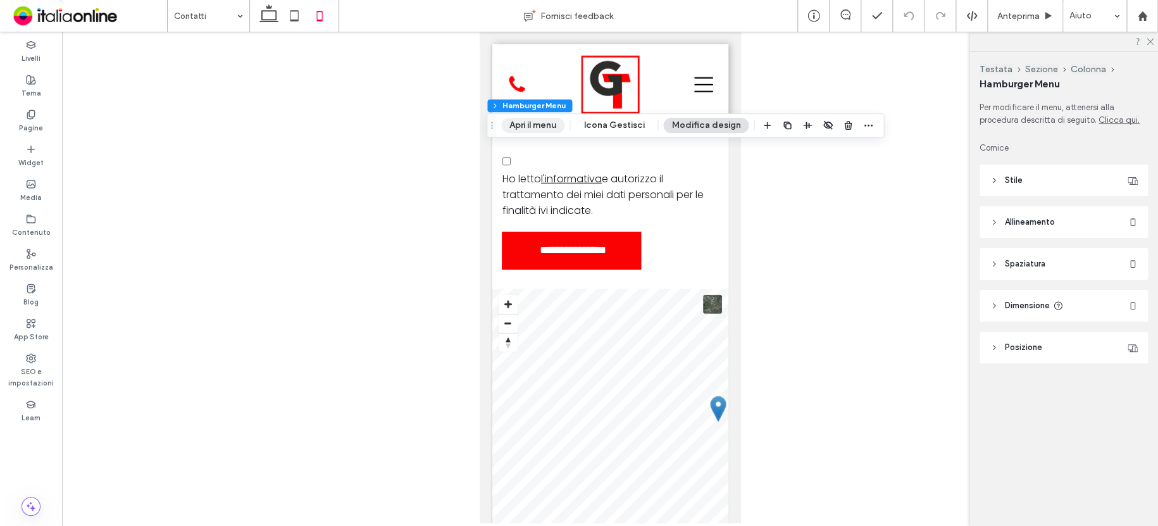
click at [532, 125] on button "Apri il menu" at bounding box center [532, 125] width 63 height 15
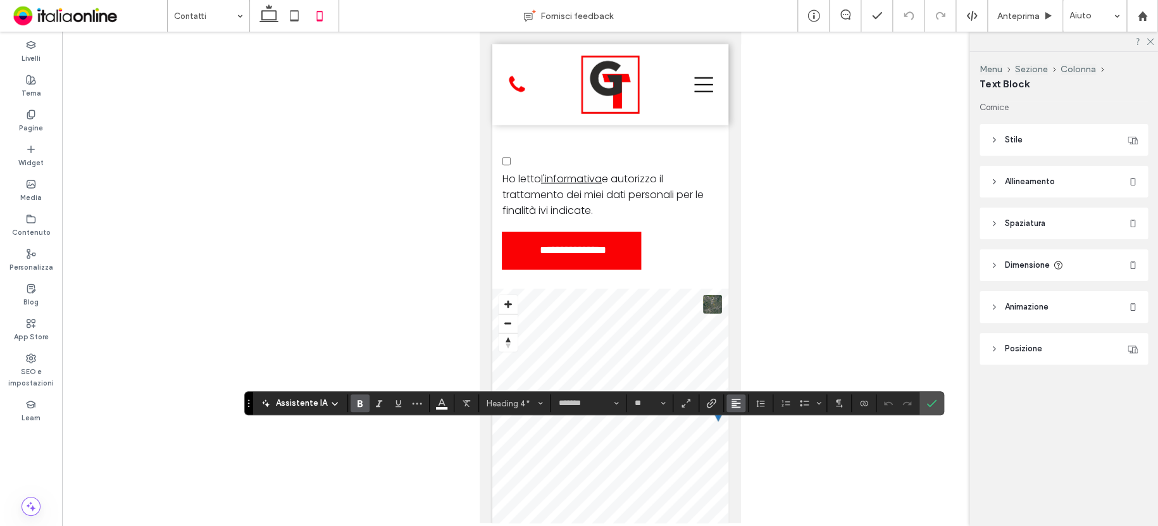
click at [731, 402] on icon "Allineamento" at bounding box center [736, 403] width 10 height 10
click at [749, 341] on div "ui.textEditor.alignment.center" at bounding box center [748, 346] width 16 height 10
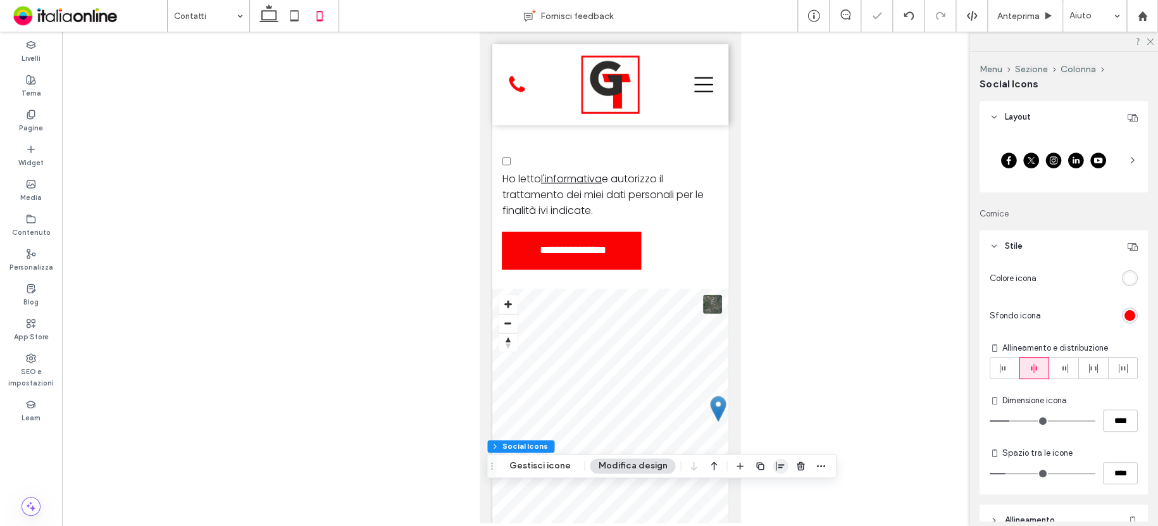
click at [775, 466] on icon "button" at bounding box center [780, 466] width 10 height 10
drag, startPoint x: 766, startPoint y: 493, endPoint x: 762, endPoint y: 485, distance: 9.1
click at [766, 493] on icon "center" at bounding box center [768, 490] width 10 height 10
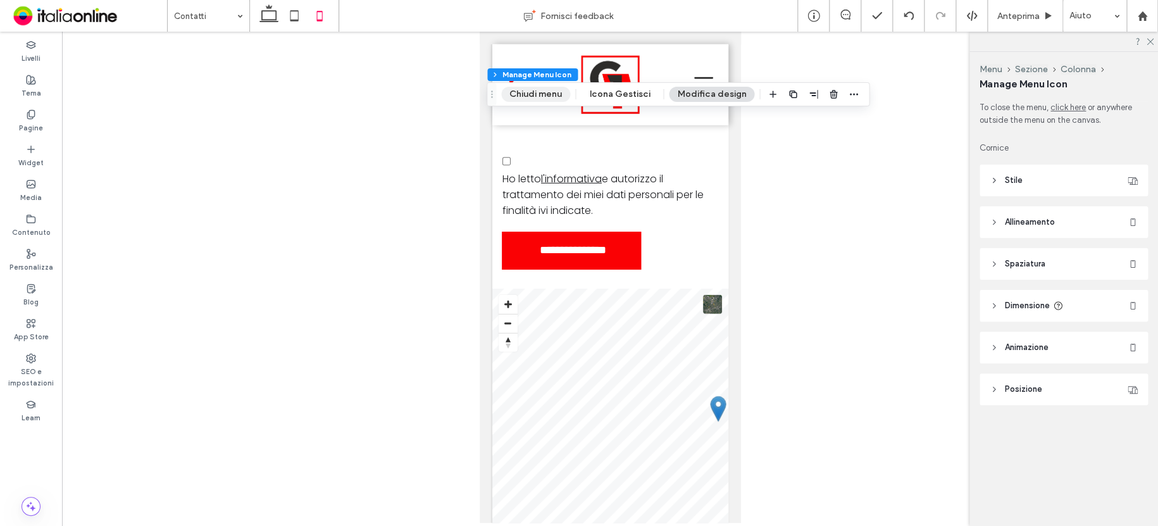
click at [547, 90] on button "Chiudi menu" at bounding box center [535, 94] width 69 height 15
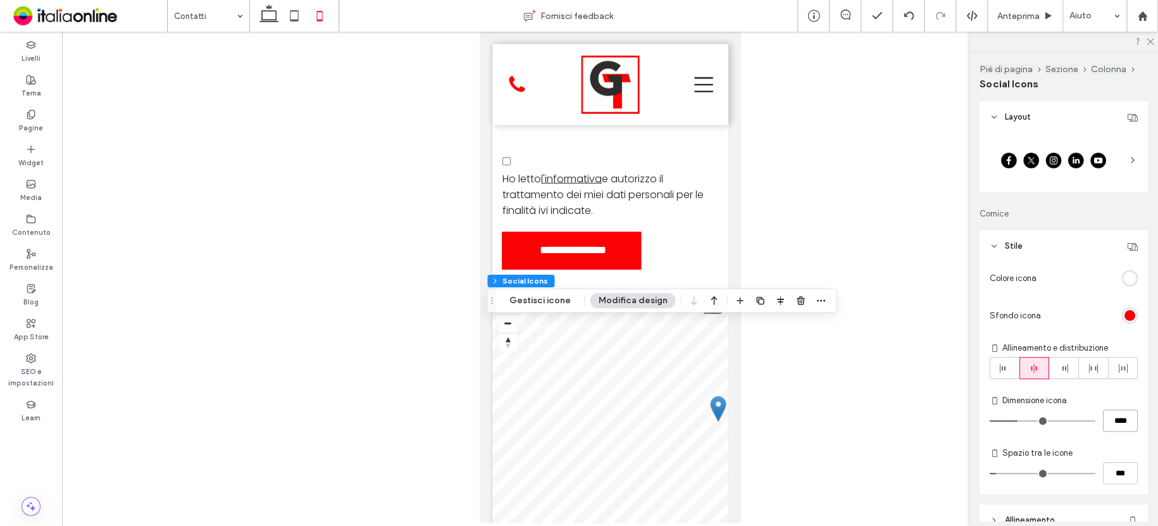
drag, startPoint x: 1113, startPoint y: 417, endPoint x: 1088, endPoint y: 412, distance: 25.2
click at [1088, 412] on div "****" at bounding box center [1064, 420] width 148 height 22
type input "**"
type input "****"
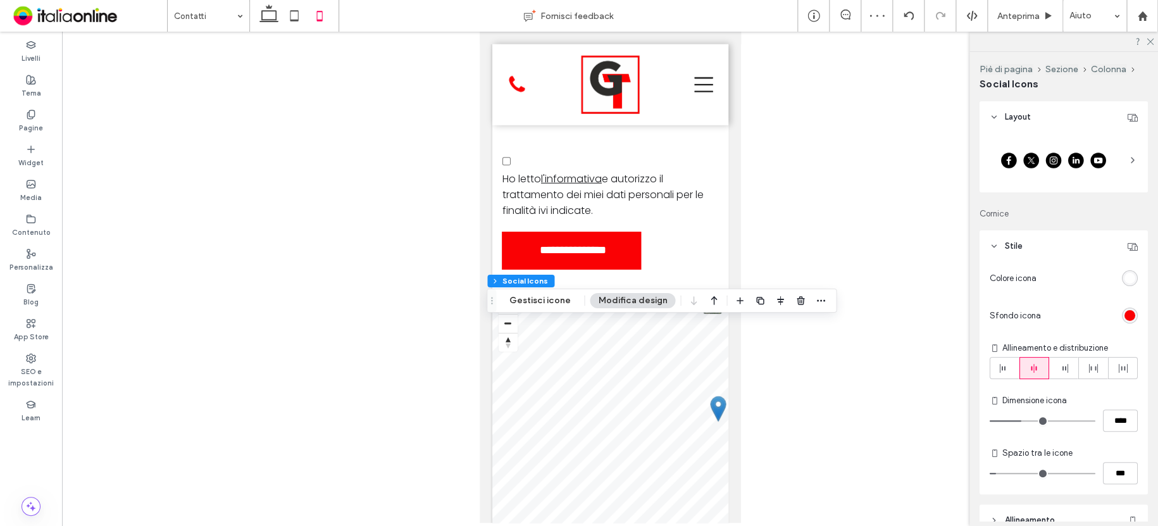
click at [919, 159] on div at bounding box center [610, 277] width 1096 height 491
click at [819, 184] on div at bounding box center [610, 277] width 1096 height 491
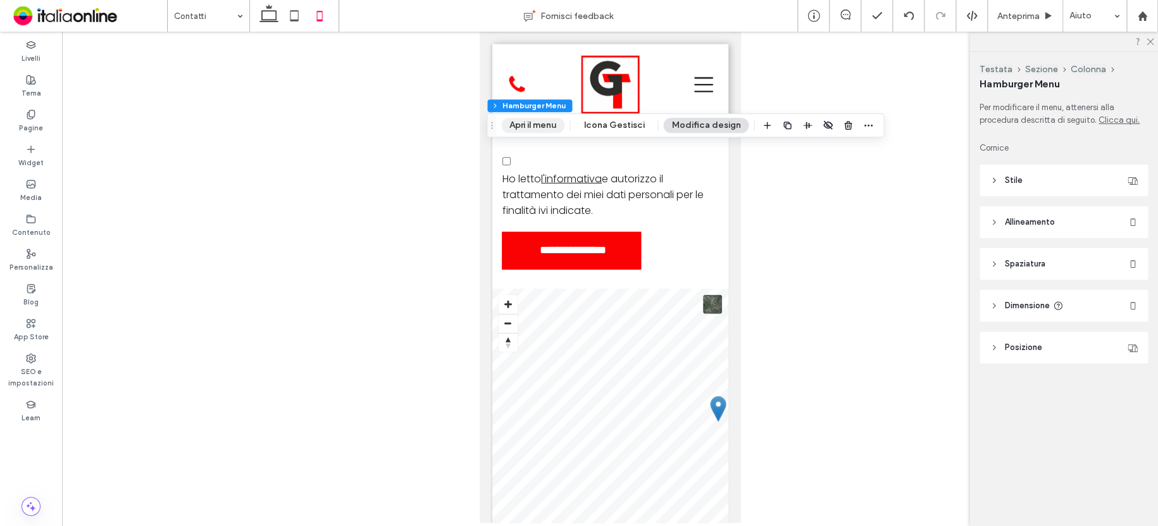
click at [557, 120] on button "Apri il menu" at bounding box center [532, 125] width 63 height 15
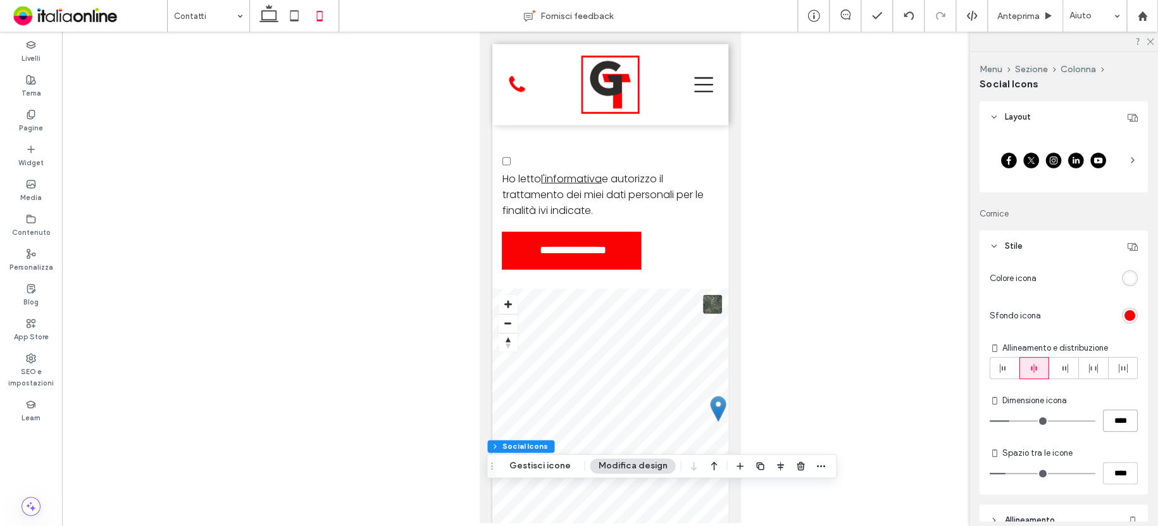
drag, startPoint x: 1111, startPoint y: 416, endPoint x: 1062, endPoint y: 414, distance: 48.8
click at [1062, 414] on div "****" at bounding box center [1064, 420] width 148 height 22
type input "**"
type input "****"
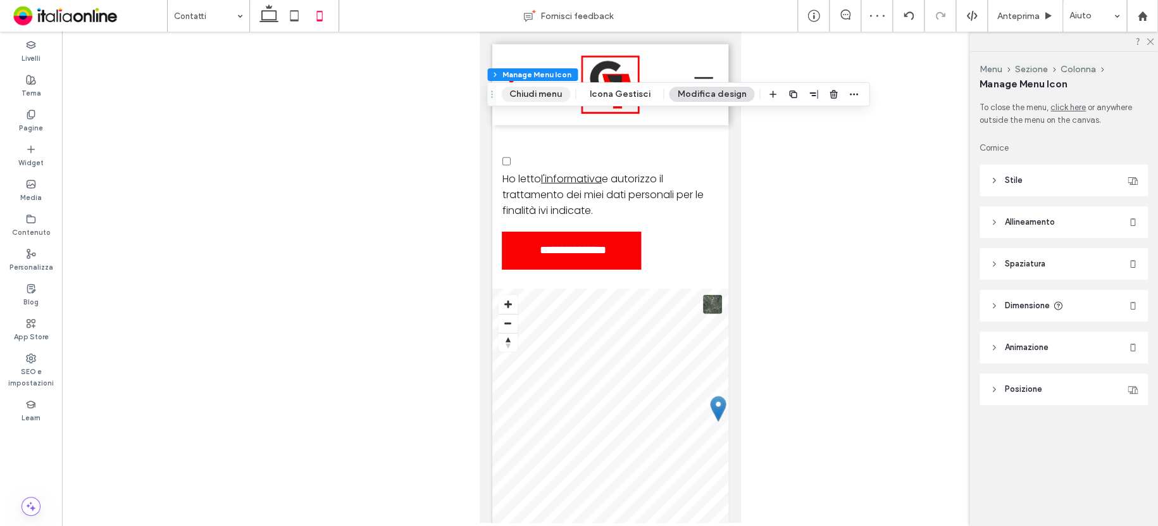
click at [559, 91] on button "Chiudi menu" at bounding box center [535, 94] width 69 height 15
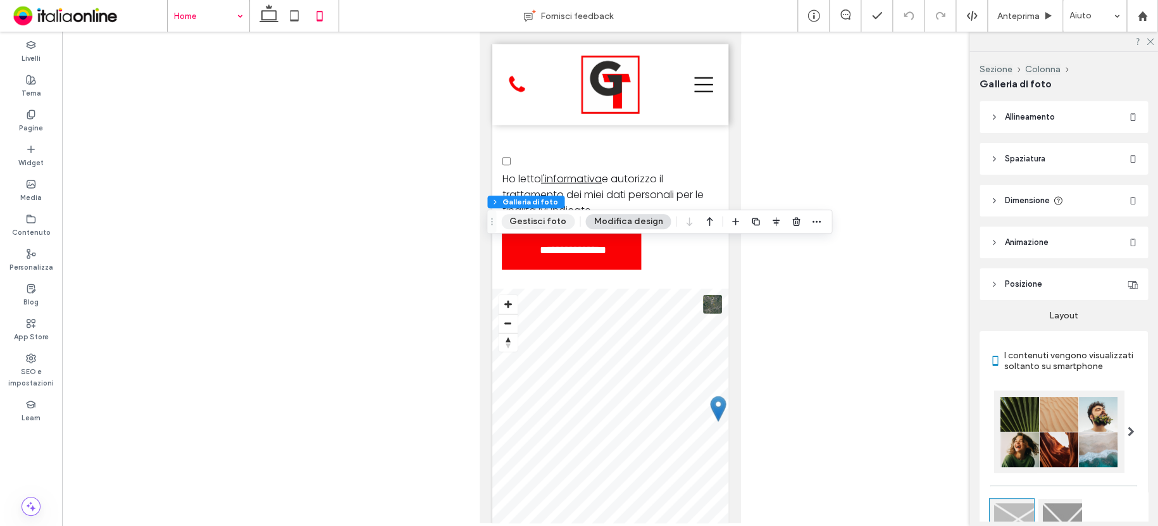
click at [547, 223] on button "Gestisci foto" at bounding box center [537, 221] width 73 height 15
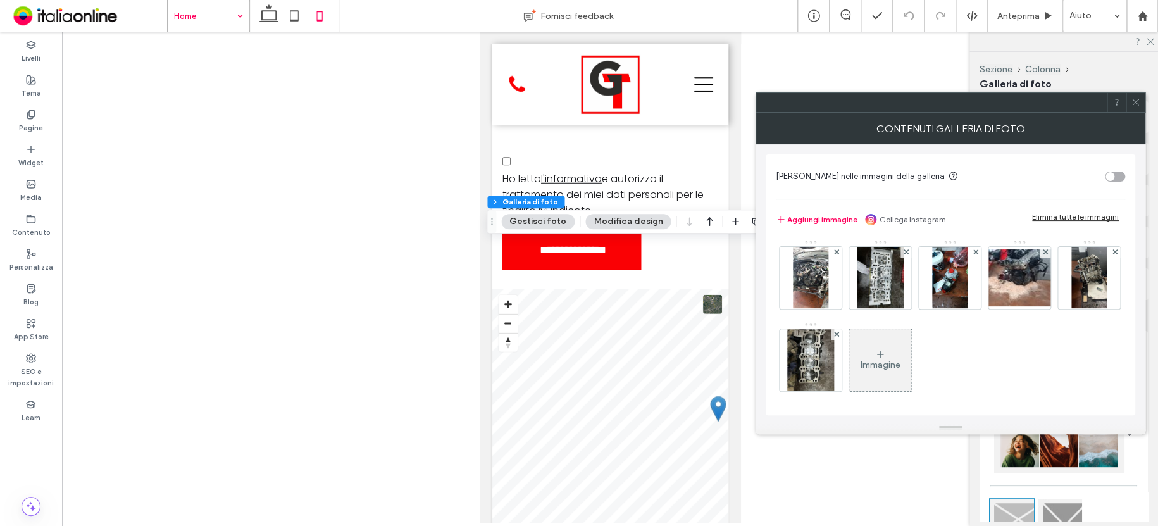
click at [1134, 101] on use at bounding box center [1135, 102] width 6 height 6
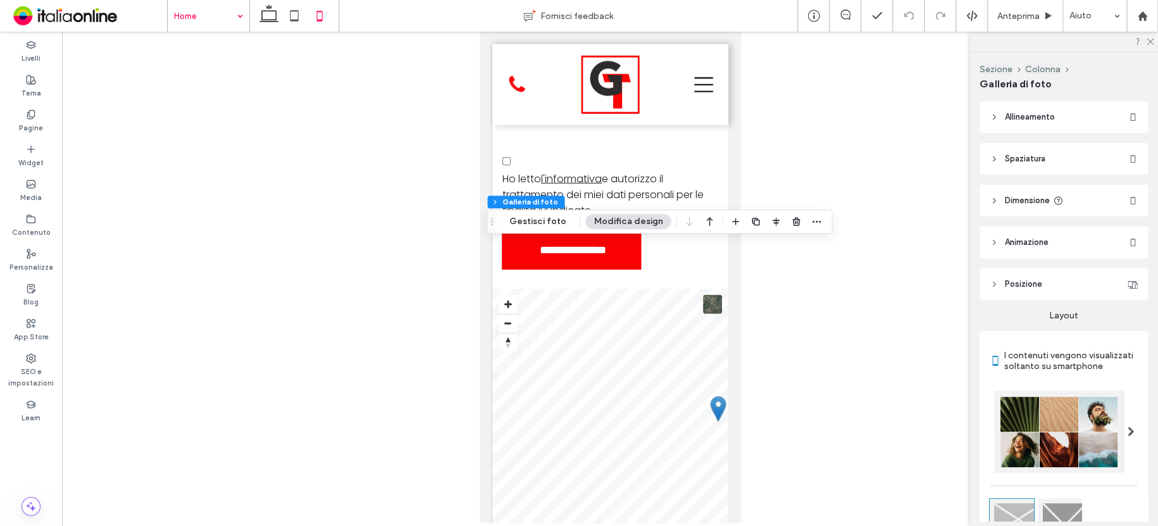
click at [643, 223] on button "Modifica design" at bounding box center [627, 221] width 85 height 15
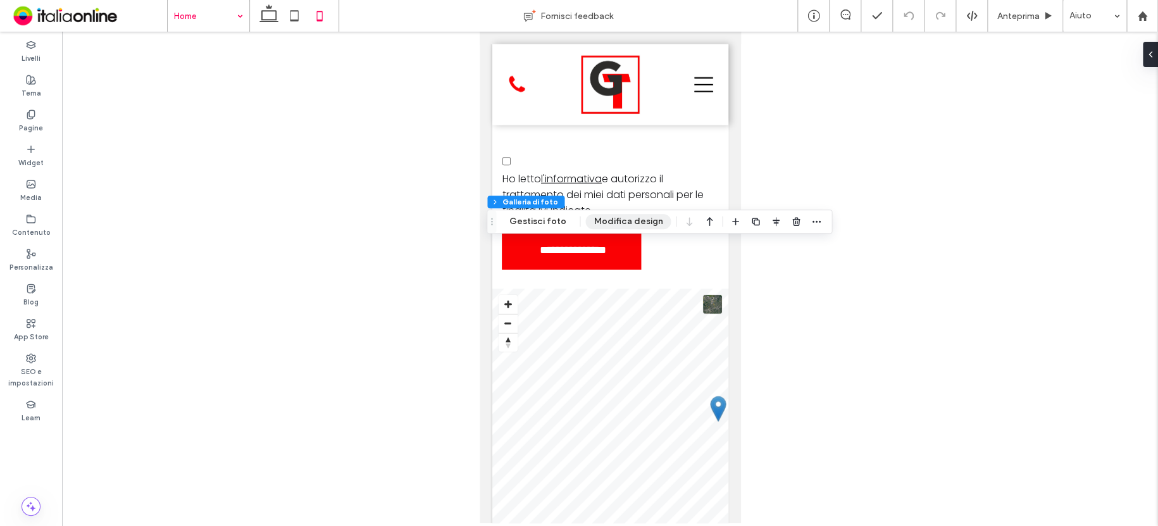
click at [635, 218] on button "Modifica design" at bounding box center [627, 221] width 85 height 15
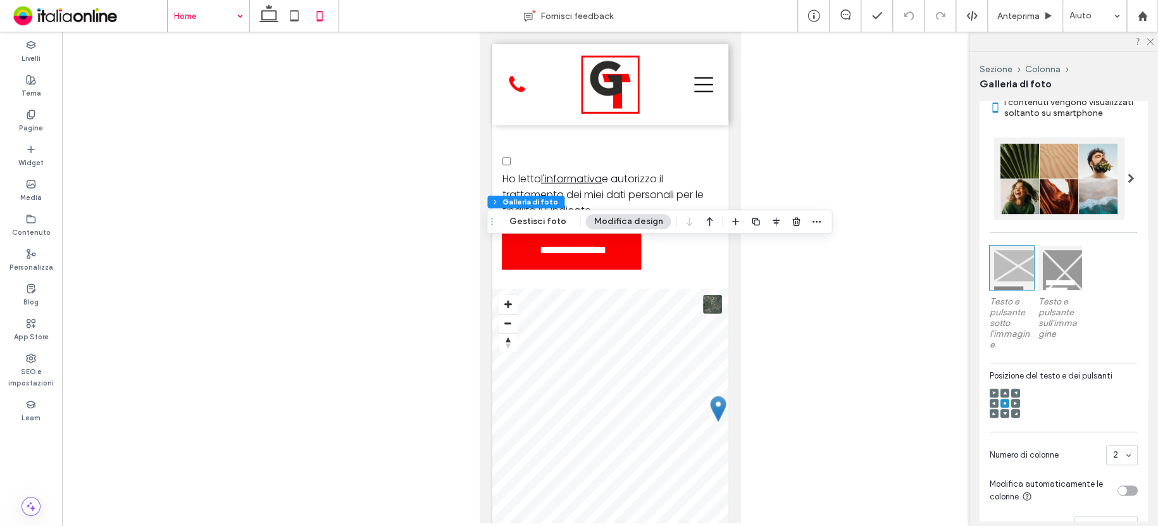
scroll to position [380, 0]
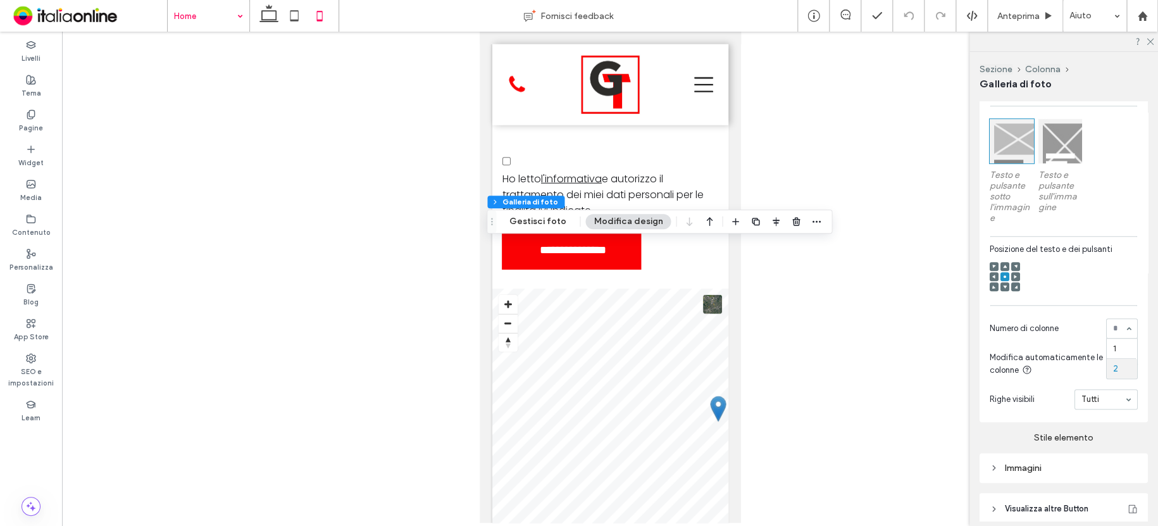
drag, startPoint x: 1108, startPoint y: 339, endPoint x: 1111, endPoint y: 356, distance: 16.8
drag, startPoint x: 1031, startPoint y: 475, endPoint x: 1031, endPoint y: 462, distance: 13.3
click at [1031, 473] on div "Immagini" at bounding box center [1064, 468] width 148 height 11
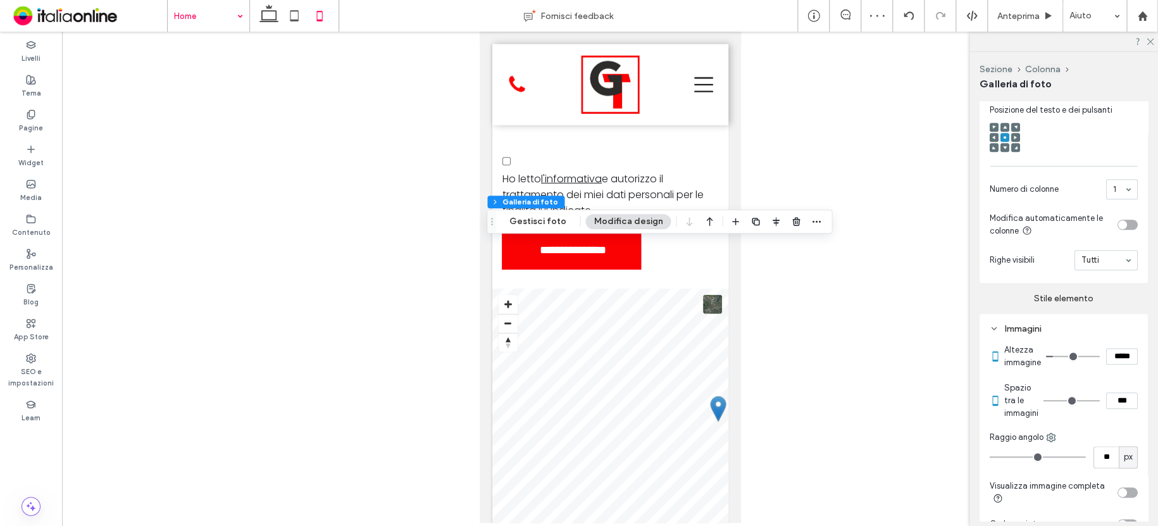
scroll to position [570, 0]
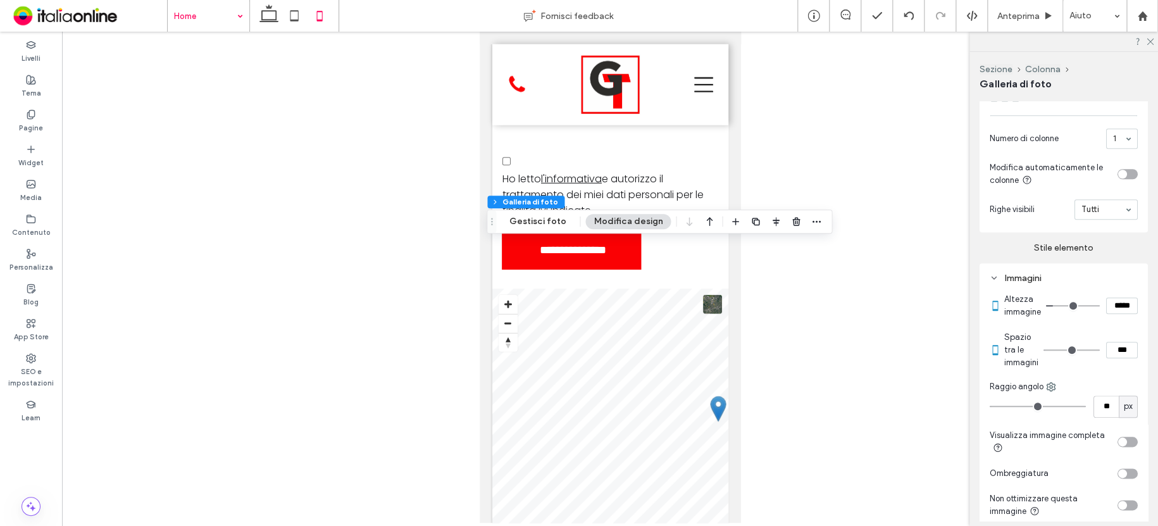
drag, startPoint x: 1114, startPoint y: 310, endPoint x: 1066, endPoint y: 307, distance: 47.6
click at [1069, 307] on div "*****" at bounding box center [1092, 305] width 92 height 16
type input "*****"
type input "***"
drag, startPoint x: 1114, startPoint y: 360, endPoint x: 1090, endPoint y: 356, distance: 23.7
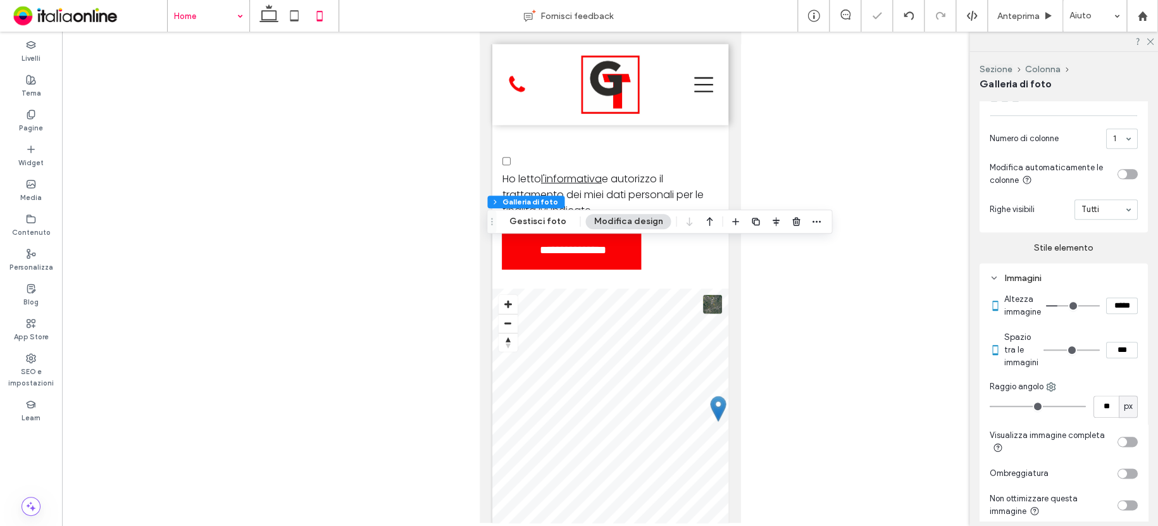
click at [1090, 356] on div "***" at bounding box center [1090, 350] width 94 height 16
type input "****"
type input "**"
drag, startPoint x: 1116, startPoint y: 314, endPoint x: 1088, endPoint y: 314, distance: 27.9
click at [1091, 314] on div "*****" at bounding box center [1092, 305] width 92 height 16
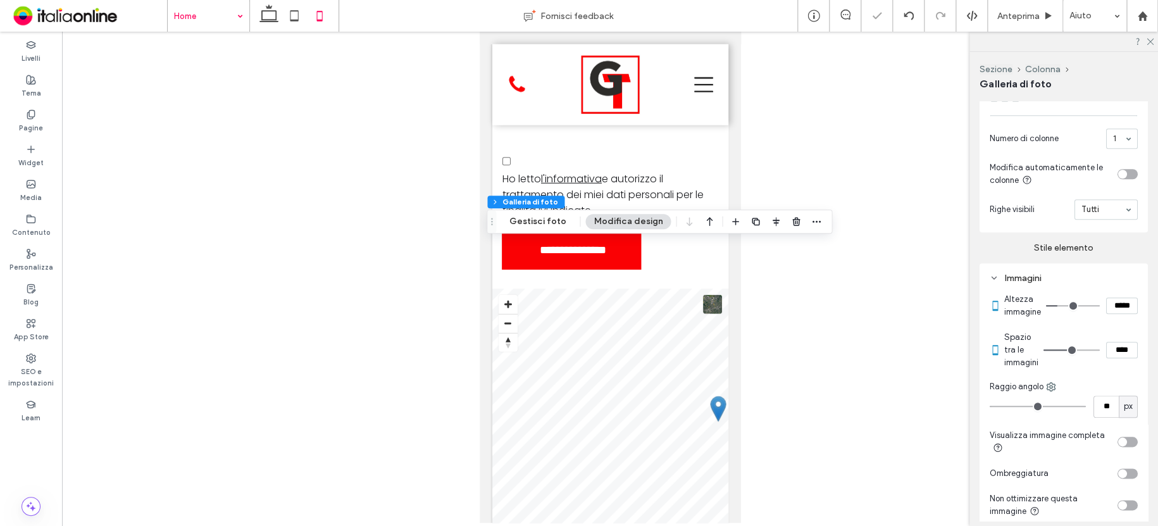
type input "*****"
type input "***"
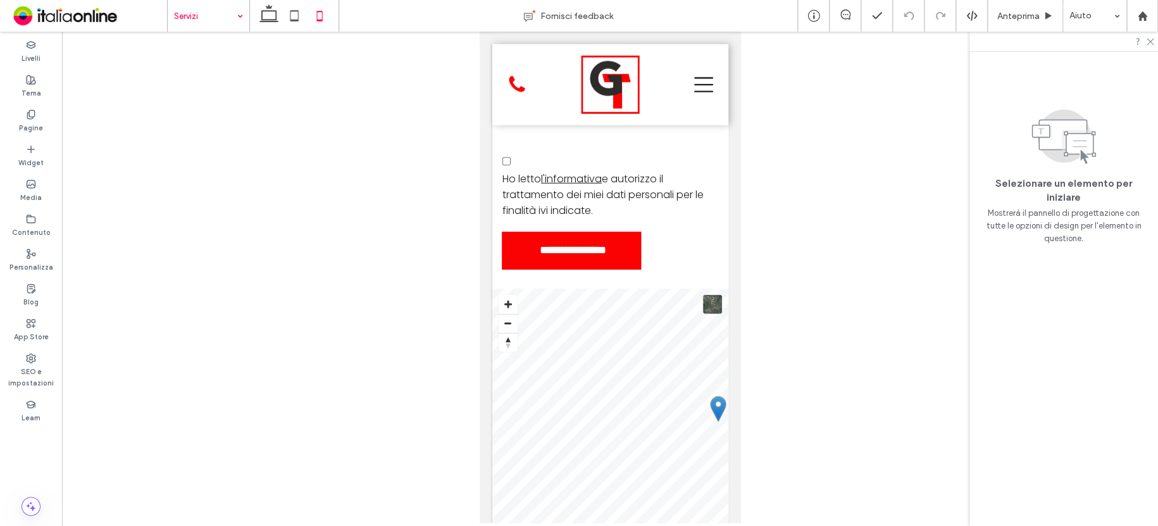
drag, startPoint x: 194, startPoint y: 13, endPoint x: 196, endPoint y: 20, distance: 7.2
click at [194, 13] on input at bounding box center [205, 16] width 63 height 32
click at [25, 375] on label "SEO e impostazioni" at bounding box center [31, 375] width 62 height 25
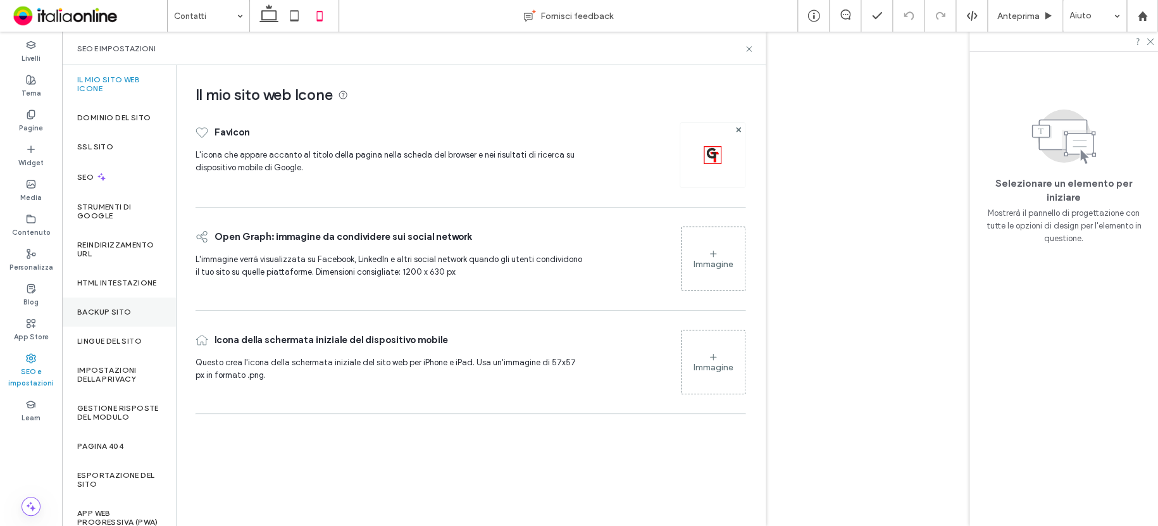
click at [125, 316] on label "Backup sito" at bounding box center [104, 312] width 54 height 9
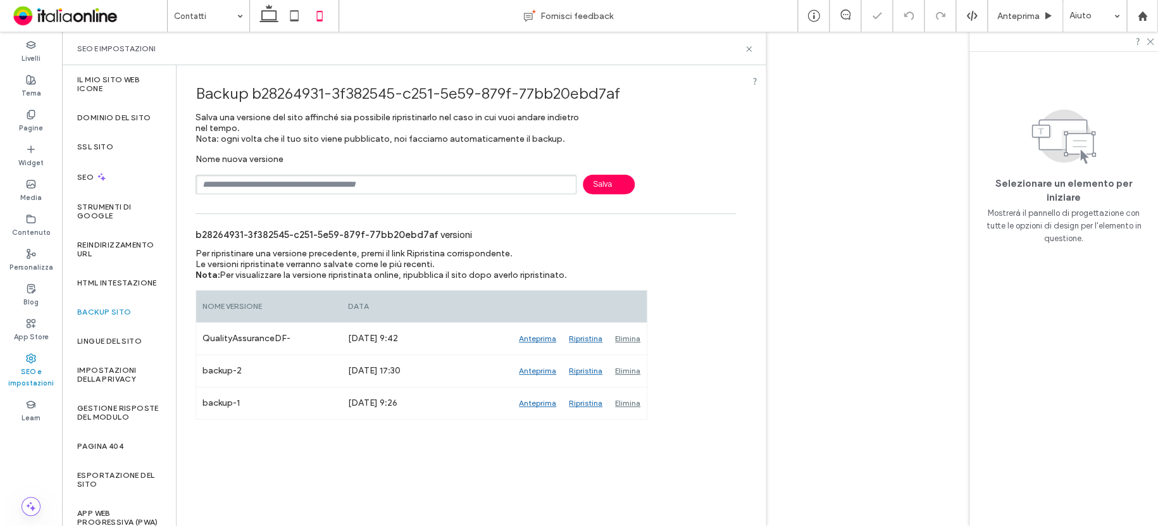
click at [434, 191] on input "text" at bounding box center [386, 185] width 381 height 20
type input "**********"
click at [752, 50] on icon at bounding box center [748, 48] width 9 height 9
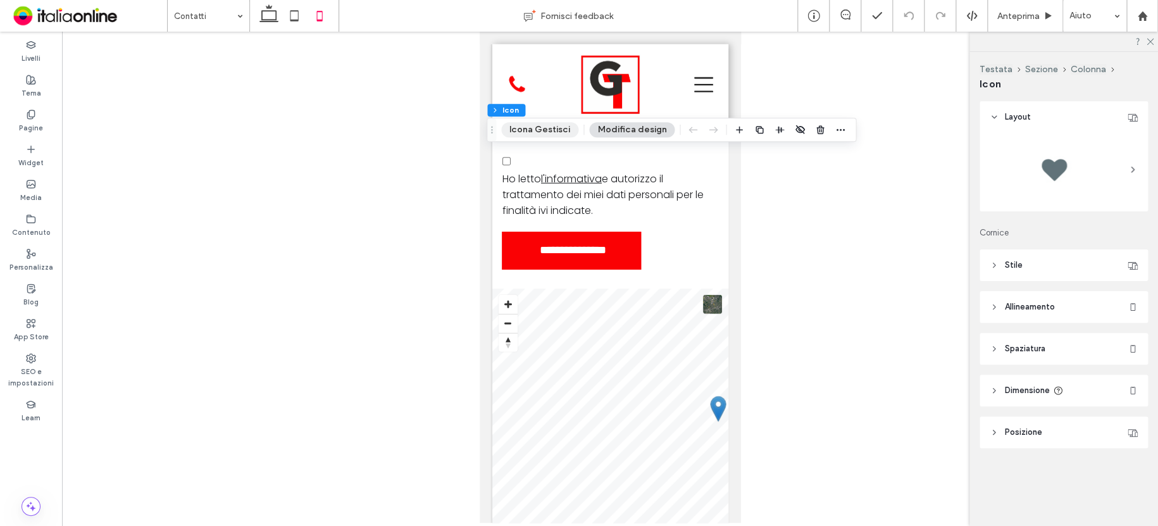
click at [557, 127] on button "Icona Gestisci" at bounding box center [539, 129] width 77 height 15
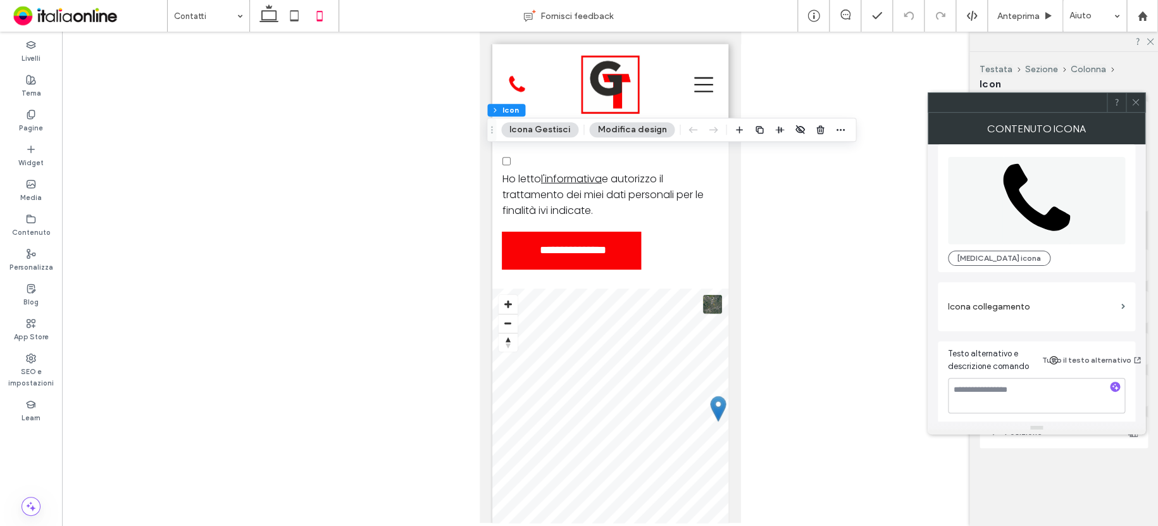
scroll to position [13, 0]
click at [1012, 298] on label "Icona collegamento" at bounding box center [1032, 303] width 168 height 23
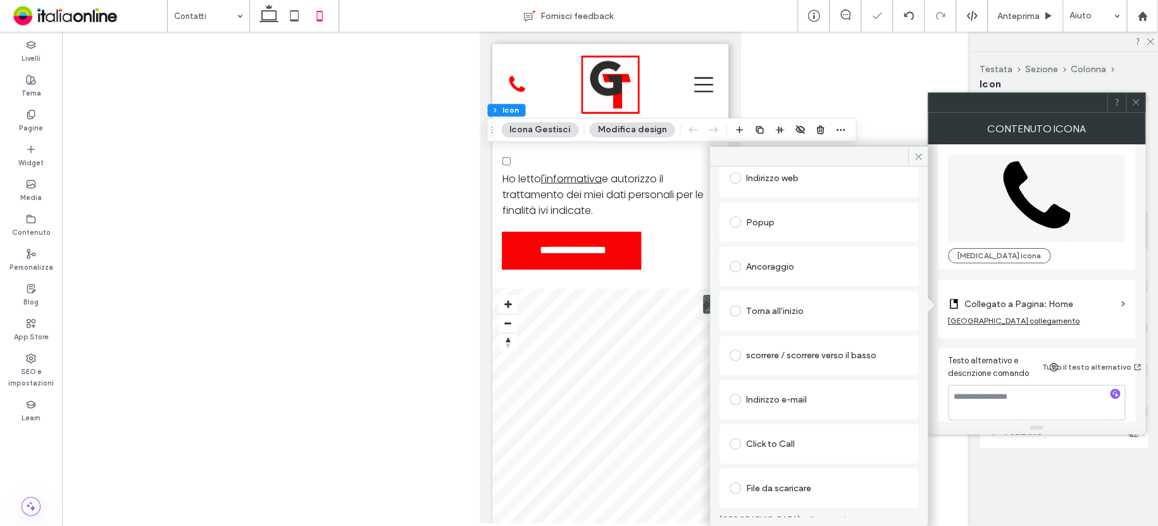
scroll to position [180, 0]
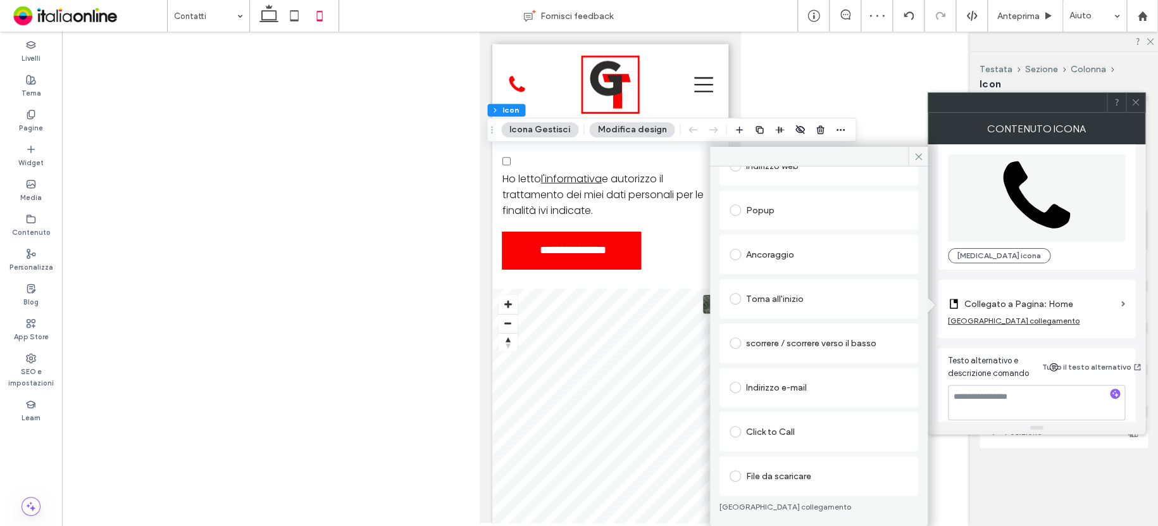
click at [783, 421] on div "Click to Call" at bounding box center [819, 431] width 178 height 20
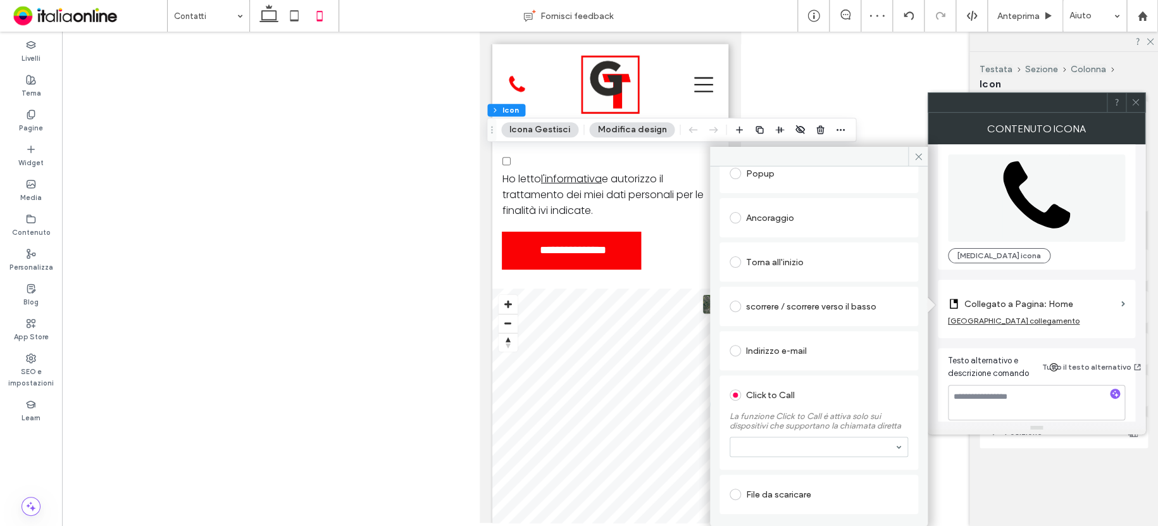
scroll to position [196, 0]
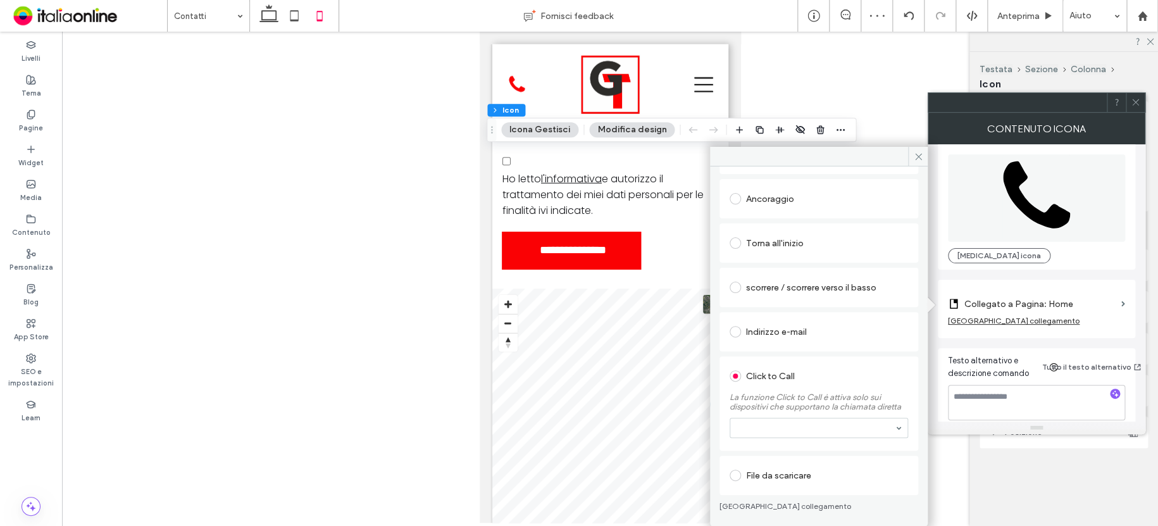
drag, startPoint x: 821, startPoint y: 421, endPoint x: 821, endPoint y: 430, distance: 8.9
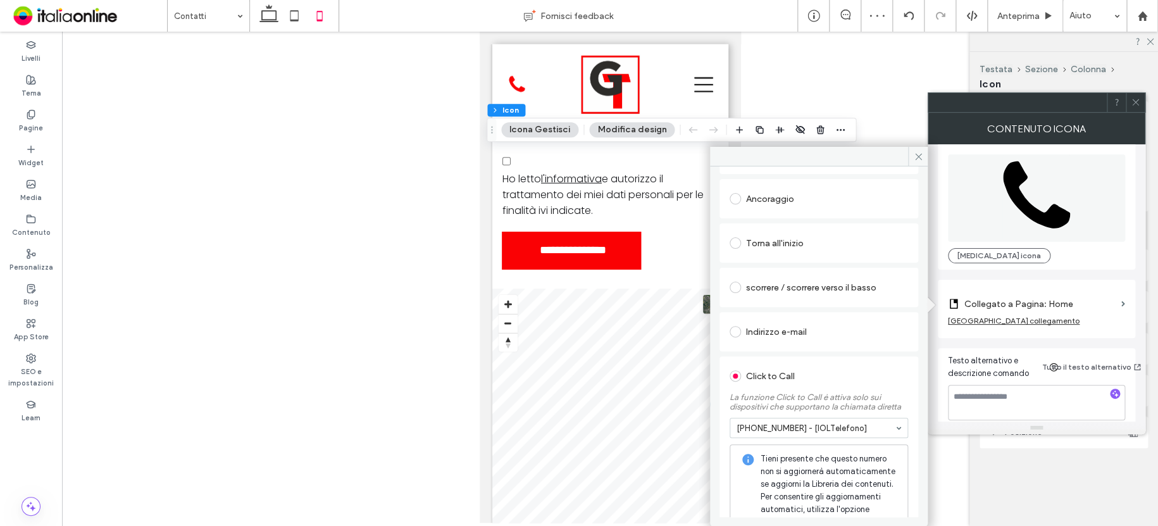
drag, startPoint x: 813, startPoint y: 444, endPoint x: 820, endPoint y: 435, distance: 11.3
click at [910, 155] on span at bounding box center [918, 156] width 20 height 19
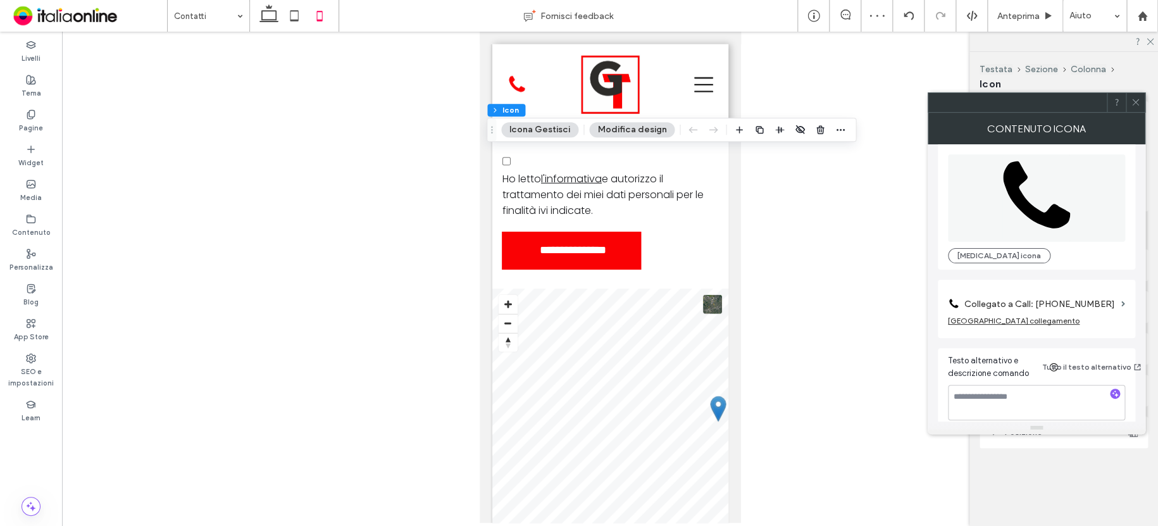
click at [1133, 107] on span at bounding box center [1135, 102] width 9 height 19
